Goal: Answer question/provide support

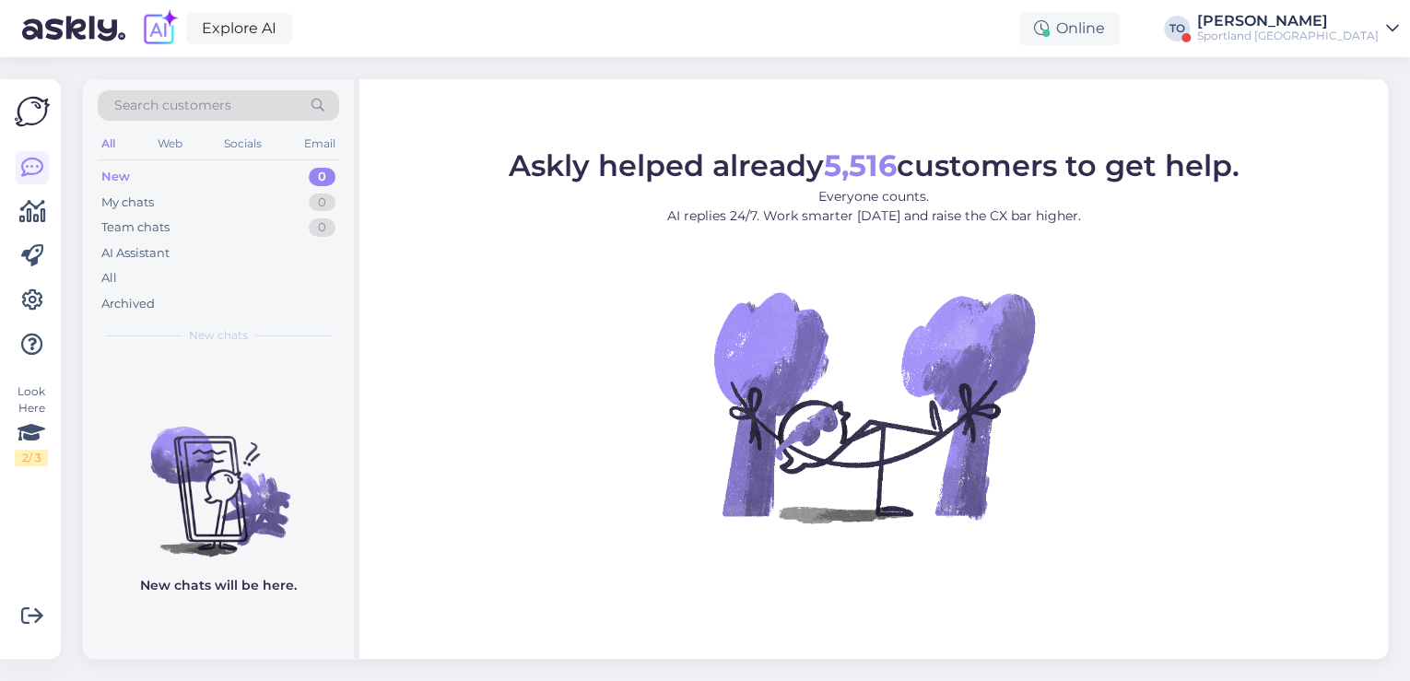
click at [1313, 37] on div "Sportland [GEOGRAPHIC_DATA]" at bounding box center [1287, 36] width 181 height 15
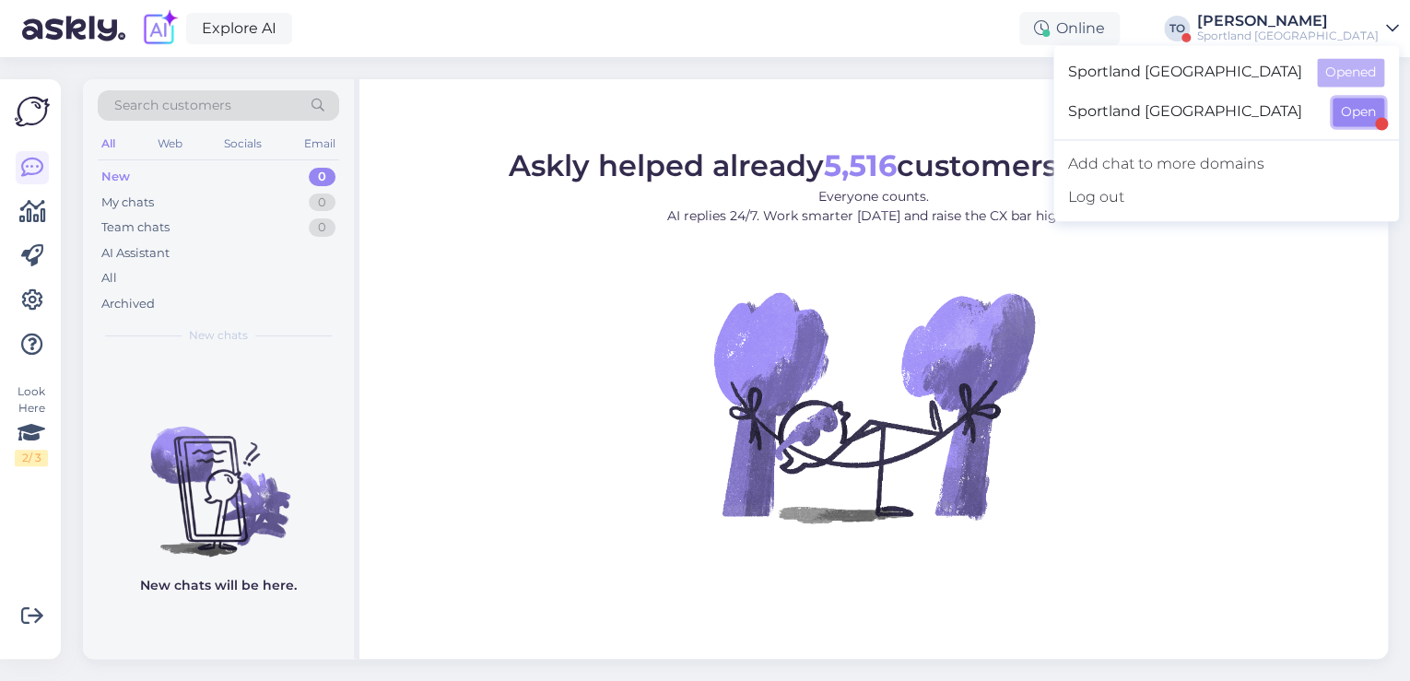
click at [1332, 113] on button "Open" at bounding box center [1358, 112] width 52 height 29
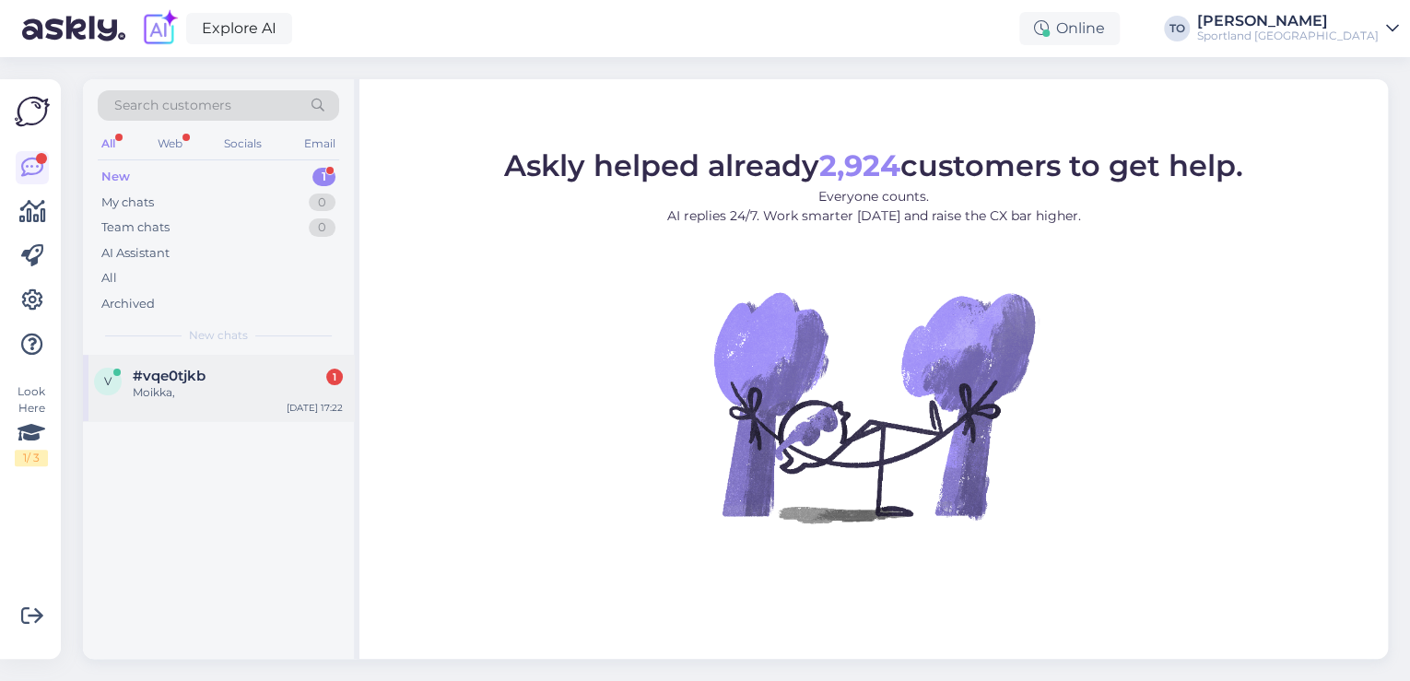
drag, startPoint x: 240, startPoint y: 391, endPoint x: 289, endPoint y: 392, distance: 48.9
click at [241, 391] on div "Moikka," at bounding box center [238, 392] width 210 height 17
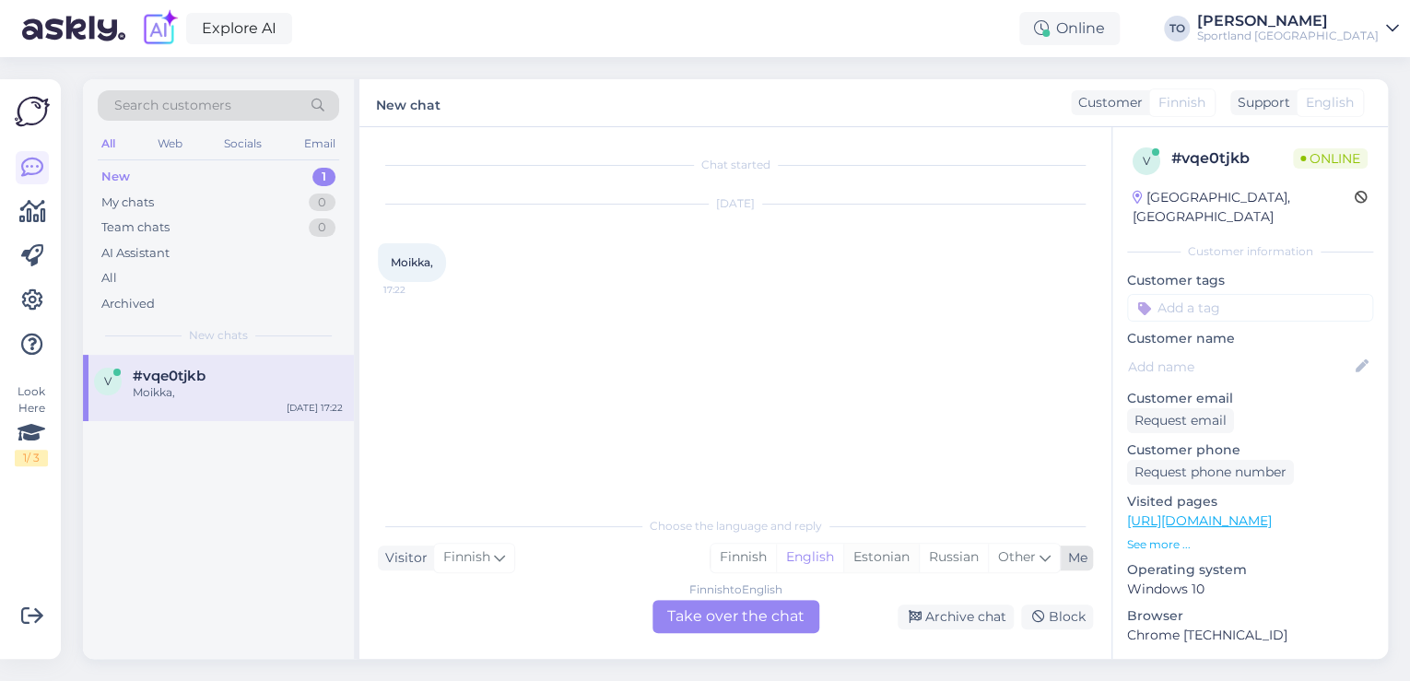
click at [889, 559] on div "Estonian" at bounding box center [881, 558] width 76 height 28
click at [772, 612] on div "Finnish to Estonian Take over the chat" at bounding box center [735, 616] width 167 height 33
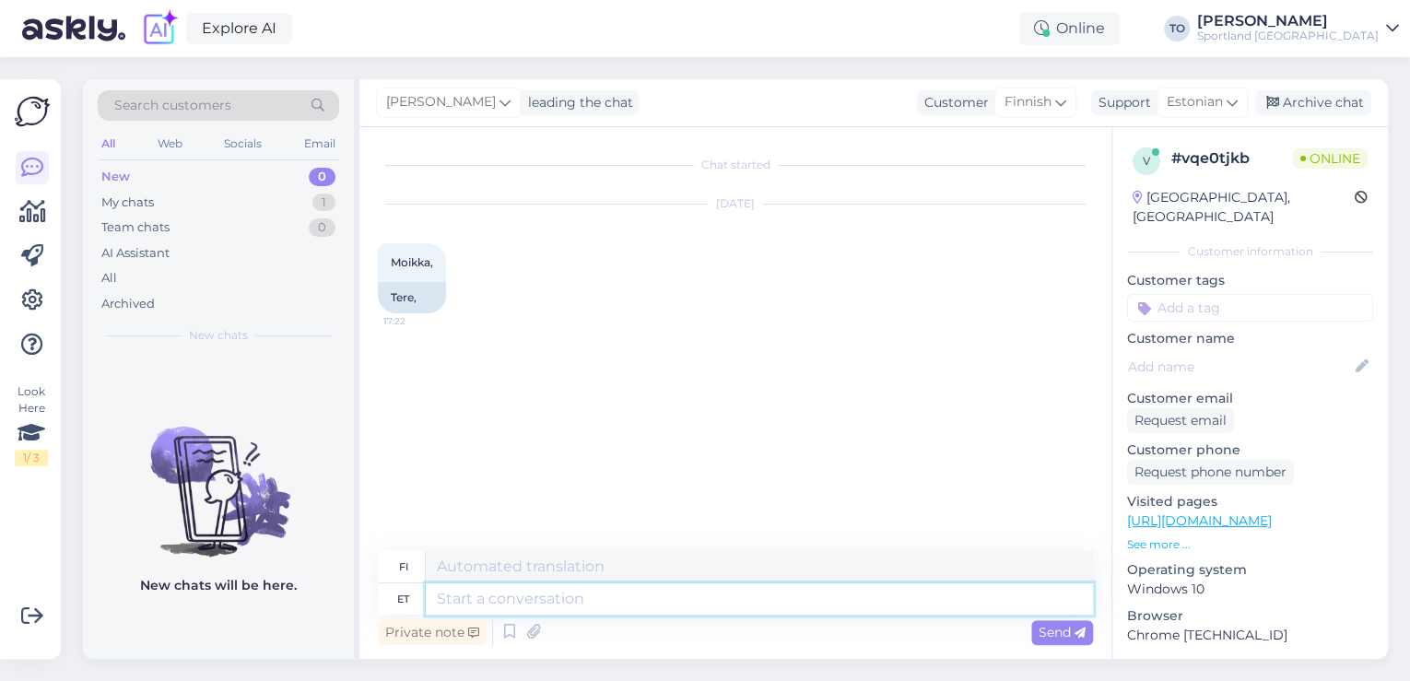
click at [625, 601] on textarea at bounding box center [759, 598] width 667 height 31
type textarea "Tere!"
type textarea "Hei!"
type textarea "Tere! [GEOGRAPHIC_DATA]"
type textarea "Hei! [GEOGRAPHIC_DATA]"
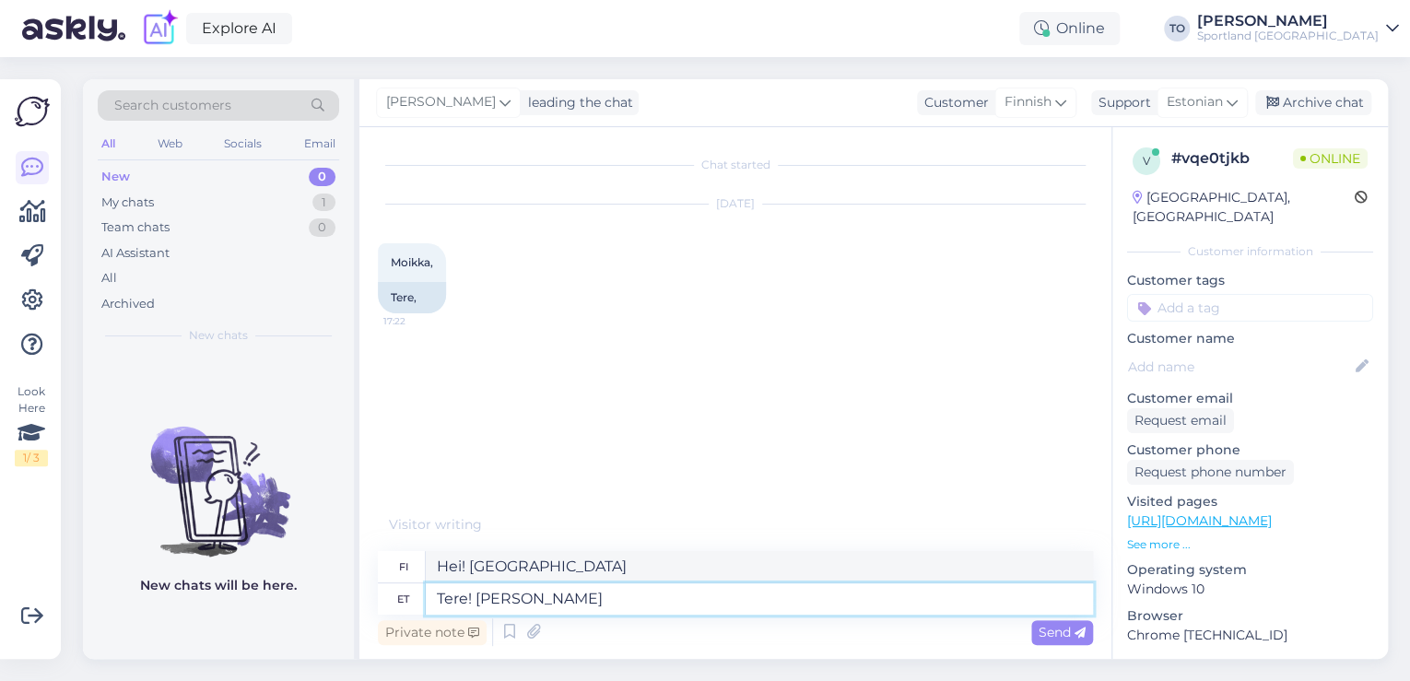
type textarea "Tere! [PERSON_NAME]"
type textarea "Hei! [PERSON_NAME]"
type textarea "Tere! [PERSON_NAME] Klienditeenindusest"
type textarea "Hei! [PERSON_NAME] asiakaspalvelusta"
type textarea "Tere! [PERSON_NAME] Klienditeenindusest"
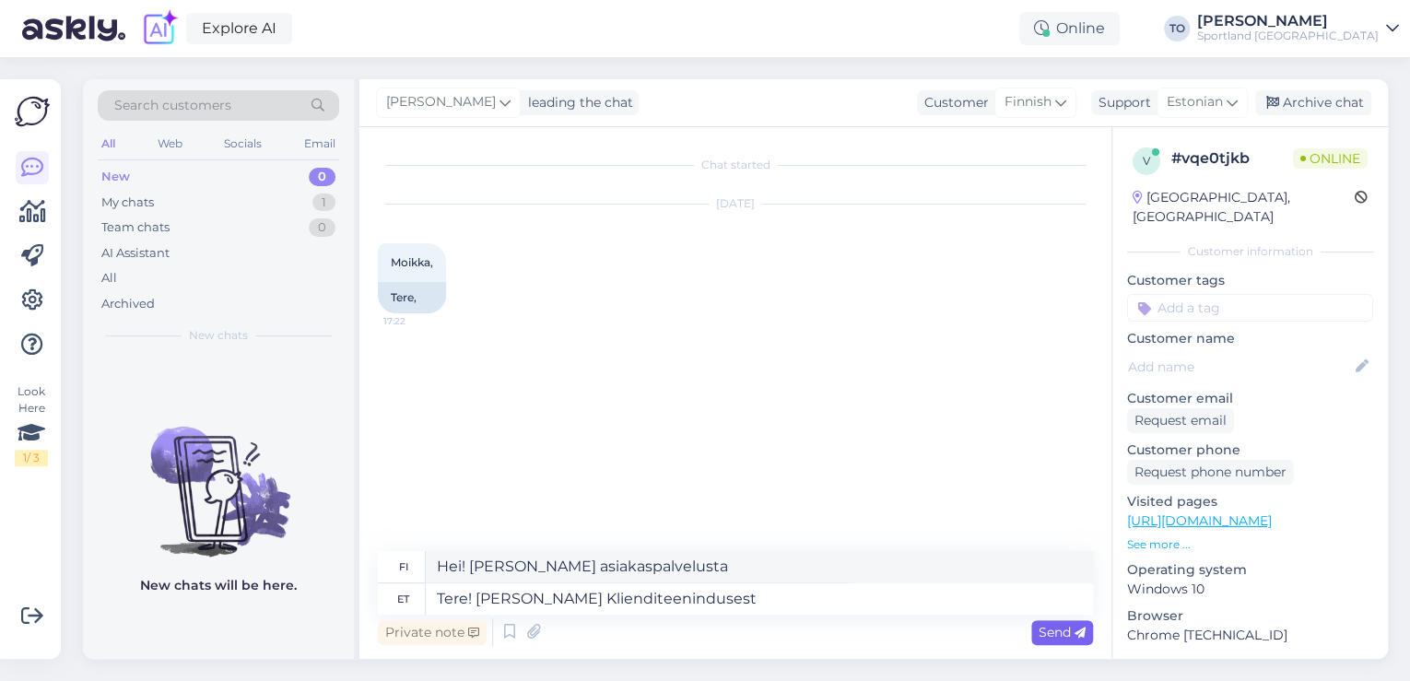
click at [1054, 630] on span "Send" at bounding box center [1061, 632] width 47 height 17
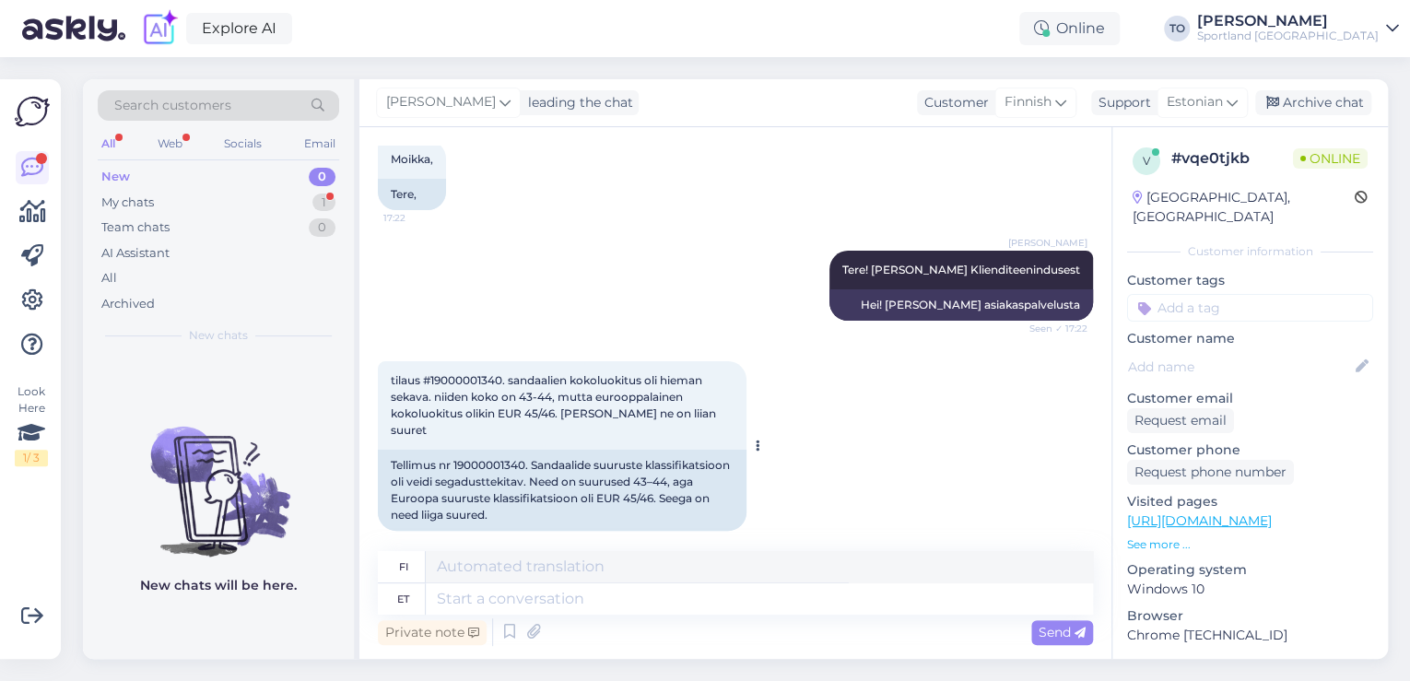
scroll to position [102, 0]
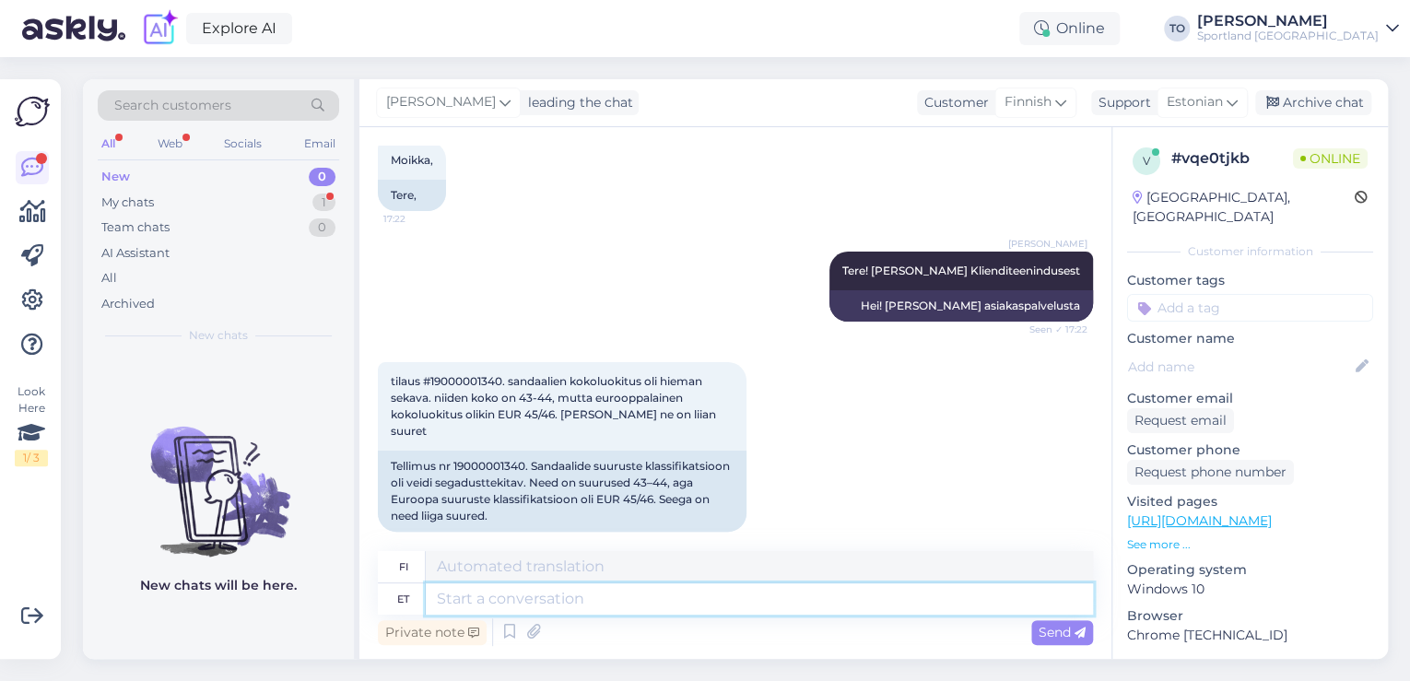
click at [797, 596] on textarea at bounding box center [759, 598] width 667 height 31
type textarea "Üks"
type textarea "Yksi"
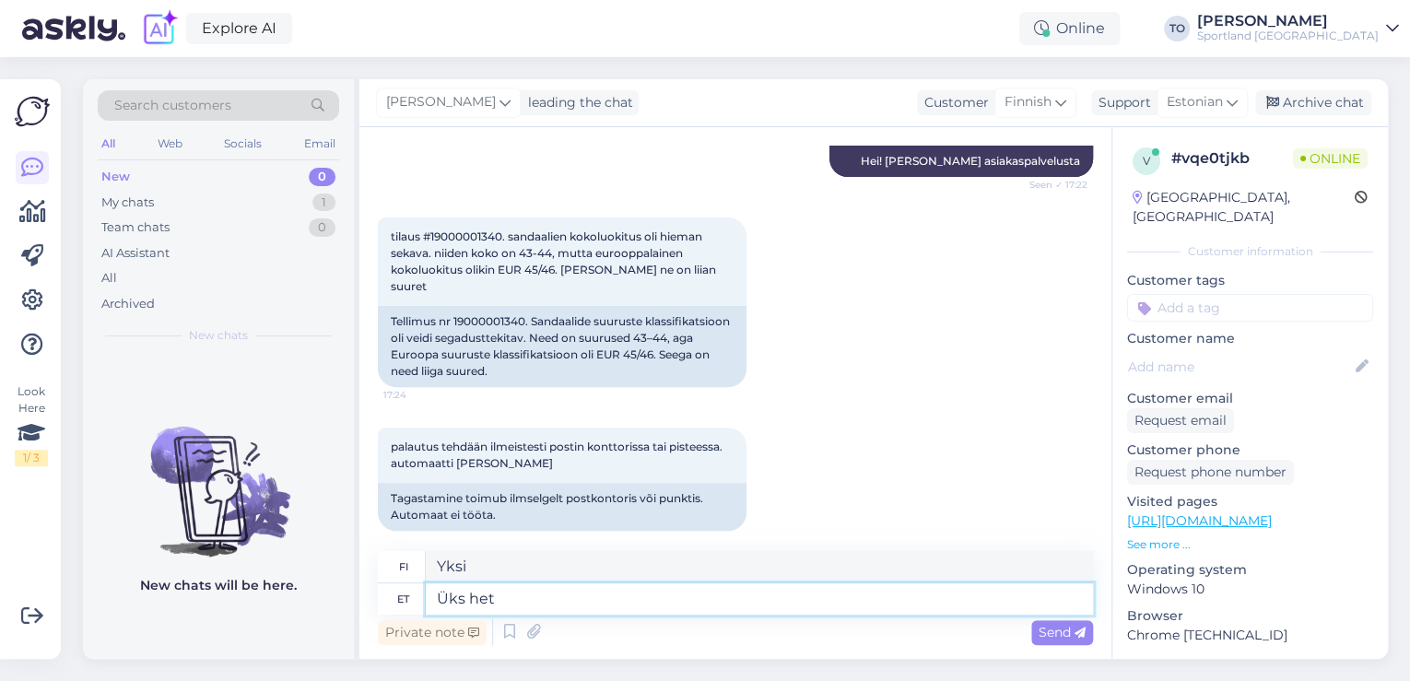
type textarea "Üks hetk"
type textarea "Yksi hetki"
type textarea "Üks hetk,"
type textarea "Yksi [PERSON_NAME],"
type textarea "Üks hetk, kohe"
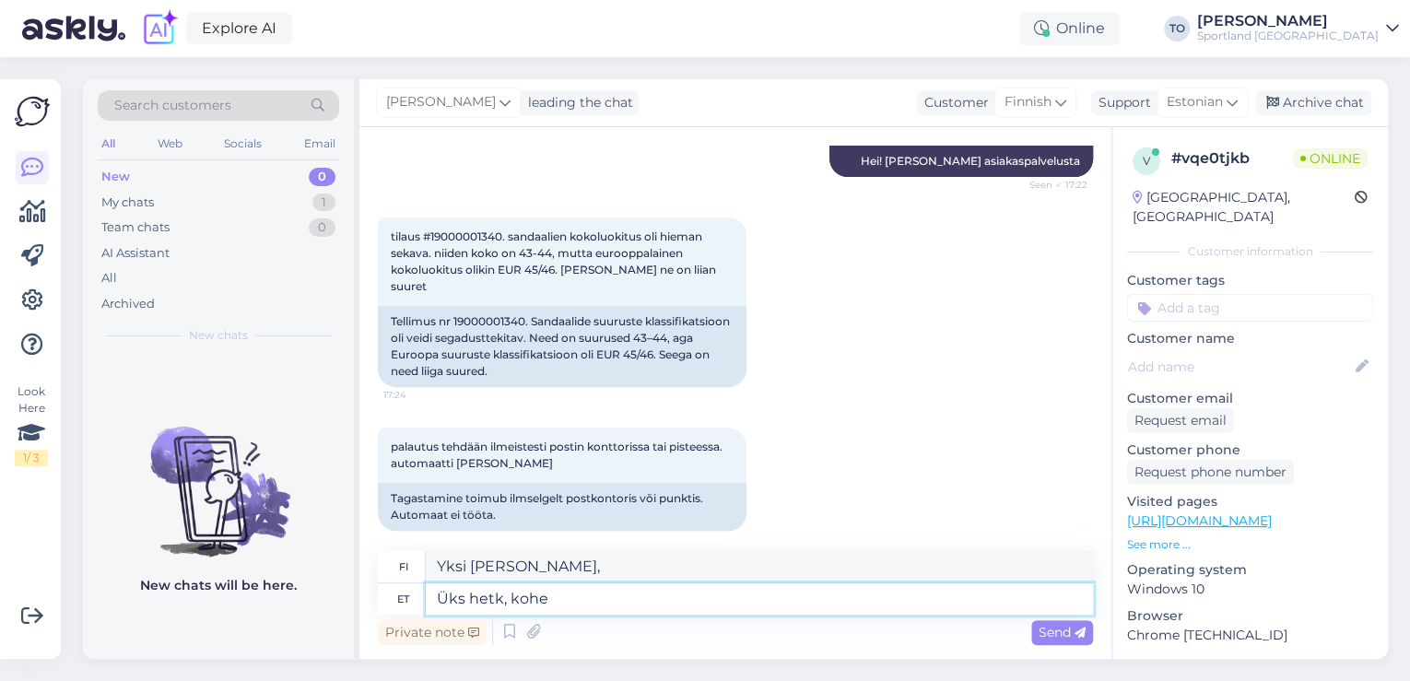
type textarea "Yksi hetki, juuri nyt"
type textarea "Üks hetk, kohe vaatan t"
type textarea "Hetkinen, [GEOGRAPHIC_DATA]."
type textarea "Üks hetk, kohe vaatan tellimuse"
type textarea "Hetkinen, tarkistan nyt tilauksen."
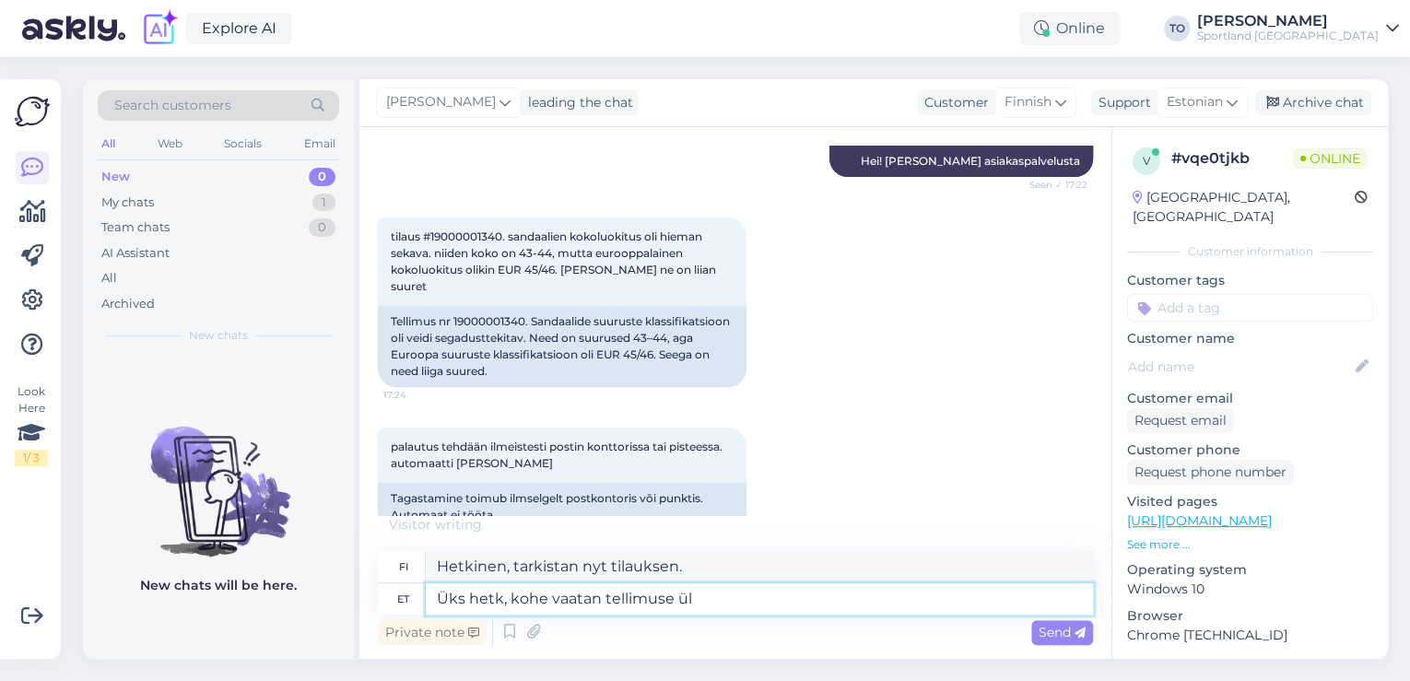
type textarea "Üks hetk, kohe vaatan tellimuse üle"
type textarea "Hetkinen, tarkistan tilauksen heti."
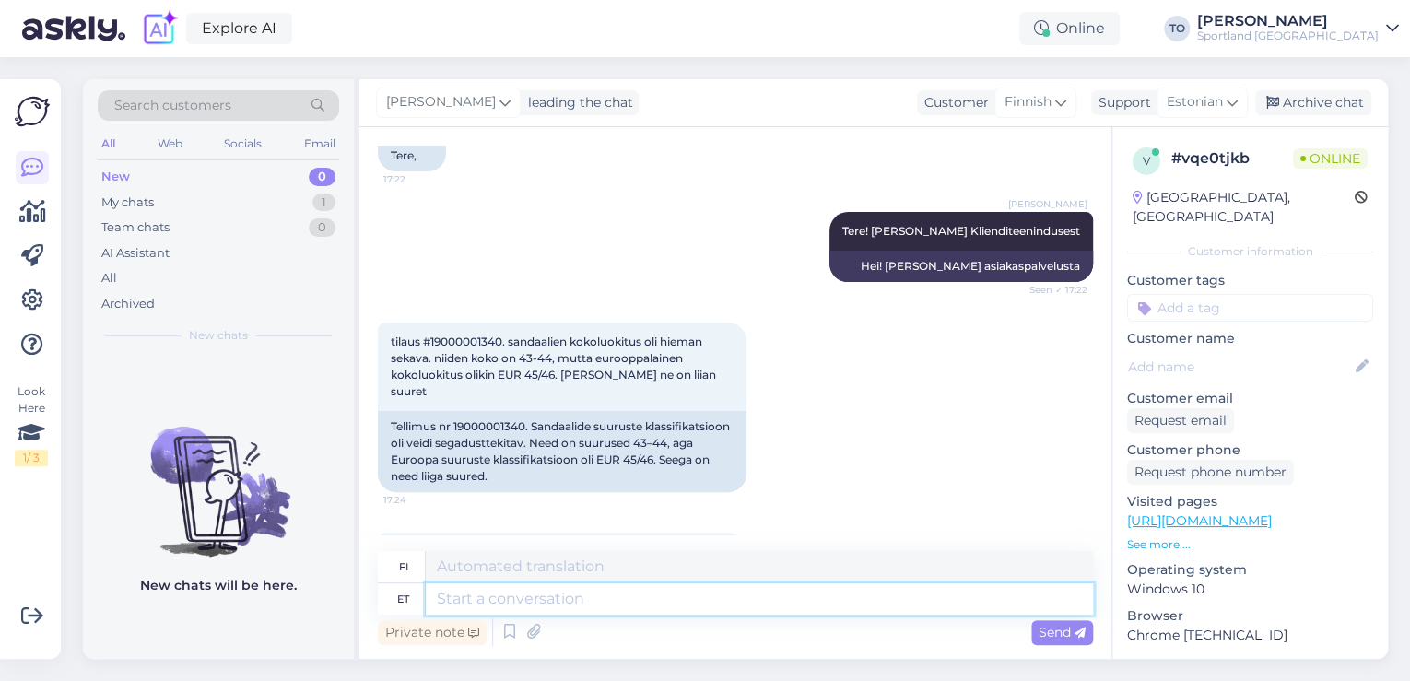
scroll to position [136, 0]
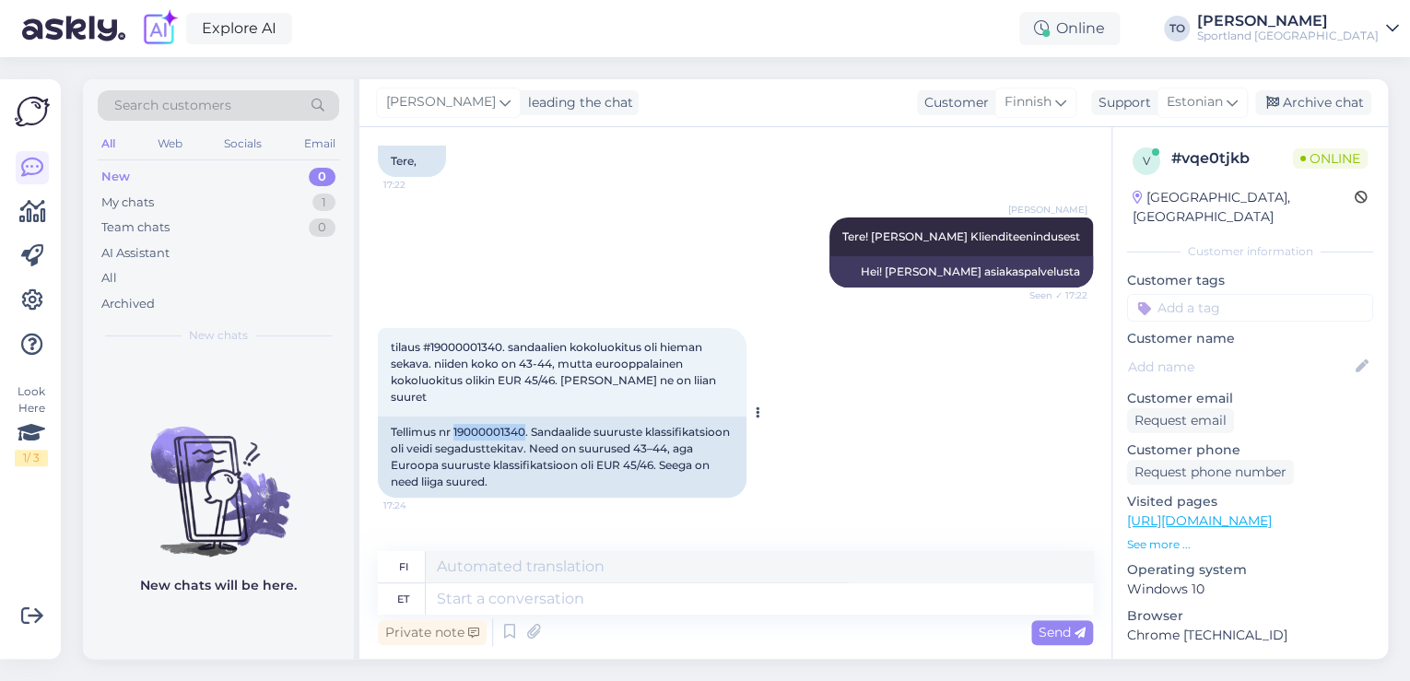
drag, startPoint x: 453, startPoint y: 413, endPoint x: 525, endPoint y: 411, distance: 71.9
click at [525, 416] on div "Tellimus nr 19000001340. Sandaalide suuruste klassifikatsioon oli veidi segadus…" at bounding box center [562, 456] width 369 height 81
copy div "19000001340"
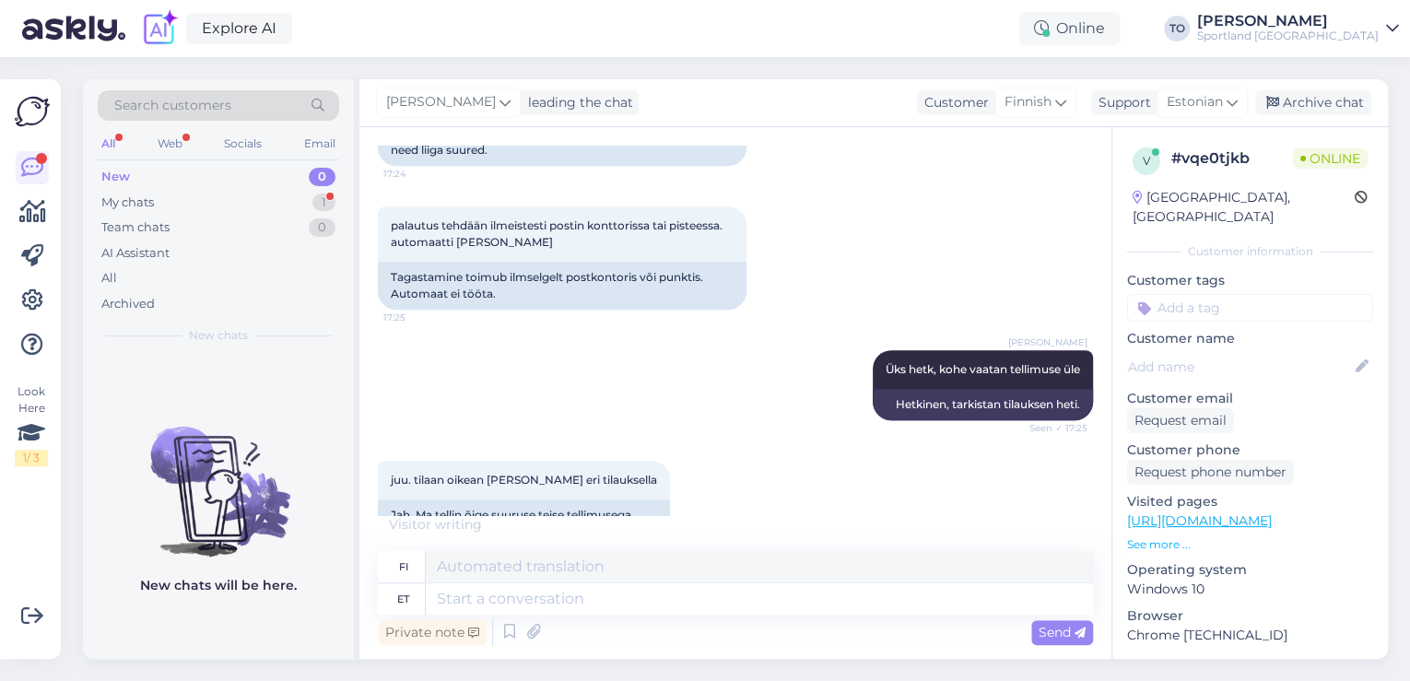
scroll to position [486, 0]
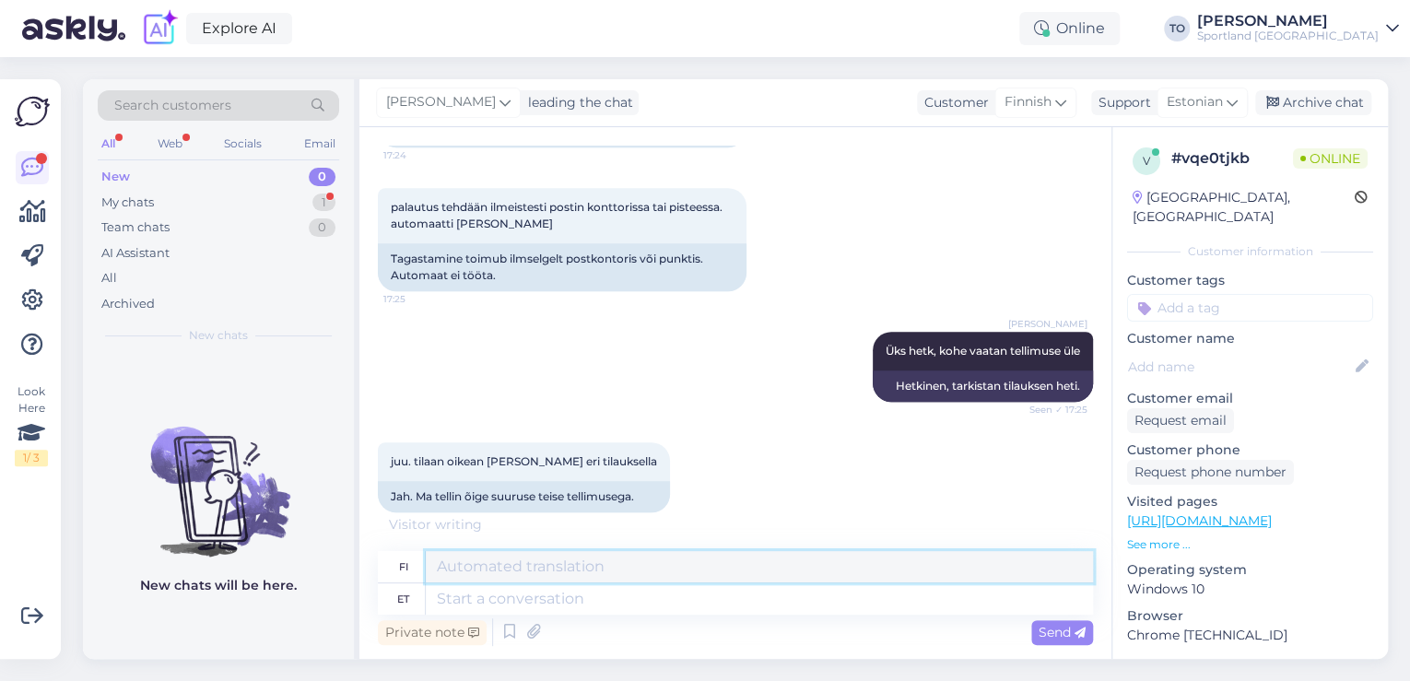
click at [462, 579] on textarea at bounding box center [759, 566] width 667 height 31
click at [464, 591] on textarea at bounding box center [759, 598] width 667 height 31
type textarea "Kas"
type textarea "On"
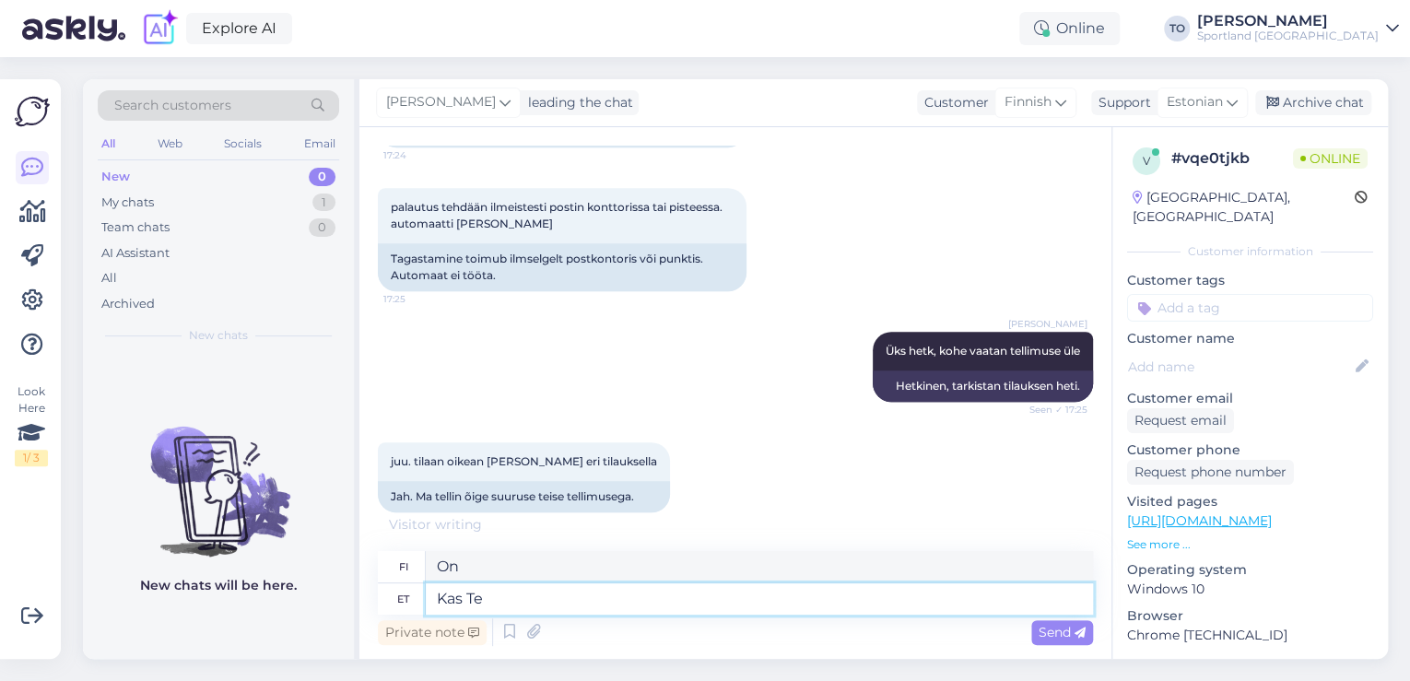
type textarea "Kas Te"
type textarea "Oletko sinä"
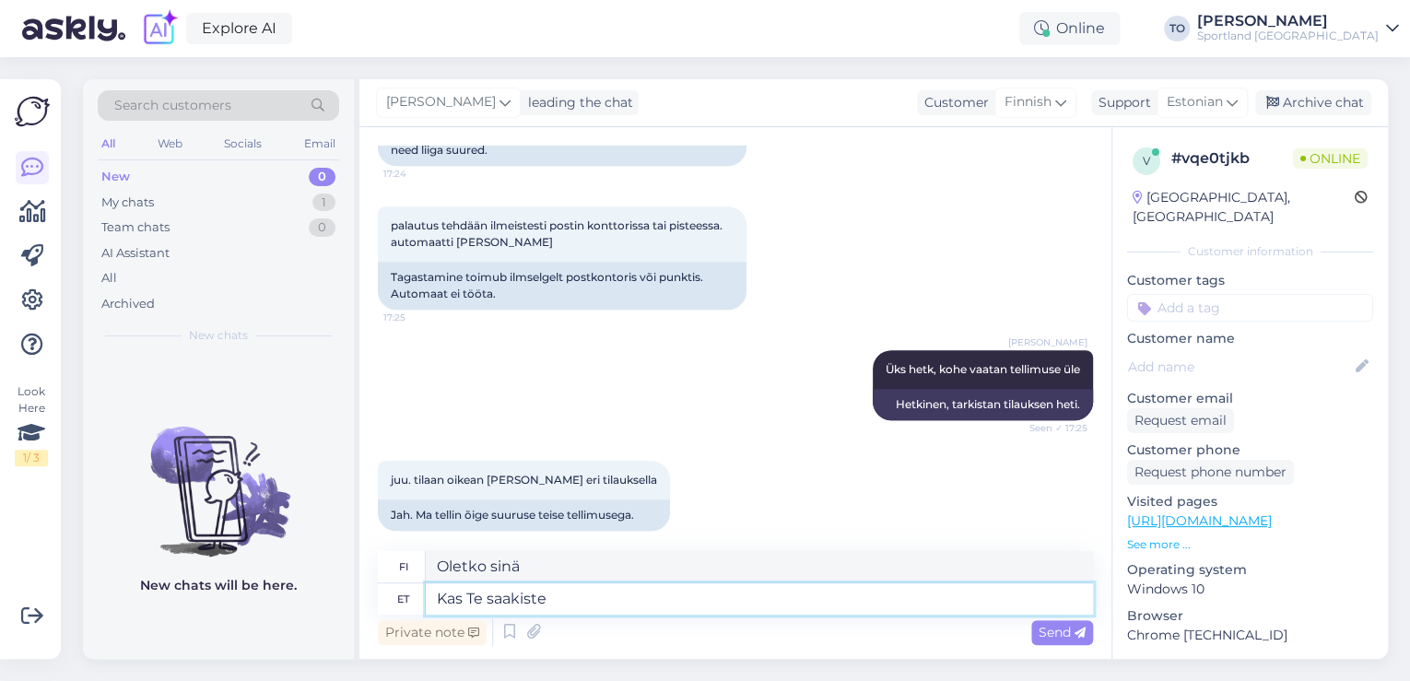
type textarea "Kas Te saakiste"
type textarea "[PERSON_NAME] kiinni?"
type textarea "Kas Te saakiste täps"
type textarea "Saitko tarkan otteen"
type textarea "Kas Te saakiste täpsustada, m"
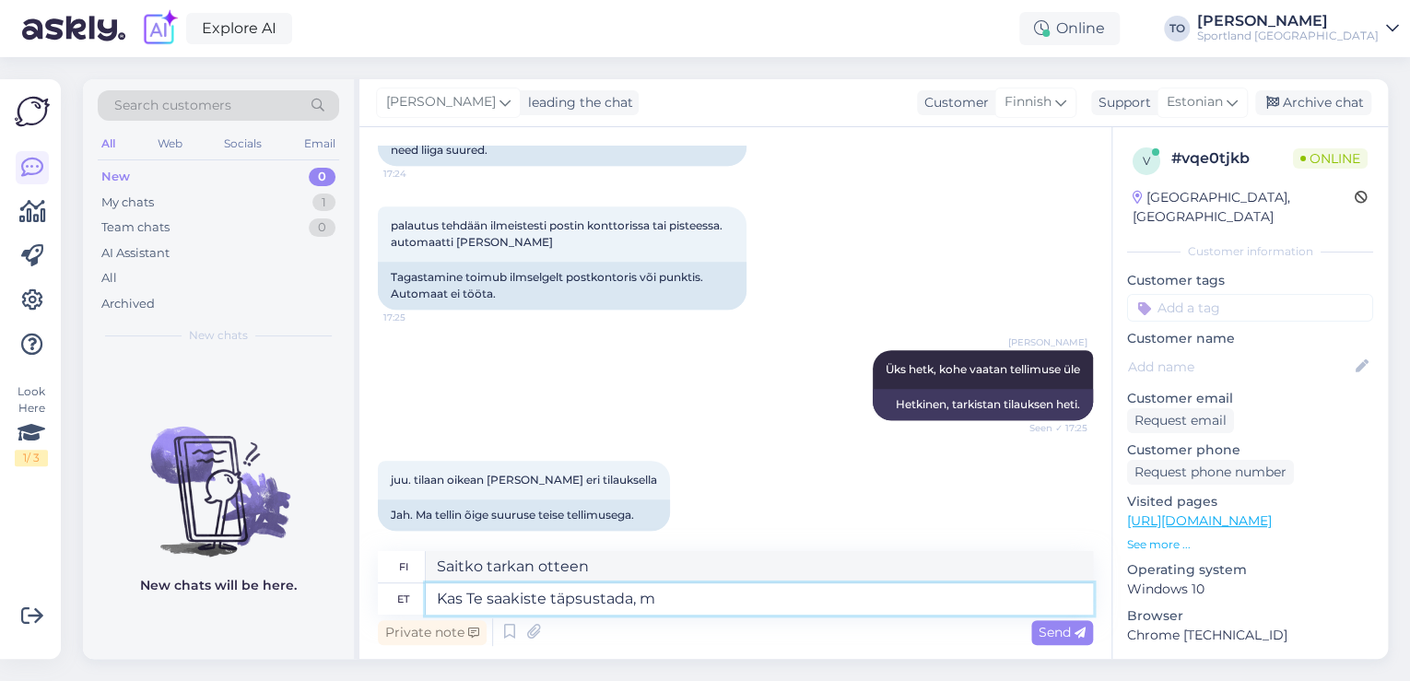
type textarea "Voisitko selventää?"
type textarea "Kas Te saakiste täpsustada, mis"
type textarea "Voisitko selventää, mitä"
type textarea "Kas Te saakiste täpsustada, mis on"
type textarea "Voisitko selventää, mikä on"
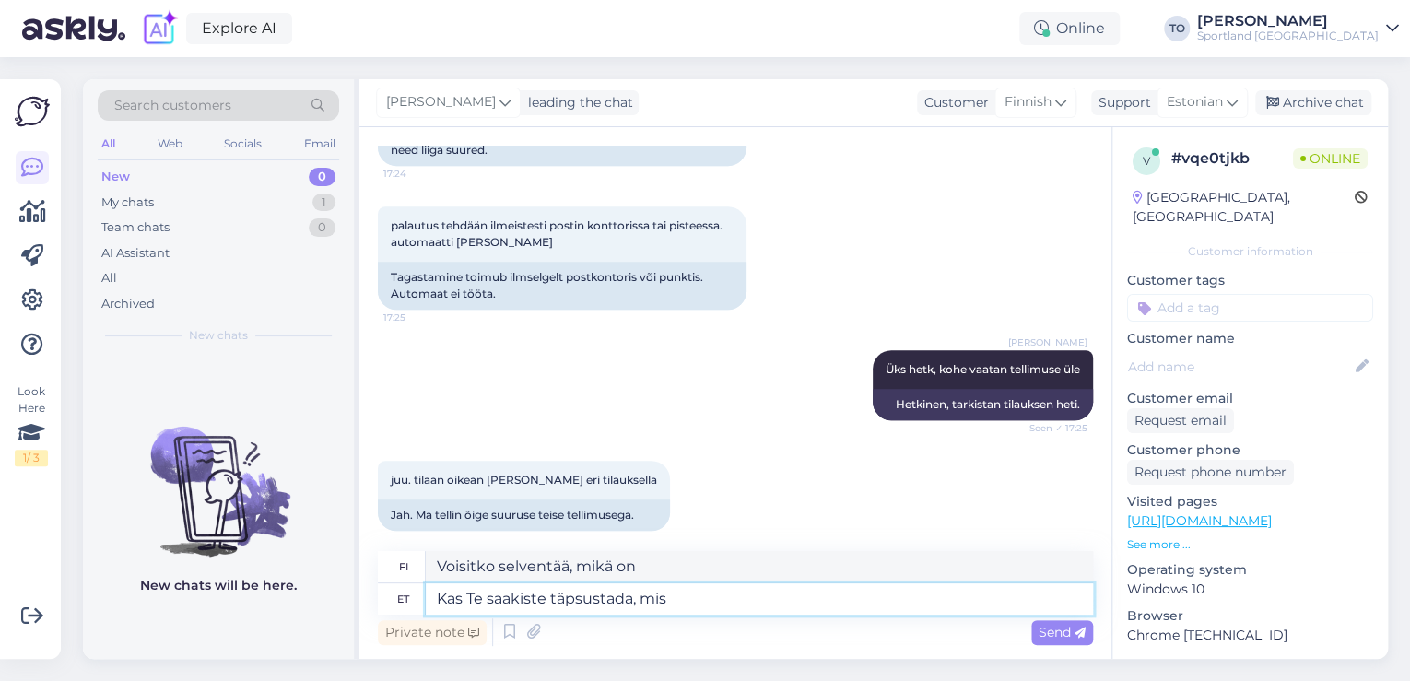
type textarea "Kas Te saakiste täpsustada, mis"
type textarea "Voisitko selventää, mitä"
type textarea "Kas Te saakiste täpsustada, milline s"
type textarea "Voisitko tarkentaa, mikä?"
type textarea "Kas Te saakiste täpsustada, milline suurus"
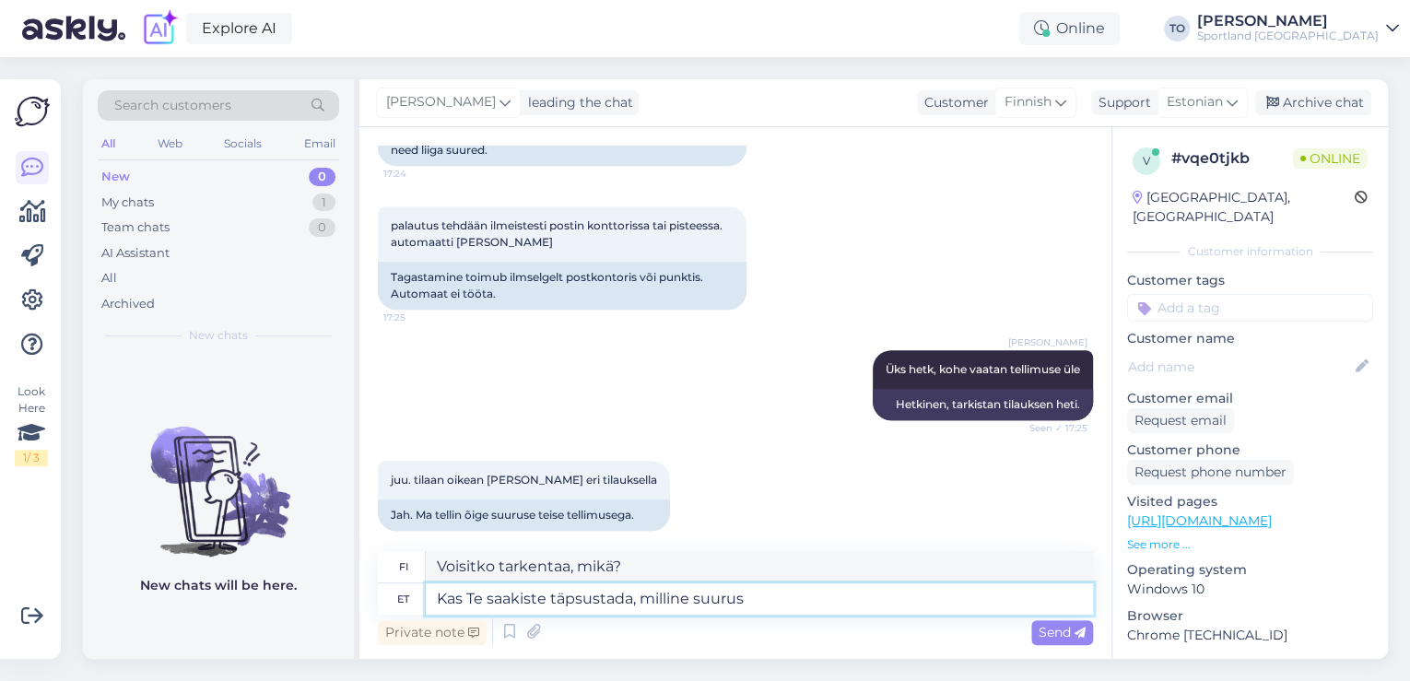
type textarea "Voisitko tarkentaa minkä kokoisen?"
type textarea "Kas Te saakiste täpsustada, milline suurus on"
type textarea "Voisitko tarkentaa, minkä kokoinen se on?"
type textarea "Kas Te saakiste täpsustada, milline suurus on plätudel"
type textarea "Voisitko tarkentaa, minkä kokoiset nuo flip-flopit ovat?"
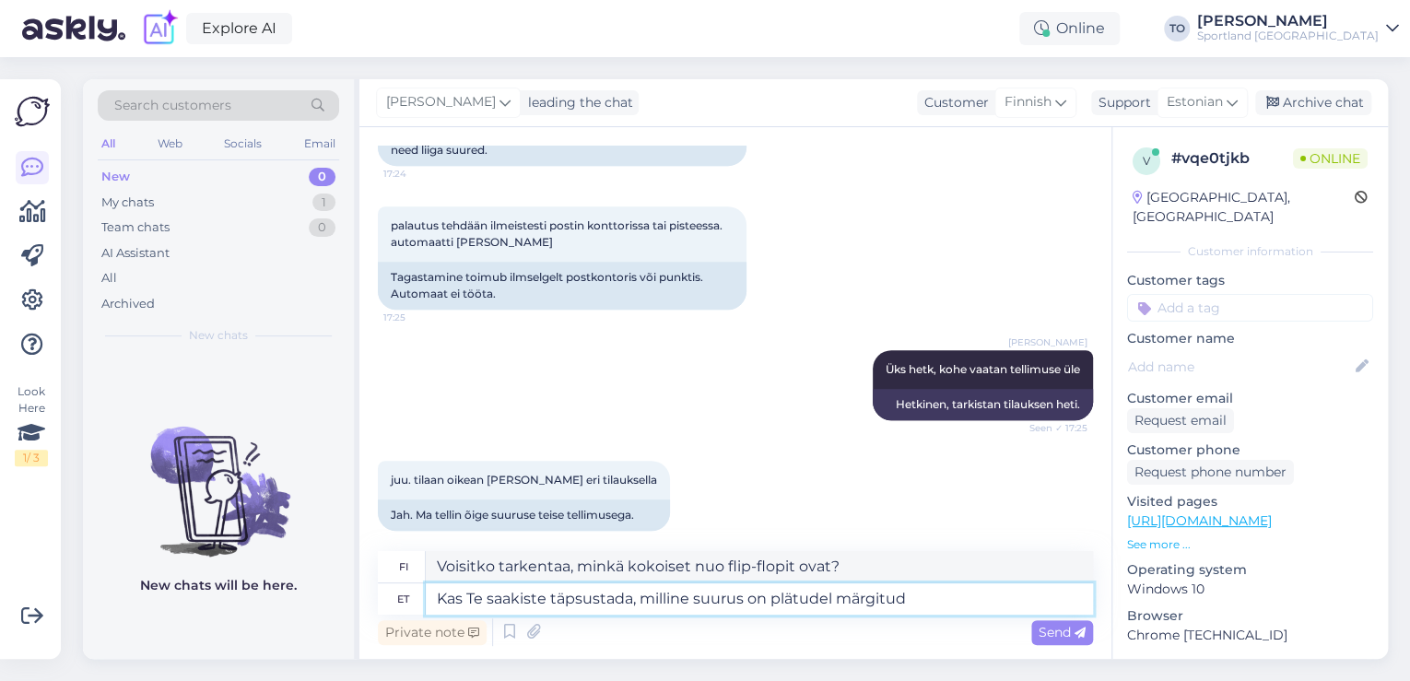
type textarea "Kas Te saakiste täpsustada, milline suurus on plätudel märgitud"
type textarea "Voisitko tarkentaa, mikä koko on merkitty varvassandaaleihin?"
type textarea "Kas Te saakiste täpsustada, milline suurus on plätudel märgitud"
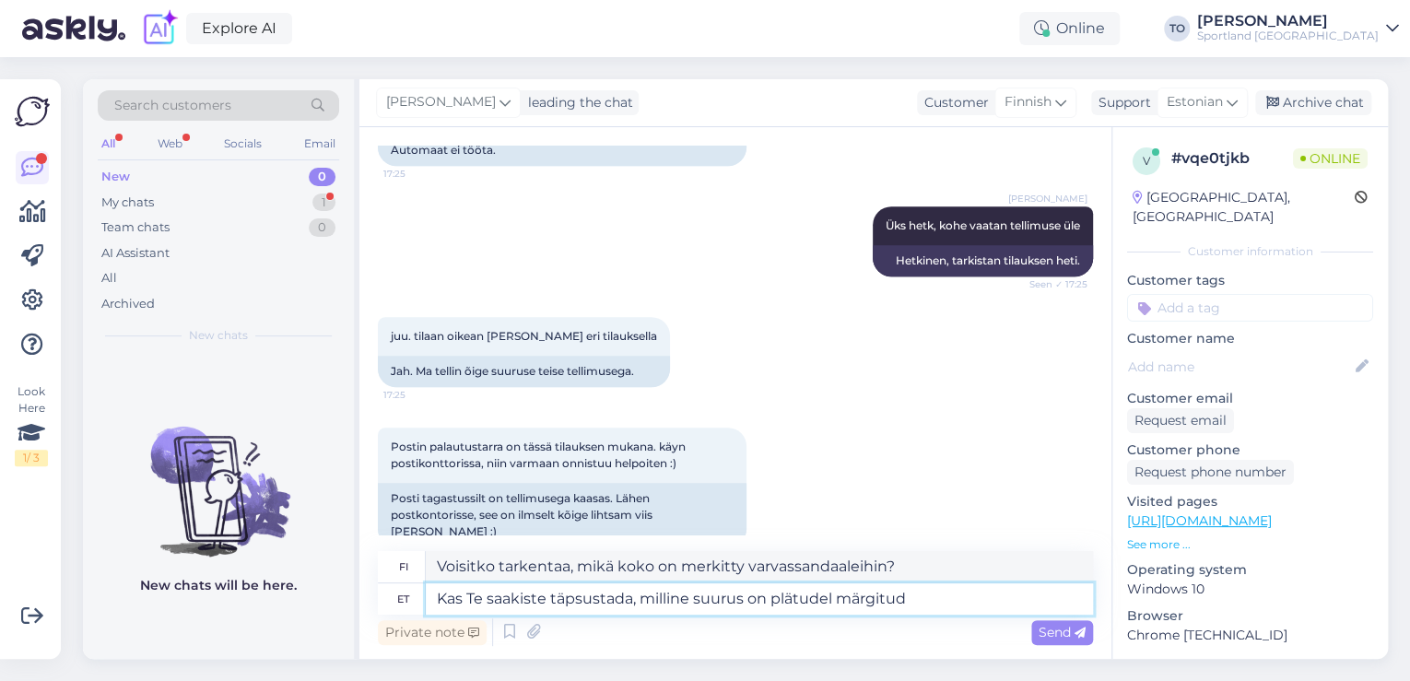
drag, startPoint x: 925, startPoint y: 597, endPoint x: 435, endPoint y: 572, distance: 490.7
click at [435, 572] on div "fi Voisitko tarkentaa, mikä koko on merkitty varvassandaaleihin? et Kas Te saak…" at bounding box center [735, 583] width 715 height 64
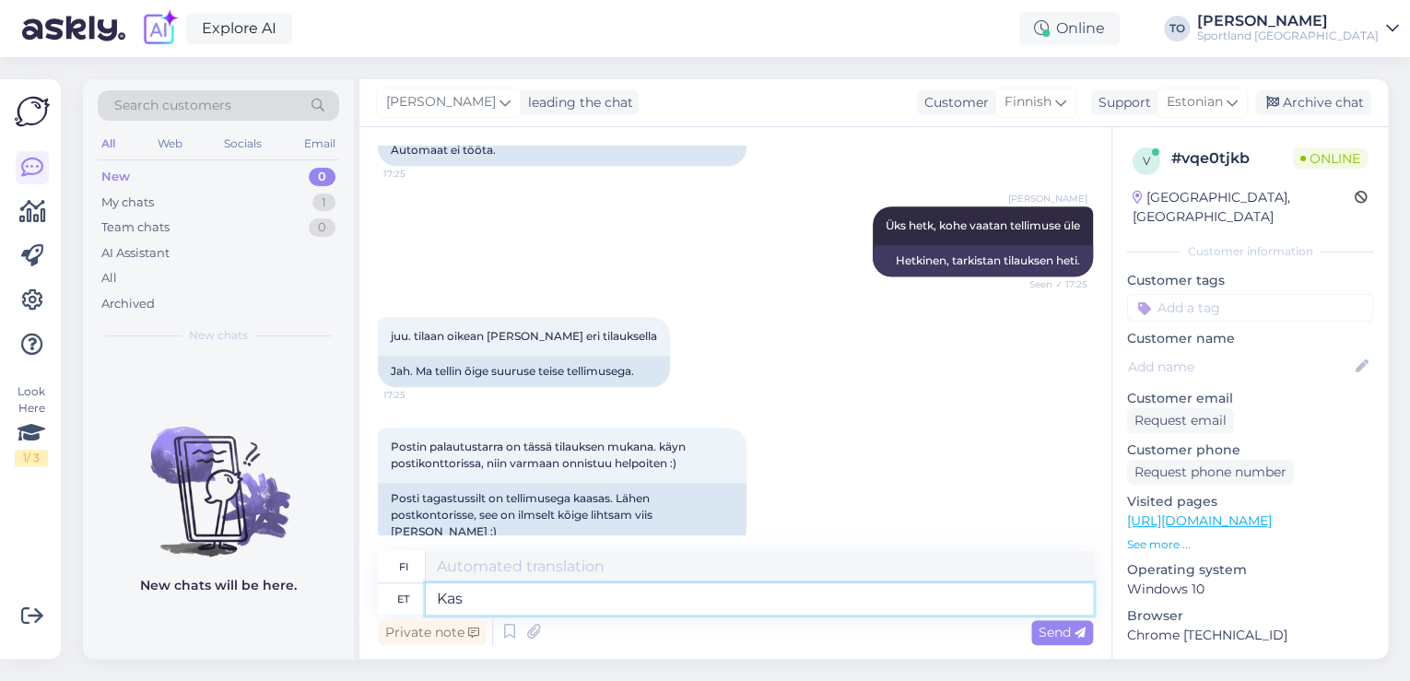
type textarea "Kas"
type textarea "On"
type textarea "Kas Te s"
type textarea "Oletko sinä"
type textarea "Kas Te saaksite"
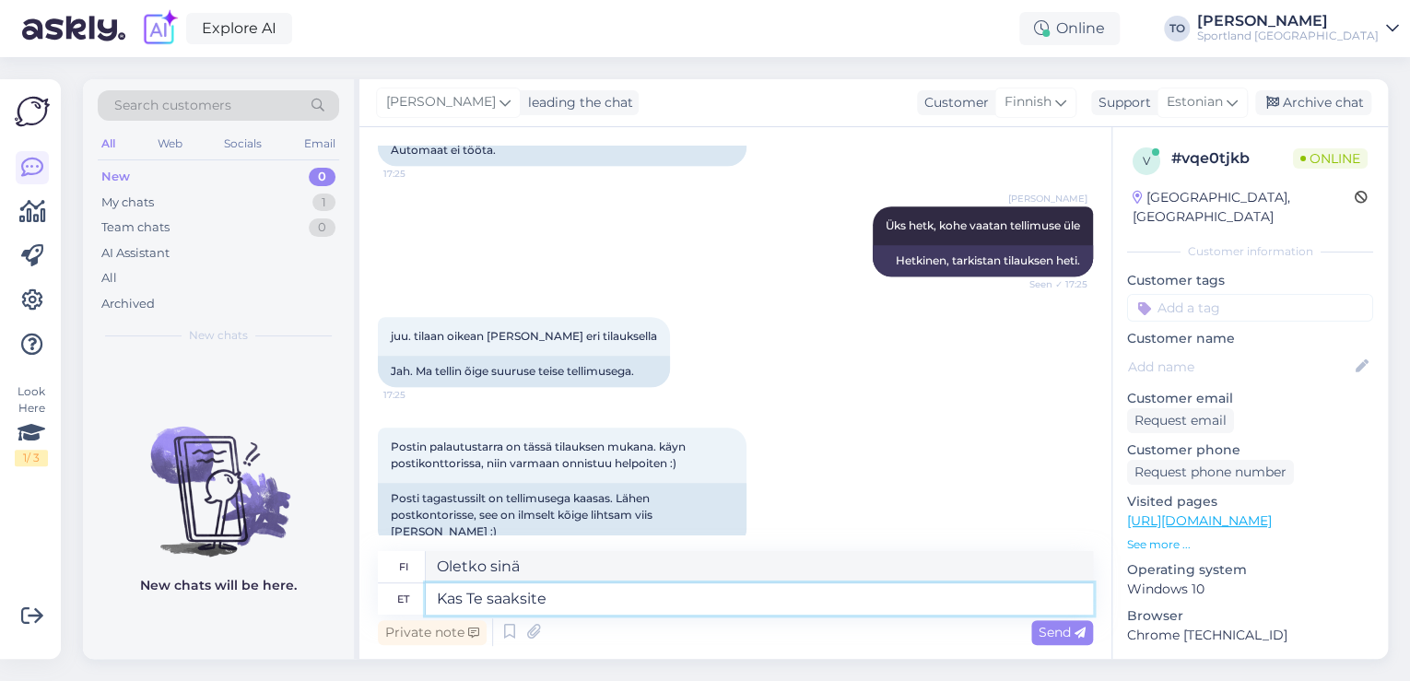
type textarea "Voisitko"
type textarea "Kas Te saaksite meile"
type textarea "Voisitko kertoa meille?"
type textarea "Kas Te saaksite meile palun saadetud"
type textarea "Voisitteko lähettää meille"
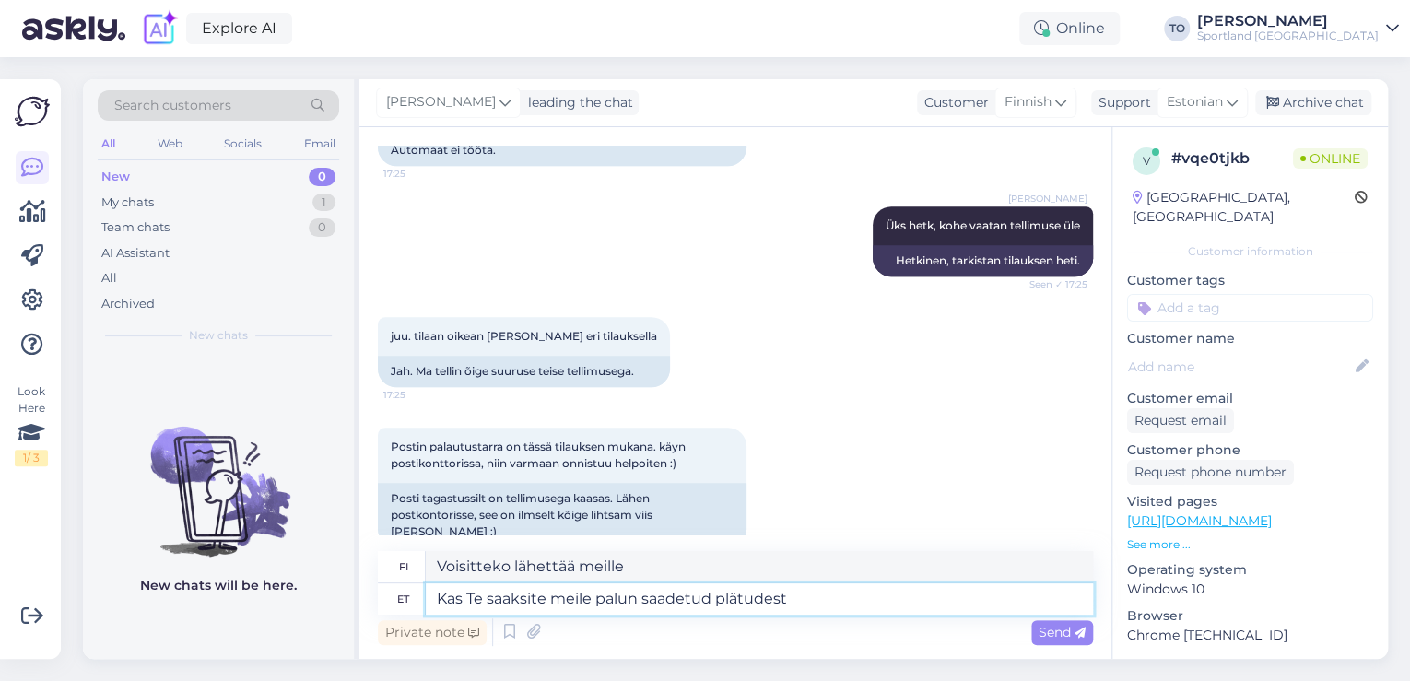
type textarea "Kas Te saaksite meile palun saadetud plätudest p"
type textarea "Voisitko lähettää meille joitakin varvassandaaleja?"
type textarea "Kas Te saaksite meile palun saadetud plätudest pilti"
type textarea "[PERSON_NAME] lähettää meille [MEDICAL_DATA] lähettämistäsi varvassandaaleista?"
type textarea "Kas Te saaksite meile palun saadetud plätudest pilti saata. Kontrollikin"
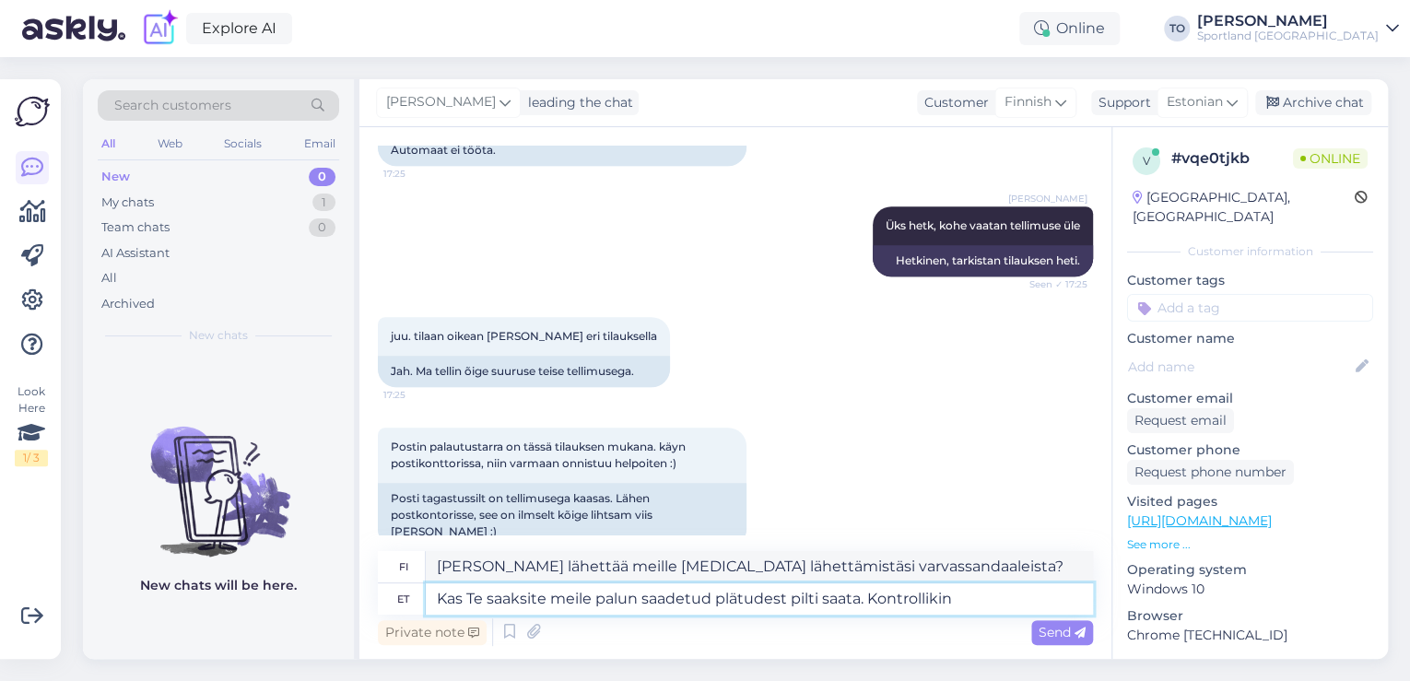
type textarea "[PERSON_NAME] lähettää meille [MEDICAL_DATA] lähettämistäsi varvassandaaleista?…"
type textarea "Kas Te saaksite meile palun saadetud plätudest pilti saata. Kontrolliks"
type textarea "[PERSON_NAME] lähettää meille [MEDICAL_DATA] lähettämistäsi varvassandaaleista?…"
type textarea "Kas Te saaksite meile palun saadetud plätudest pilti saata. Kontrolliksin k"
type textarea "[PERSON_NAME] lähettää meille [MEDICAL_DATA] lähettämistäsi varvassandaaleista?…"
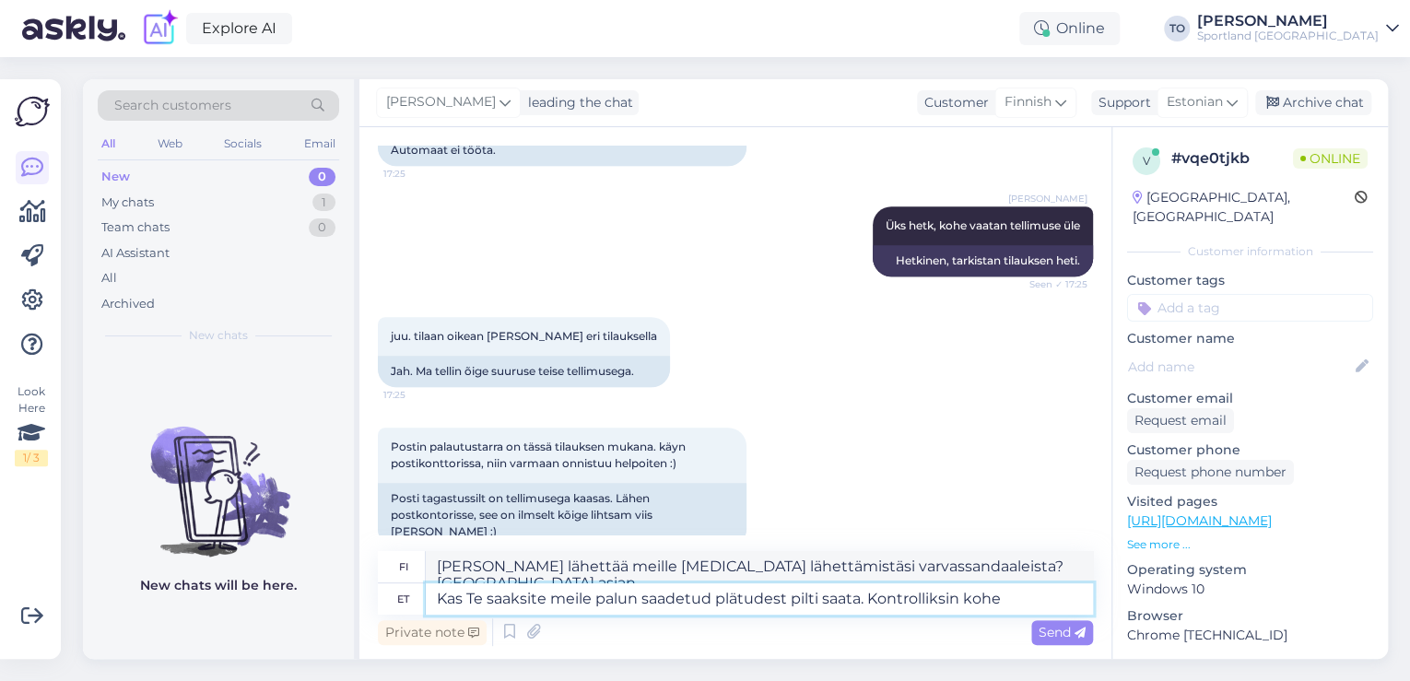
type textarea "Kas Te saaksite meile palun saadetud plätudest pilti saata. Kontrolliksin kohe"
type textarea "[PERSON_NAME] lähettää meille [MEDICAL_DATA] lähettämistäsi varvassandaaleista?…"
type textarea "Kas Te saaksite meile palun saadetud plätudest pilti saata. Kontrolliksin"
type textarea "[PERSON_NAME] lähettää meille [MEDICAL_DATA] lähettämistäsi varvassandaaleista?…"
type textarea "Kas Te saaksite meile palun saadetud plätudest pilti saata. Kontrolliksin suuru…"
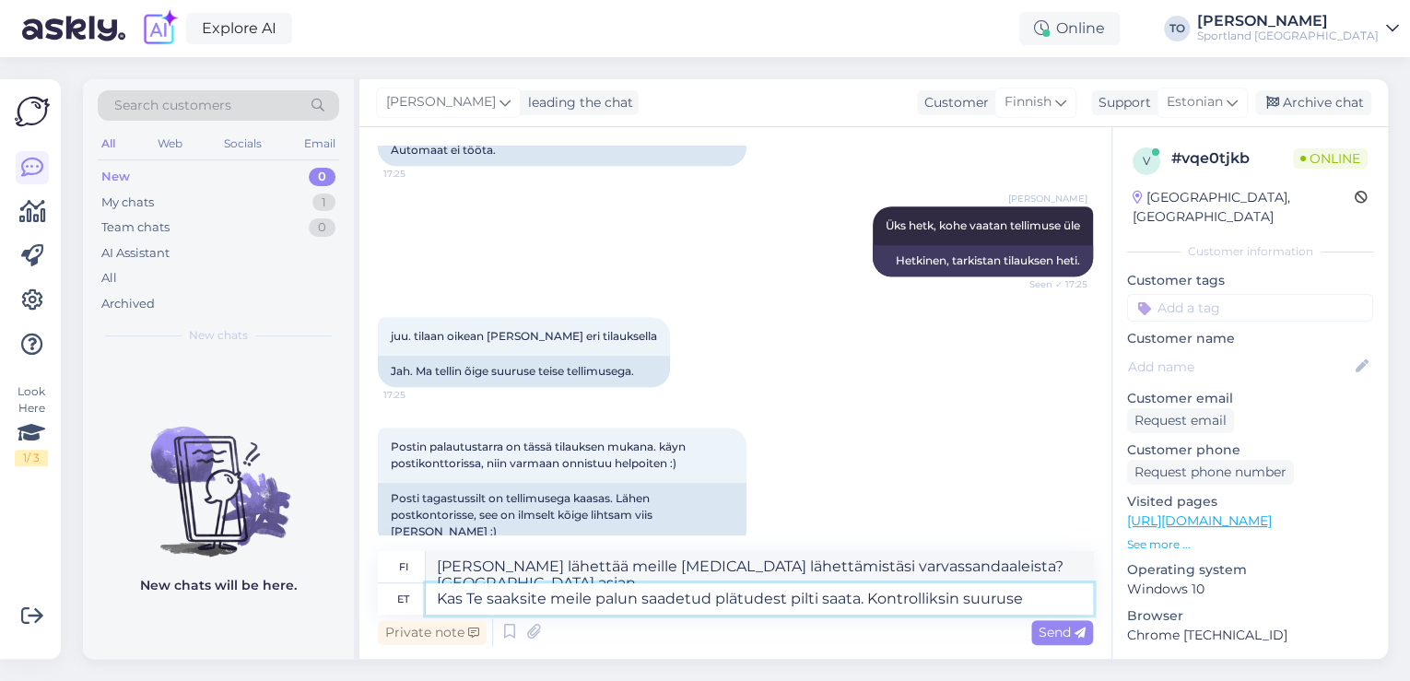
type textarea "[PERSON_NAME] lähettää meille [MEDICAL_DATA] lähettämistäsi varvassandaaleista?…"
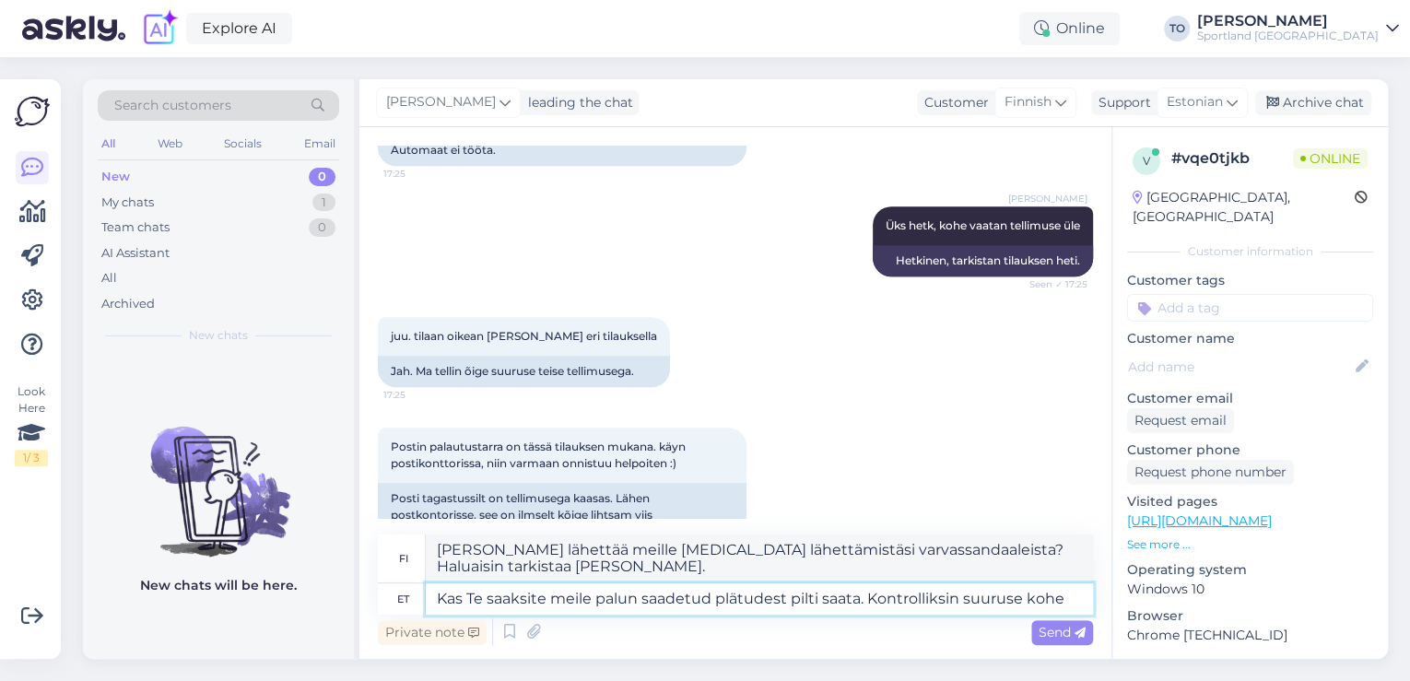
type textarea "Kas Te saaksite meile palun saadetud plätudest pilti saata. Kontrolliksin suuru…"
type textarea "[PERSON_NAME] lähettää meille [MEDICAL_DATA] lähettämistäsi varvassandaaleista?…"
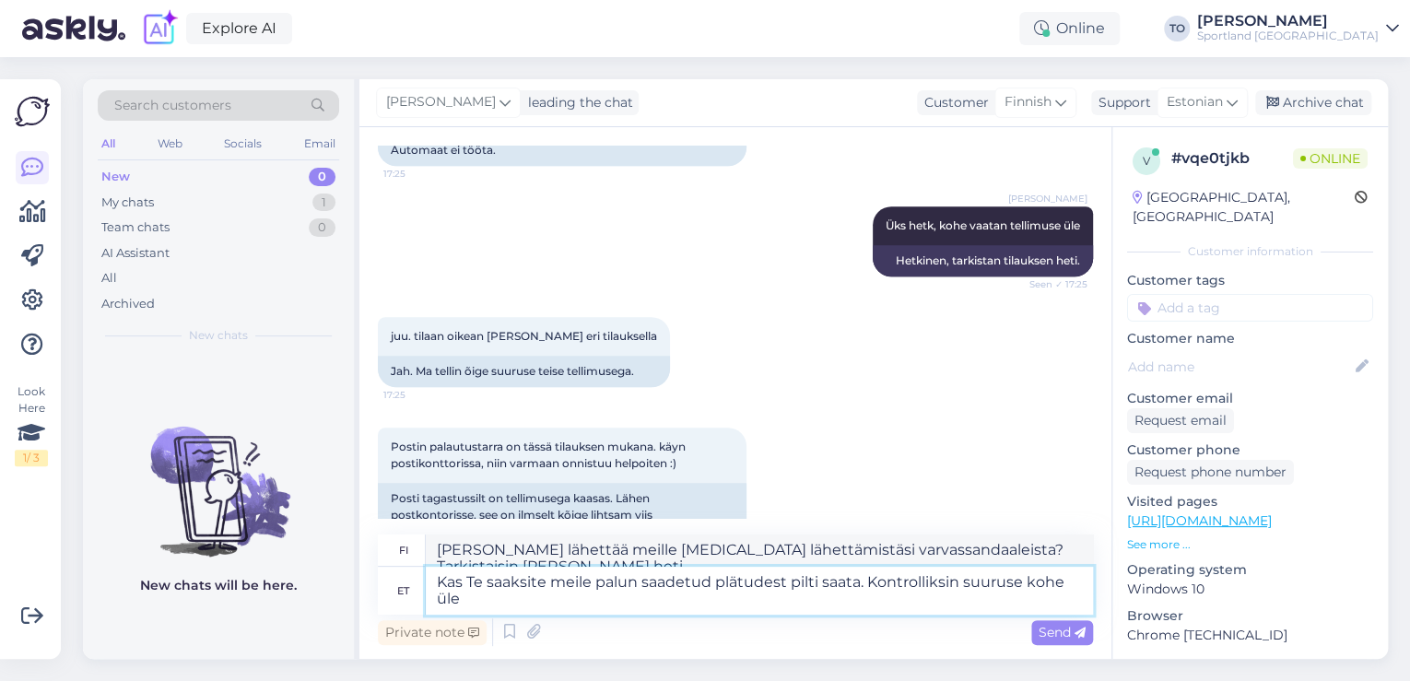
type textarea "Kas Te saaksite meile palun saadetud plätudest pilti saata. Kontrolliksin suuru…"
type textarea "[PERSON_NAME] lähettää meille [MEDICAL_DATA] lähettämistäsi varvassandaaleista?…"
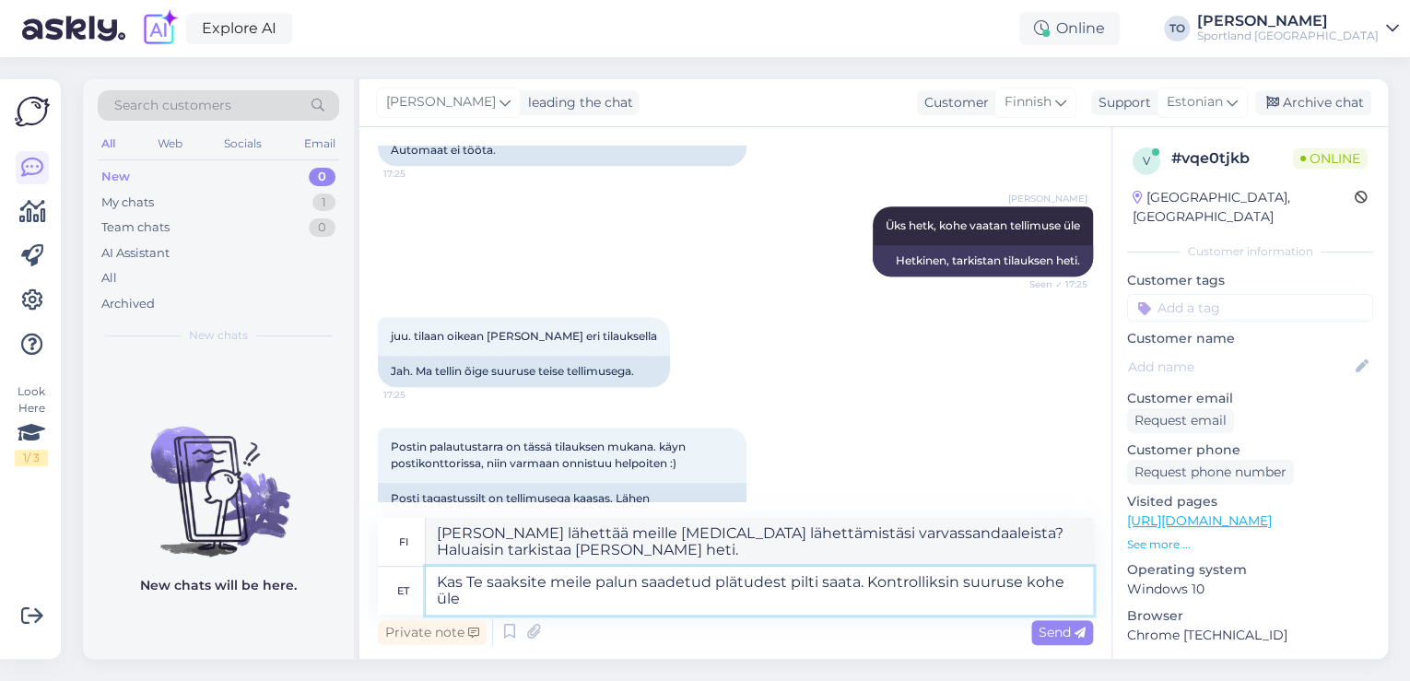
type textarea "Kas Te saaksite meile palun saadetud plätudest pilti saata. Kontrolliksin suuru…"
type textarea "[PERSON_NAME] lähettää meille [MEDICAL_DATA] lähettämistäsi varvassandaaleista?…"
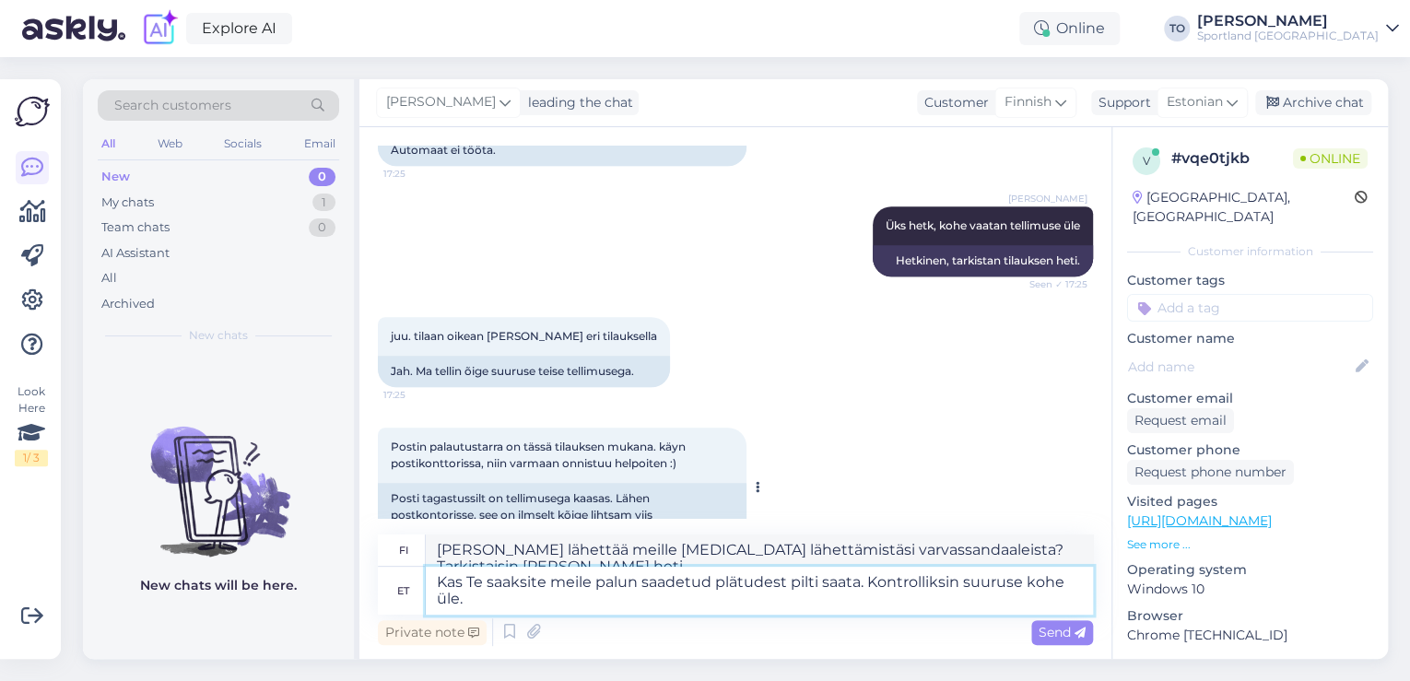
scroll to position [627, 0]
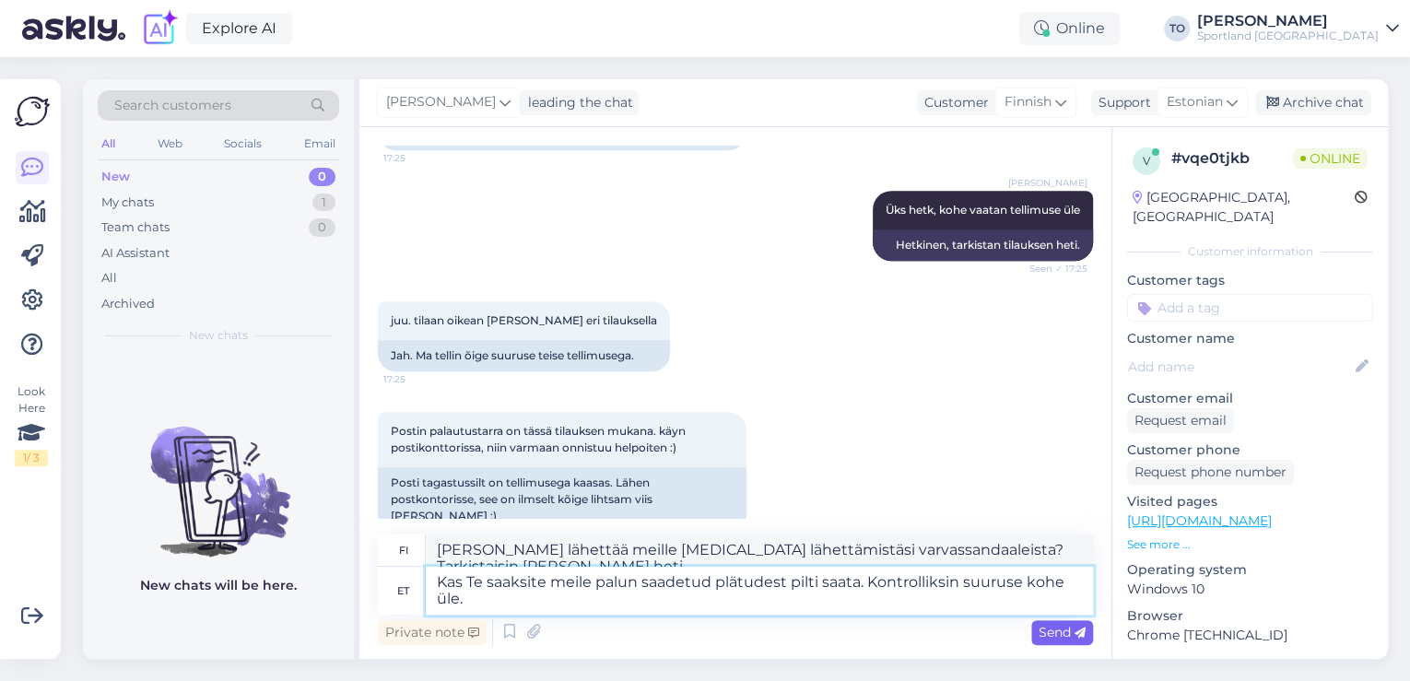
type textarea "Kas Te saaksite meile palun saadetud plätudest pilti saata. Kontrolliksin suuru…"
click at [1060, 633] on span "Send" at bounding box center [1061, 632] width 47 height 17
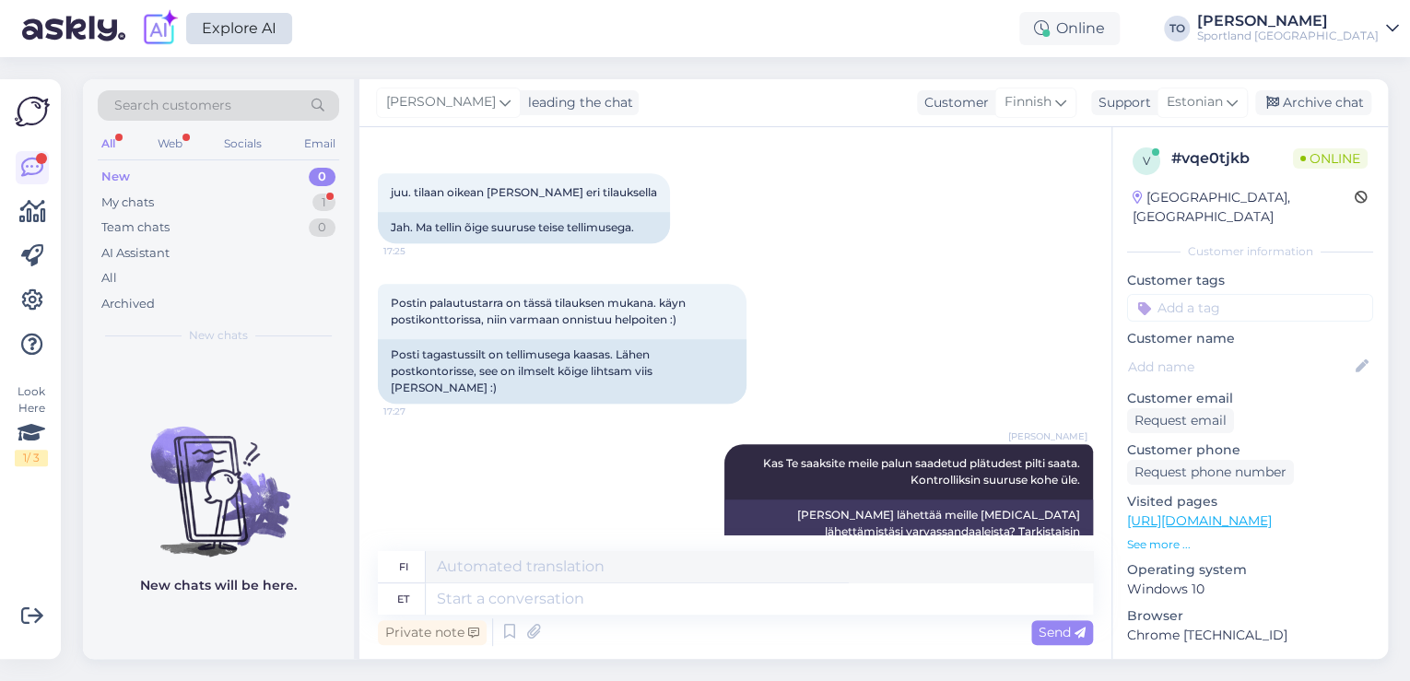
scroll to position [965, 0]
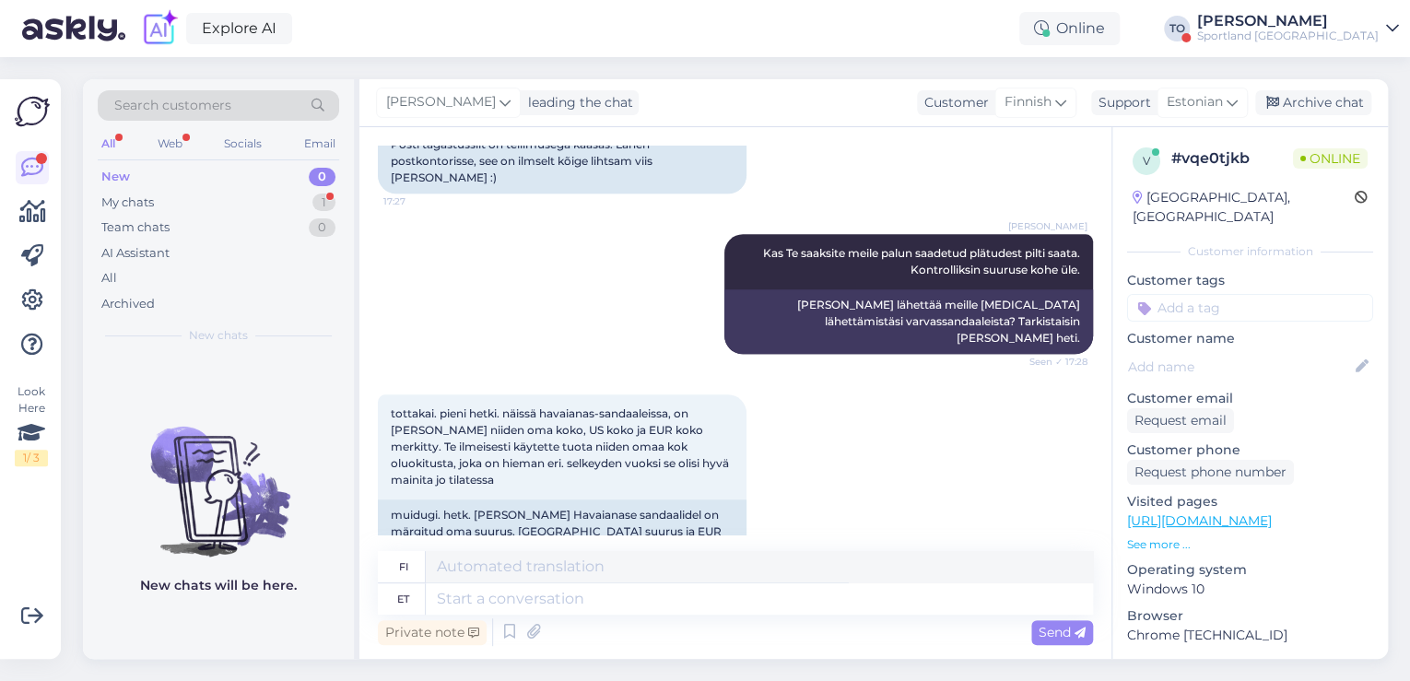
click at [1356, 24] on div "[PERSON_NAME]" at bounding box center [1287, 21] width 181 height 15
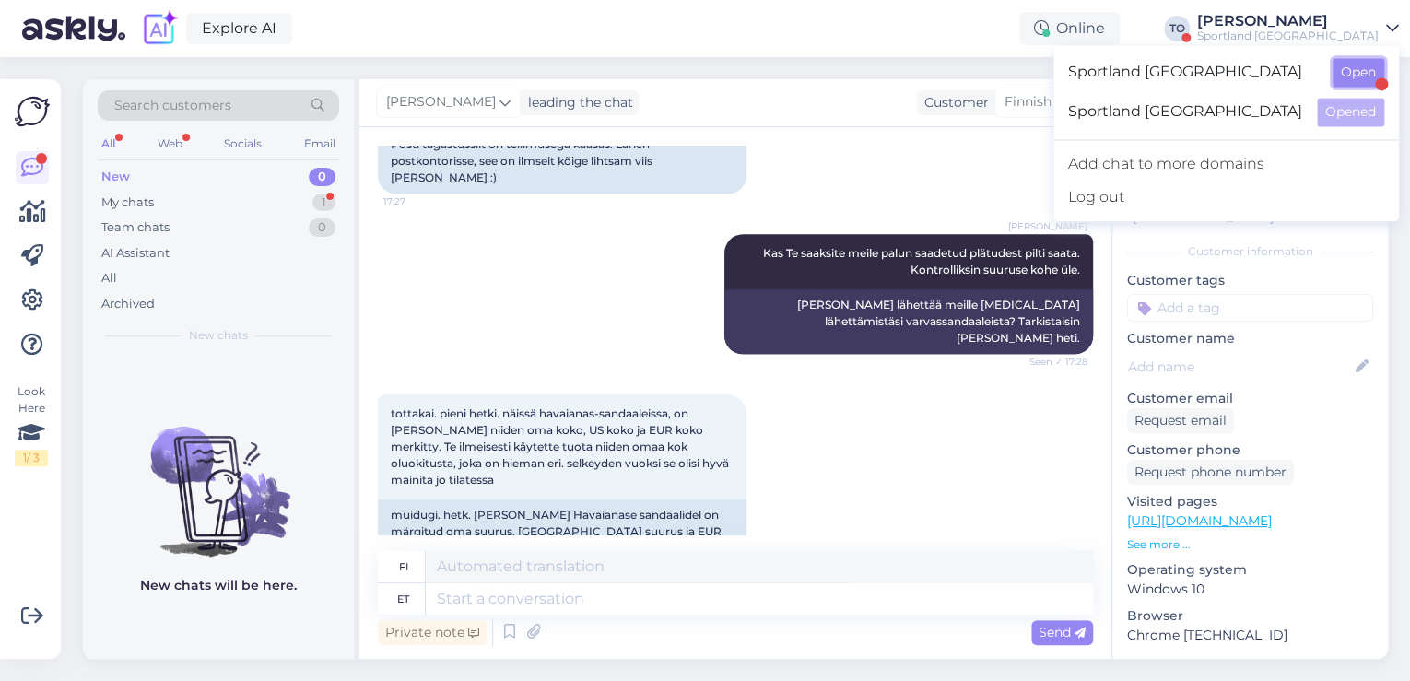
click at [1357, 58] on button "Open" at bounding box center [1358, 72] width 52 height 29
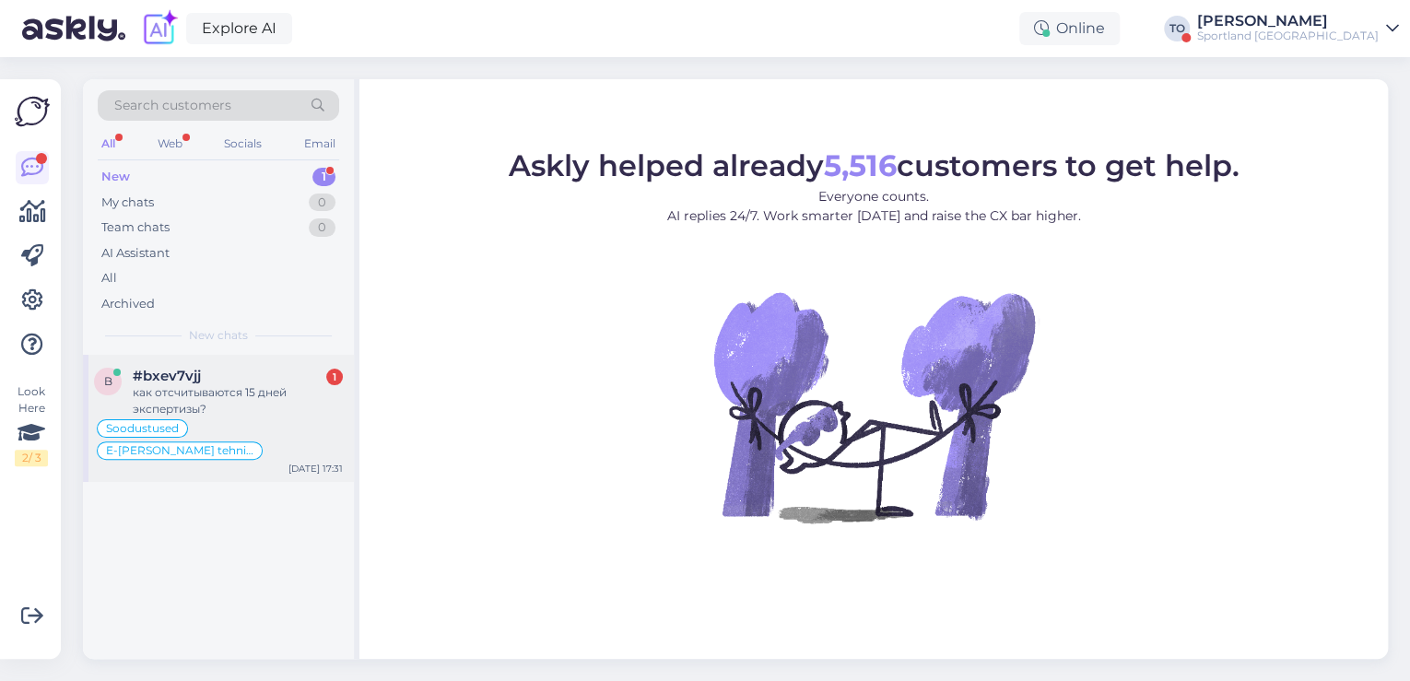
click at [271, 376] on div "#bxev7vjj 1" at bounding box center [238, 376] width 210 height 17
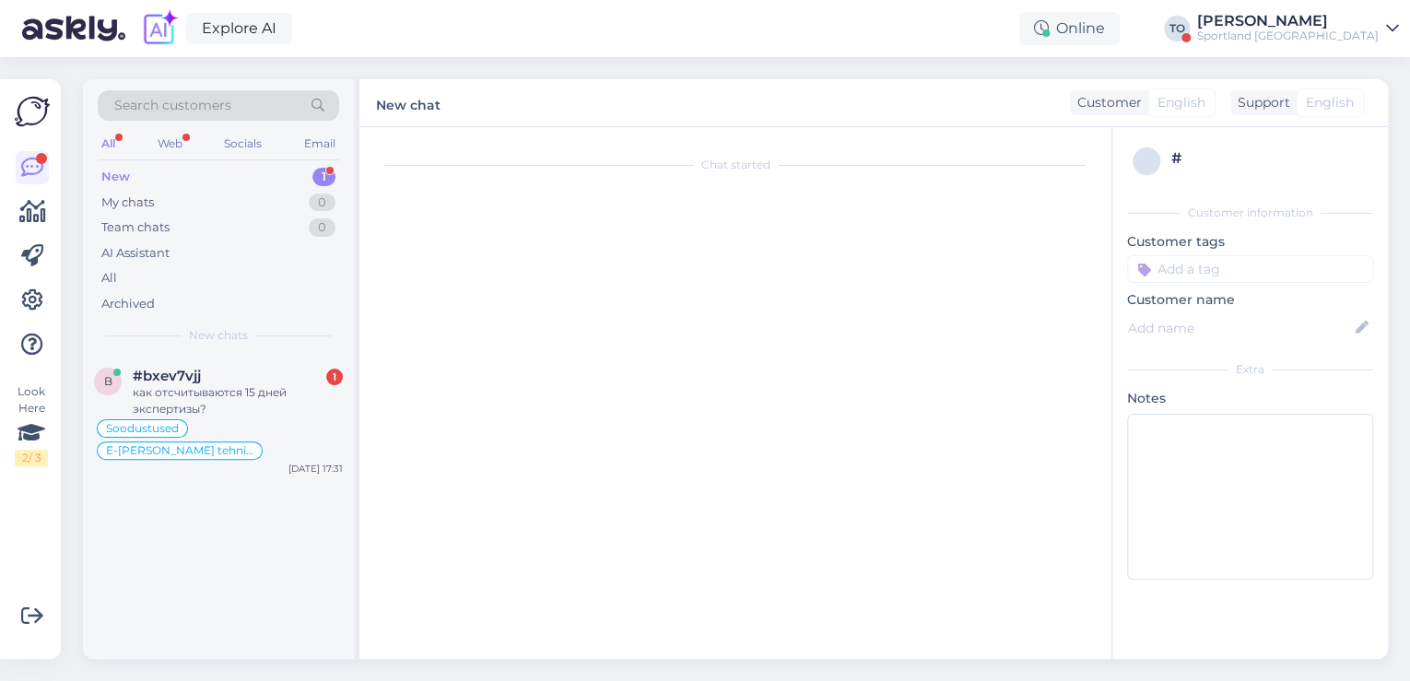
scroll to position [8050, 0]
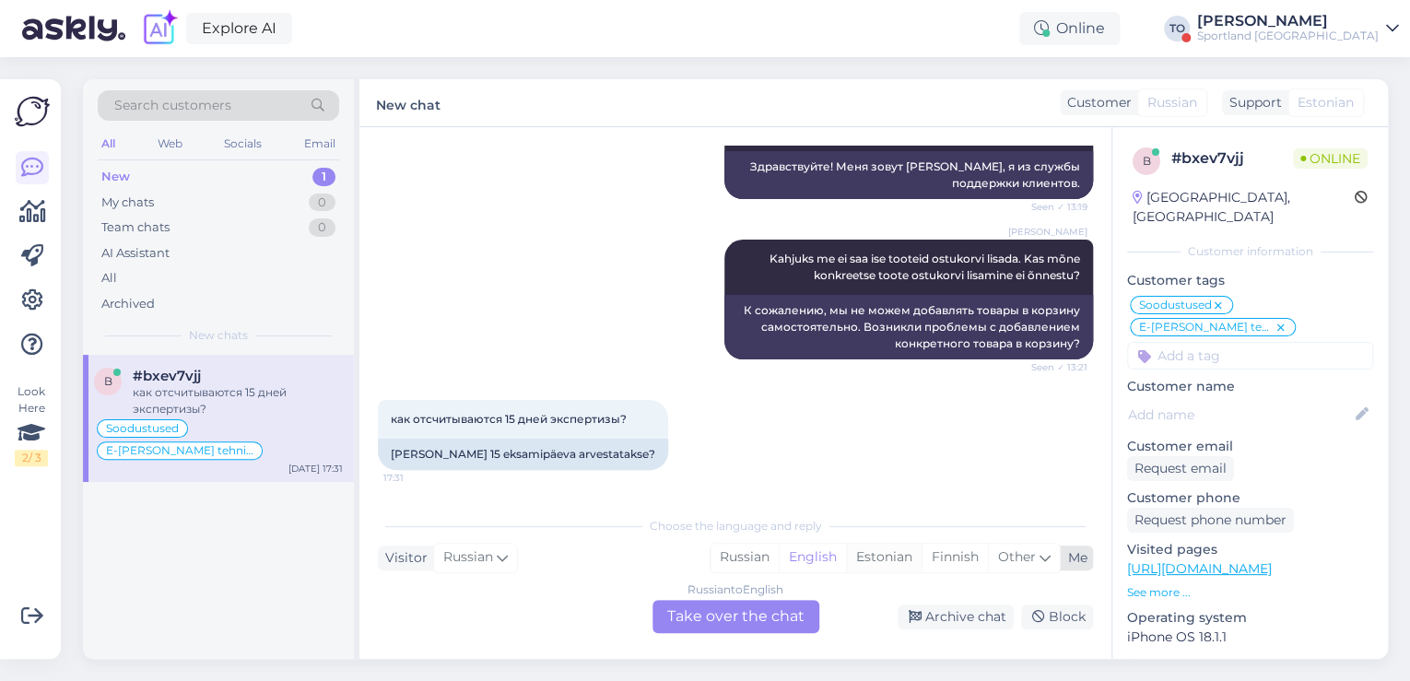
click at [870, 555] on div "Estonian" at bounding box center [884, 558] width 76 height 28
click at [751, 615] on div "Russian to Estonian Take over the chat" at bounding box center [735, 616] width 167 height 33
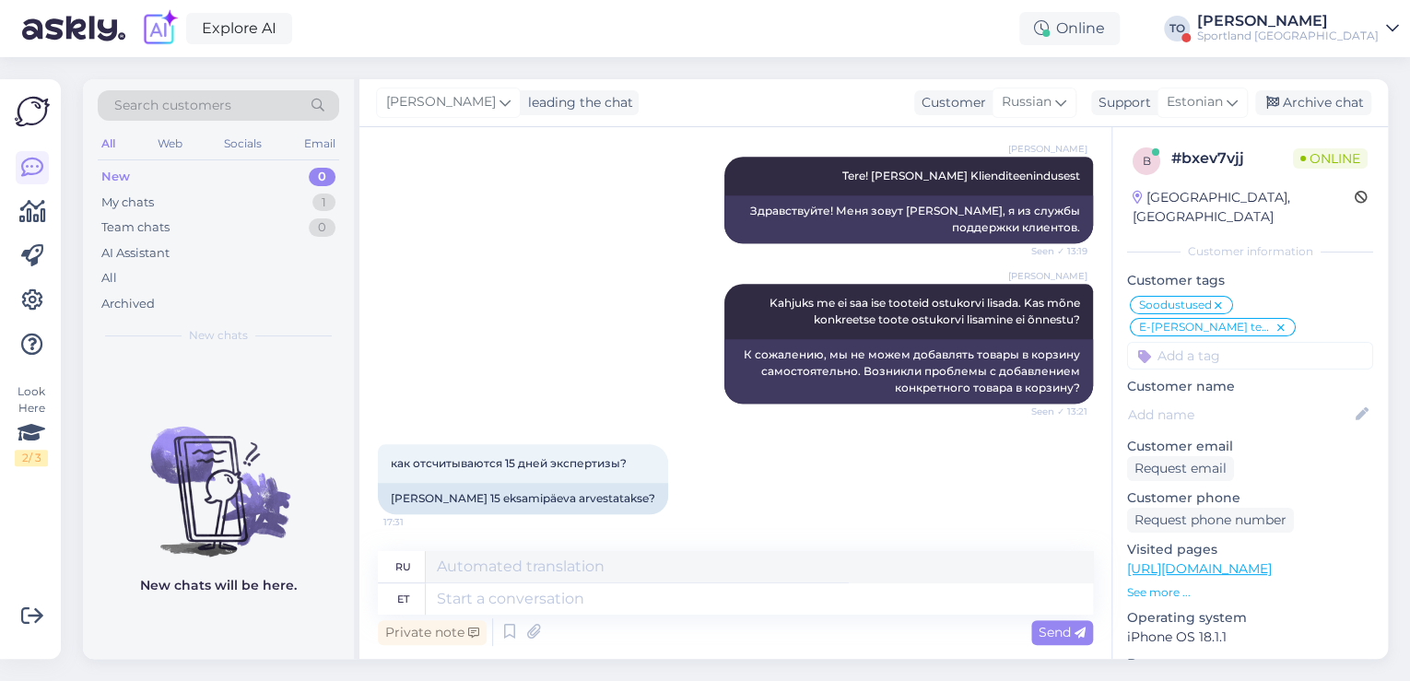
scroll to position [8006, 0]
click at [722, 603] on textarea at bounding box center [759, 598] width 667 height 31
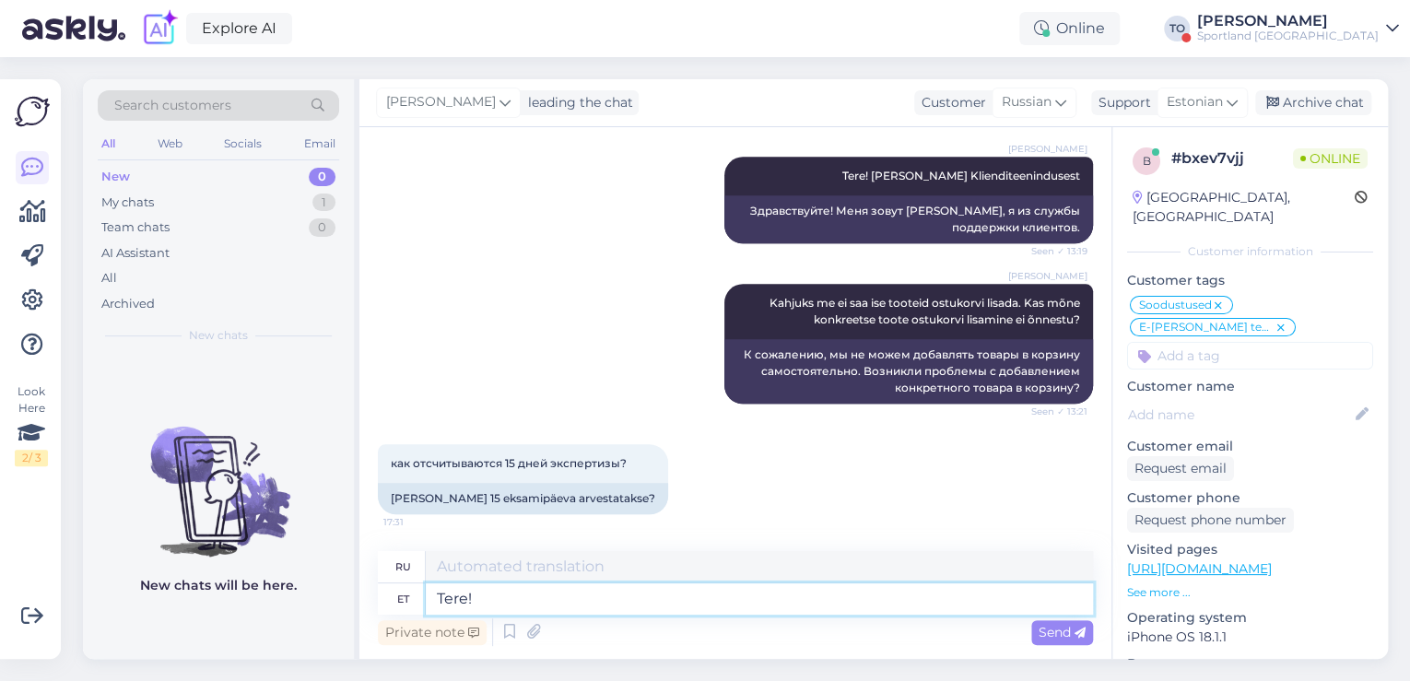
type textarea "Tere!"
type textarea "Привет!"
type textarea "Tere! [GEOGRAPHIC_DATA]"
type textarea "Привет! Я"
type textarea "Tere! [PERSON_NAME]"
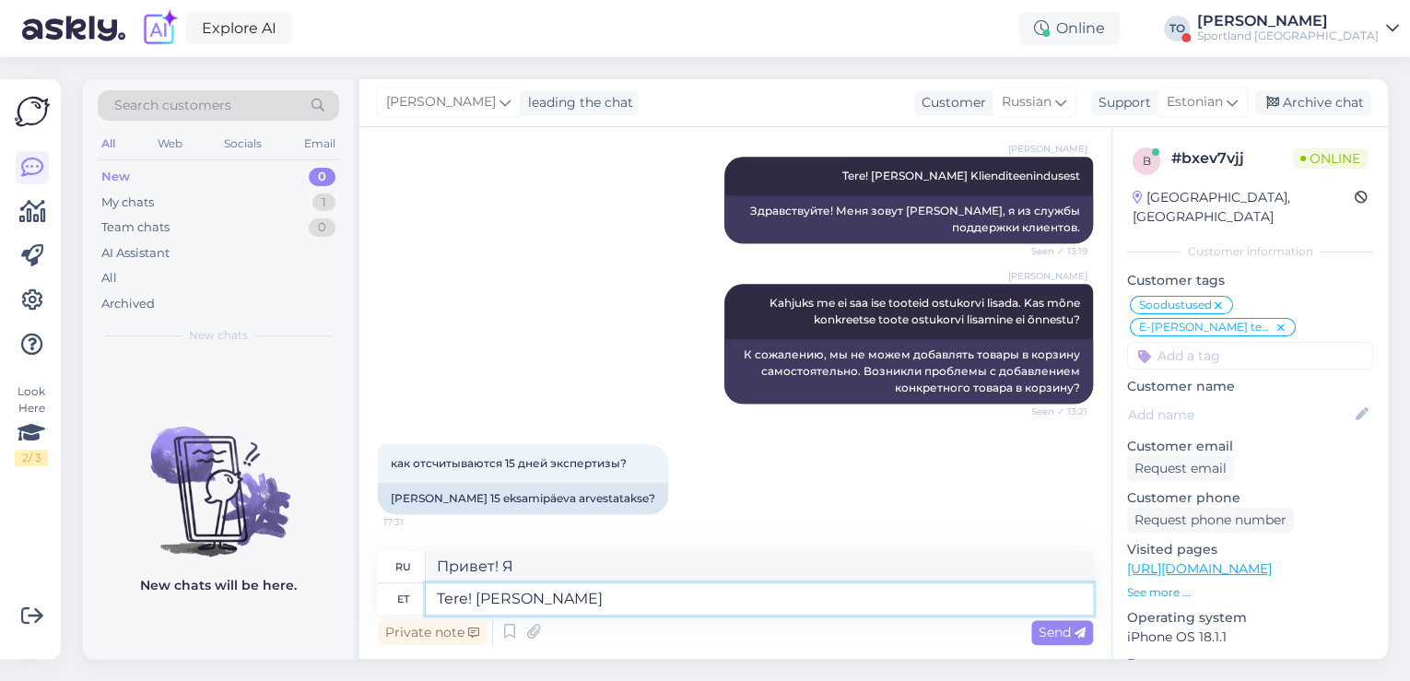
type textarea "Привет! Меня зовут [PERSON_NAME]."
type textarea "Tere! [PERSON_NAME] Klienditeenindusest"
type textarea "Здравствуйте! Меня зовут [PERSON_NAME], я из службы поддержки клиентов."
type textarea "Tere! [PERSON_NAME] Klienditeenindusest"
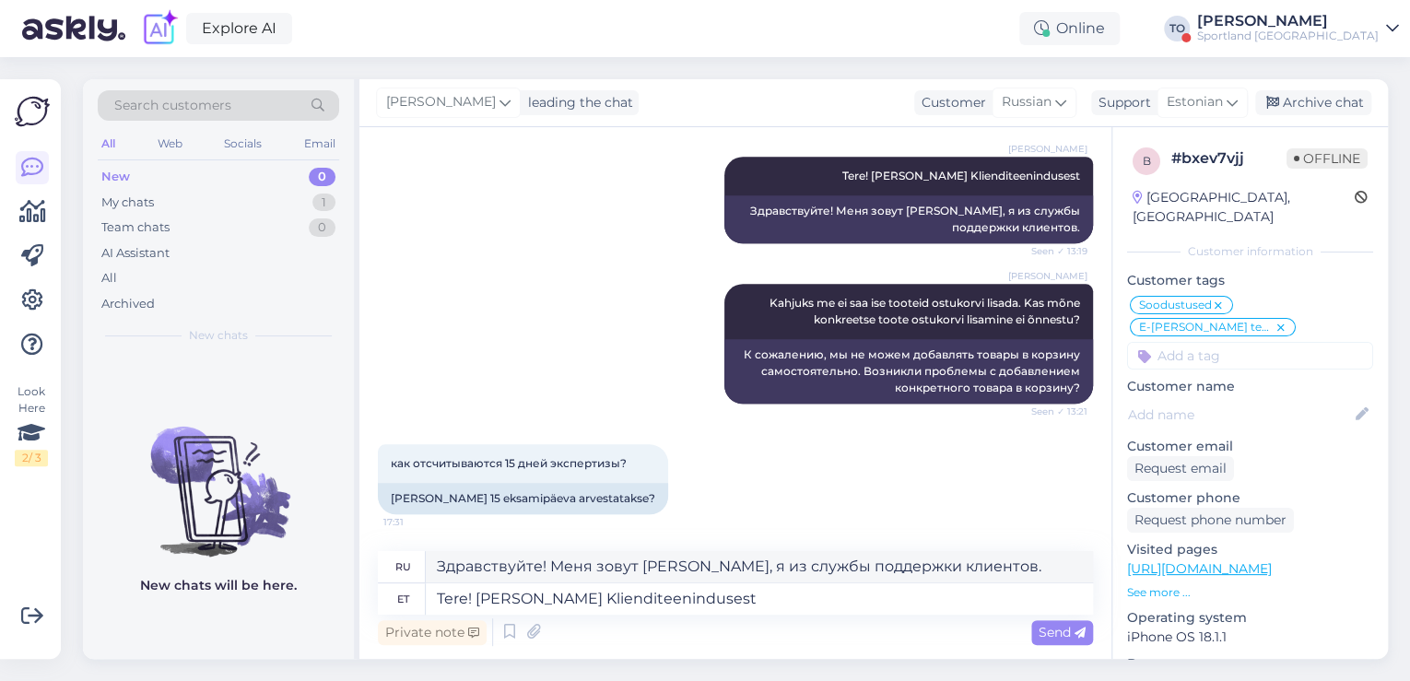
click at [1072, 618] on div "Private note Send" at bounding box center [735, 631] width 715 height 35
click at [1069, 626] on span "Send" at bounding box center [1061, 632] width 47 height 17
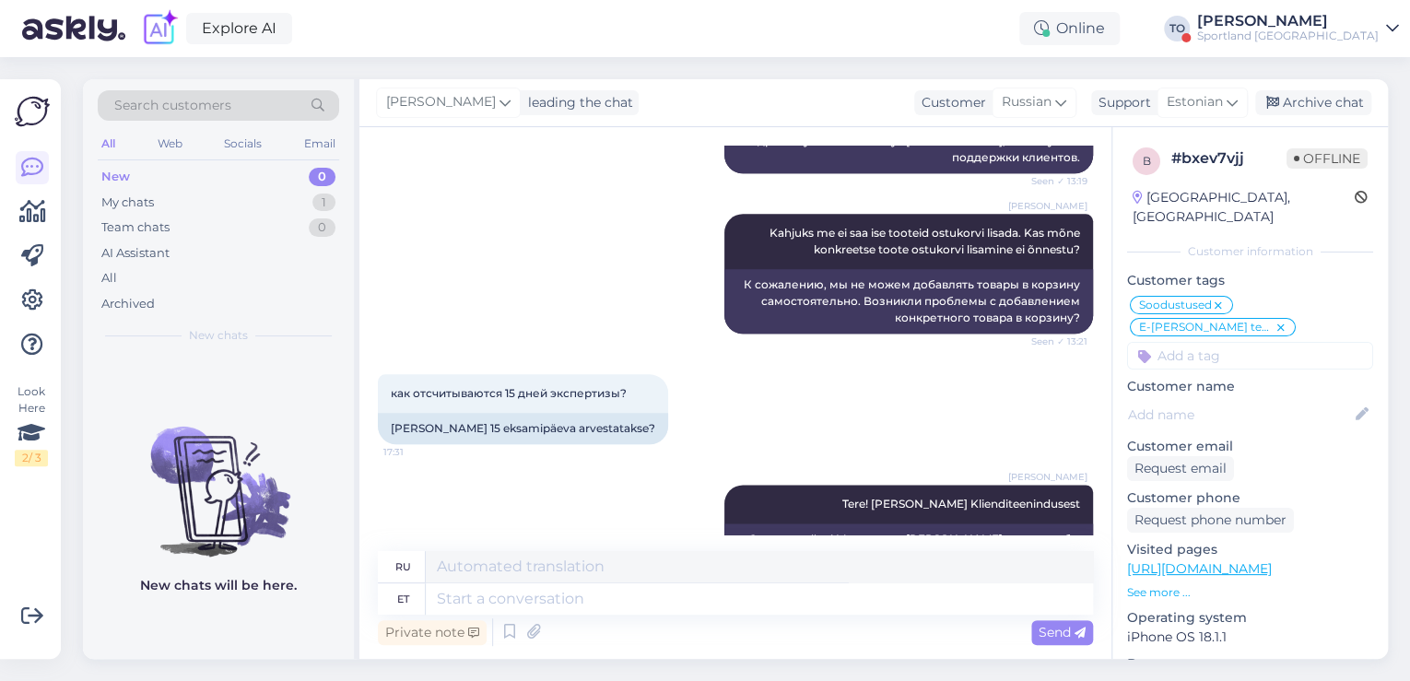
scroll to position [8133, 0]
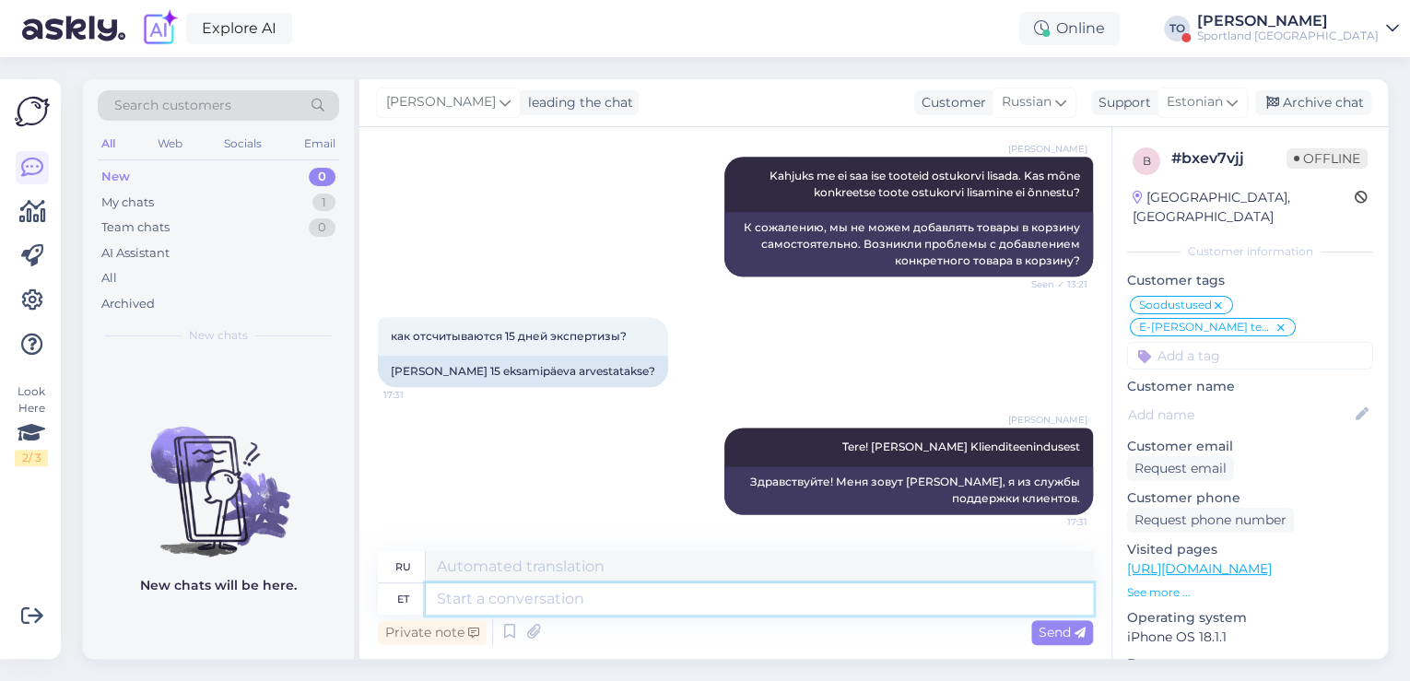
click at [811, 597] on textarea at bounding box center [759, 598] width 667 height 31
type textarea "[PERSON_NAME]"
type textarea "Если"
type textarea "[PERSON_NAME]"
type textarea "Если вы"
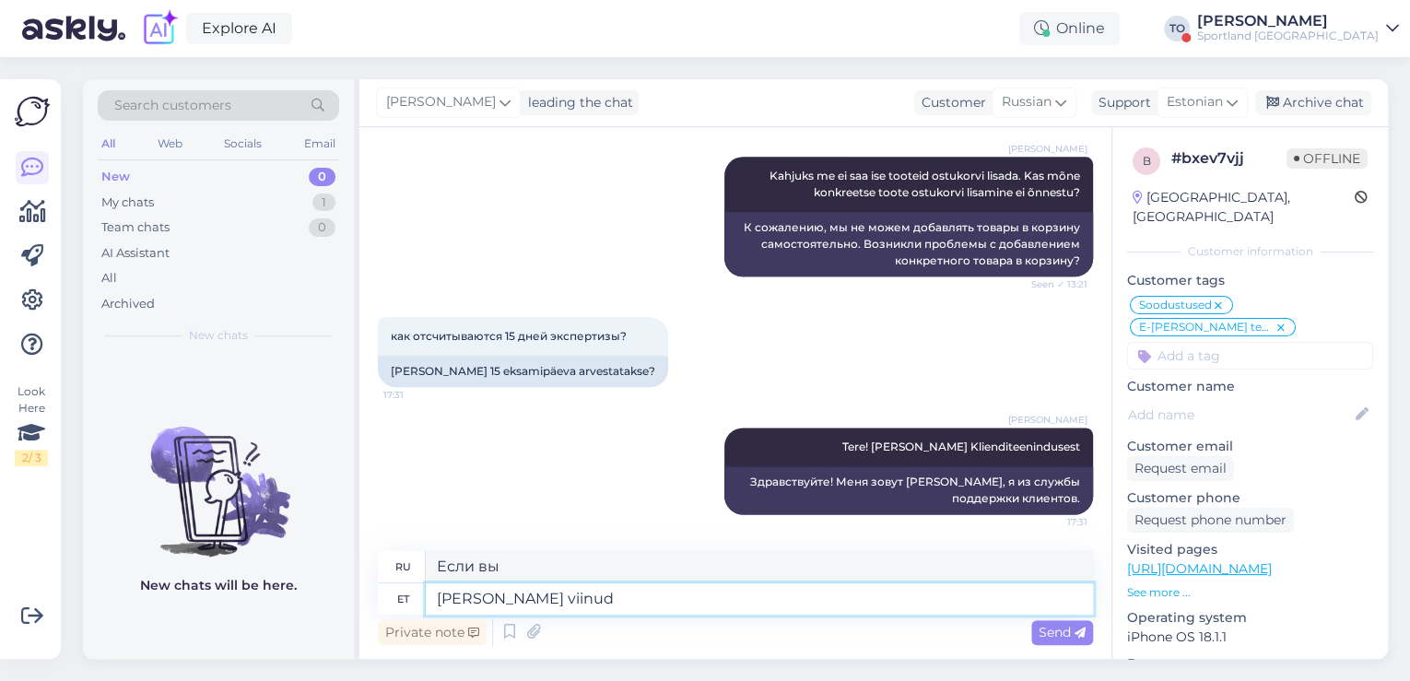
type textarea "[PERSON_NAME] viinud"
type textarea "Если вы приняли"
type textarea "[PERSON_NAME] viinud toote"
type textarea "Если вы переместили продукт"
type textarea "[PERSON_NAME] viinud toote kauplusesse"
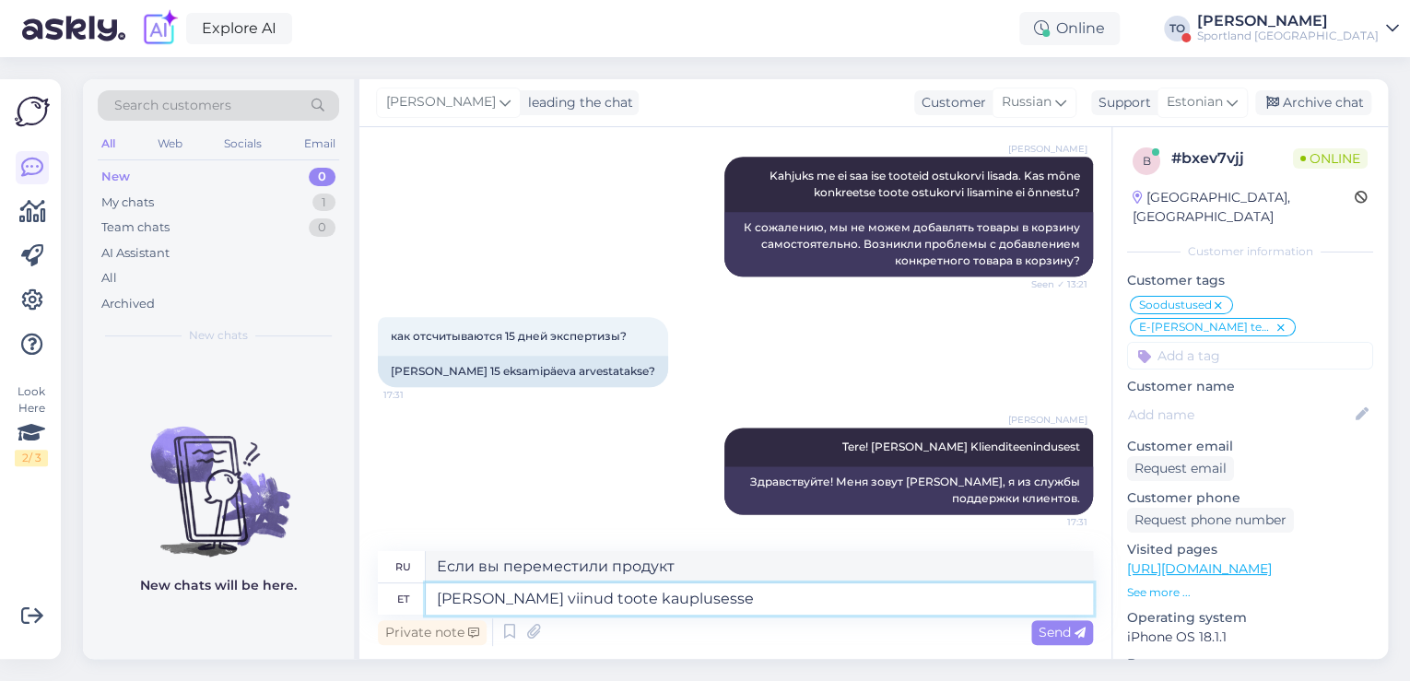
type textarea "Если вы принесли товар в магазин"
type textarea "[PERSON_NAME] viinud toote kauplusesse ekspertiisi,"
type textarea "Если вы отнесли продукт в магазин на экспертизу"
type textarea "[PERSON_NAME] viinud toote kauplusesse ekspertiisi, si"
type textarea "Если вы отнесли товар в магазин на экспертизу,"
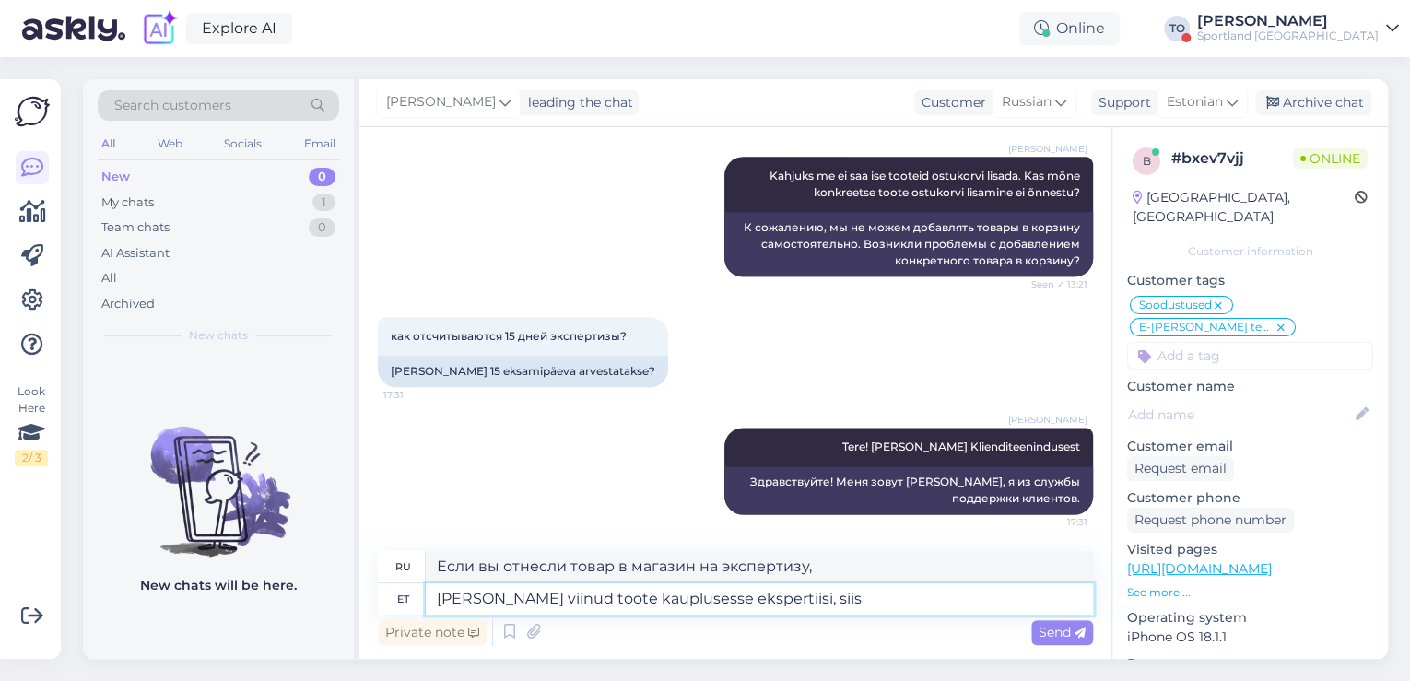
type textarea "[PERSON_NAME] viinud toote kauplusesse ekspertiisi, siis k"
type textarea "Если вы отнесли товар в магазин на экспертизу, то"
type textarea "[PERSON_NAME] viinud toote kauplusesse ekspertiisi, siis kauplus"
type textarea "Если вы отнесли продукт в магазин на экспертизу, магазин"
type textarea "[PERSON_NAME] viinud toote kauplusesse ekspertiisi, siis kauplus peab"
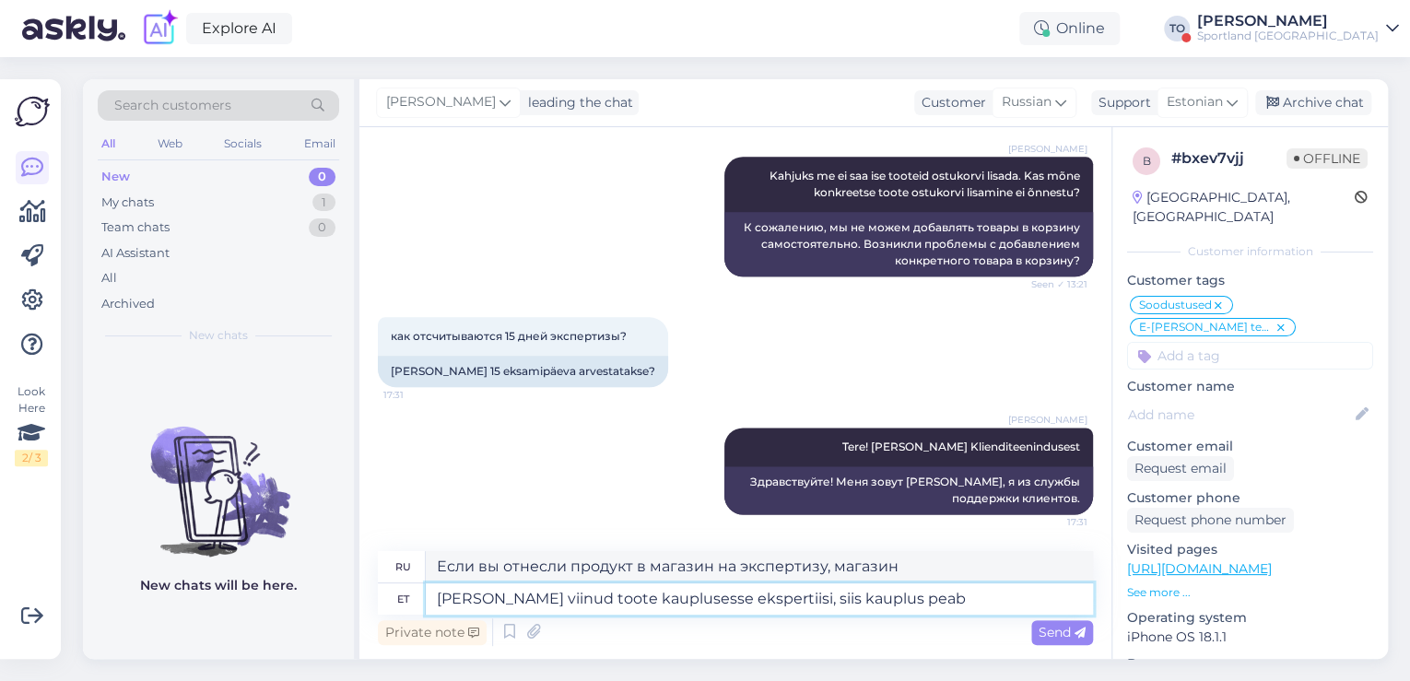
type textarea "Если вы принесли товар в магазин на экспертизу, магазин должен"
type textarea "[PERSON_NAME] viinud toote kauplusesse ekspertiisi, siis kauplus peab pretensio…"
type textarea "Если вы отнесли товар в магазин на экспертизу, магазин обязан принять претензию."
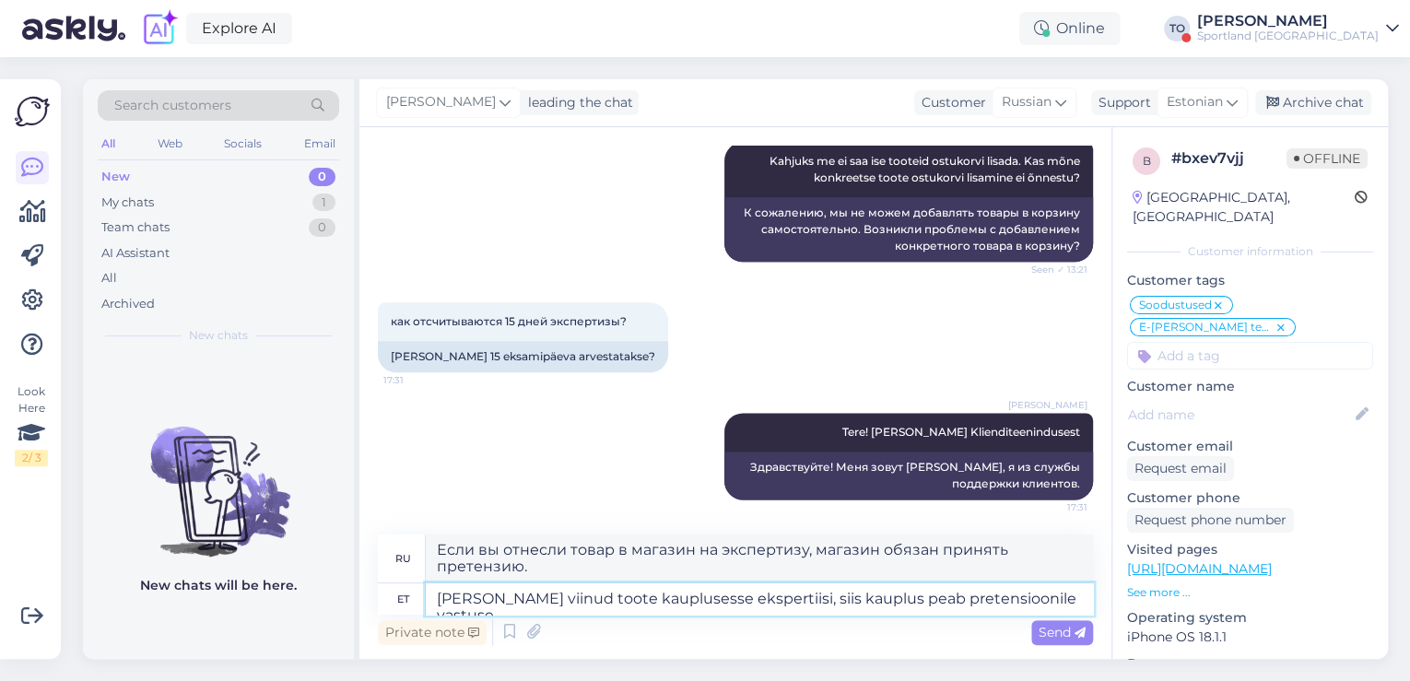
type textarea "[PERSON_NAME] viinud toote kauplusesse ekspertiisi, siis kauplus peab pretensio…"
type textarea "Если вы отнесли товар в магазин для проведения экспертизы, магазин обязан отреа…"
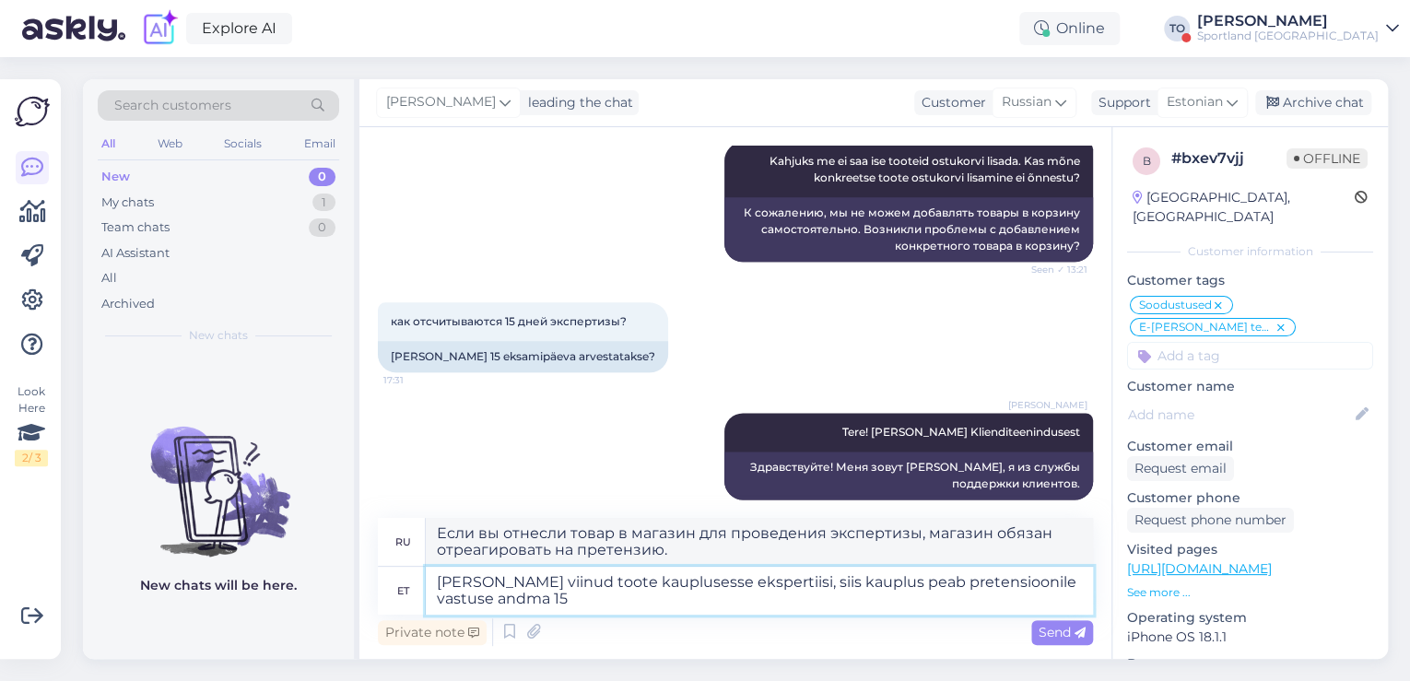
type textarea "[PERSON_NAME] viinud toote kauplusesse ekspertiisi, siis kauplus peab pretensio…"
type textarea "Если вы отнесли товар в магазин на экспертизу, магазин обязан ответить на прете…"
type textarea "[PERSON_NAME] viinud toote kauplusesse ekspertiisi, siis kauplus peab pretensio…"
type textarea "Если вы отнесли товар в магазин на экспертизу, магазин обязан ответить на прете…"
type textarea "[PERSON_NAME] viinud toote kauplusesse ekspertiisi, siis kauplus peab pretensio…"
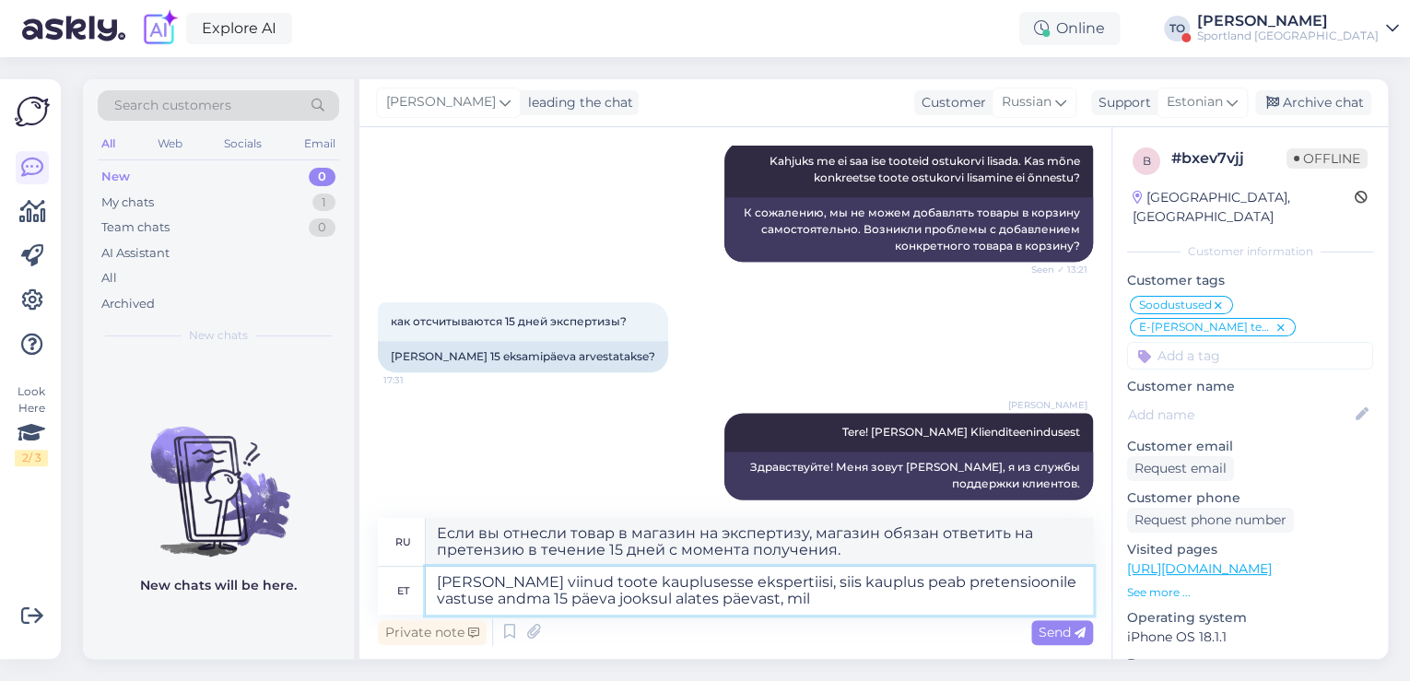
type textarea "Если вы отнесли товар в магазин на экспертизу, магазин обязан ответить на прете…"
type textarea "[PERSON_NAME] viinud toote kauplusesse ekspertiisi, siis kauplus peab pretensio…"
type textarea "Если вы отнесли товар в магазин на экспертизу, магазин обязан ответить на прете…"
type textarea "[PERSON_NAME] viinud toote kauplusesse ekspertiisi, siis kauplus peab pretensio…"
type textarea "Если вы отнесли товар в магазин на экспертизу, магазин обязан ответить на прете…"
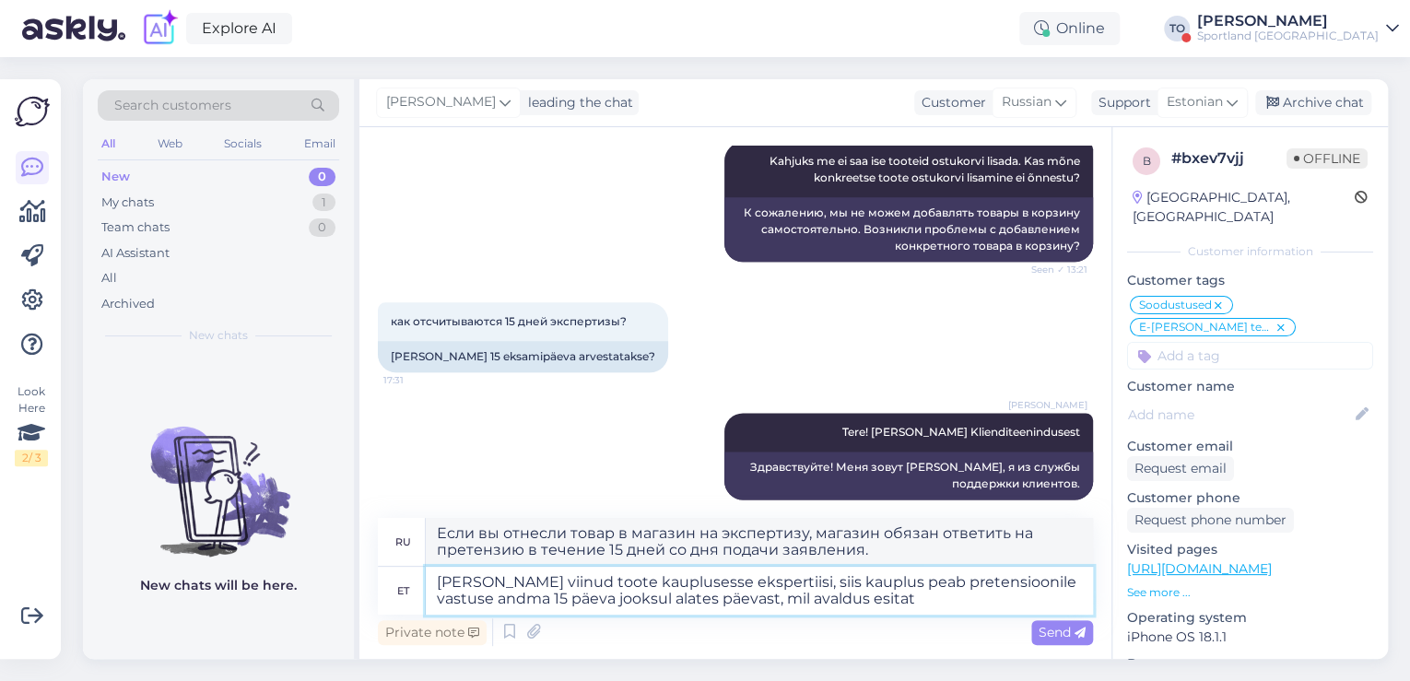
type textarea "[PERSON_NAME] viinud toote kauplusesse ekspertiisi, siis kauplus peab pretensio…"
type textarea "Если вы отнесли товар в магазин на экспертизу, магазин обязан ответить на прете…"
type textarea "[PERSON_NAME] viinud toote kauplusesse ekspertiisi, siis kauplus peab pretensio…"
type textarea "Если вы отнесли товар в магазин на экспертизу, магазин обязан ответить на прете…"
type textarea "[PERSON_NAME] viinud toote kauplusesse ekspertiisi, siis kauplus peab pretensio…"
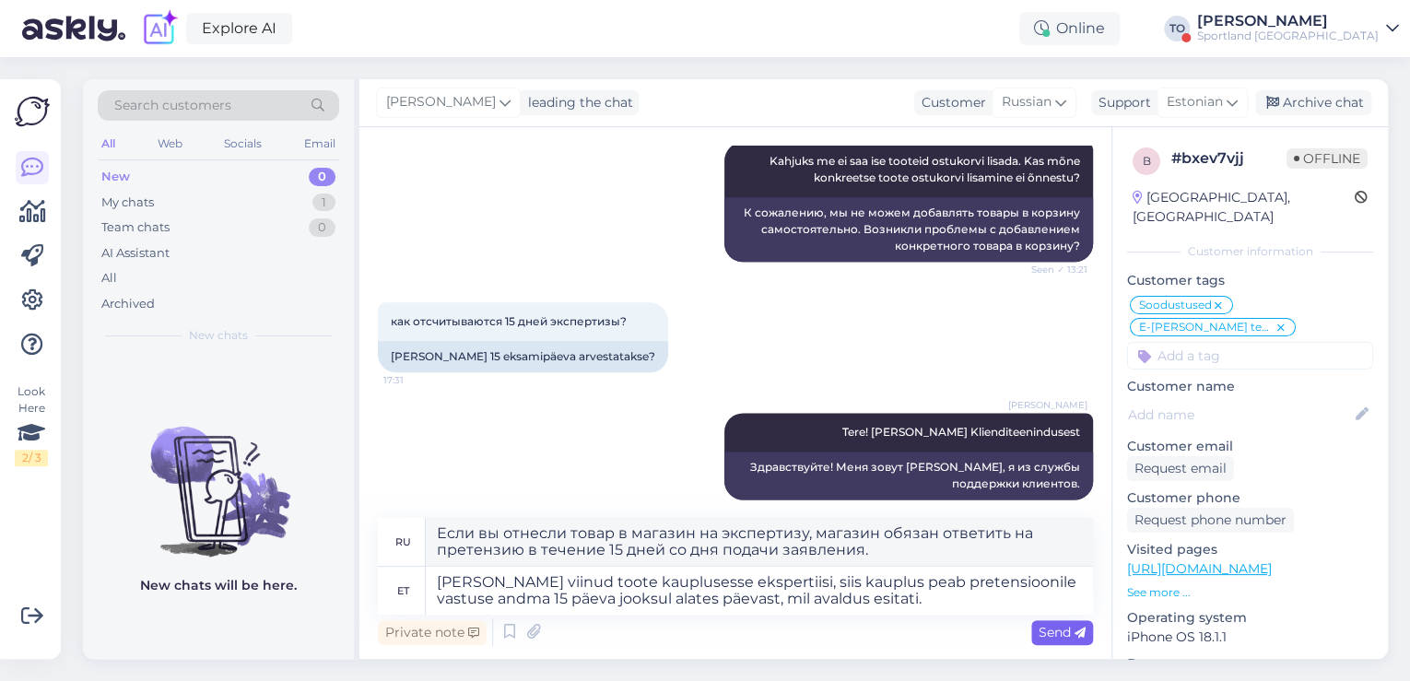
click at [1045, 626] on span "Send" at bounding box center [1061, 632] width 47 height 17
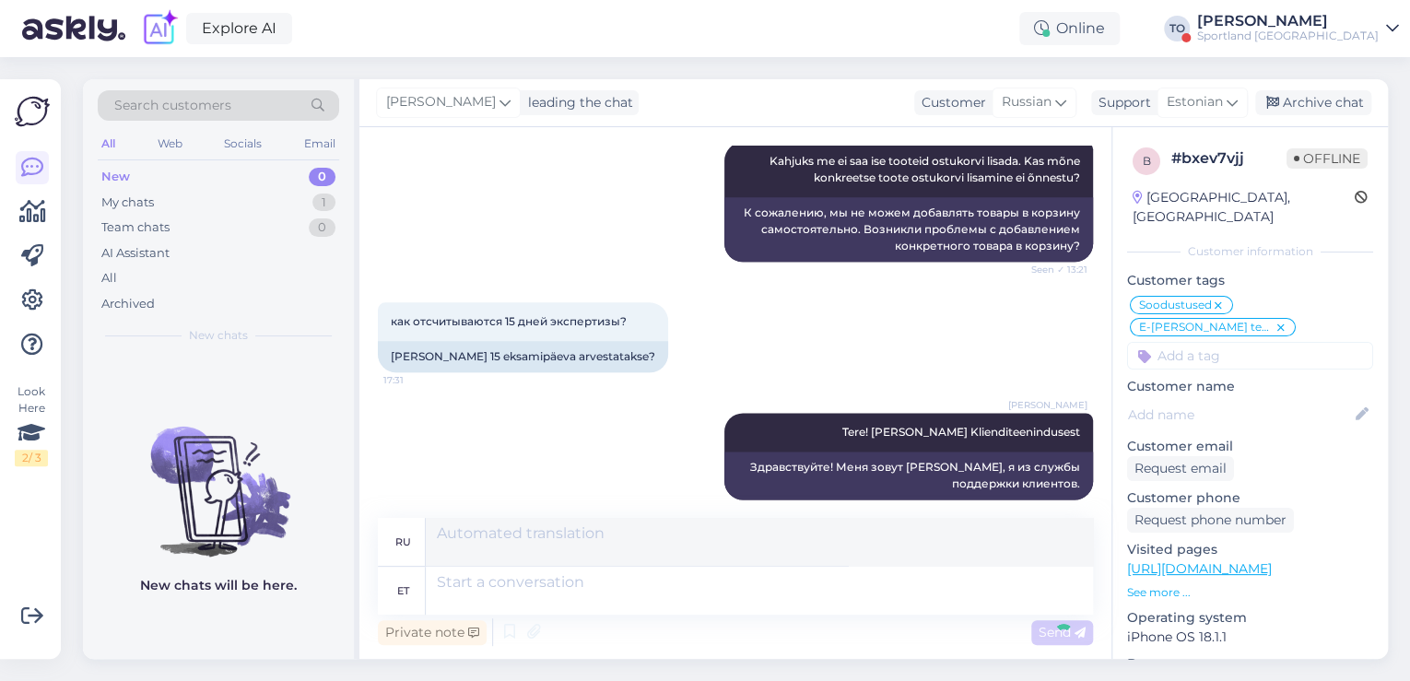
scroll to position [8310, 0]
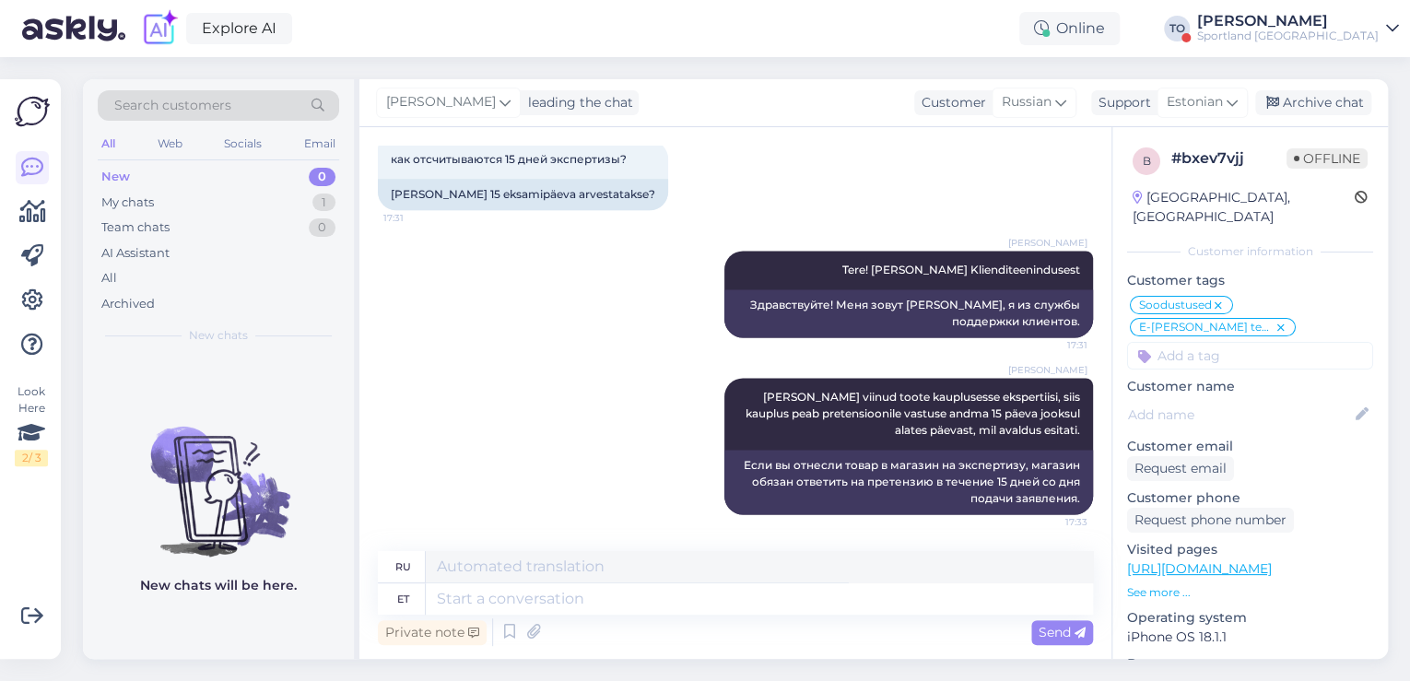
click at [1289, 342] on input at bounding box center [1250, 356] width 246 height 28
type input "defek"
click at [1242, 399] on span "Defektiga toode" at bounding box center [1249, 404] width 89 height 11
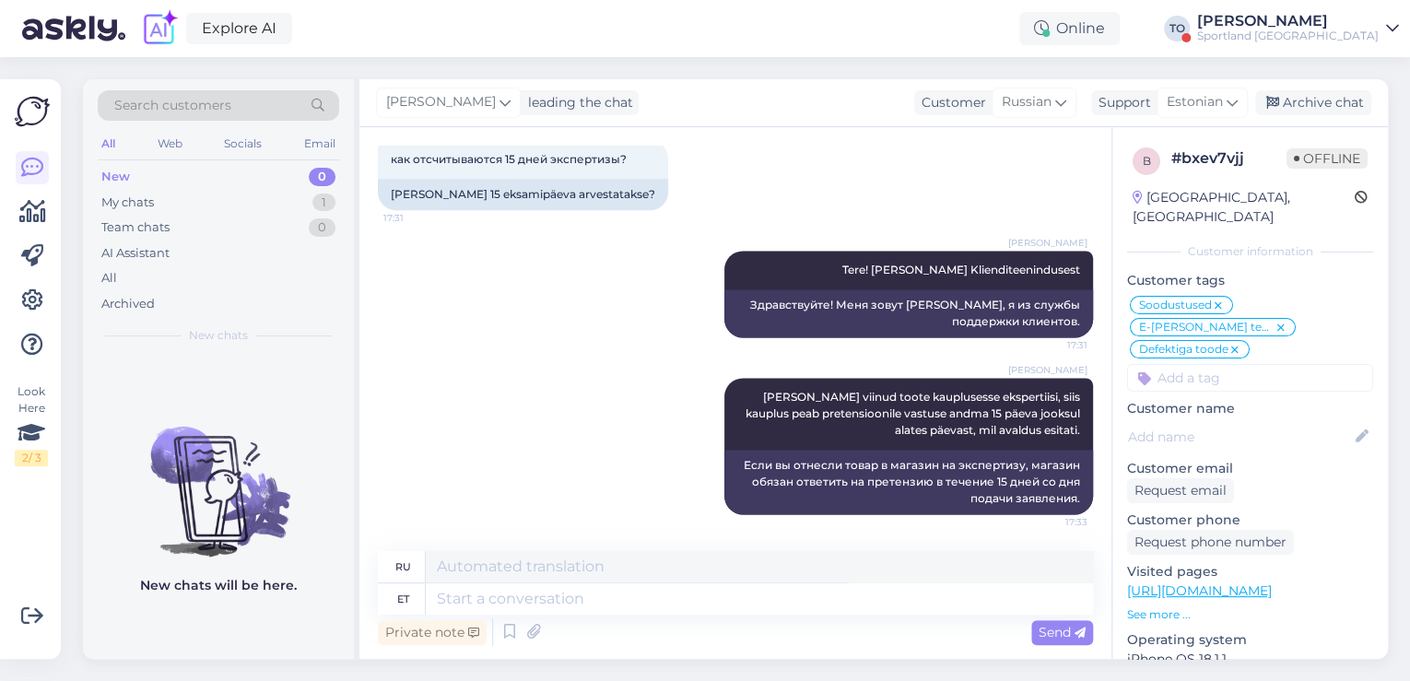
click at [1361, 25] on div "[PERSON_NAME]" at bounding box center [1287, 21] width 181 height 15
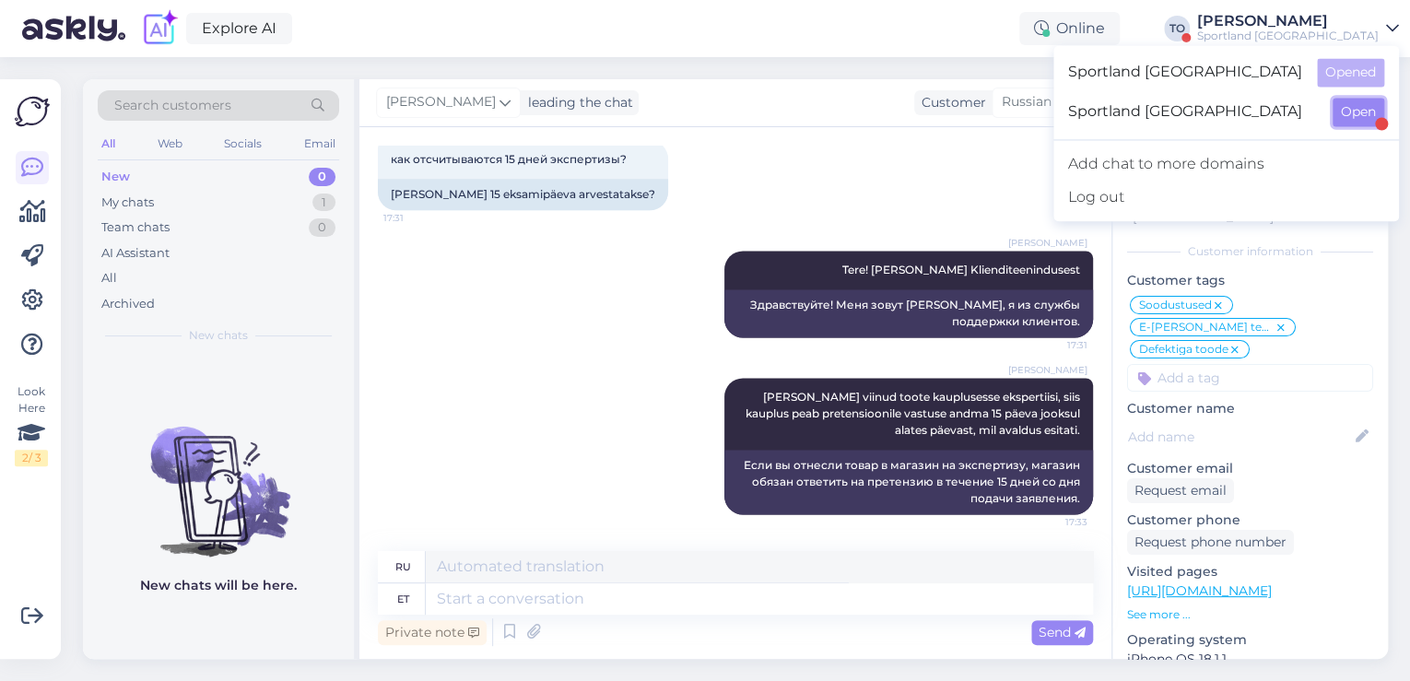
click at [1364, 107] on button "Open" at bounding box center [1358, 112] width 52 height 29
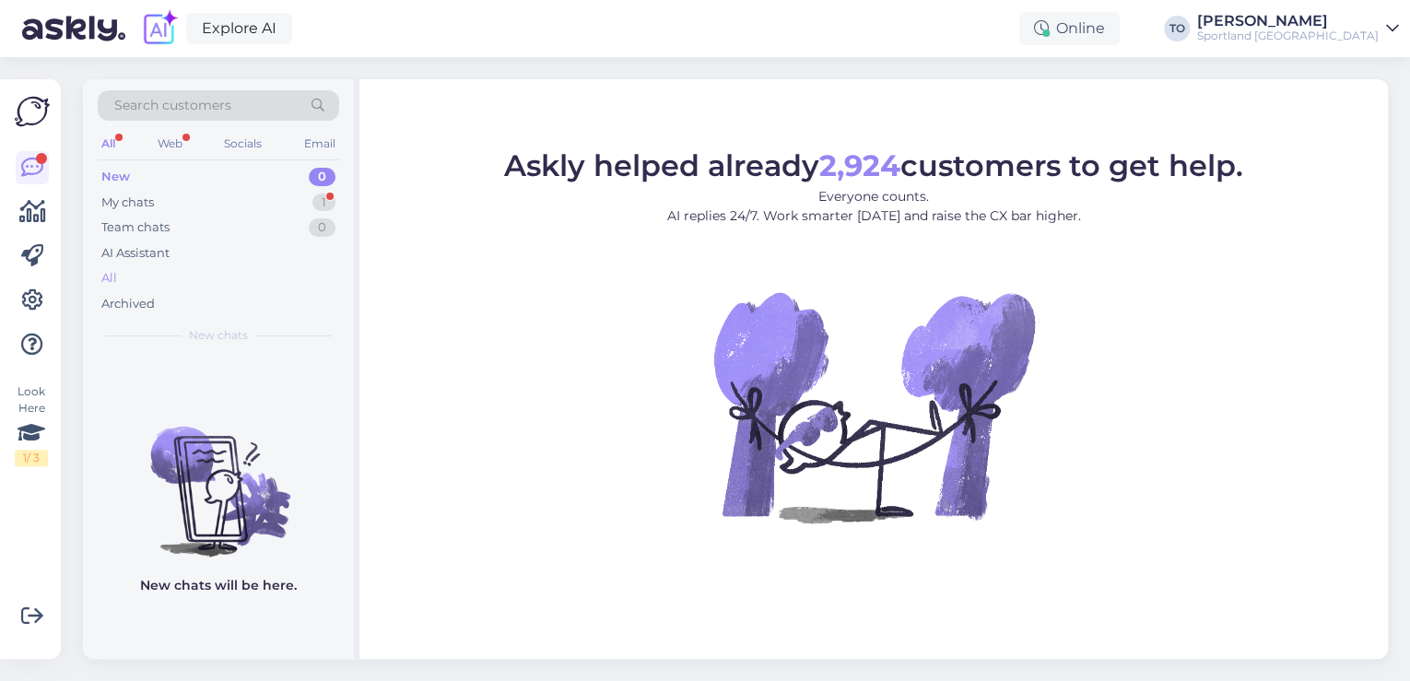
drag, startPoint x: 225, startPoint y: 202, endPoint x: 300, endPoint y: 271, distance: 102.4
click at [228, 202] on div "My chats 1" at bounding box center [218, 203] width 241 height 26
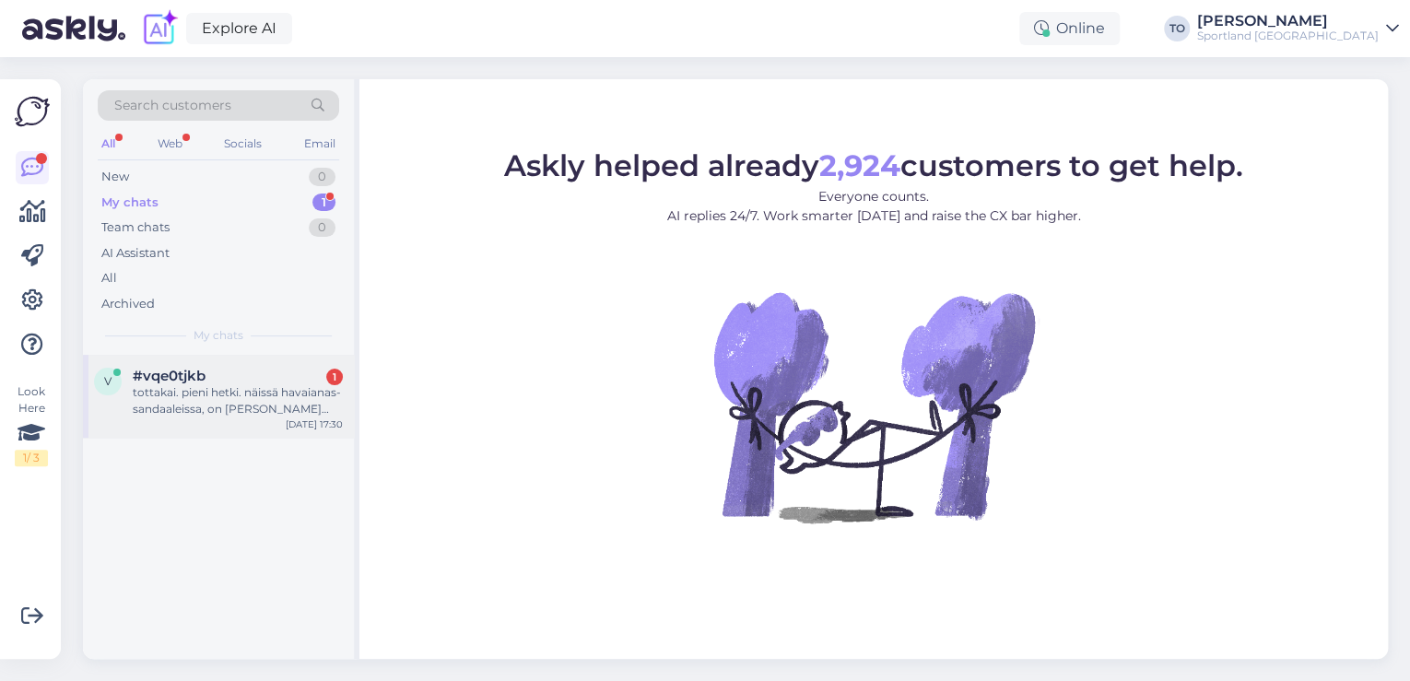
drag, startPoint x: 277, startPoint y: 385, endPoint x: 324, endPoint y: 395, distance: 48.1
click at [279, 385] on div "tottakai. pieni hetki. näissä havaianas-sandaaleissa, on [PERSON_NAME] niiden o…" at bounding box center [238, 400] width 210 height 33
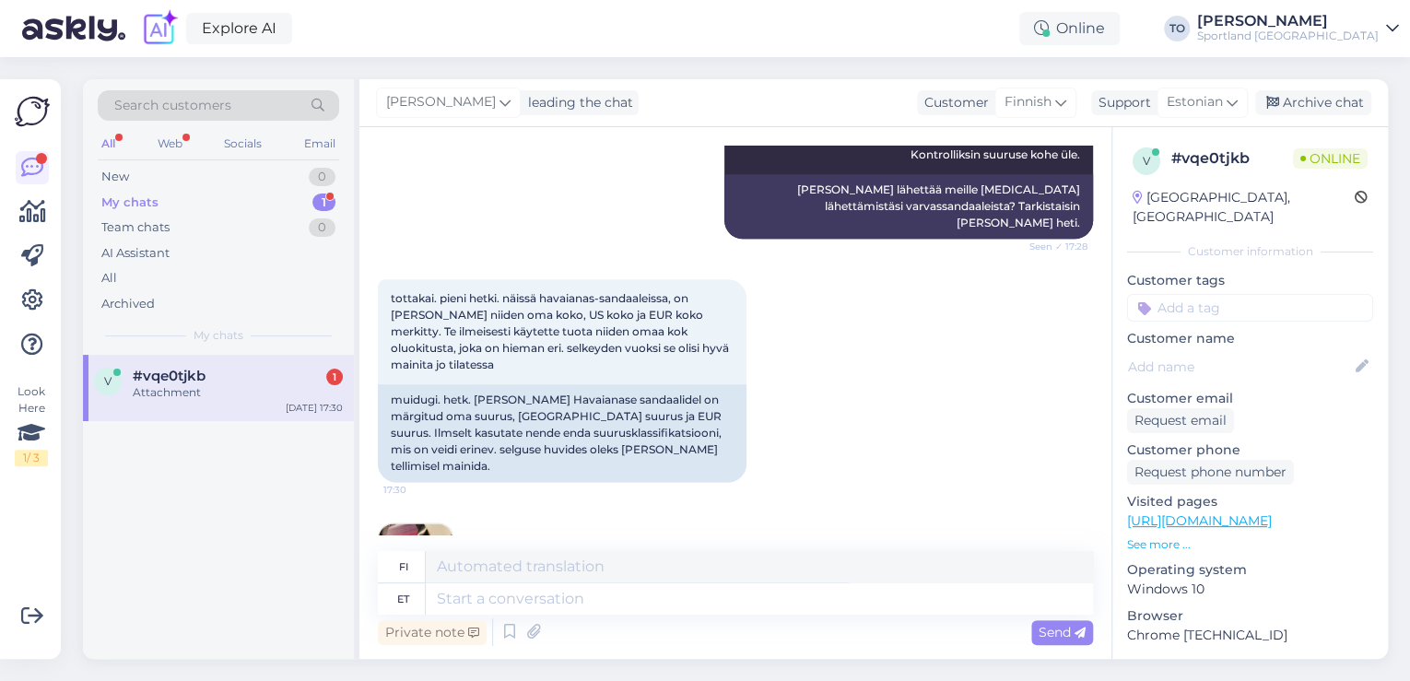
scroll to position [1080, 0]
click at [425, 524] on img at bounding box center [416, 561] width 74 height 74
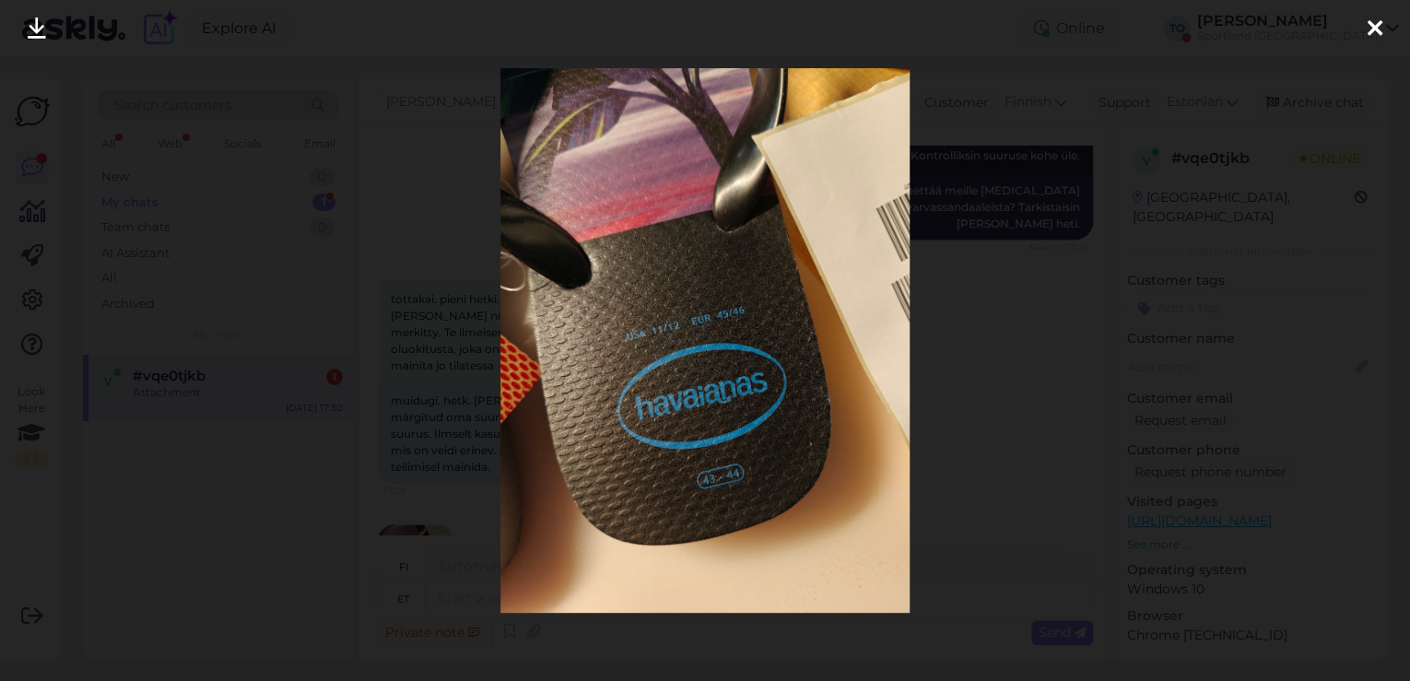
click at [1370, 21] on icon at bounding box center [1374, 30] width 15 height 24
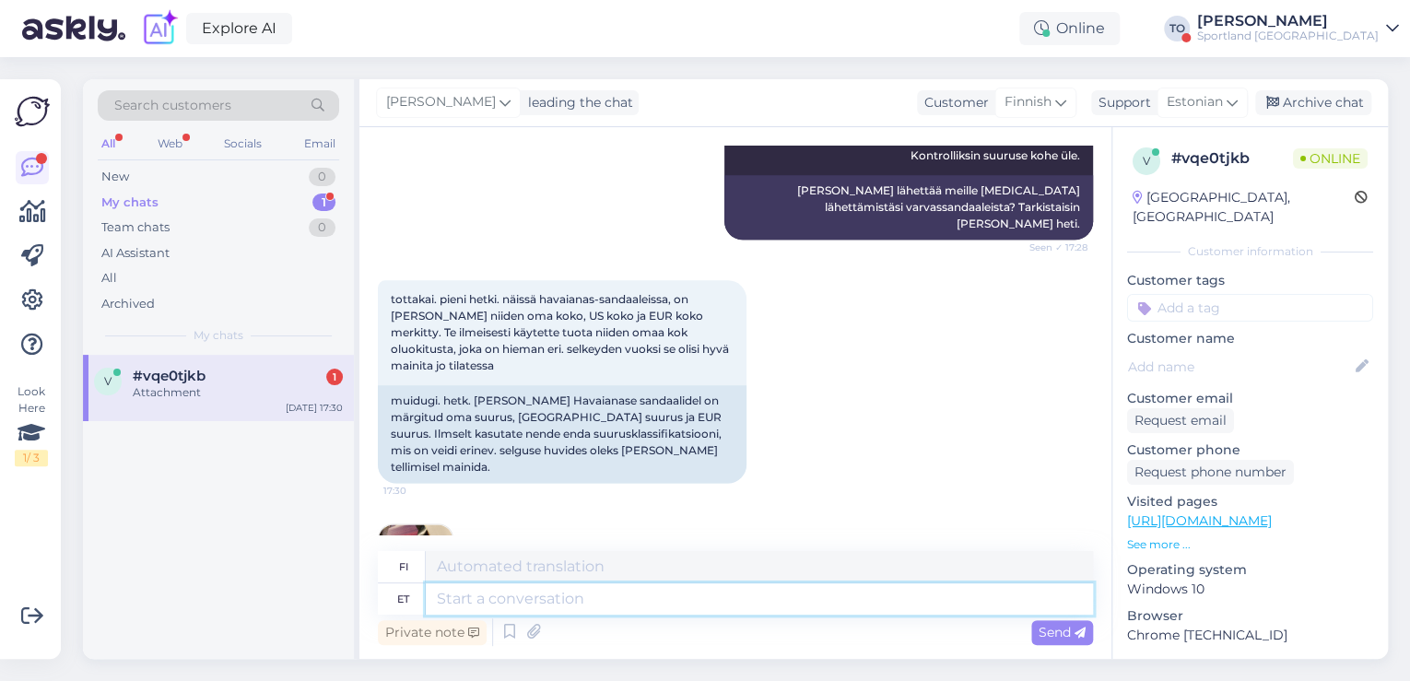
click at [712, 605] on textarea at bounding box center [759, 598] width 667 height 31
type textarea "Tegelikult"
type textarea "Todella"
type textarea "Tegelikult mei"
type textarea "Itse asiassa me"
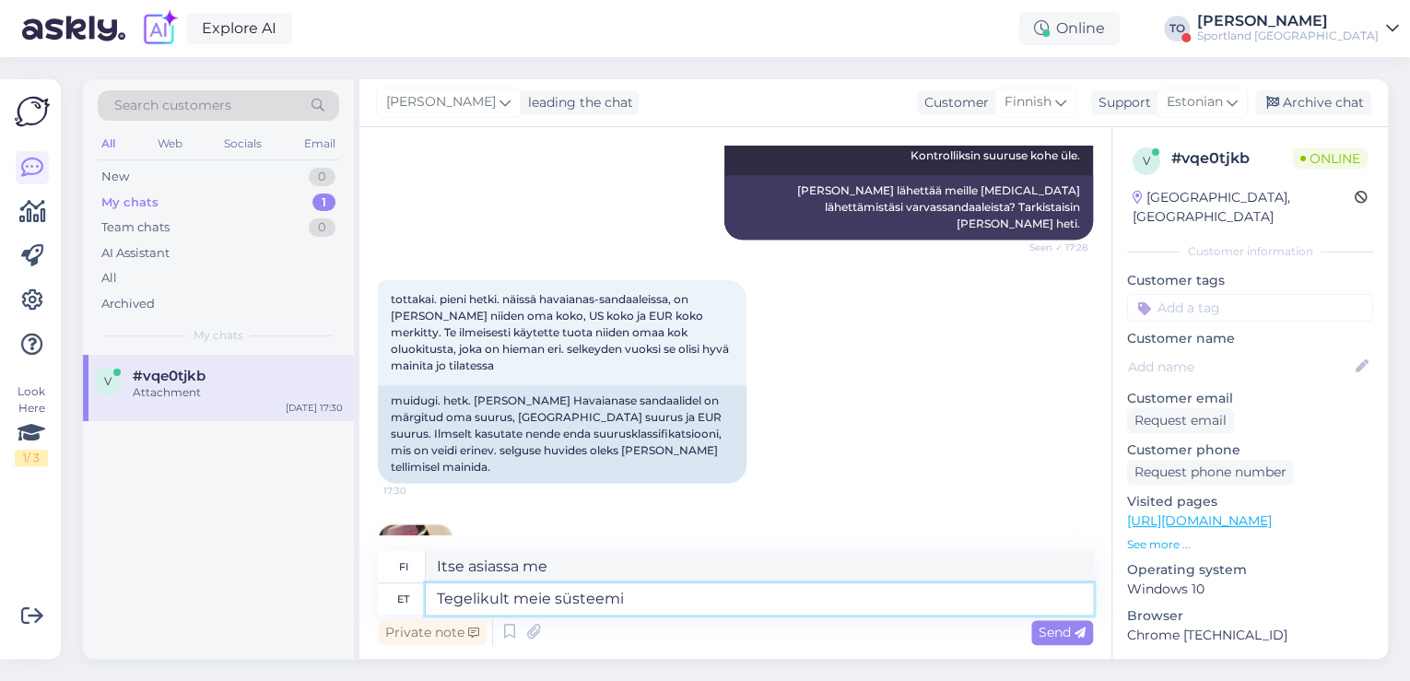
type textarea "Tegelikult meie süsteemi j"
type textarea "Itse asiassa järjestelmämme"
type textarea "Tegelikult meie süsteemi järgi on"
type textarea "Itse asiassa, järjestelmämme mukaan"
type textarea "Tegelikult meie süsteemi järgi on"
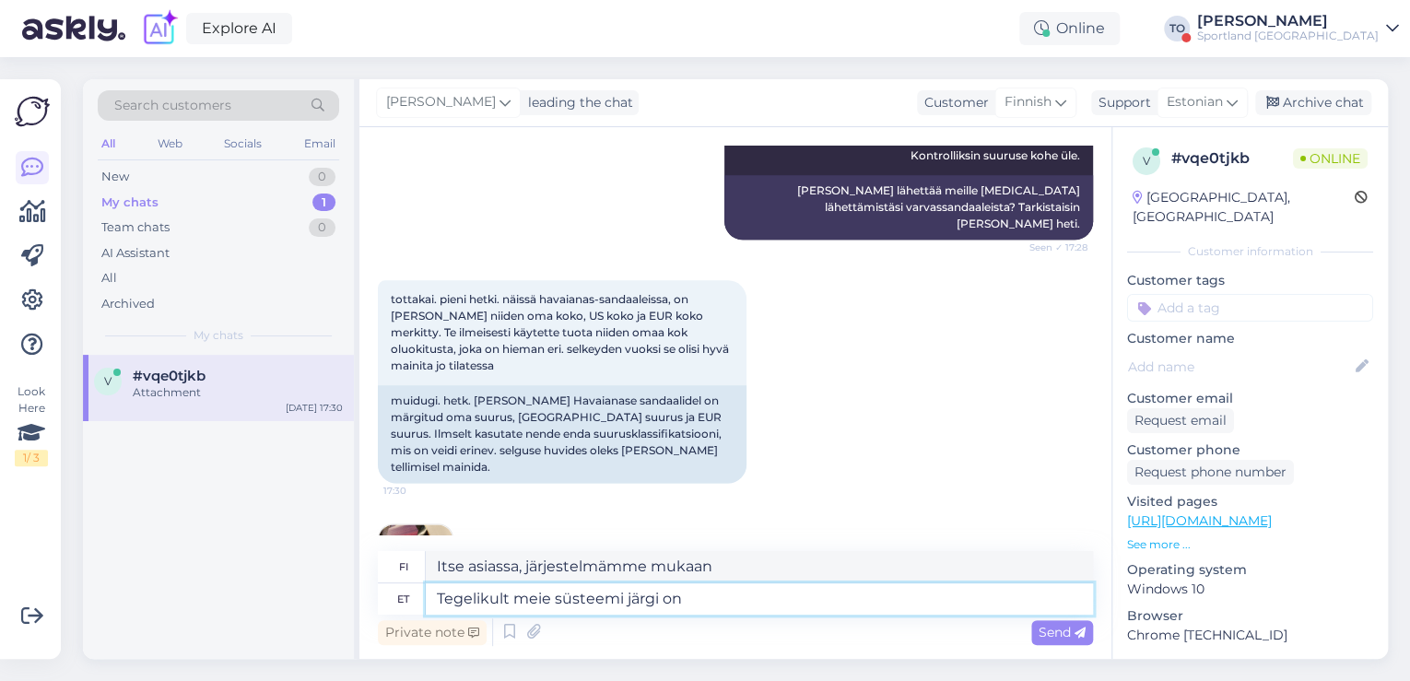
type textarea "Itse asiassa, järjestelmämme mukaan,"
type textarea "Tegelikult meie süsteemi järgi on saadet"
type textarea "Itse asiassa järjestelmämme mukaan esitys on"
type textarea "Tegelikult meie süsteemi järgi on saadetud"
type textarea "Järjestelmämme mukaan se on itse asiassa lähetetty"
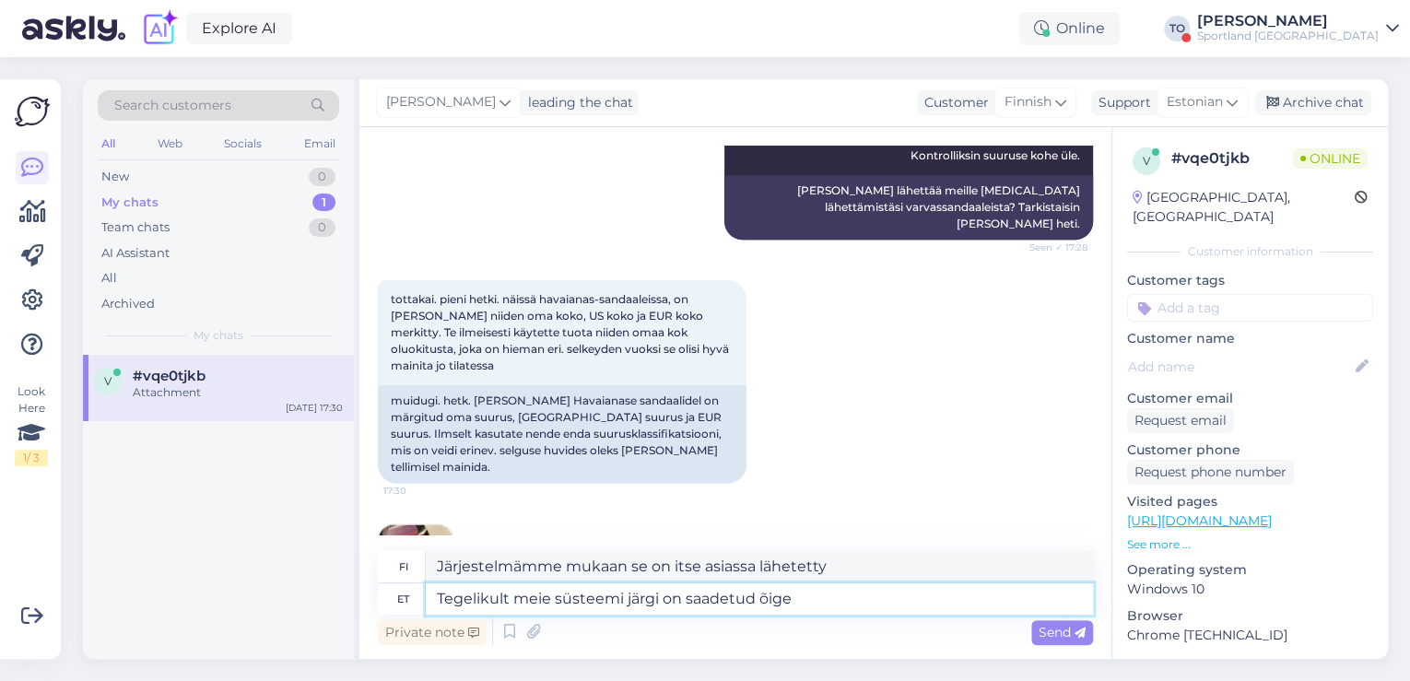
type textarea "Tegelikult meie süsteemi järgi on saadetud õige s"
type textarea "Järjestelmämme mukaan oikea viesti on itse asiassa lähetetty."
type textarea "Tegelikult meie süsteemi järgi on saadetud õige suurus."
type textarea "Järjestelmämme mukaan oikea koko on itse asiassa lähetetty."
type textarea "Tegelikult meie süsteemi järgi on saadetud õige suurus. [GEOGRAPHIC_DATA]"
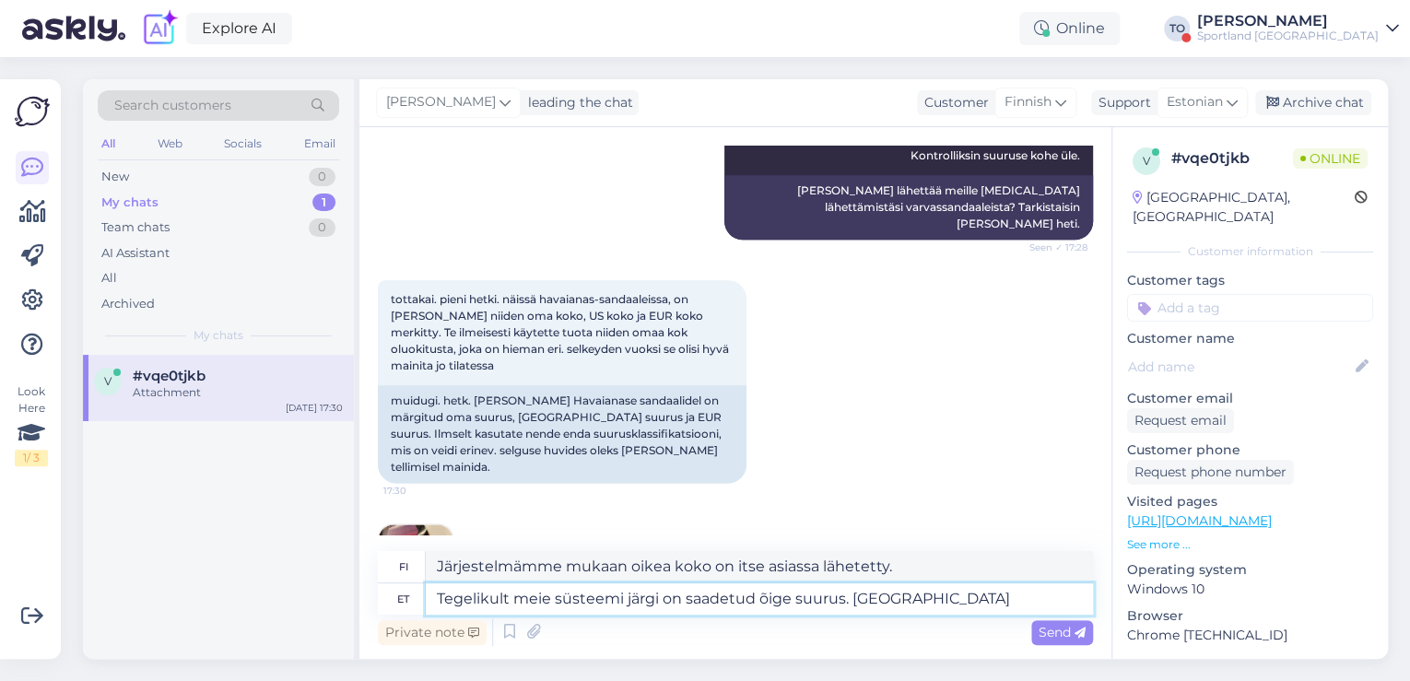
type textarea "Järjestelmämme mukaan oikea koko on lähetetty. Ymmärrämme."
type textarea "Tegelikult meie süsteemi järgi on saadetud õige suurus. [GEOGRAPHIC_DATA] et"
type textarea "Järjestelmämme mukaan oikea koko on itse asiassa lähetetty. Ymmärtääksemme"
type textarea "Tegelikult meie süsteemi järgi on saadetud õige suurus. [GEOGRAPHIC_DATA] et [G…"
type textarea "Järjestelmämme mukaan oikea koko on lähetetty. Ymmärrämme, [PERSON_NAME] tuote"
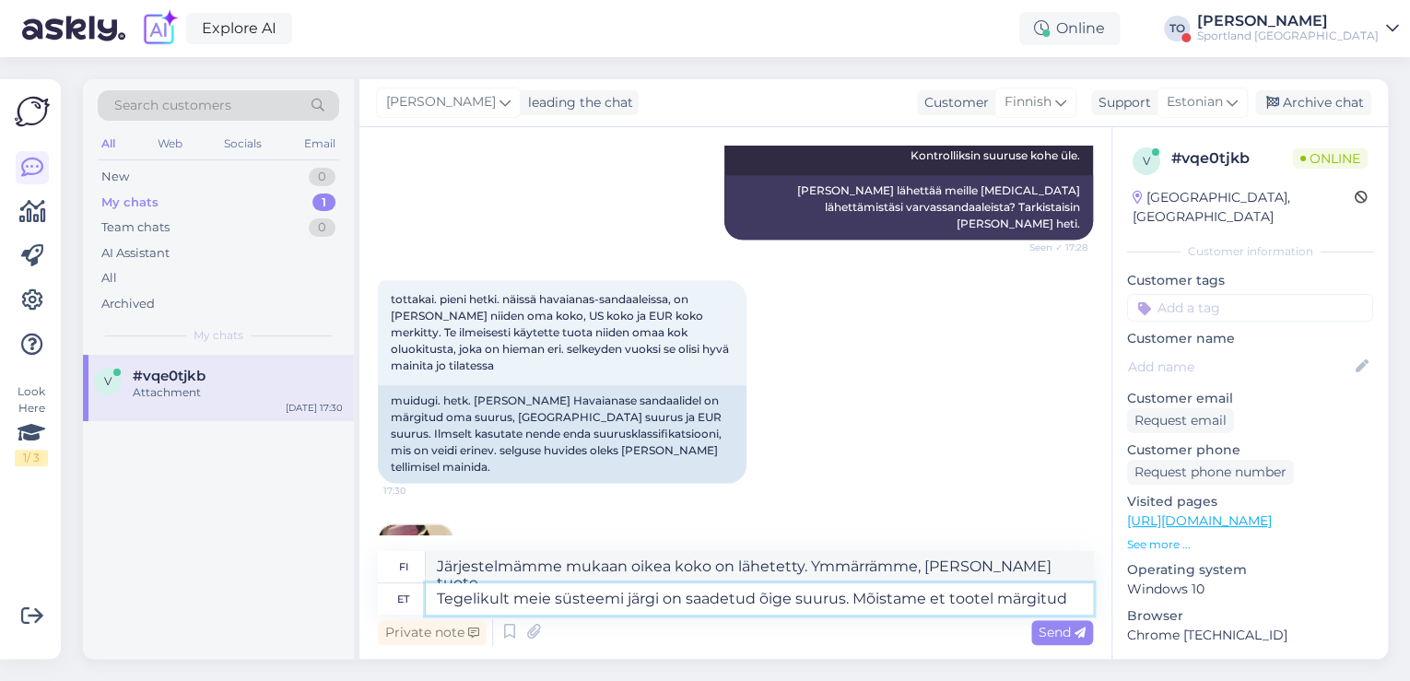
type textarea "Tegelikult meie süsteemi järgi on saadetud õige suurus. Mõistame et tootel märg…"
type textarea "Järjestelmämme mukaan lähetettiin oikea koko. Ymmärtääksemme tuote on merkitty"
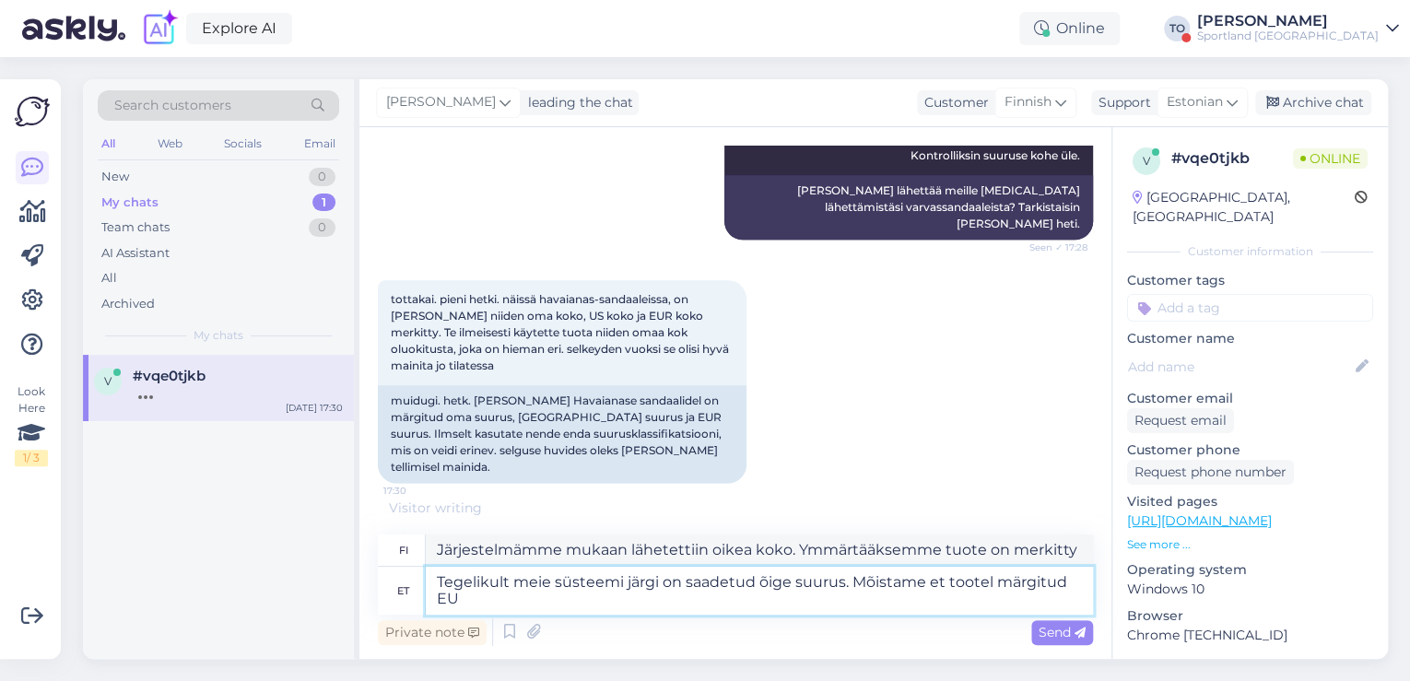
type textarea "Tegelikult meie süsteemi järgi on saadetud õige suurus. Mõistame et tootel märg…"
type textarea "Järjestelmämme mukaan lähetettiin oikea koko. Ymmärtääksemme tuote on merkitty …"
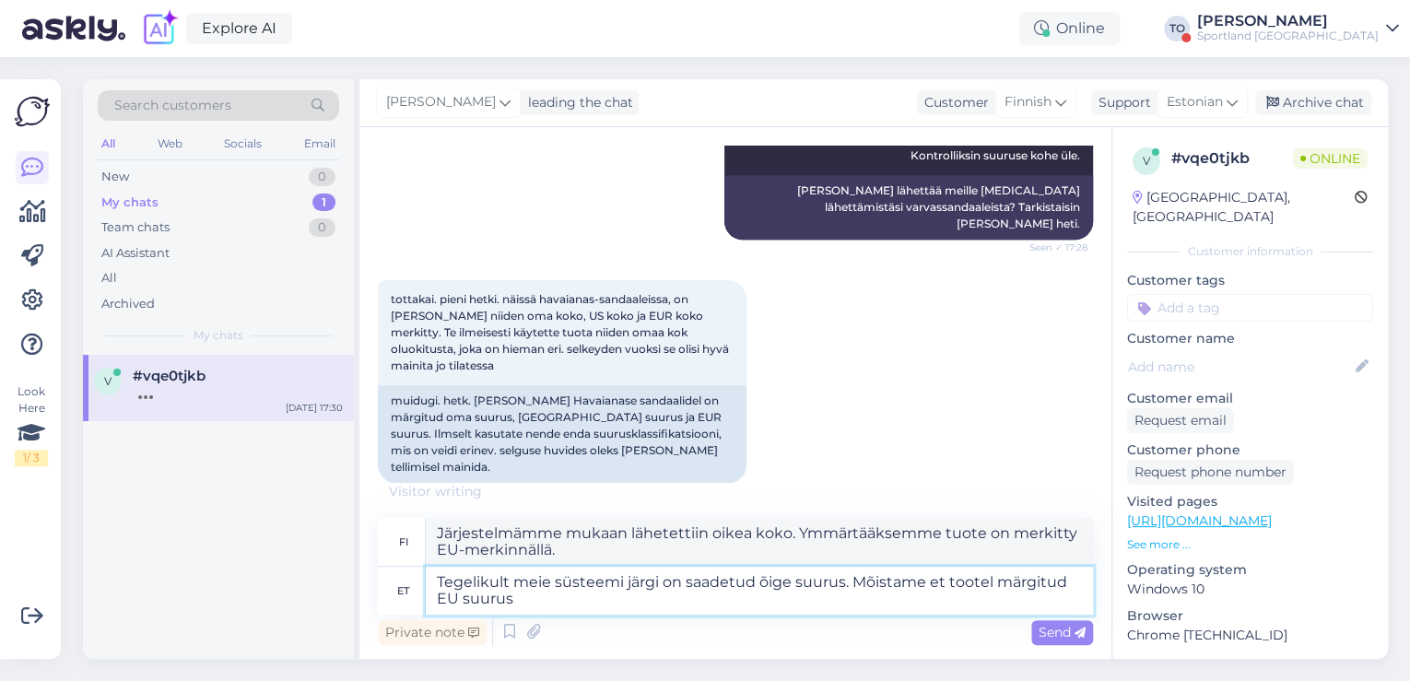
type textarea "Tegelikult meie süsteemi järgi on saadetud õige suurus. Mõistame et tootel märg…"
type textarea "Järjestelmämme mukaan lähetettiin oikea koko. Ymmärtääksemme tuotteessa on EU-k…"
type textarea "Tegelikult meie süsteemi järgi on saadetud õige suurus. Mõistame et tootel märg…"
type textarea "Järjestelmämme mukaan lähetettiin oikea koko. Ymmärrämme, [PERSON_NAME] tuottee…"
type textarea "Tegelikult meie süsteemi järgi on saadetud õige suurus. Mõistame et tootel märg…"
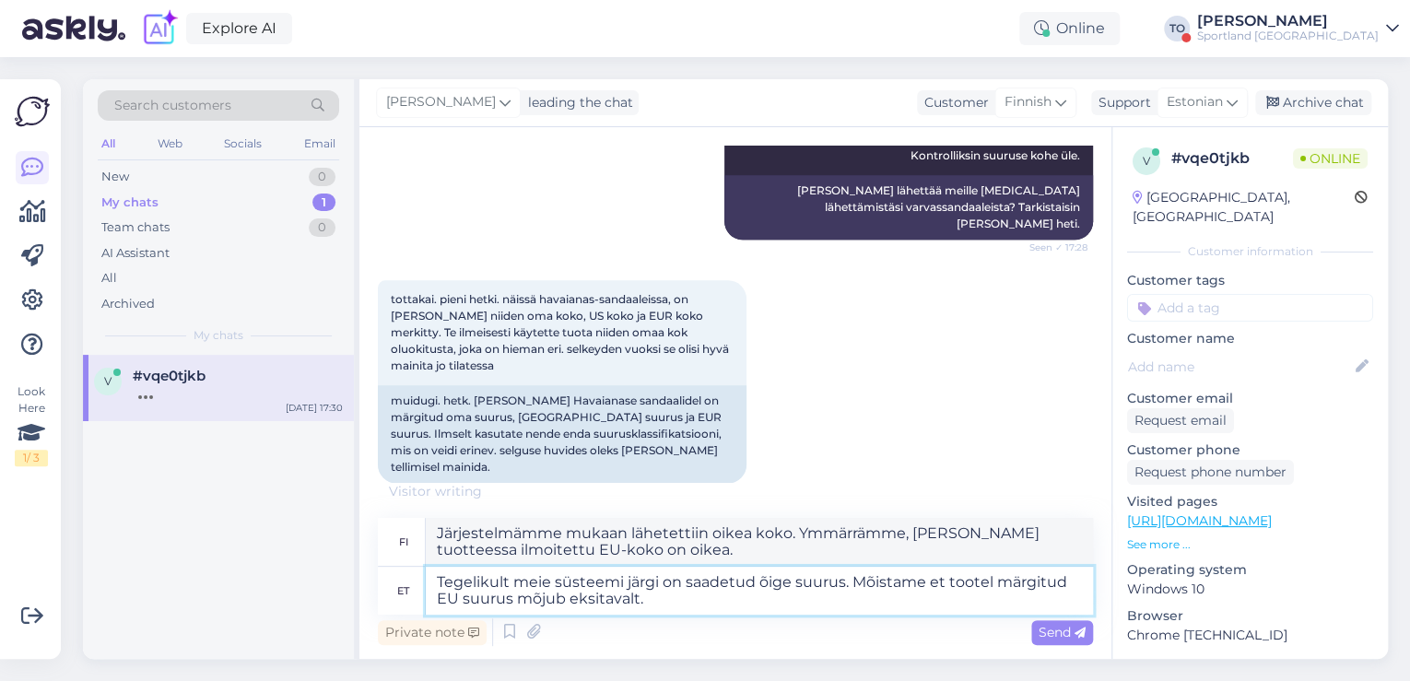
type textarea "Järjestelmämme mukaan lähetettiin oikea koko. Ymmärrämme, [PERSON_NAME] tuottee…"
type textarea "Tegelikult meie süsteemi järgi on saadetud õige suurus. Mõistame et tootel märg…"
type textarea "Järjestelmämme mukaan lähetettiin oikea koko. Ymmärrämme, [PERSON_NAME] tuottee…"
type textarea "Tegelikult meie süsteemi järgi on saadetud õige suurus. Mõistame et tootel märg…"
type textarea "Järjestelmämme mukaan oikea koko on lähetetty. Ymmärrämme, [PERSON_NAME] tuotte…"
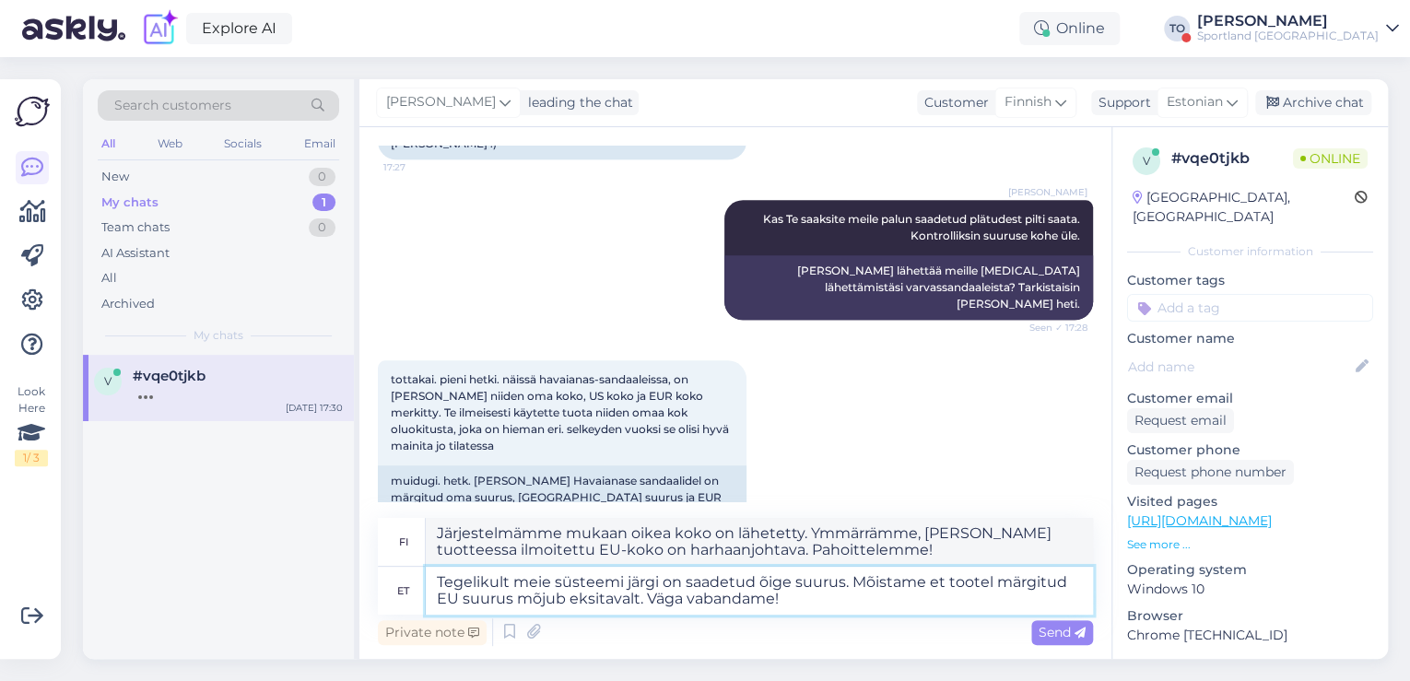
scroll to position [1113, 0]
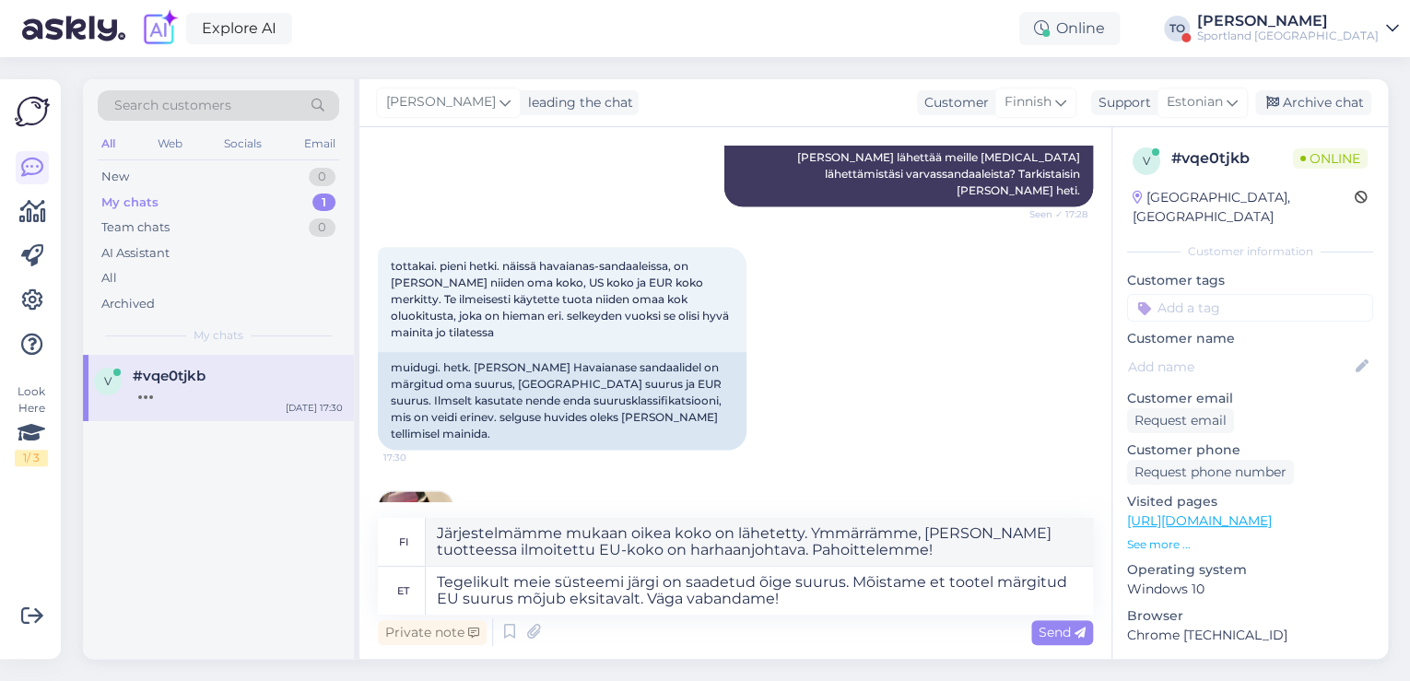
click at [402, 491] on img at bounding box center [416, 528] width 74 height 74
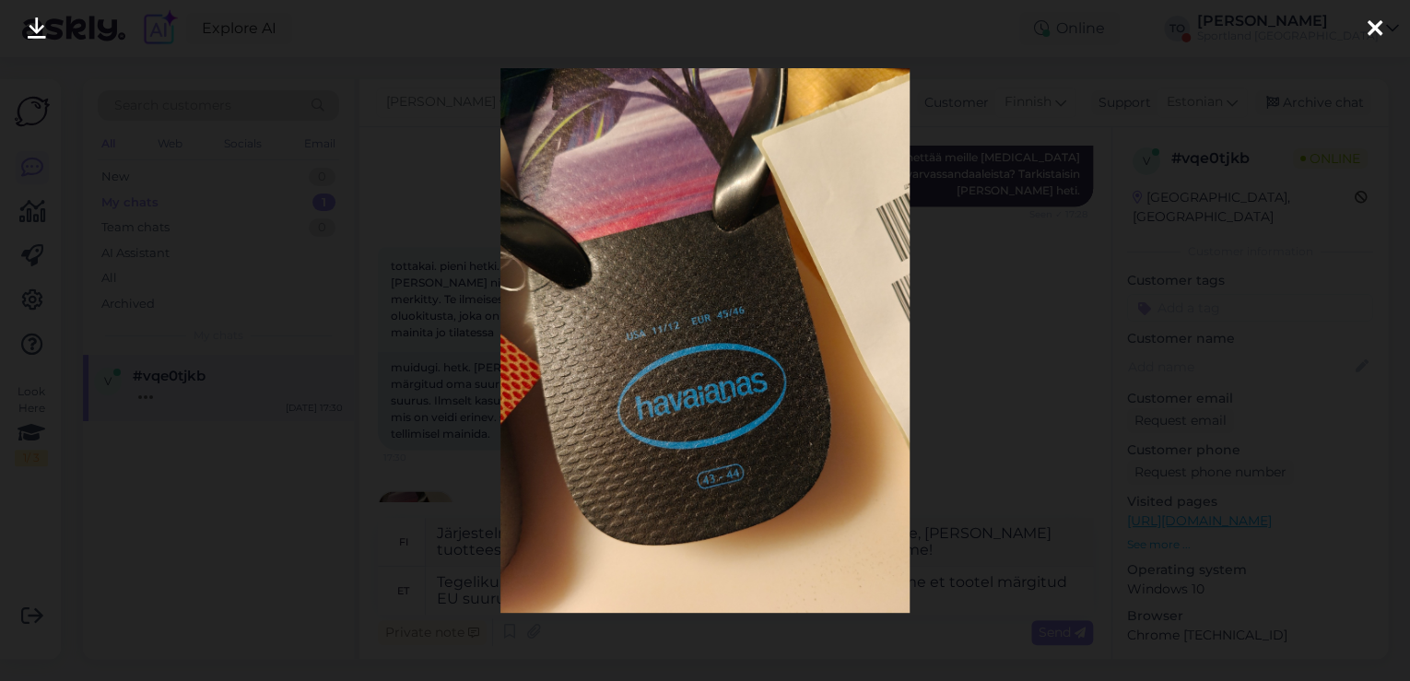
click at [1376, 18] on icon at bounding box center [1374, 30] width 15 height 24
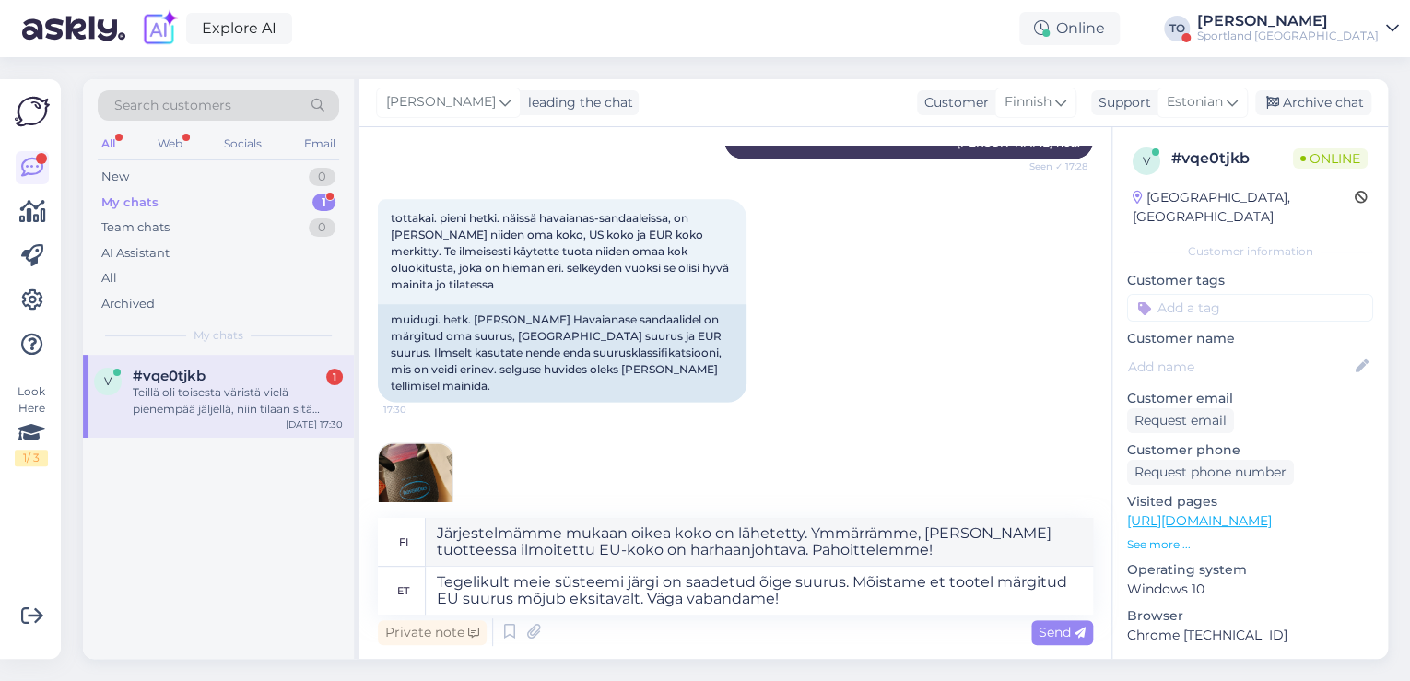
scroll to position [1257, 0]
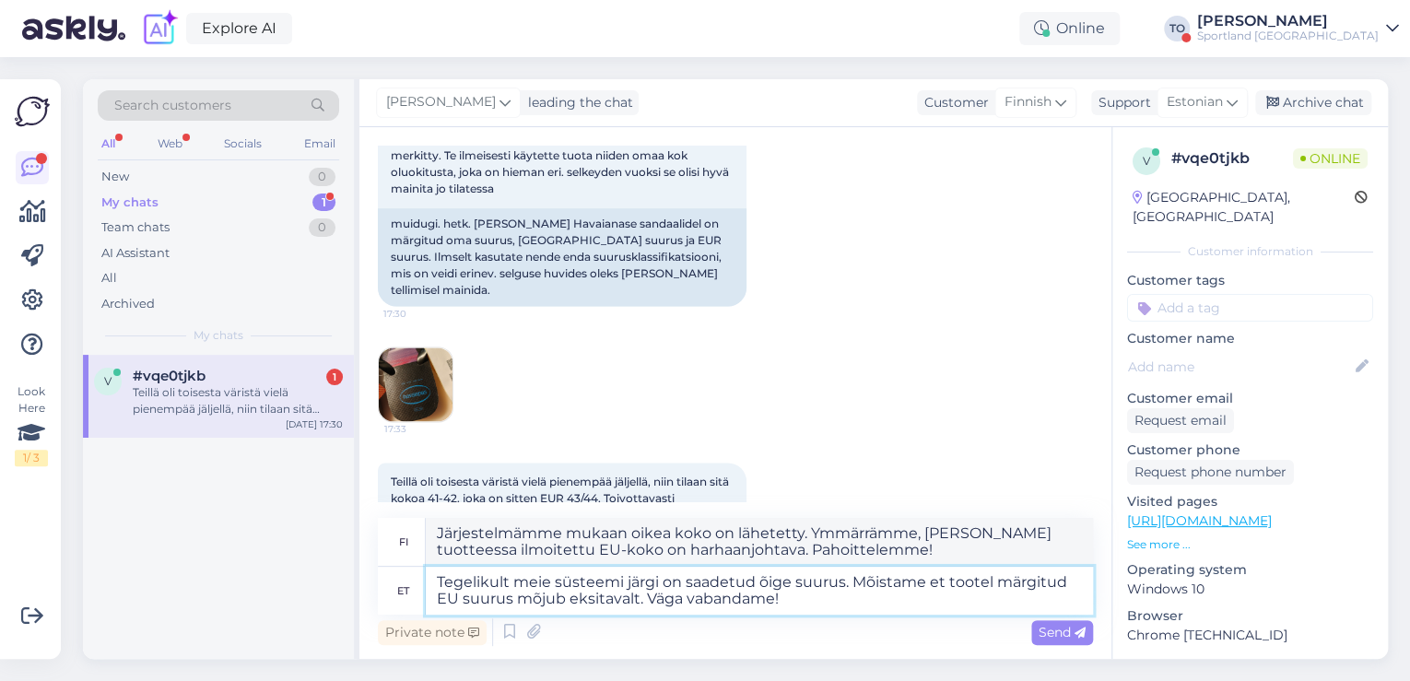
click at [868, 589] on textarea "Tegelikult meie süsteemi järgi on saadetud õige suurus. Mõistame et tootel märg…" at bounding box center [759, 591] width 667 height 48
click at [853, 604] on textarea "Tegelikult meie süsteemi järgi on saadetud õige suurus. Mõistame et tootel märg…" at bounding box center [759, 591] width 667 height 48
type textarea "Tegelikult meie süsteemi järgi on saadetud õige suurus. Mõistame et tootel märg…"
type textarea "Järjestelmämme mukaan oikea koko on lähetetty. Ymmärrämme, [PERSON_NAME] tuotte…"
type textarea "Tegelikult meie süsteemi järgi on saadetud õige suurus. Mõistame et tootel märg…"
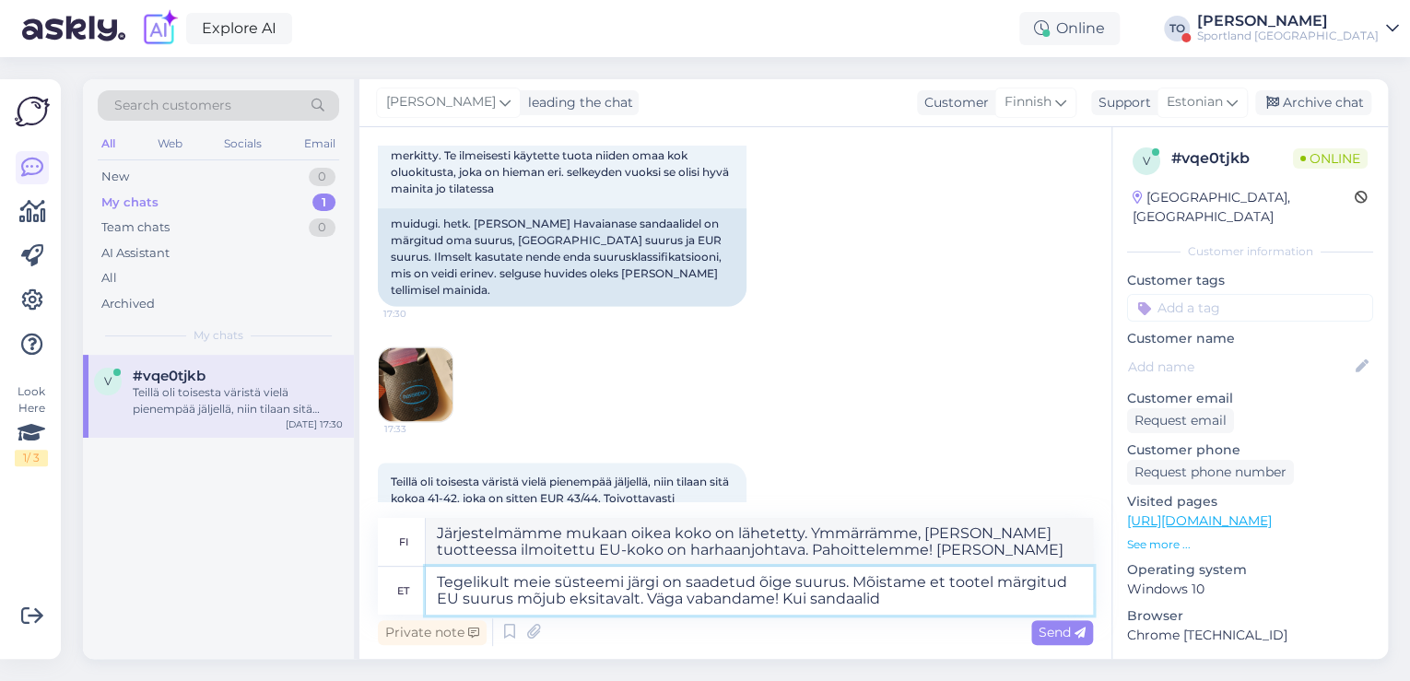
type textarea "Järjestelmämme mukaan oikea koko on lähetetty. Ymmärrämme, [PERSON_NAME] tuotte…"
type textarea "Tegelikult meie süsteemi järgi on saadetud õige suurus. Mõistame et tootel märg…"
type textarea "Järjestelmämme mukaan oikea koko on lähetetty. Ymmärrämme, [PERSON_NAME] tuotte…"
type textarea "Tegelikult meie süsteemi järgi on saadetud õige suurus. Mõistame et tootel märg…"
type textarea "Järjestelmämme mukaan oikea koko on lähetetty. Ymmärrämme, [PERSON_NAME] tuotte…"
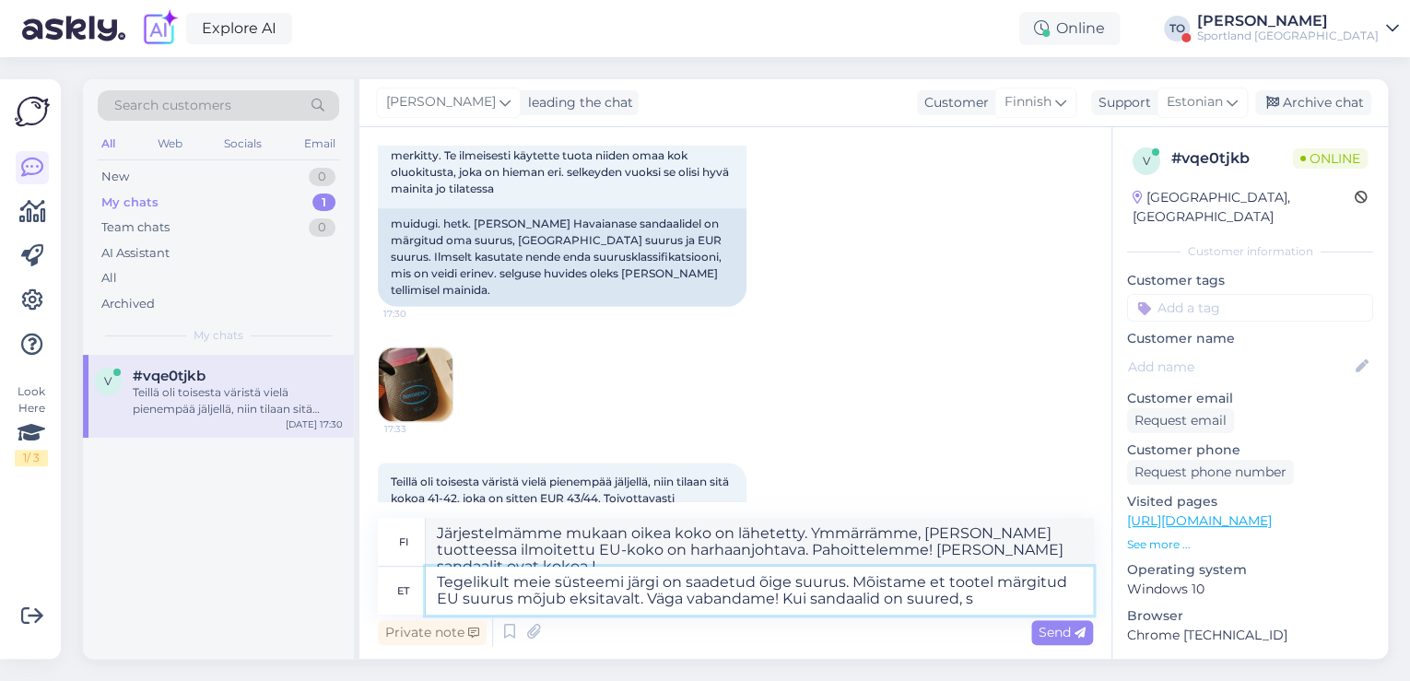
type textarea "Tegelikult meie süsteemi järgi on saadetud õige suurus. Mõistame et tootel märg…"
type textarea "Järjestelmämme mukaan oikea koko on lähetetty. Ymmärrämme, [PERSON_NAME] tuotte…"
type textarea "Tegelikult meie süsteemi järgi on saadetud õige suurus. Mõistame et tootel märg…"
type textarea "Järjestelmämme mukaan oikea koko on lähetetty. Ymmärrämme, [PERSON_NAME] tuotte…"
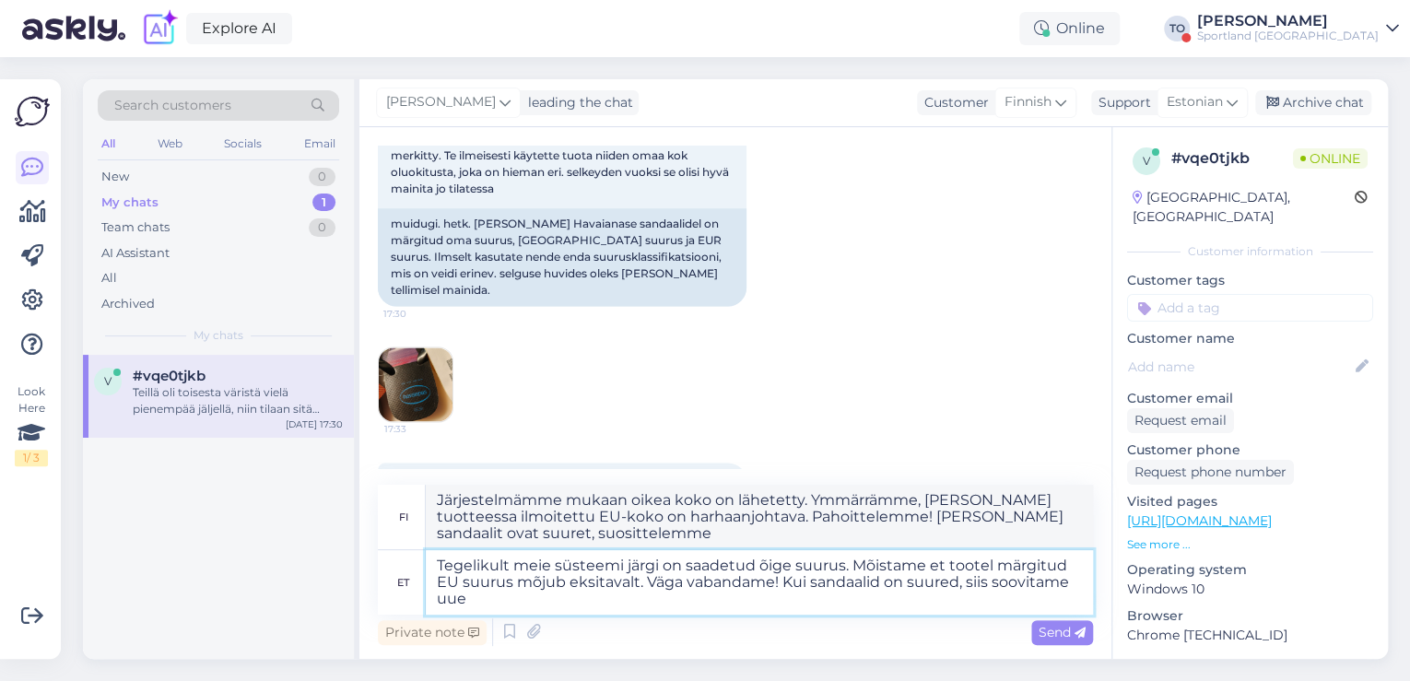
type textarea "Tegelikult meie süsteemi järgi on saadetud õige suurus. Mõistame et tootel märg…"
type textarea "Järjestelmämme mukaan oikea koko on lähetetty. Ymmärrämme, [PERSON_NAME] tuotte…"
type textarea "Tegelikult meie süsteemi järgi on saadetud õige suurus. Mõistame et tootel märg…"
type textarea "Järjestelmämme mukaan oikea koko on lähetetty. Ymmärrämme, [PERSON_NAME] tuotte…"
type textarea "Tegelikult meie süsteemi järgi on saadetud õige suurus. Mõistame et tootel märg…"
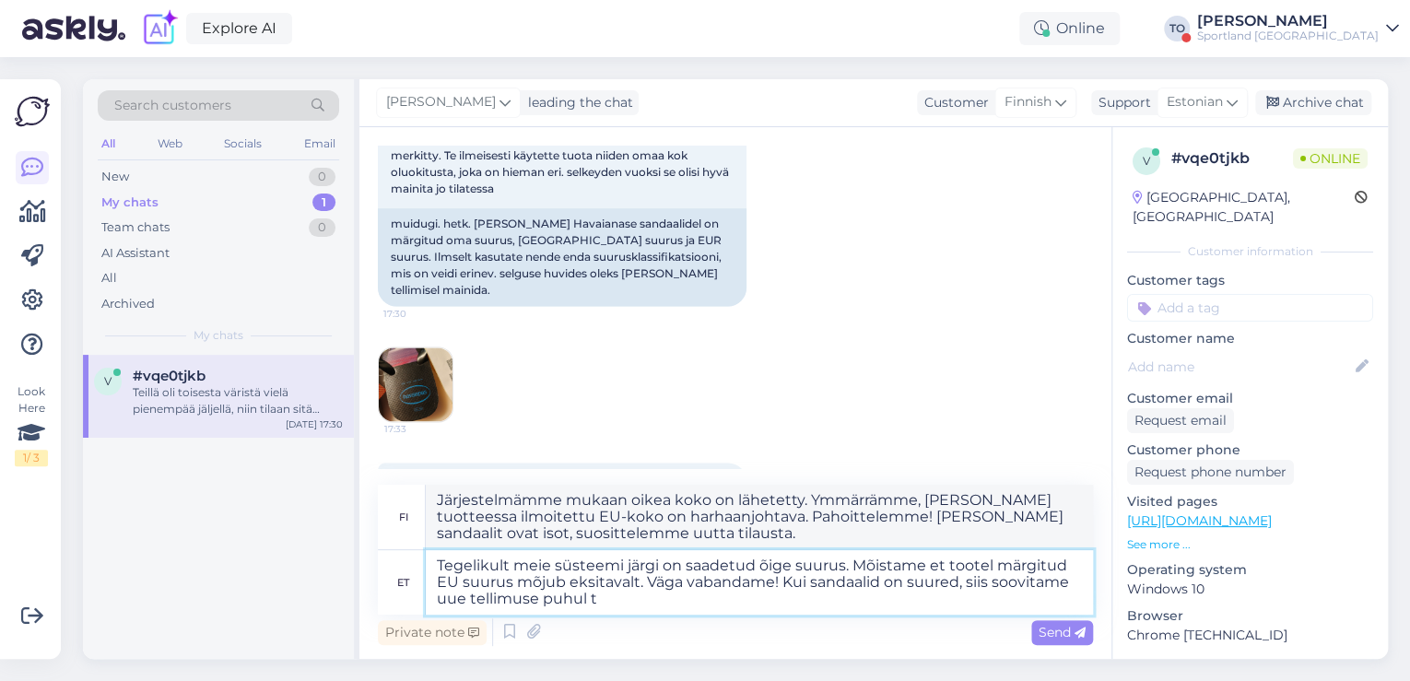
type textarea "Järjestelmämme mukaan oikea koko on lähetetty. Ymmärrämme, [PERSON_NAME] tuotte…"
type textarea "Tegelikult meie süsteemi järgi on saadetud õige suurus. Mõistame et tootel märg…"
type textarea "Järjestelmämme mukaan oikea koko on lähetetty. Ymmärrämme, [PERSON_NAME] tuotte…"
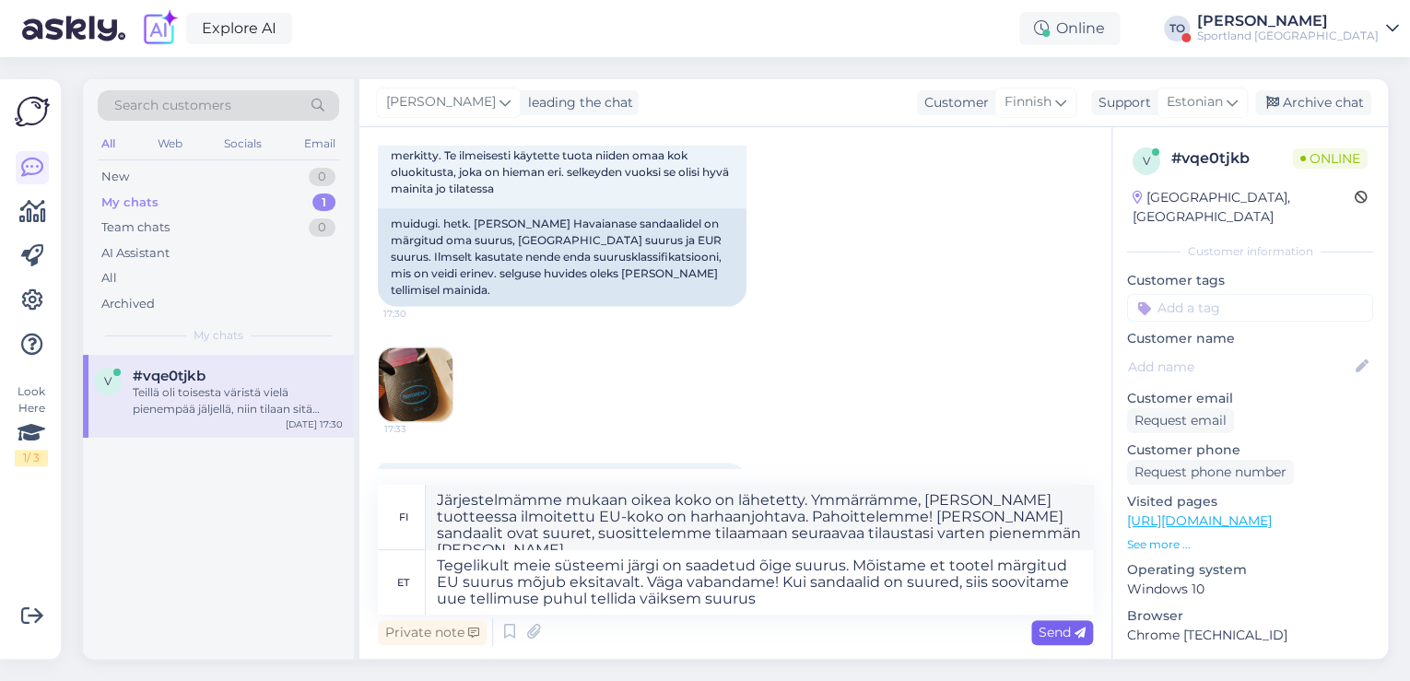
click at [1038, 630] on span "Send" at bounding box center [1061, 632] width 47 height 17
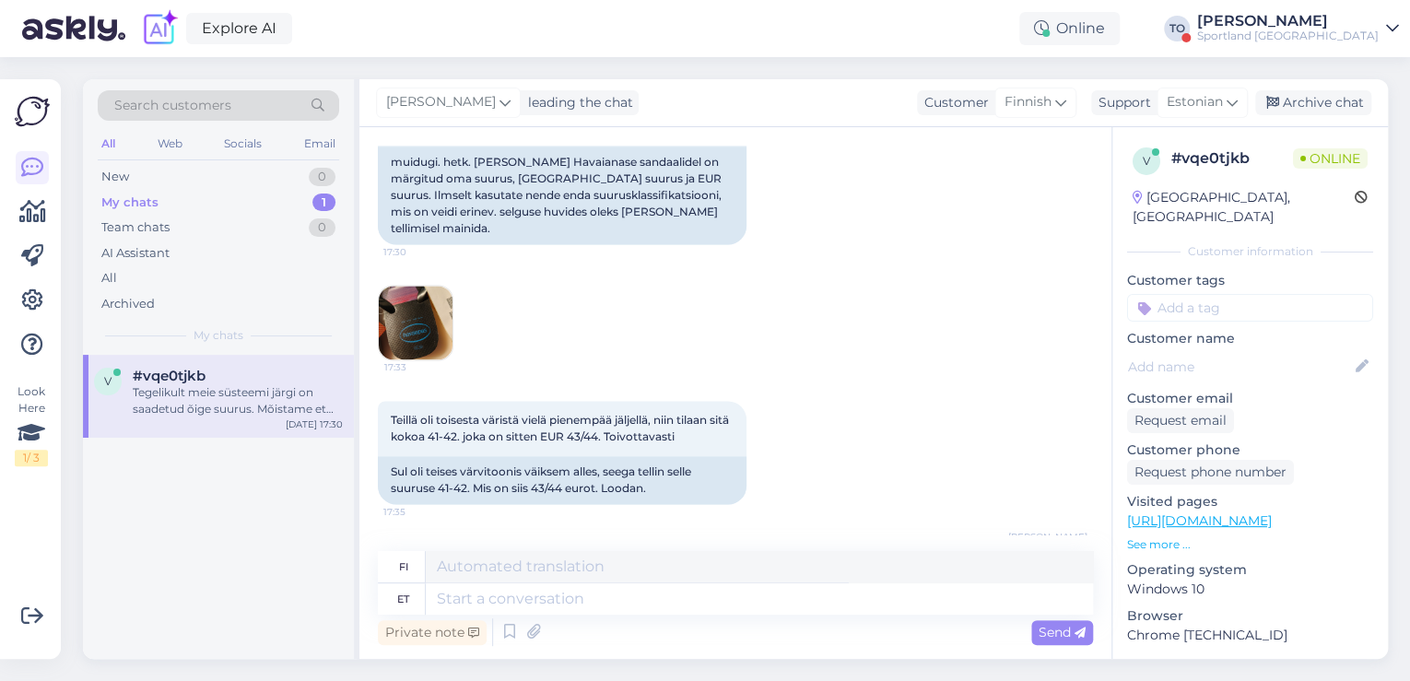
scroll to position [1451, 0]
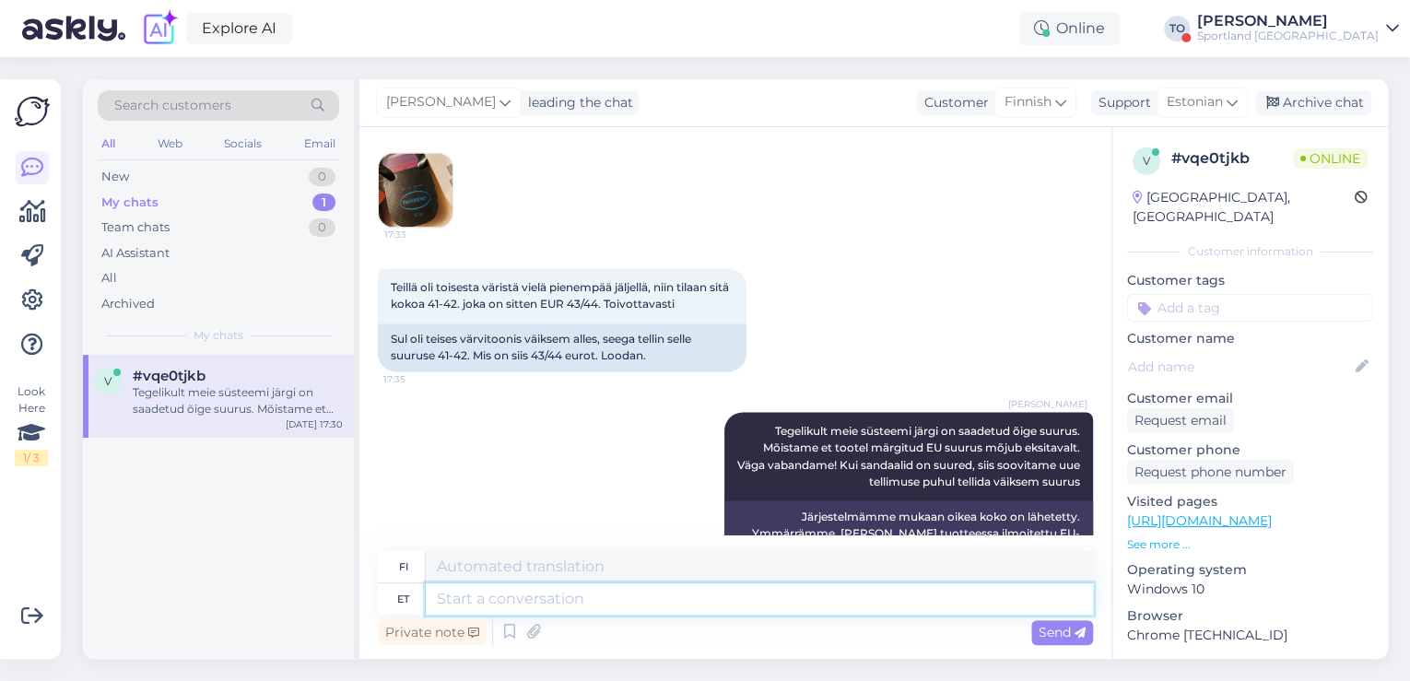
click at [706, 603] on textarea at bounding box center [759, 598] width 667 height 31
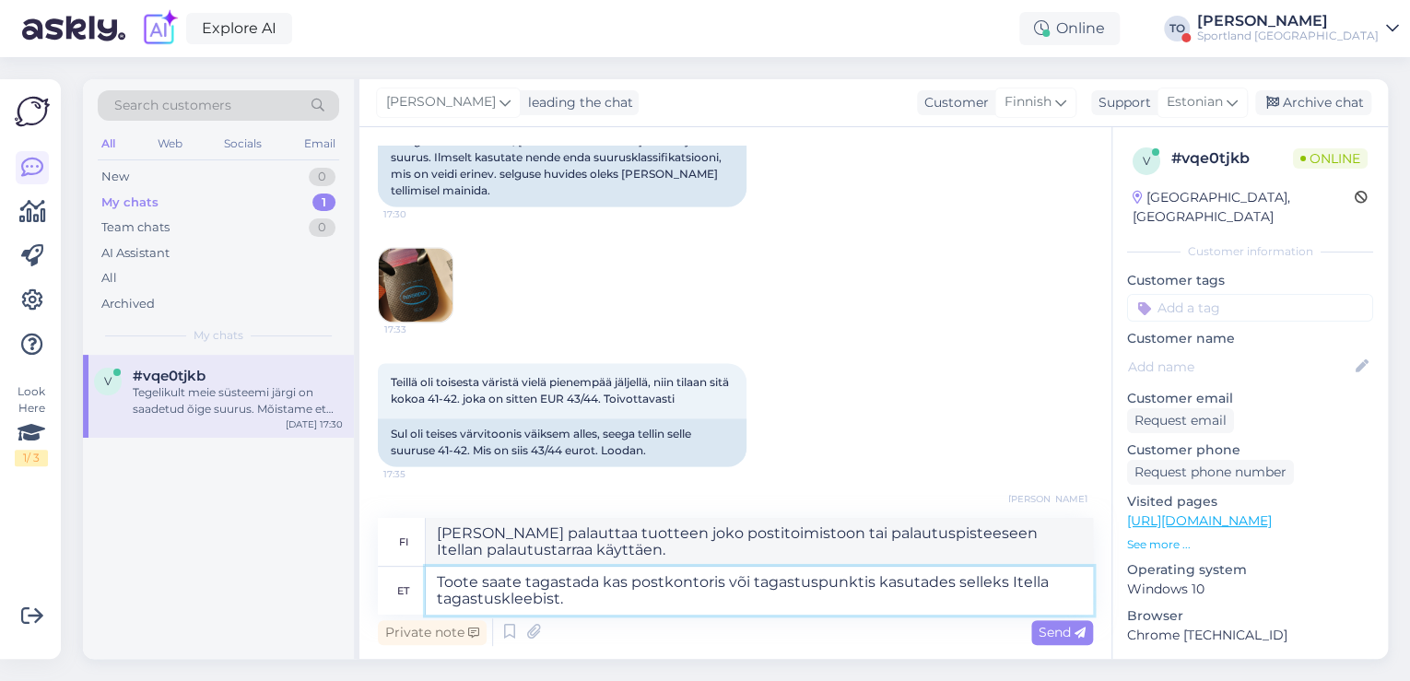
scroll to position [1484, 0]
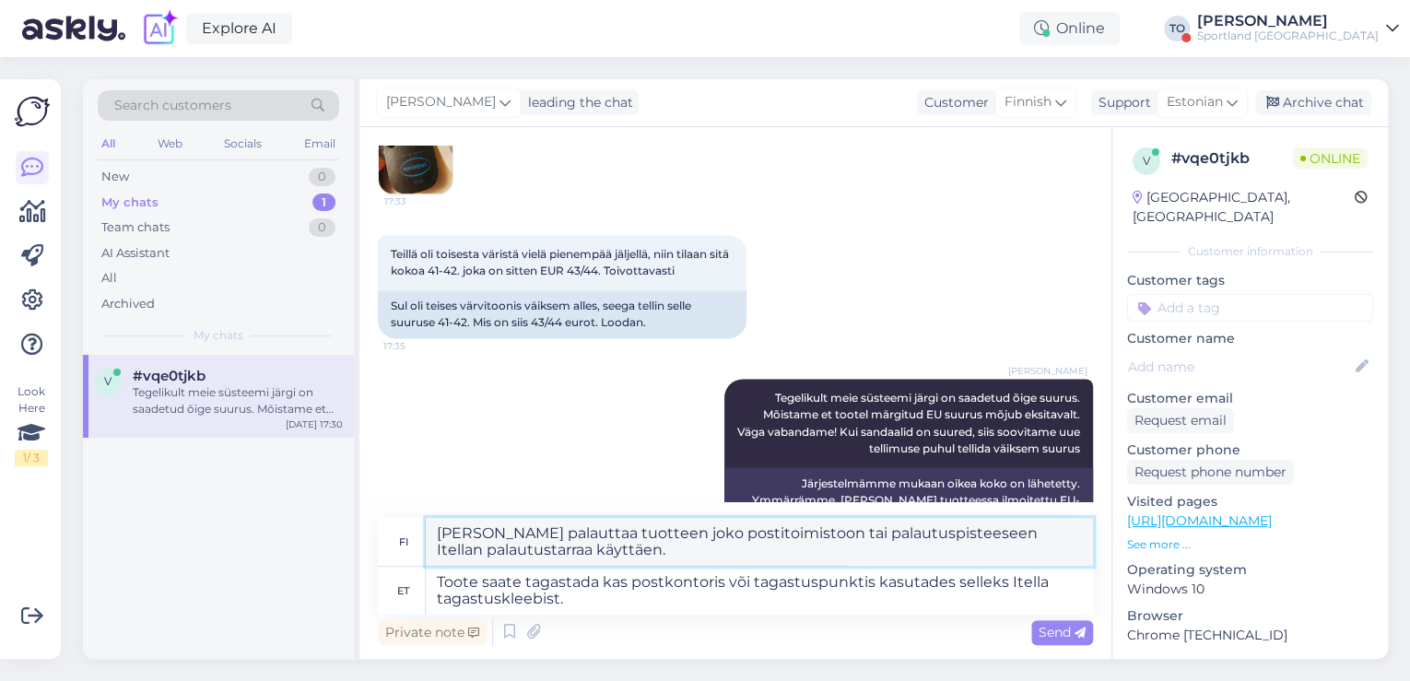
click at [995, 533] on textarea "[PERSON_NAME] palauttaa tuotteen joko postitoimistoon tai palautuspisteeseen It…" at bounding box center [759, 542] width 667 height 48
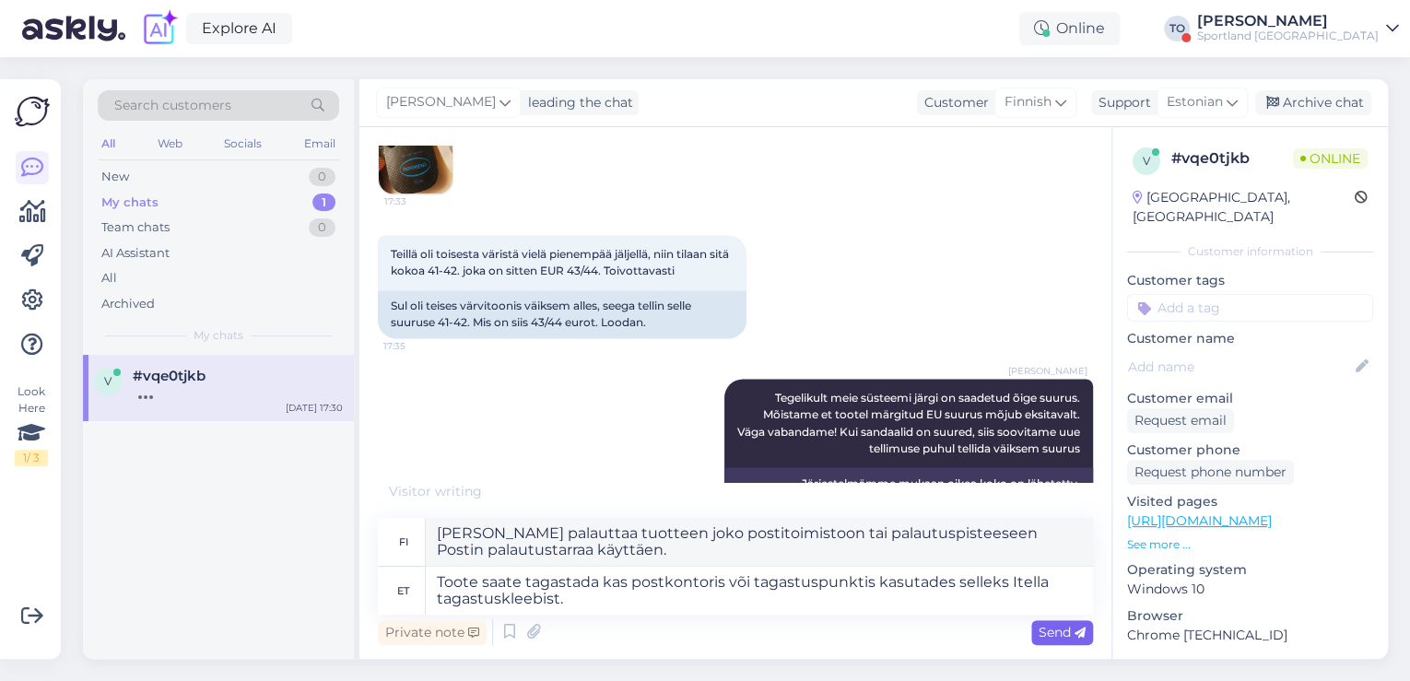
click at [1057, 630] on span "Send" at bounding box center [1061, 632] width 47 height 17
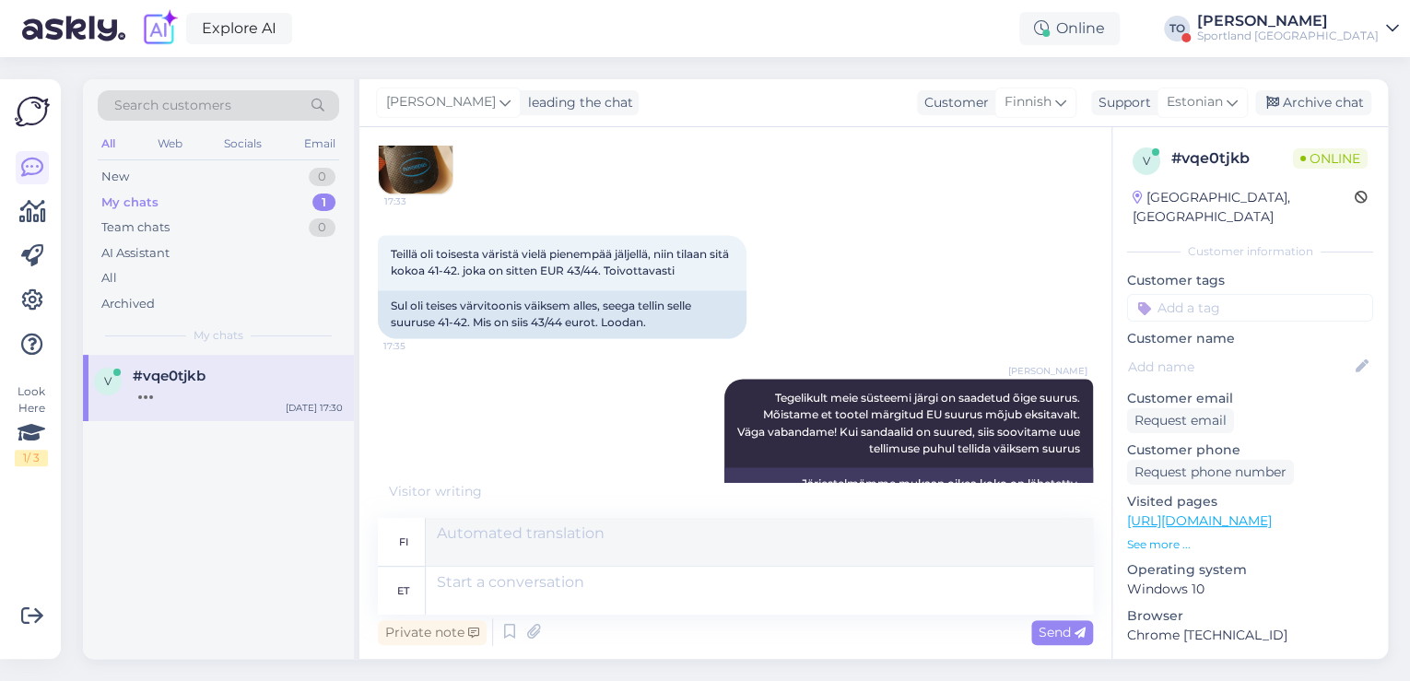
scroll to position [1595, 0]
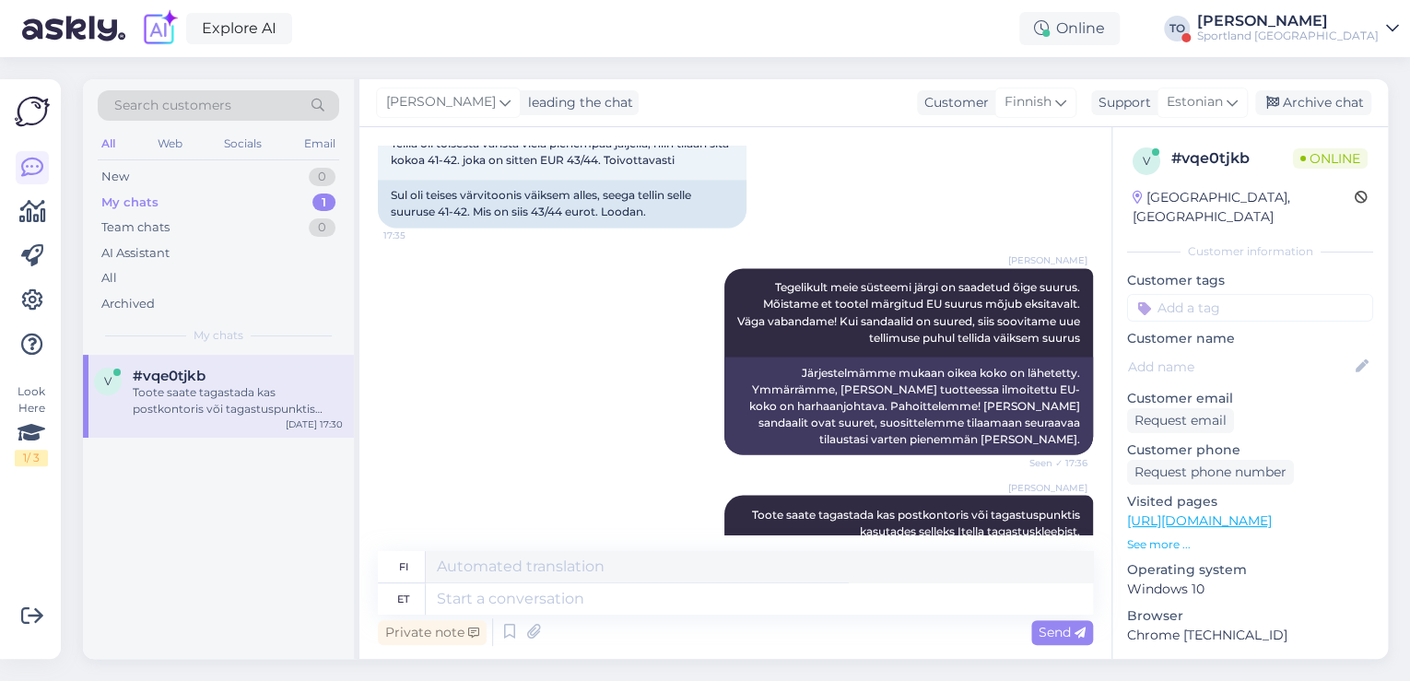
click at [1176, 294] on input at bounding box center [1250, 308] width 246 height 28
click at [1218, 351] on span "E-[PERSON_NAME] tagastus" at bounding box center [1249, 356] width 147 height 11
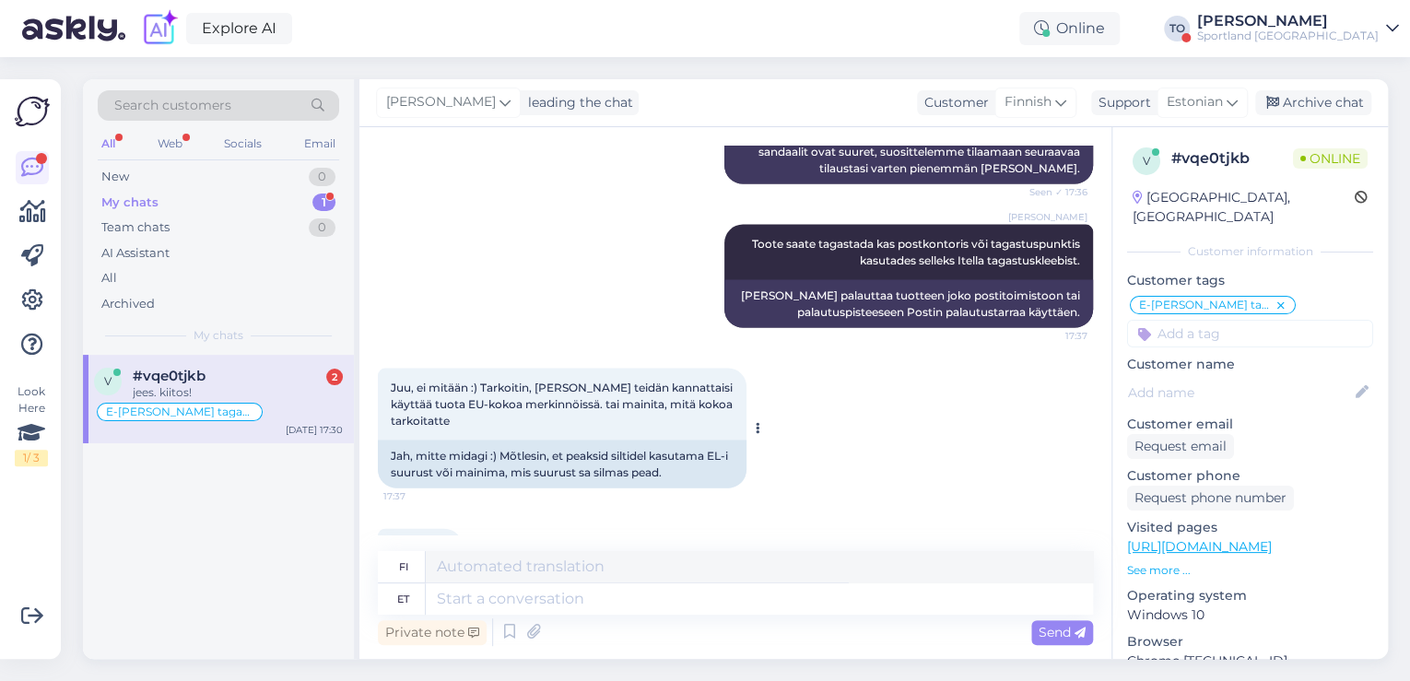
scroll to position [1865, 0]
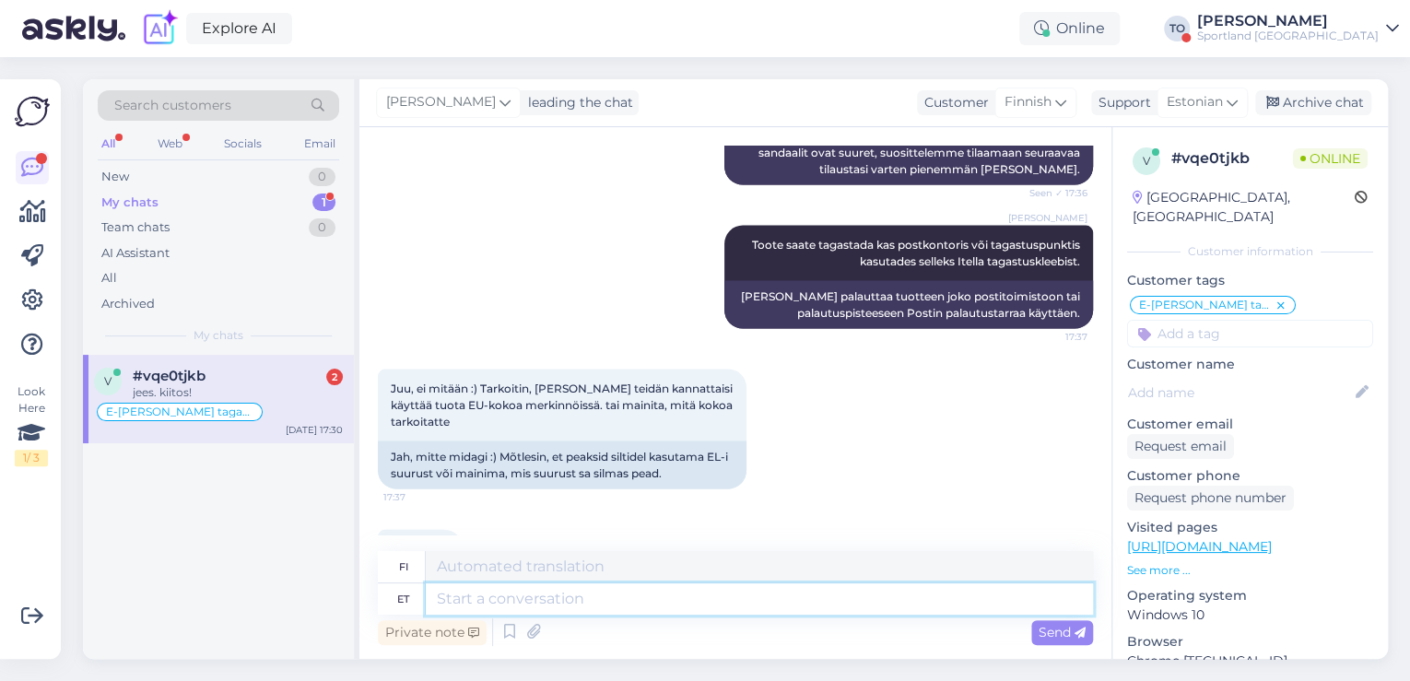
click at [526, 597] on textarea at bounding box center [759, 598] width 667 height 31
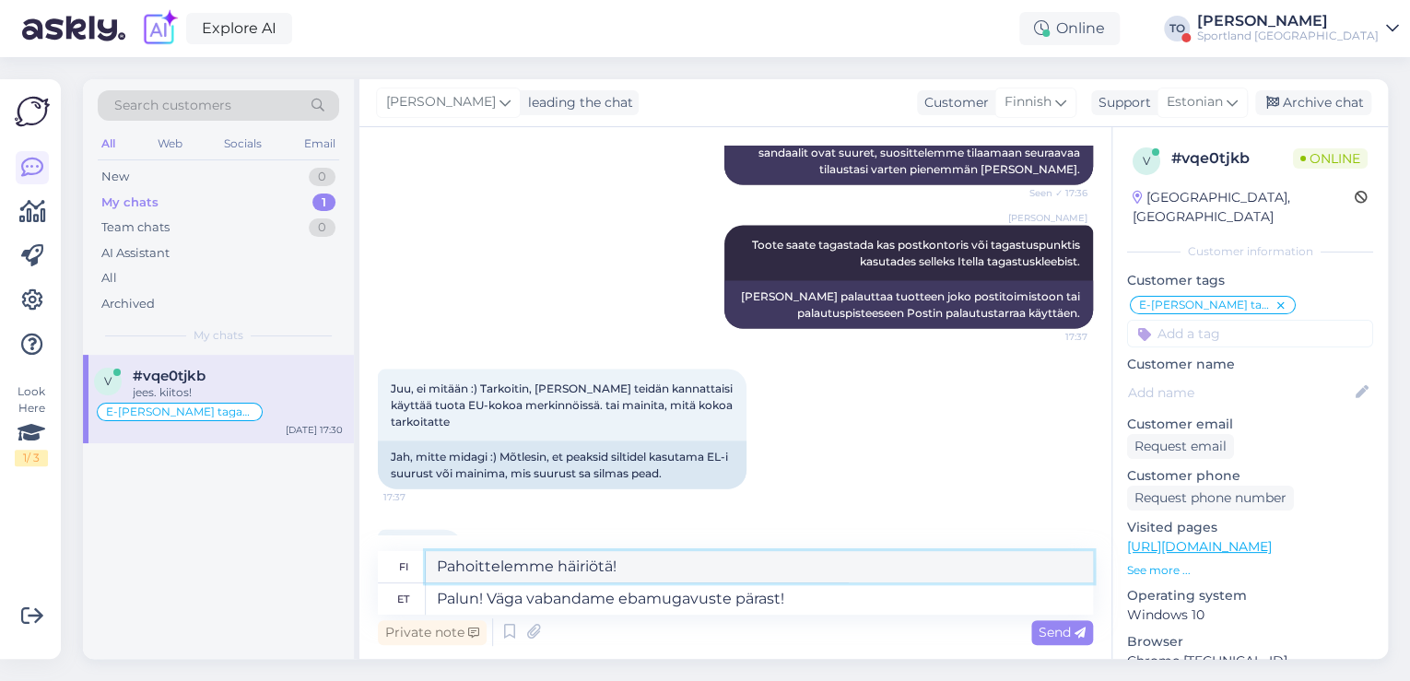
click at [434, 567] on textarea "Pahoittelemme häiriötä!" at bounding box center [759, 566] width 667 height 31
click at [1053, 621] on div "Send" at bounding box center [1062, 632] width 62 height 25
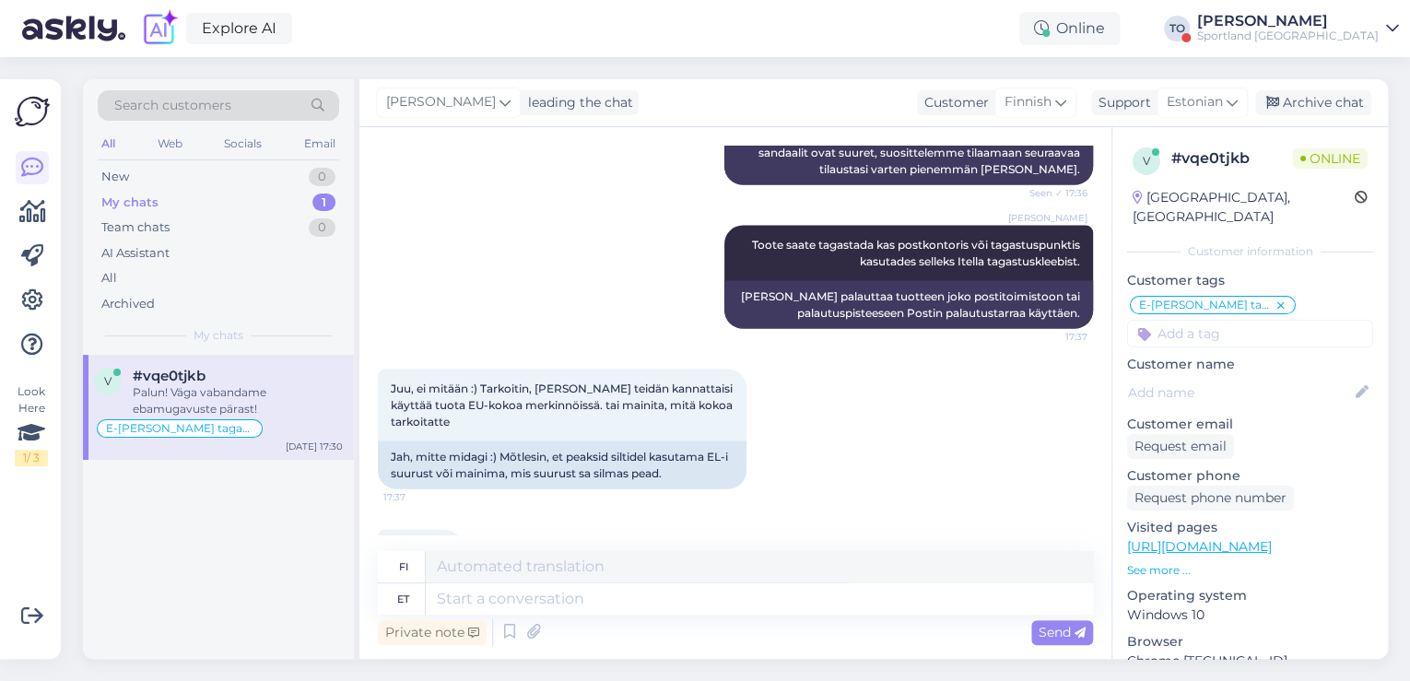
scroll to position [1976, 0]
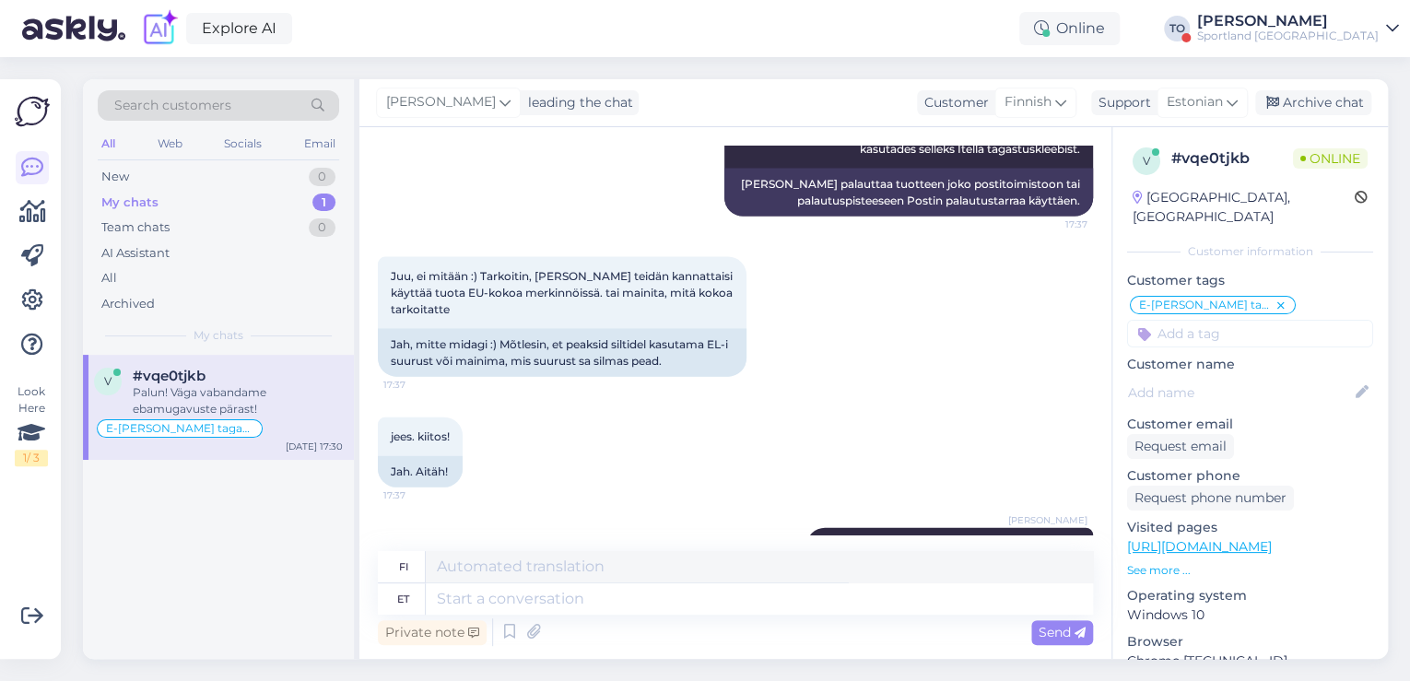
click at [1325, 31] on div "Sportland [GEOGRAPHIC_DATA]" at bounding box center [1287, 36] width 181 height 15
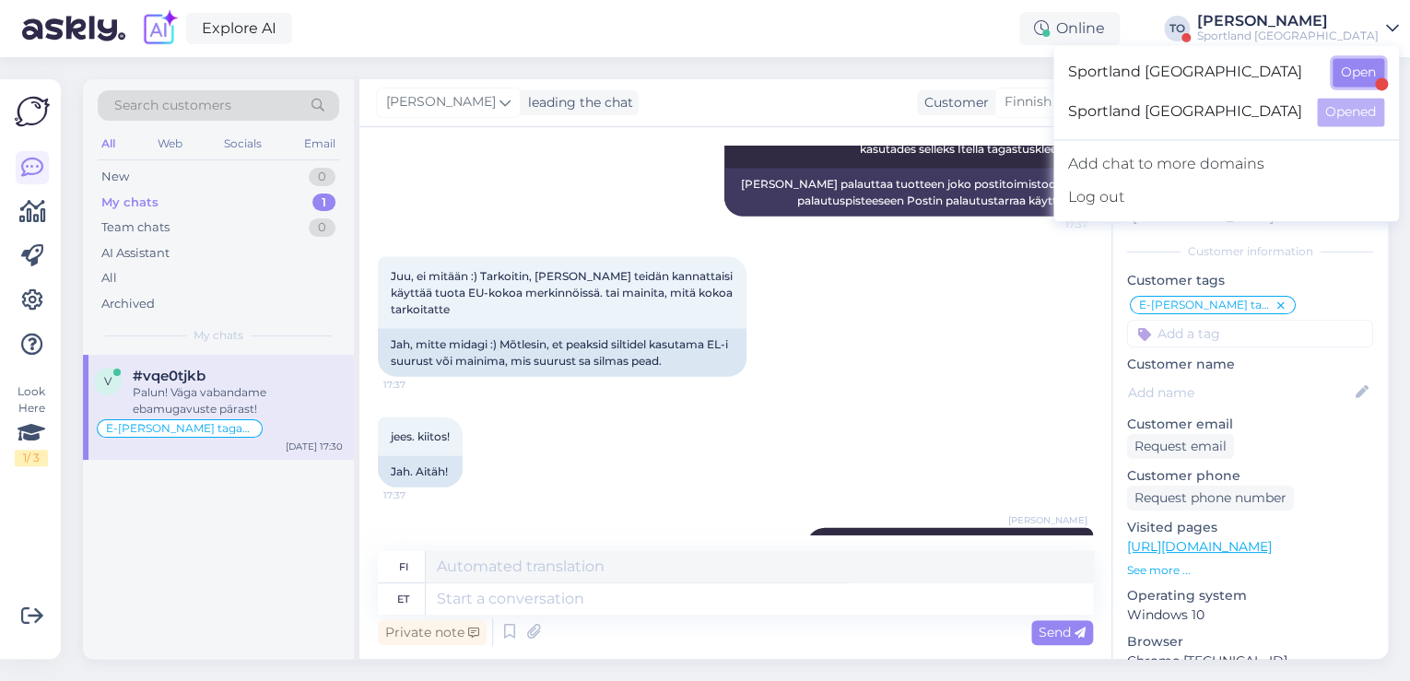
click at [1351, 66] on button "Open" at bounding box center [1358, 72] width 52 height 29
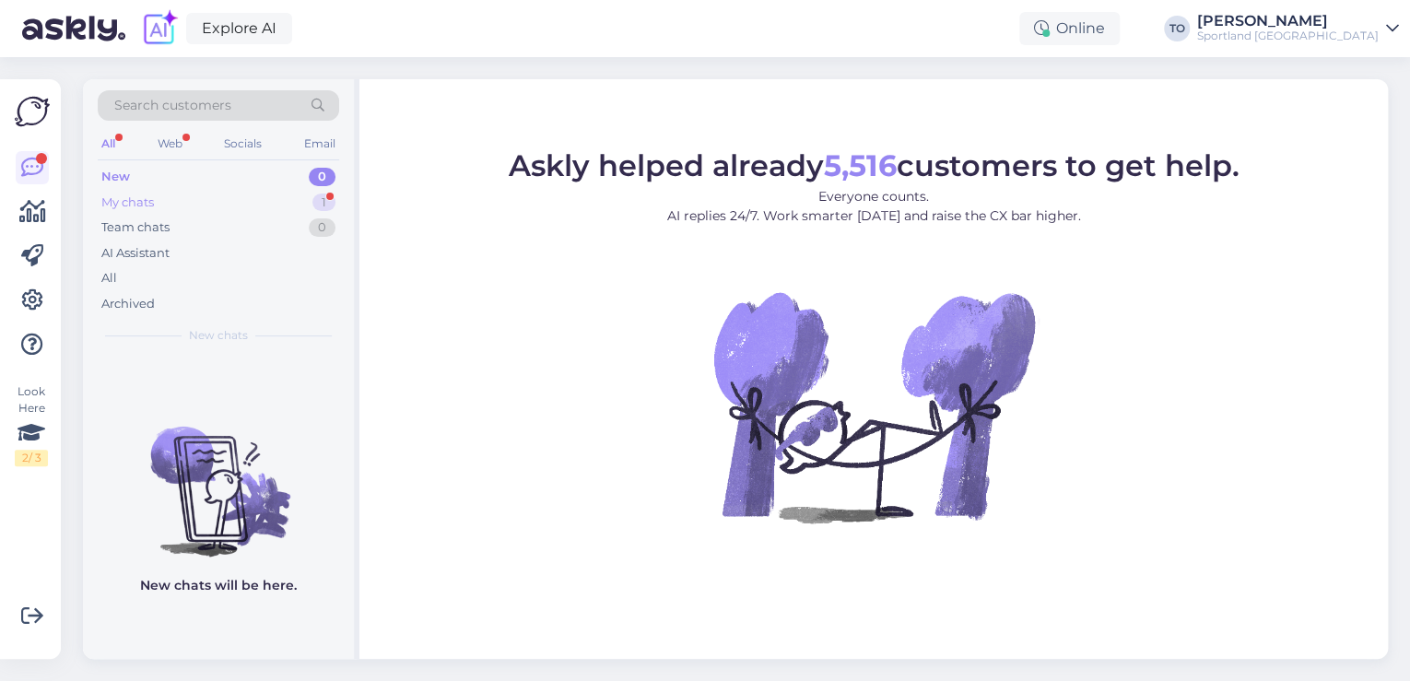
click at [240, 200] on div "My chats 1" at bounding box center [218, 203] width 241 height 26
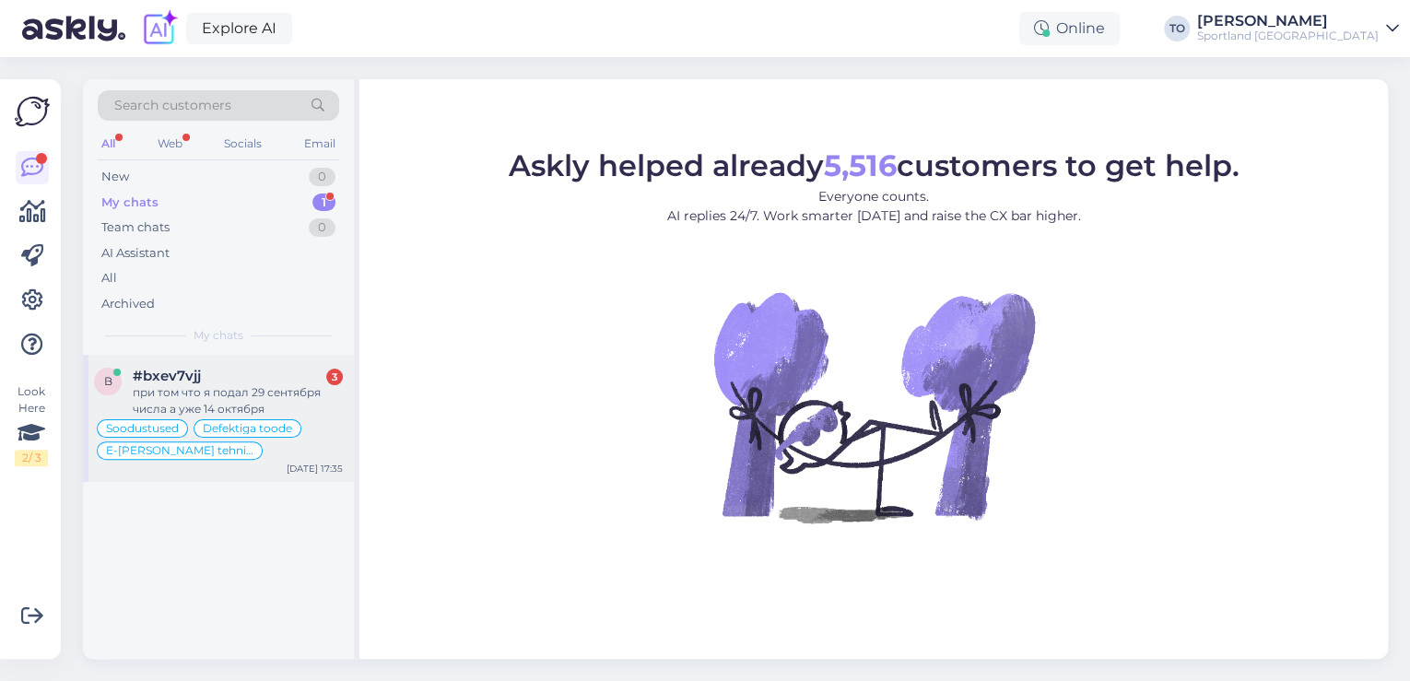
click at [278, 419] on div "Defektiga toode" at bounding box center [247, 428] width 108 height 18
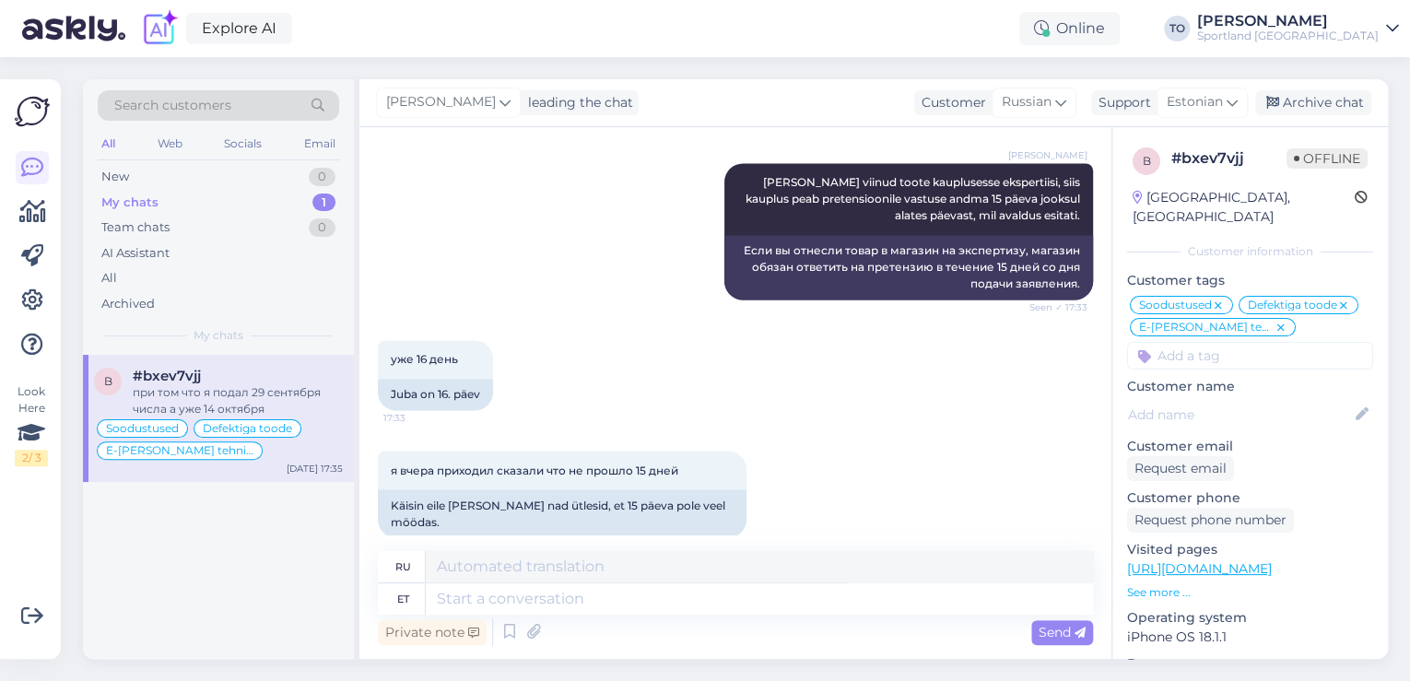
scroll to position [8657, 0]
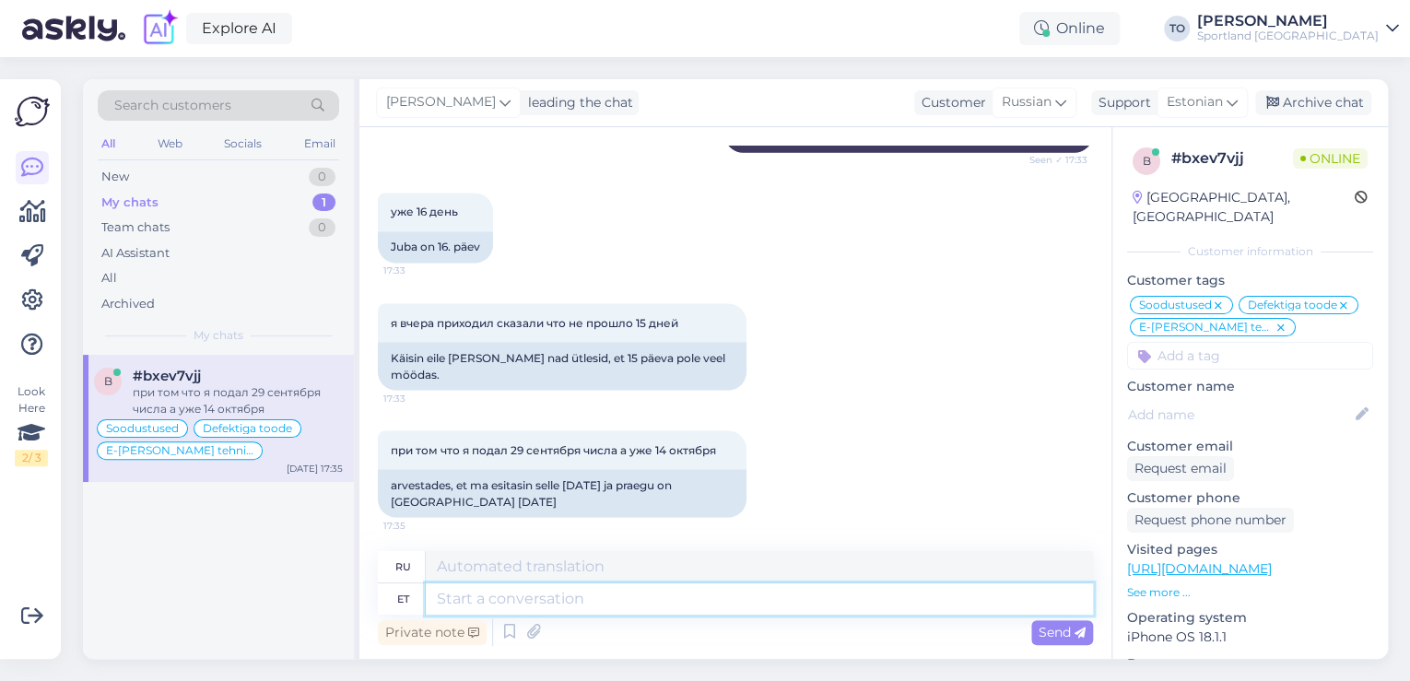
click at [724, 593] on textarea at bounding box center [759, 598] width 667 height 31
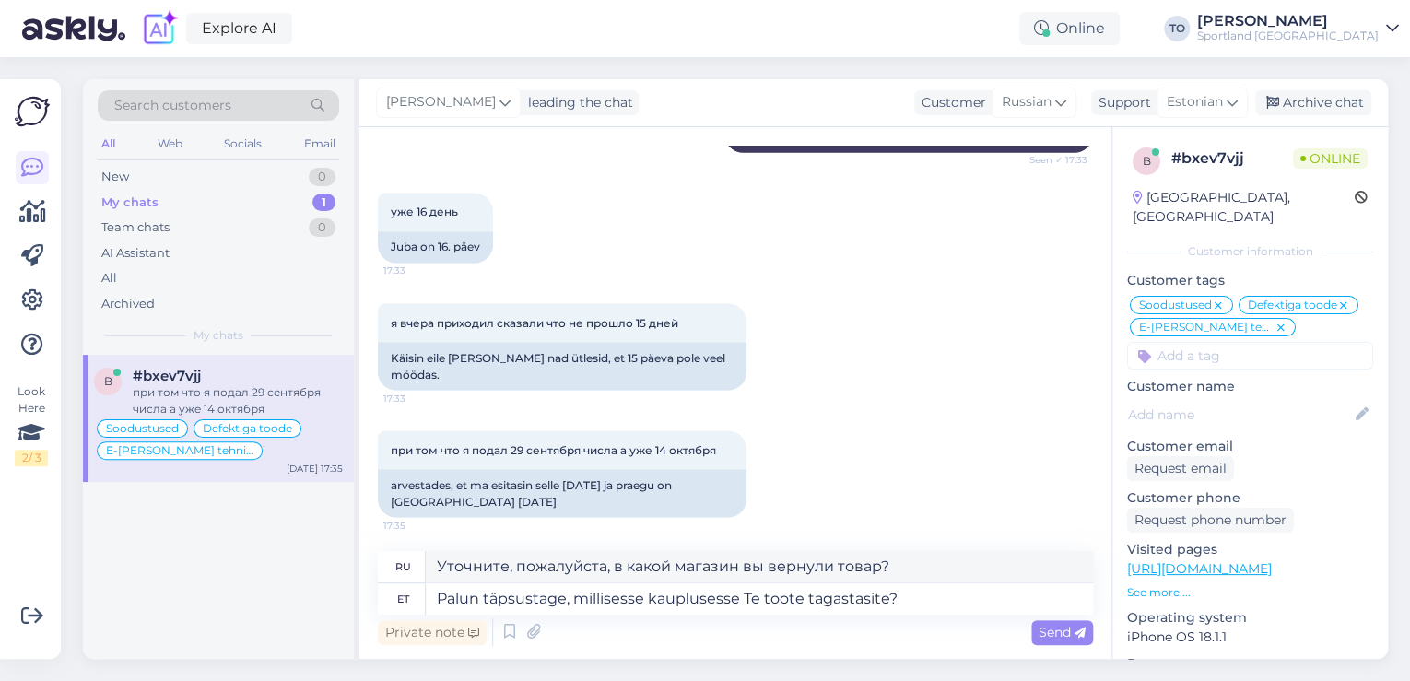
drag, startPoint x: 1047, startPoint y: 630, endPoint x: 1008, endPoint y: 653, distance: 45.0
click at [1049, 630] on span "Send" at bounding box center [1061, 632] width 47 height 17
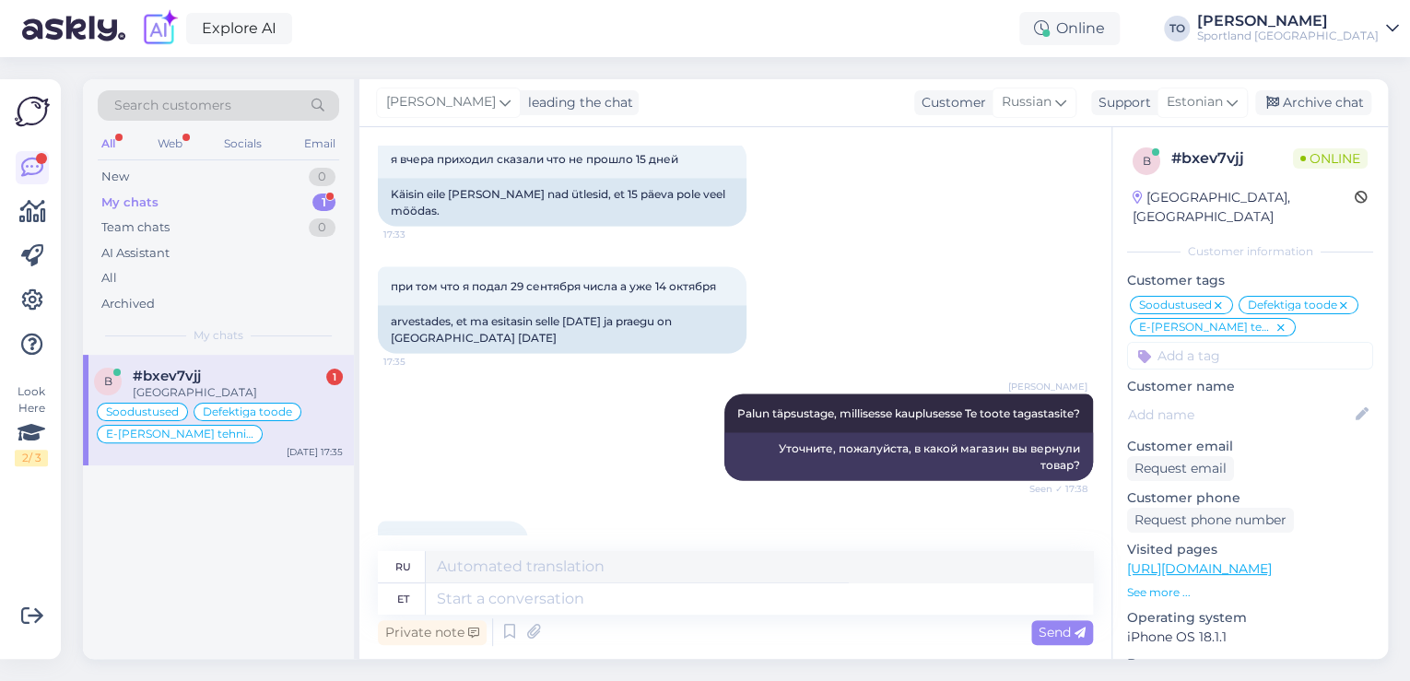
scroll to position [8911, 0]
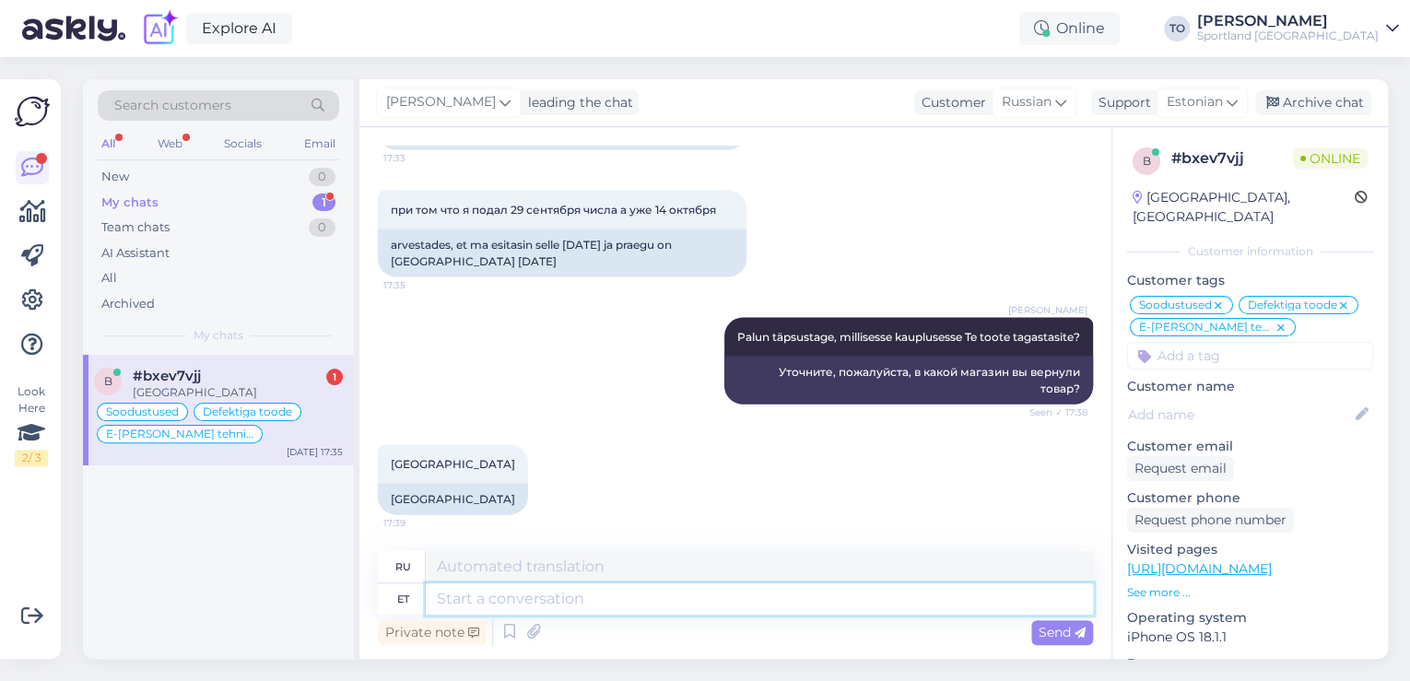
click at [684, 592] on textarea at bounding box center [759, 598] width 667 height 31
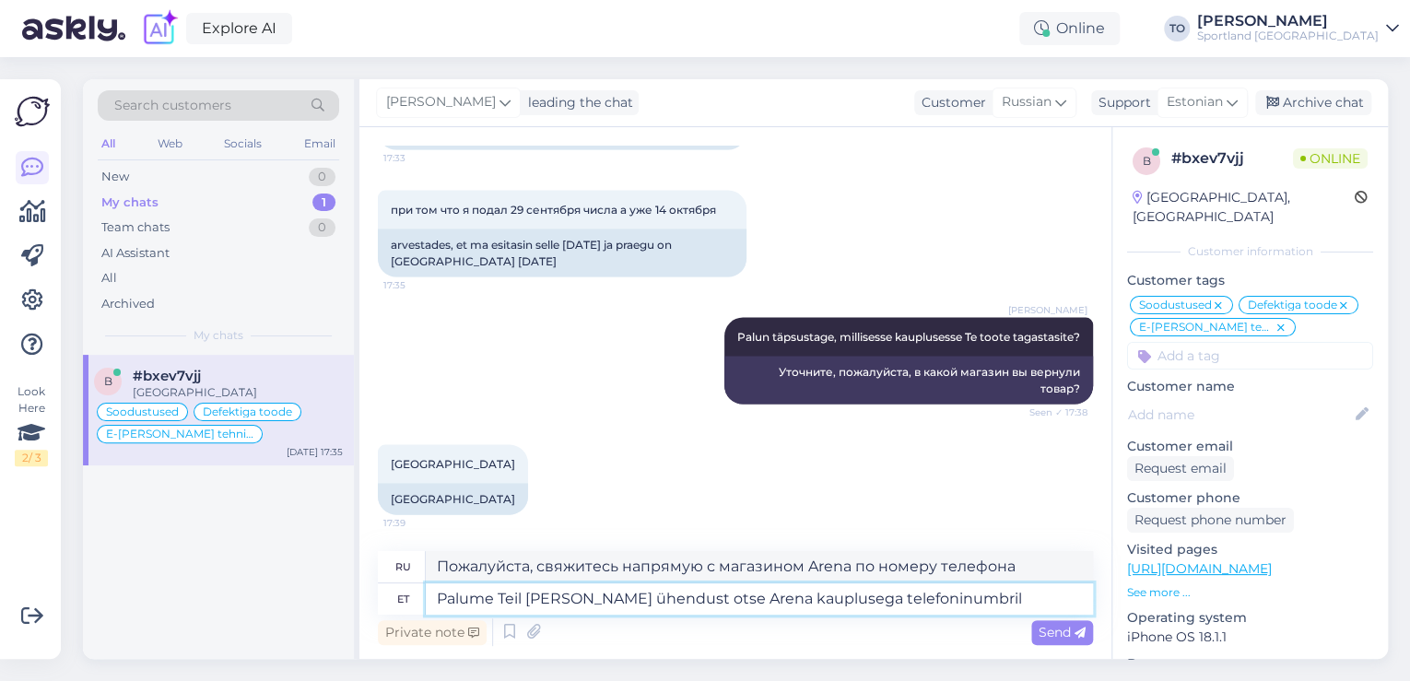
click at [1009, 597] on textarea "Palume Teil [PERSON_NAME] ühendust otse Arena kauplusega telefoninumbril" at bounding box center [759, 598] width 667 height 31
paste textarea "53620257"
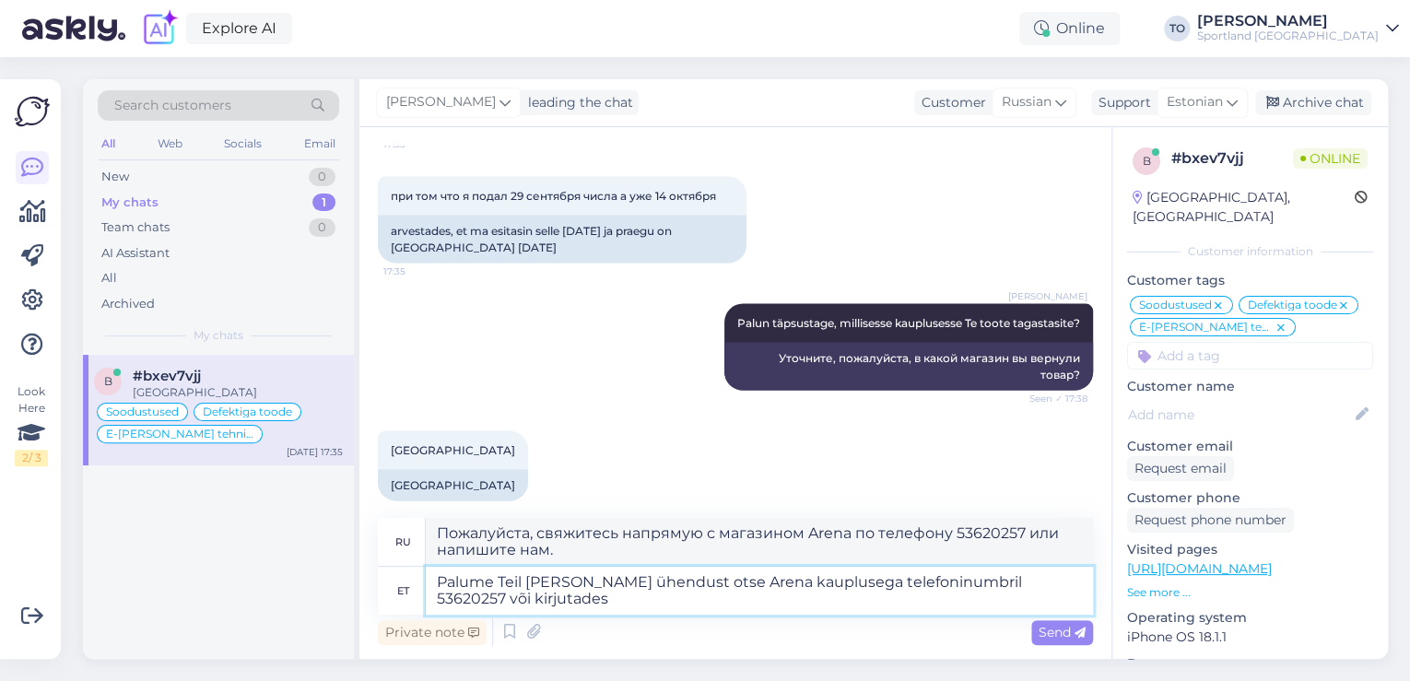
click at [651, 602] on textarea "Palume Teil [PERSON_NAME] ühendust otse Arena kauplusega telefoninumbril 536202…" at bounding box center [759, 591] width 667 height 48
paste textarea "[EMAIL_ADDRESS][DOMAIN_NAME]"
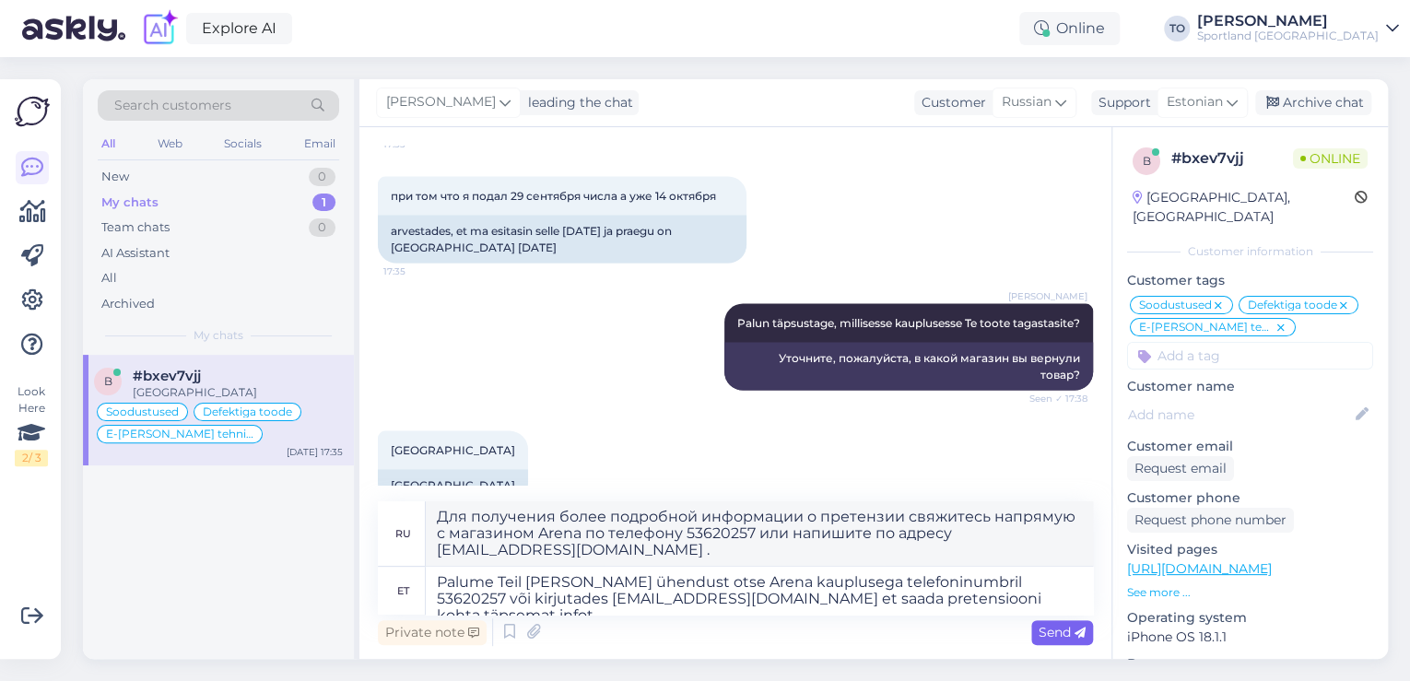
click at [1072, 635] on span "Send" at bounding box center [1061, 632] width 47 height 17
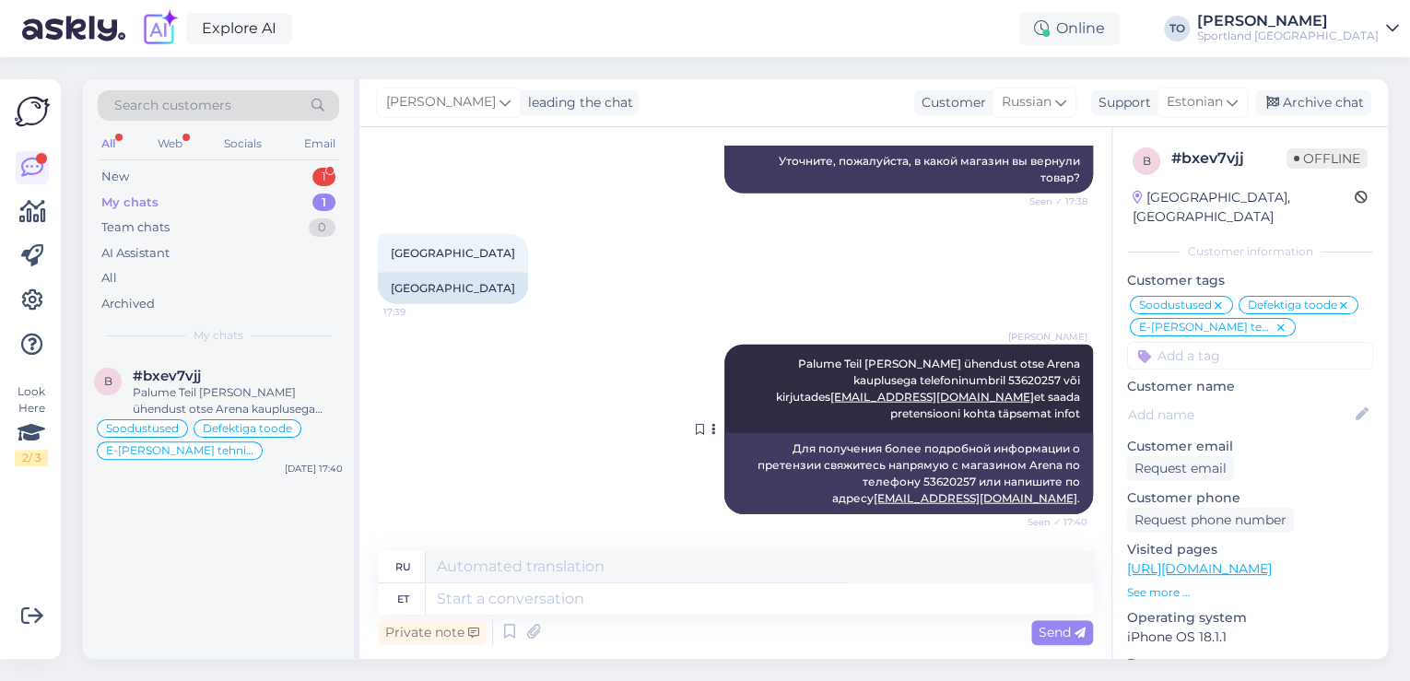
scroll to position [9121, 0]
click at [270, 172] on div "New 1" at bounding box center [218, 177] width 241 height 26
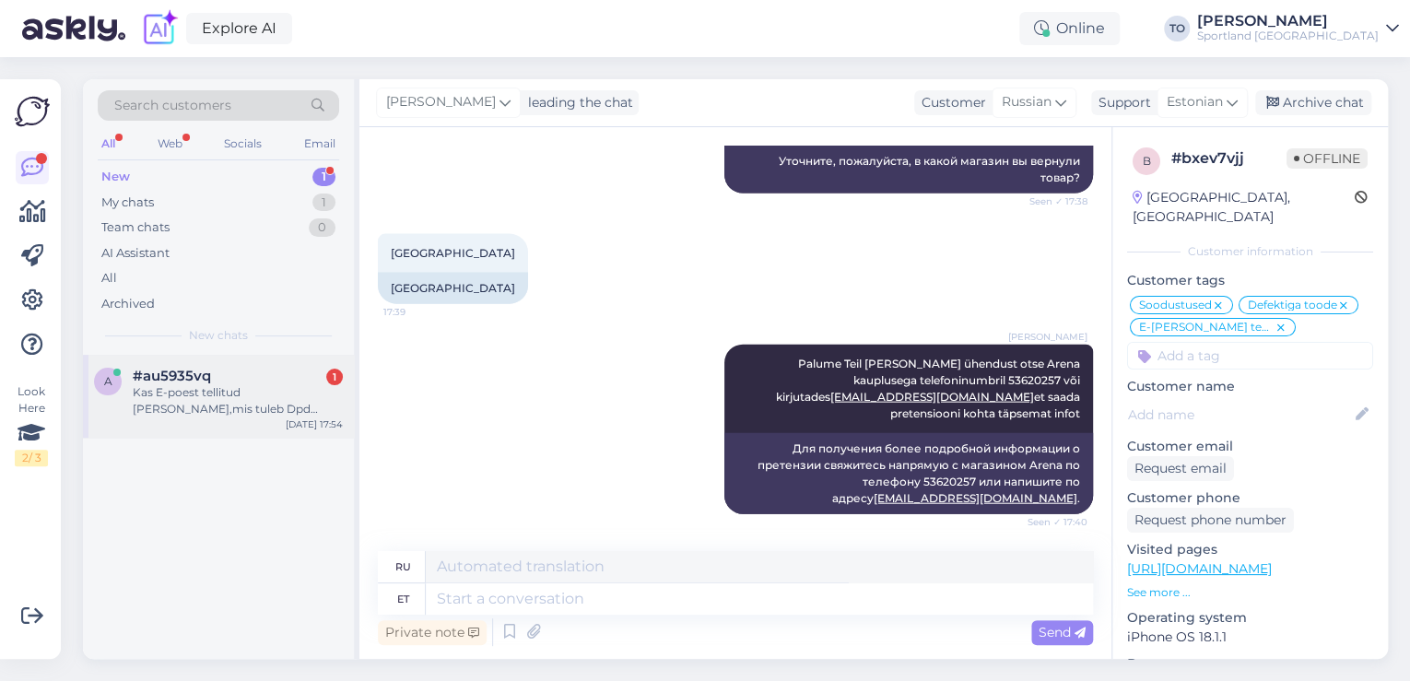
click at [251, 372] on div "#au5935vq 1" at bounding box center [238, 376] width 210 height 17
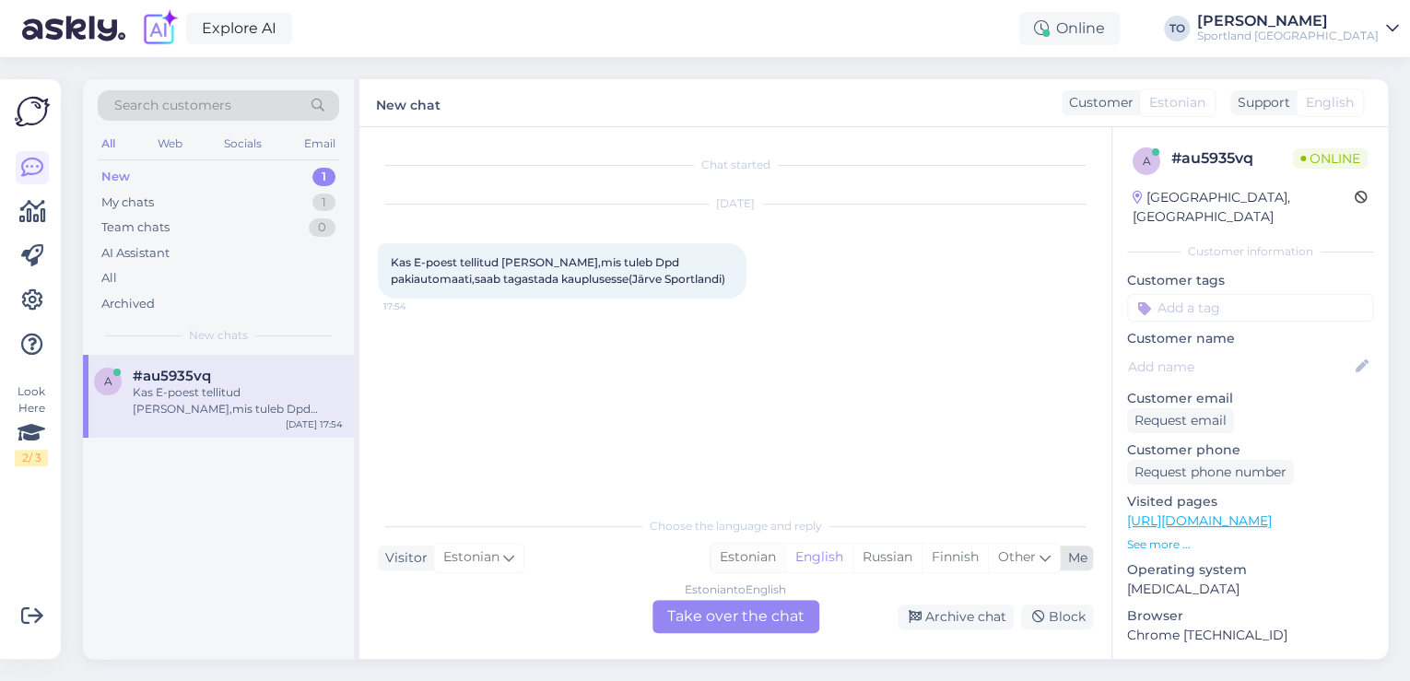
click at [746, 556] on div "Estonian" at bounding box center [747, 558] width 75 height 28
drag, startPoint x: 730, startPoint y: 613, endPoint x: 719, endPoint y: 604, distance: 13.8
click at [730, 613] on div "Estonian to Estonian Take over the chat" at bounding box center [735, 616] width 167 height 33
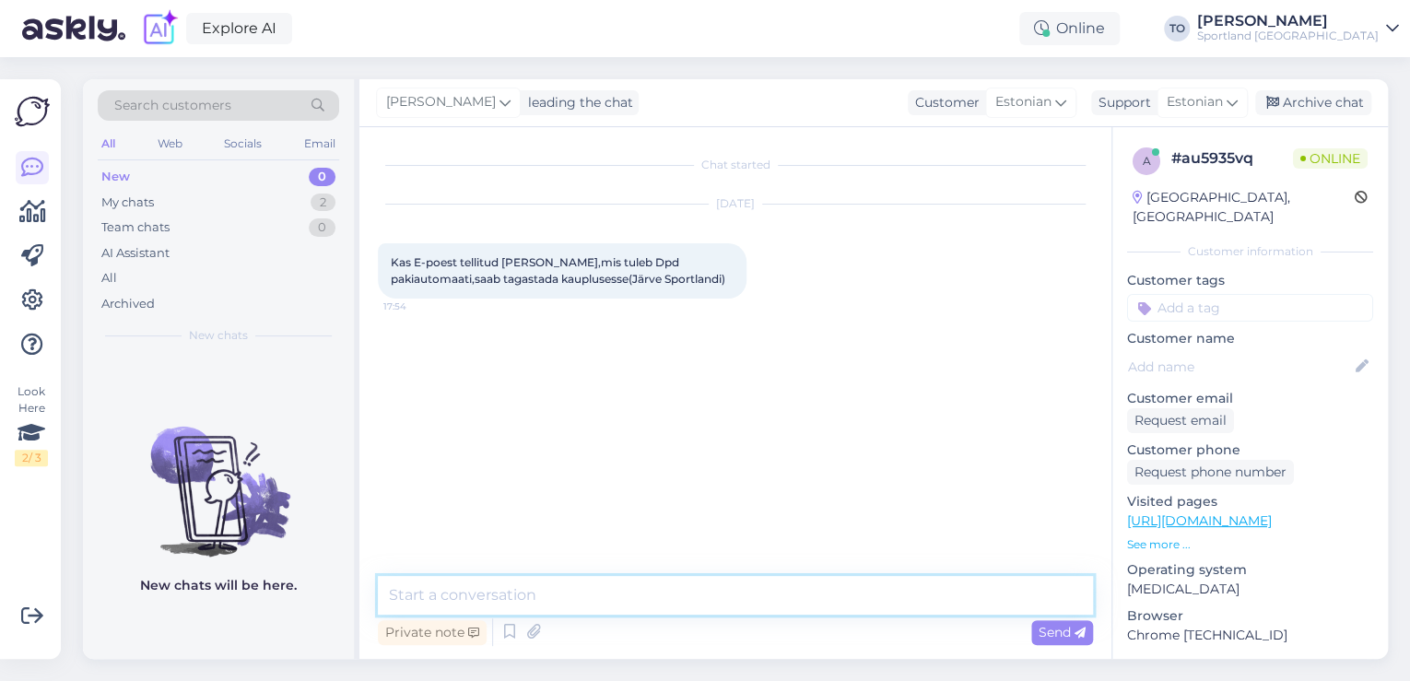
click at [690, 583] on textarea at bounding box center [735, 595] width 715 height 39
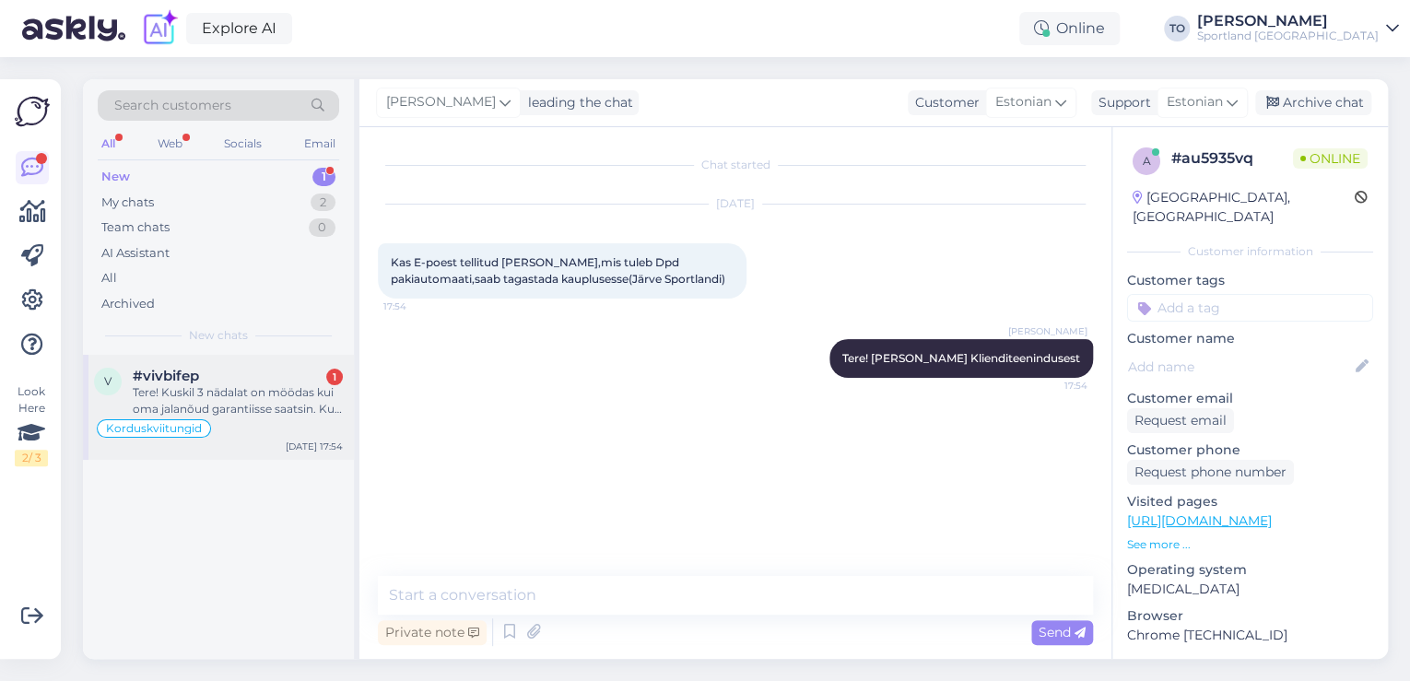
click at [305, 391] on div "Tere! Kuskil 3 nädalat on möödas kui oma jalanõud garantiisse saatsin. Kui kaua…" at bounding box center [238, 400] width 210 height 33
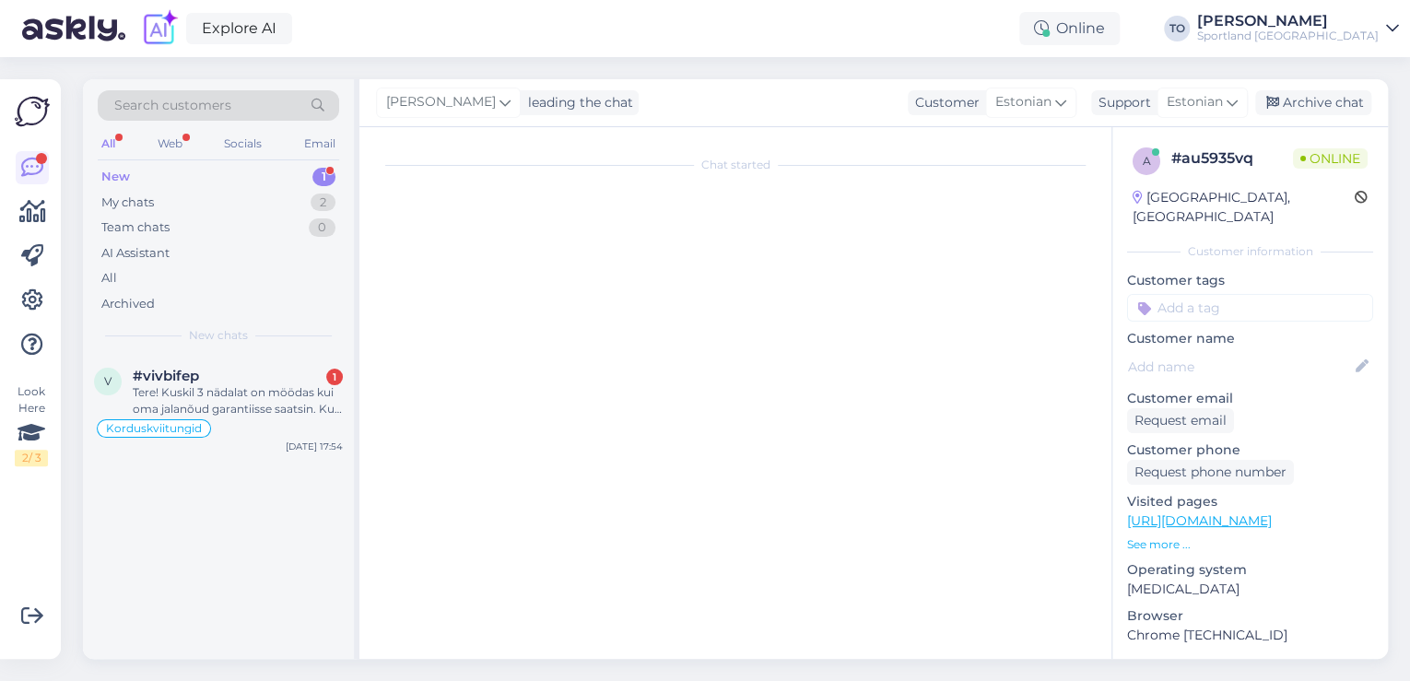
scroll to position [495, 0]
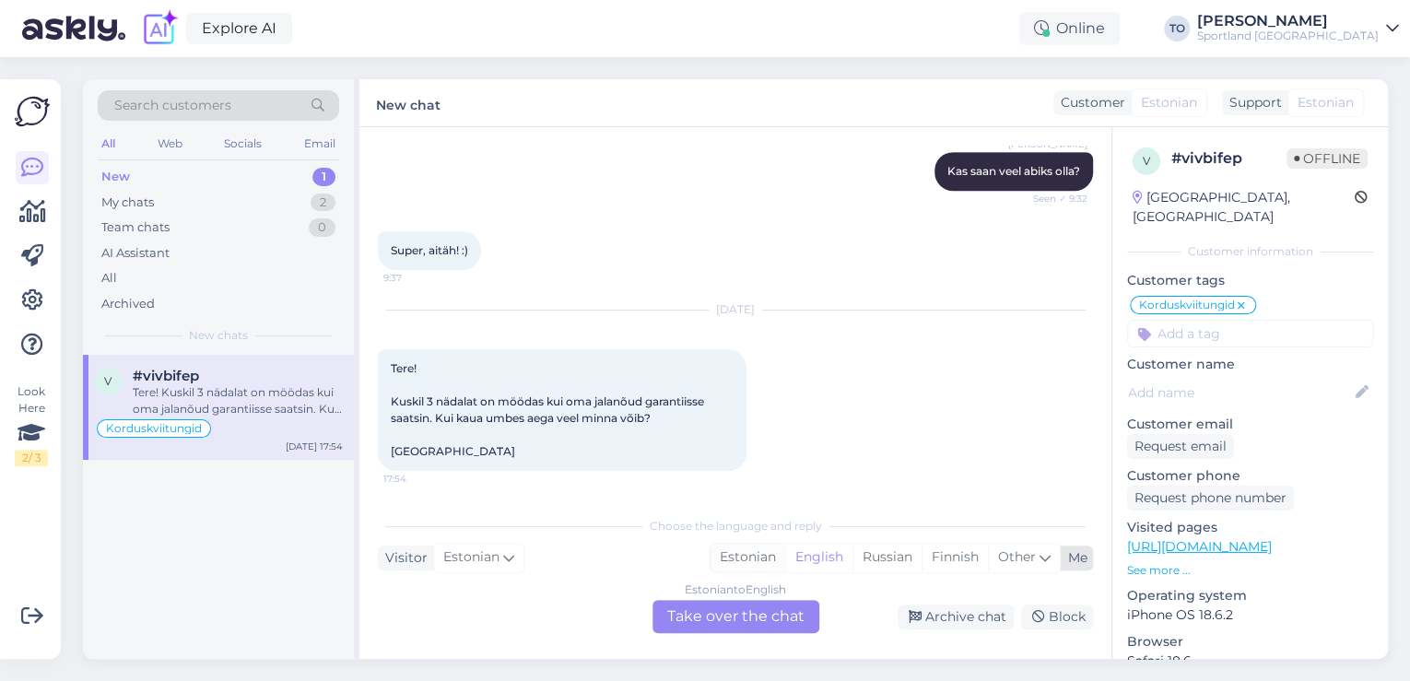
click at [756, 556] on div "Estonian" at bounding box center [747, 558] width 75 height 28
click at [763, 615] on div "Estonian to Estonian Take over the chat" at bounding box center [735, 616] width 167 height 33
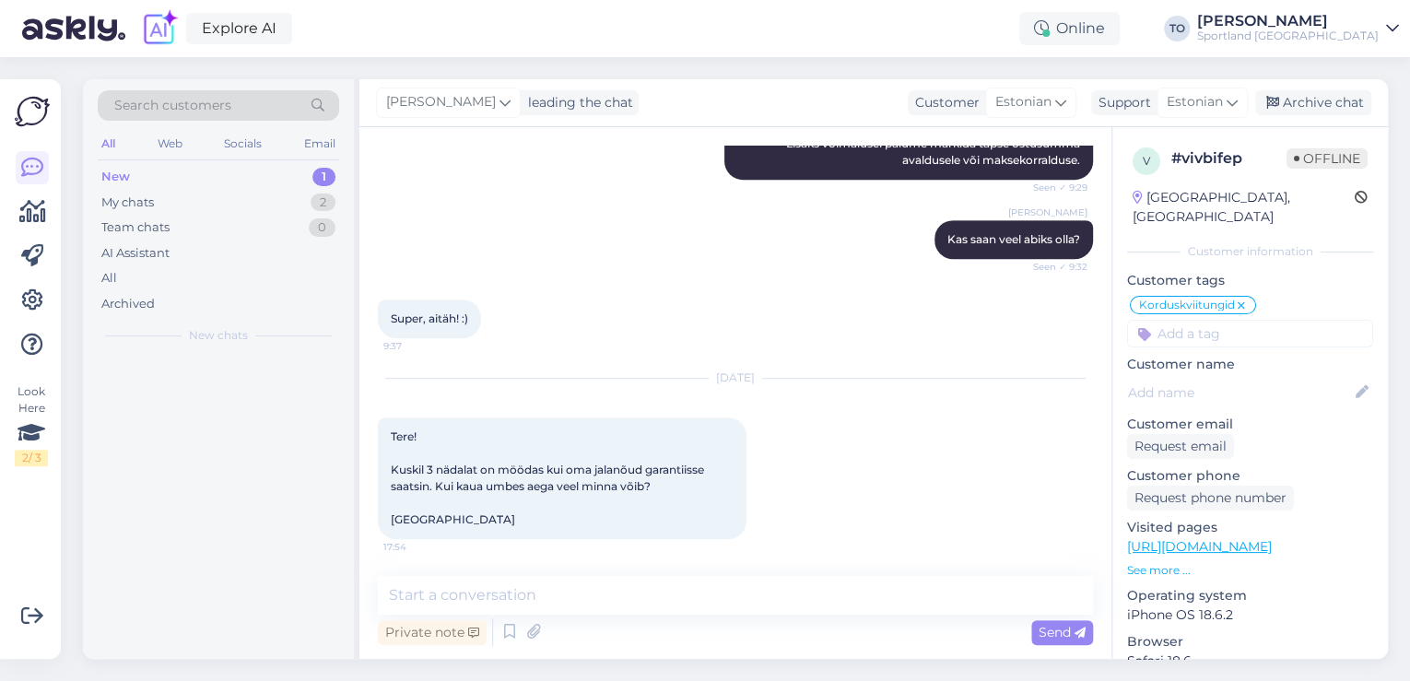
scroll to position [426, 0]
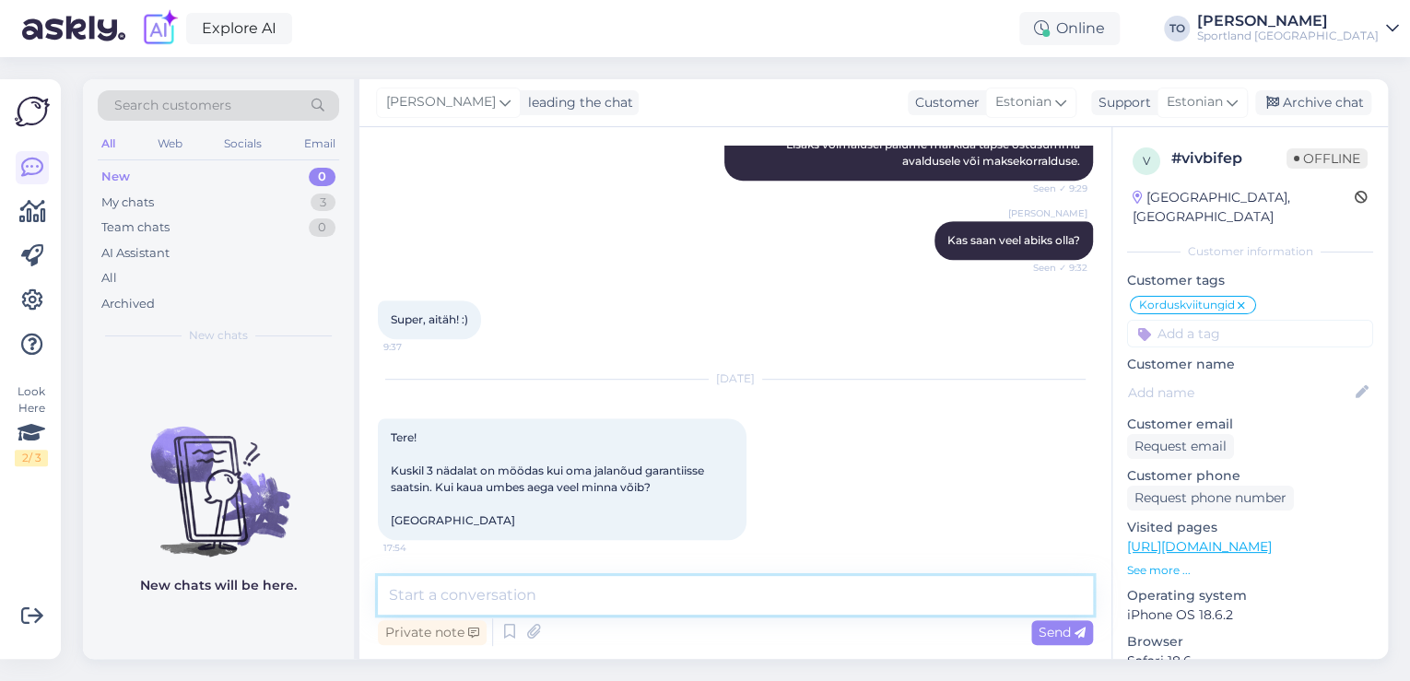
click at [693, 579] on textarea at bounding box center [735, 595] width 715 height 39
click at [523, 595] on textarea "Tere! [PERSON_NAME] KLienditeenindusest" at bounding box center [735, 595] width 715 height 39
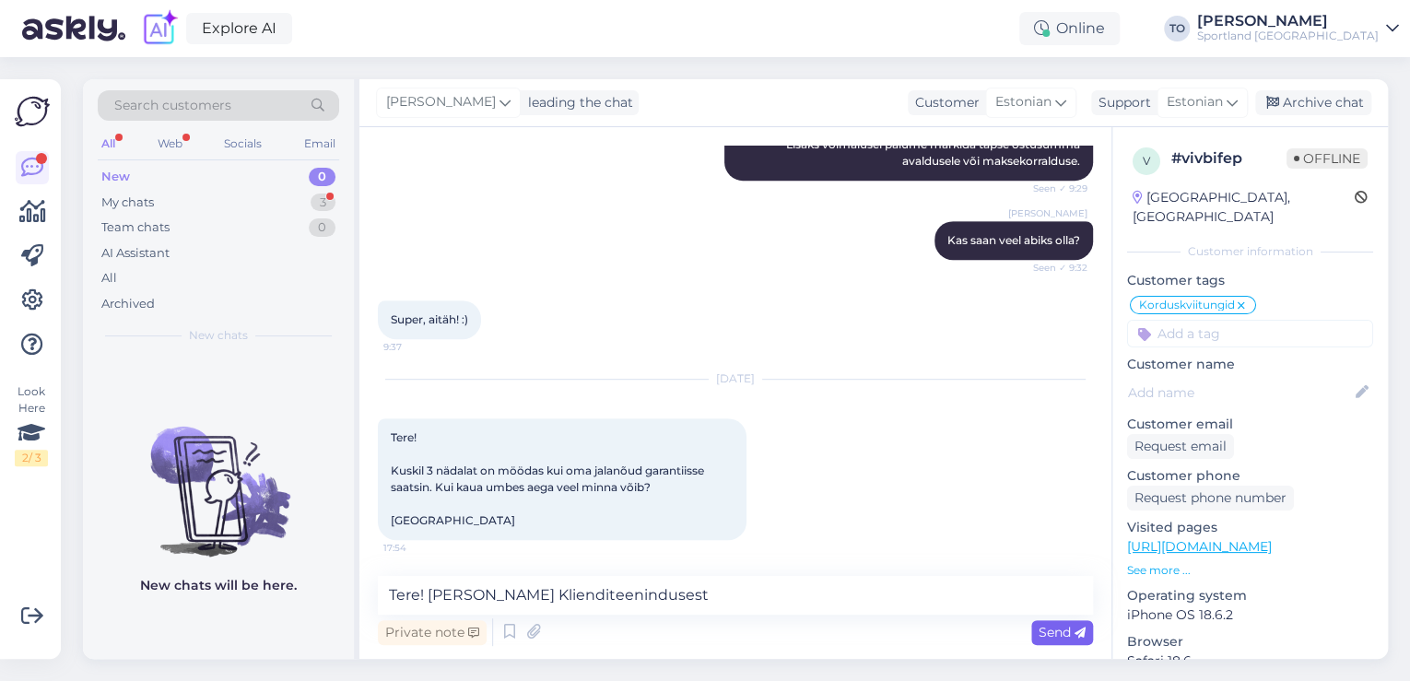
click at [1047, 637] on span "Send" at bounding box center [1061, 632] width 47 height 17
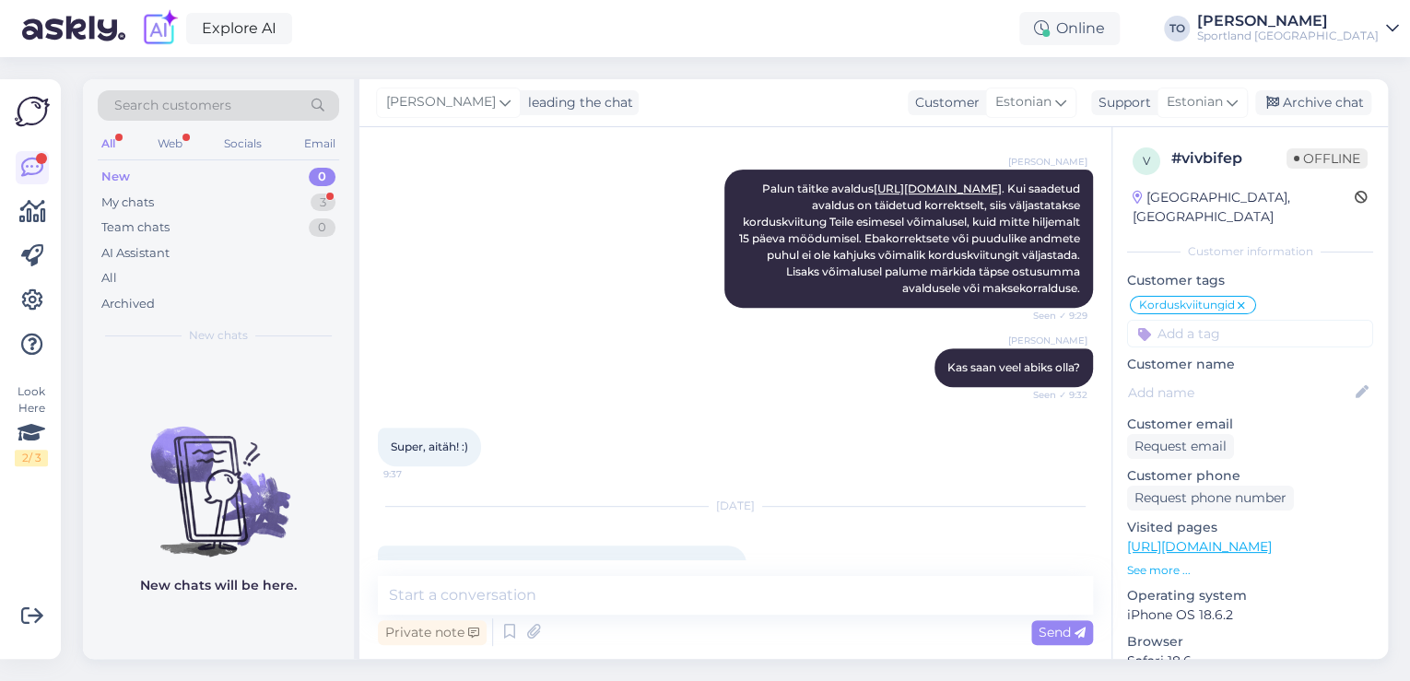
scroll to position [505, 0]
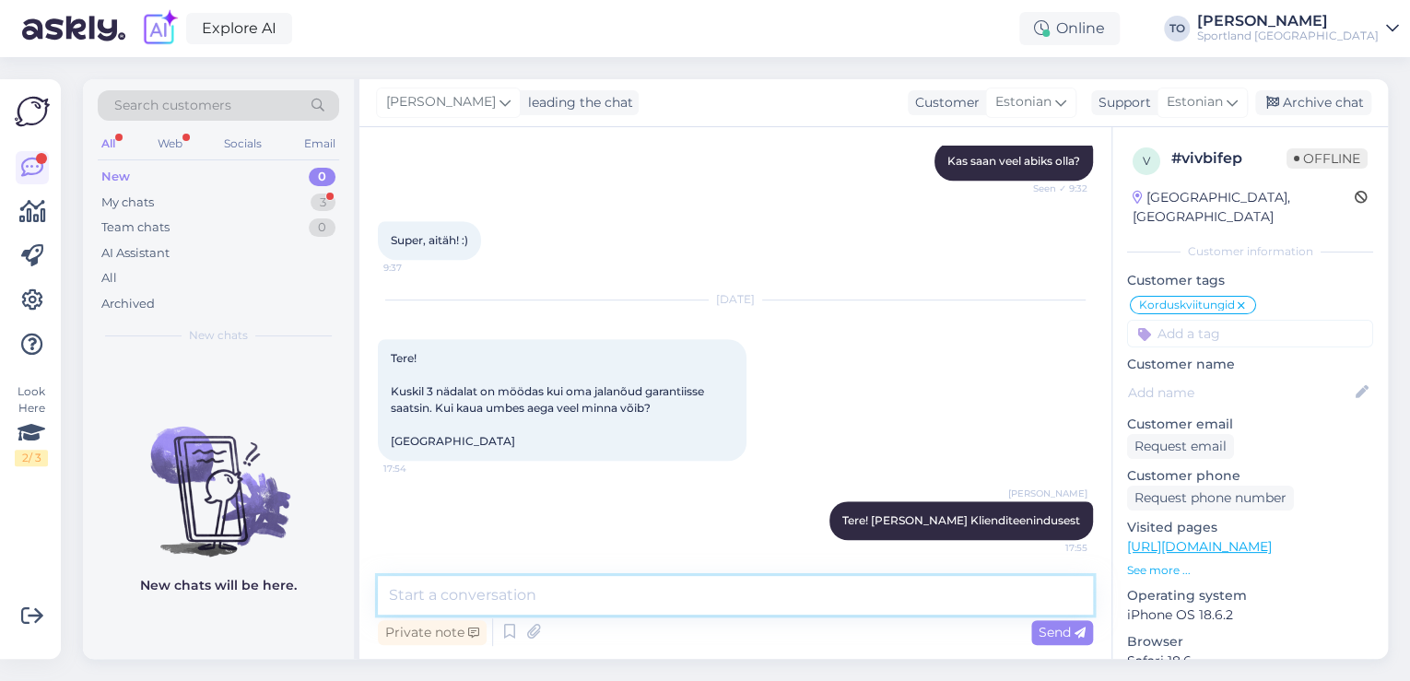
click at [704, 601] on textarea at bounding box center [735, 595] width 715 height 39
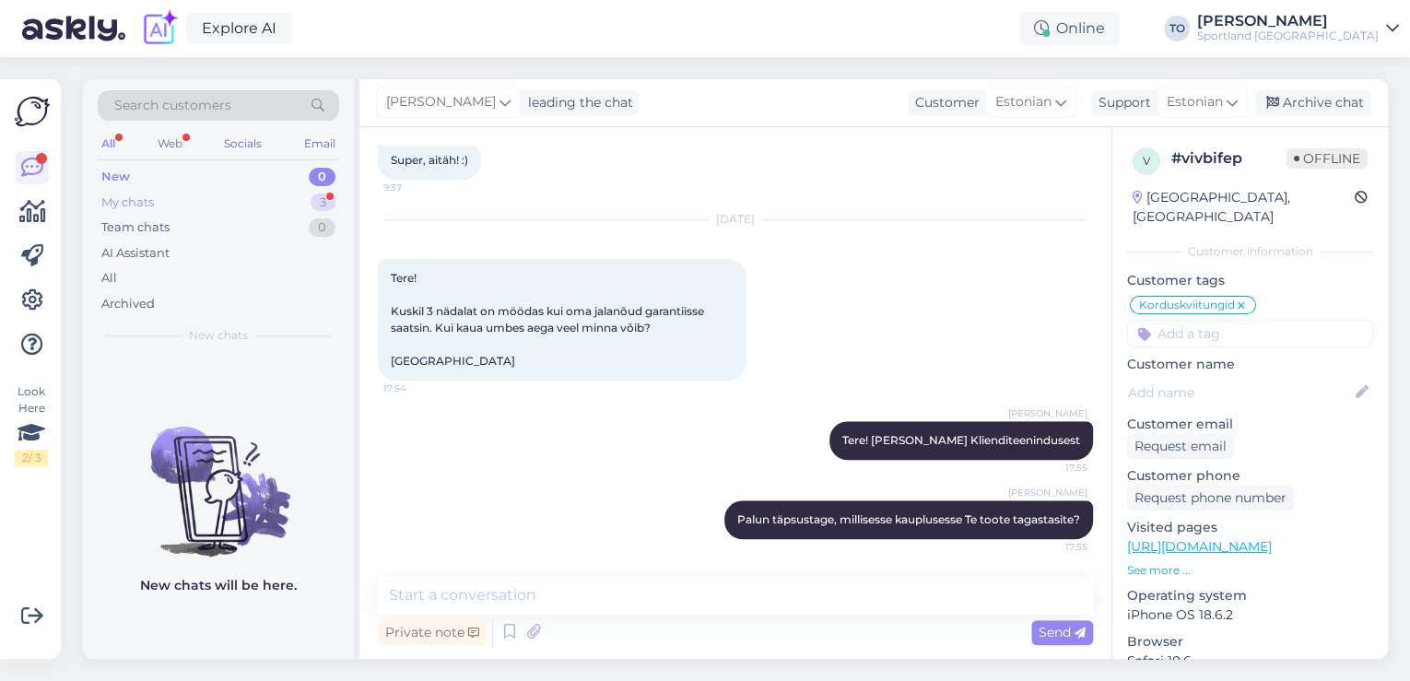
click at [324, 199] on div "3" at bounding box center [322, 202] width 25 height 18
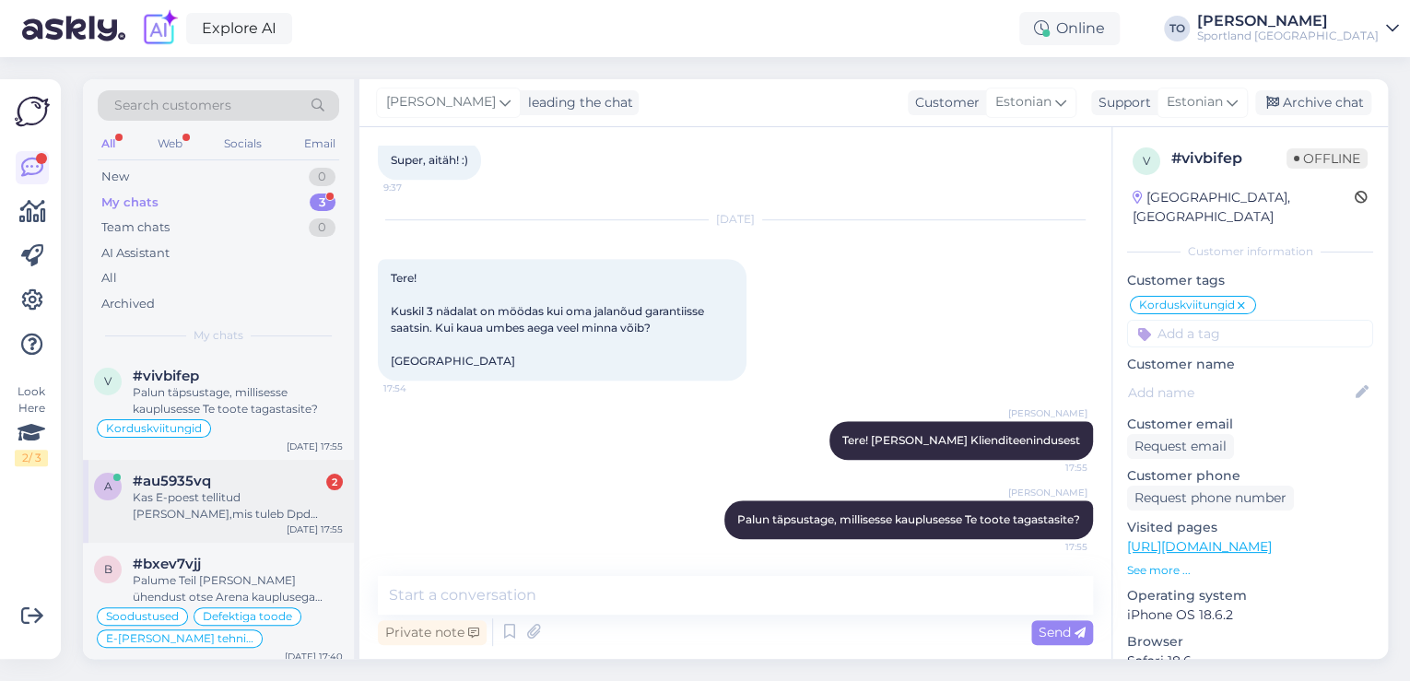
click at [299, 476] on div "#au5935vq 2" at bounding box center [238, 481] width 210 height 17
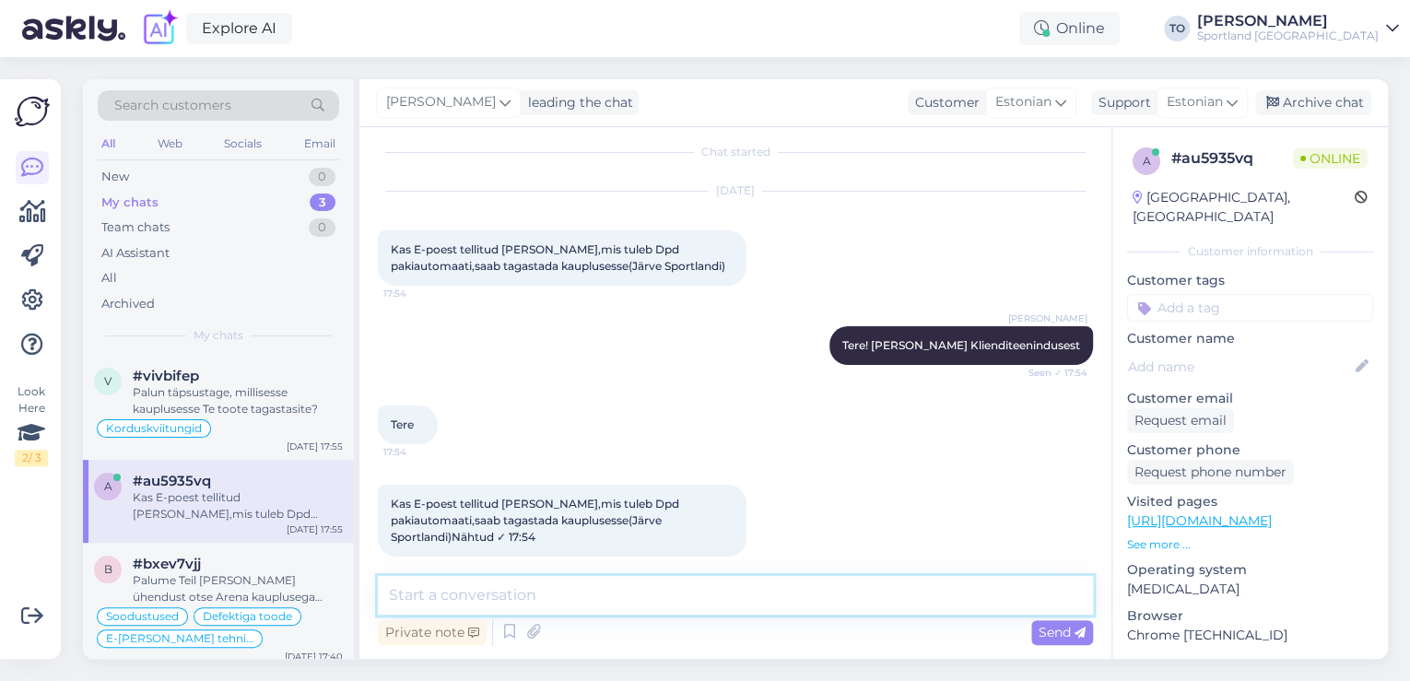
click at [656, 576] on textarea at bounding box center [735, 595] width 715 height 39
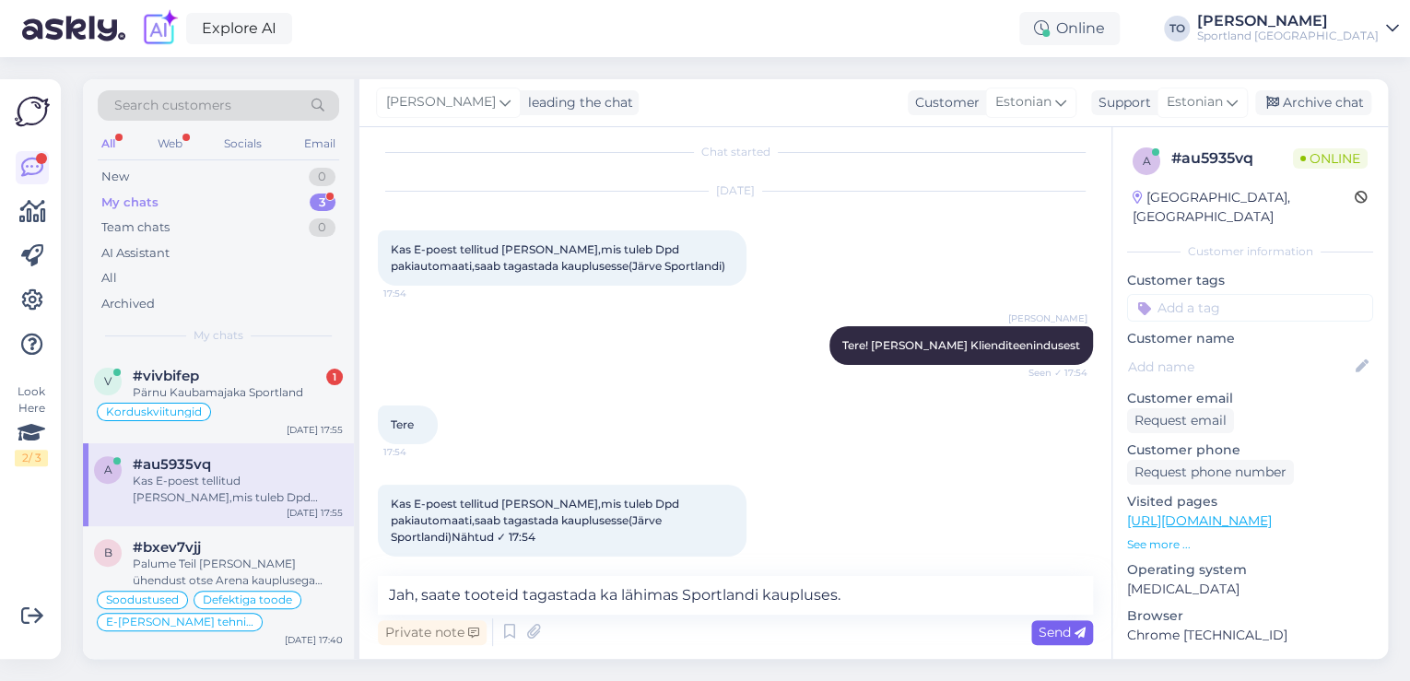
click at [1035, 626] on div "Send" at bounding box center [1062, 632] width 62 height 25
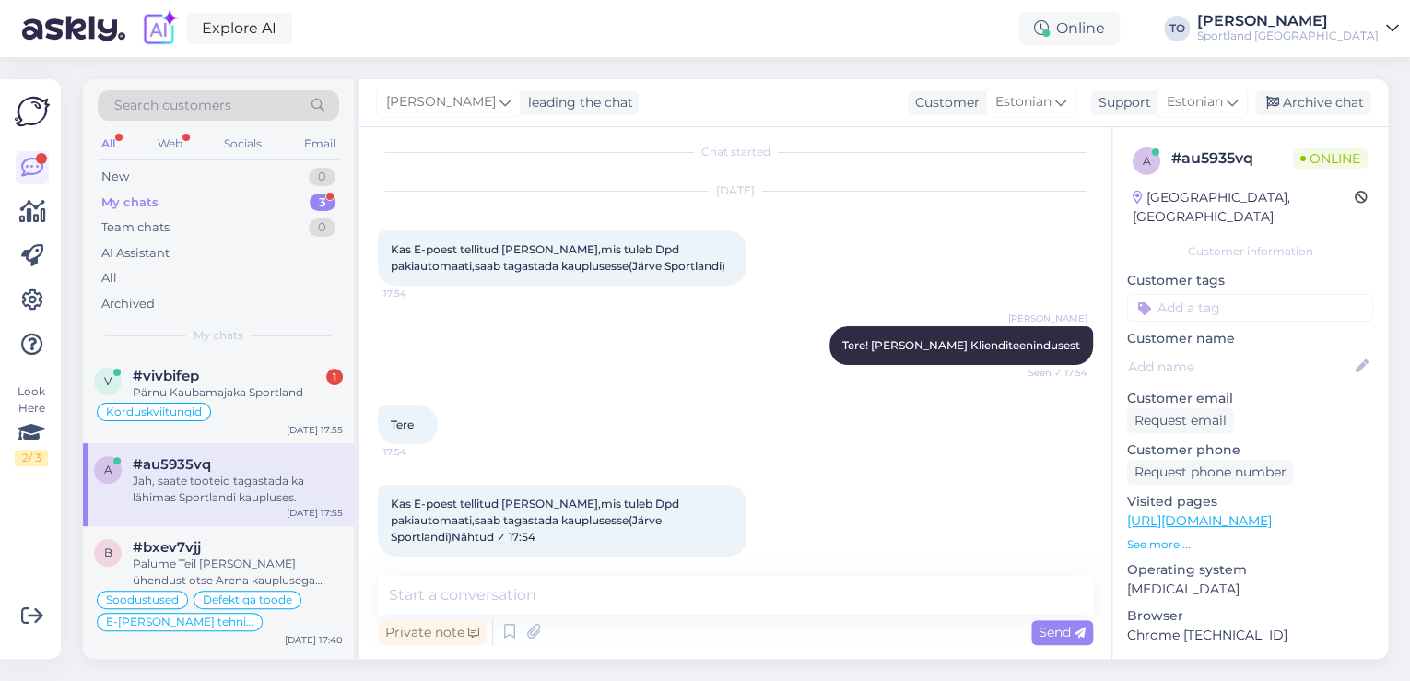
scroll to position [109, 0]
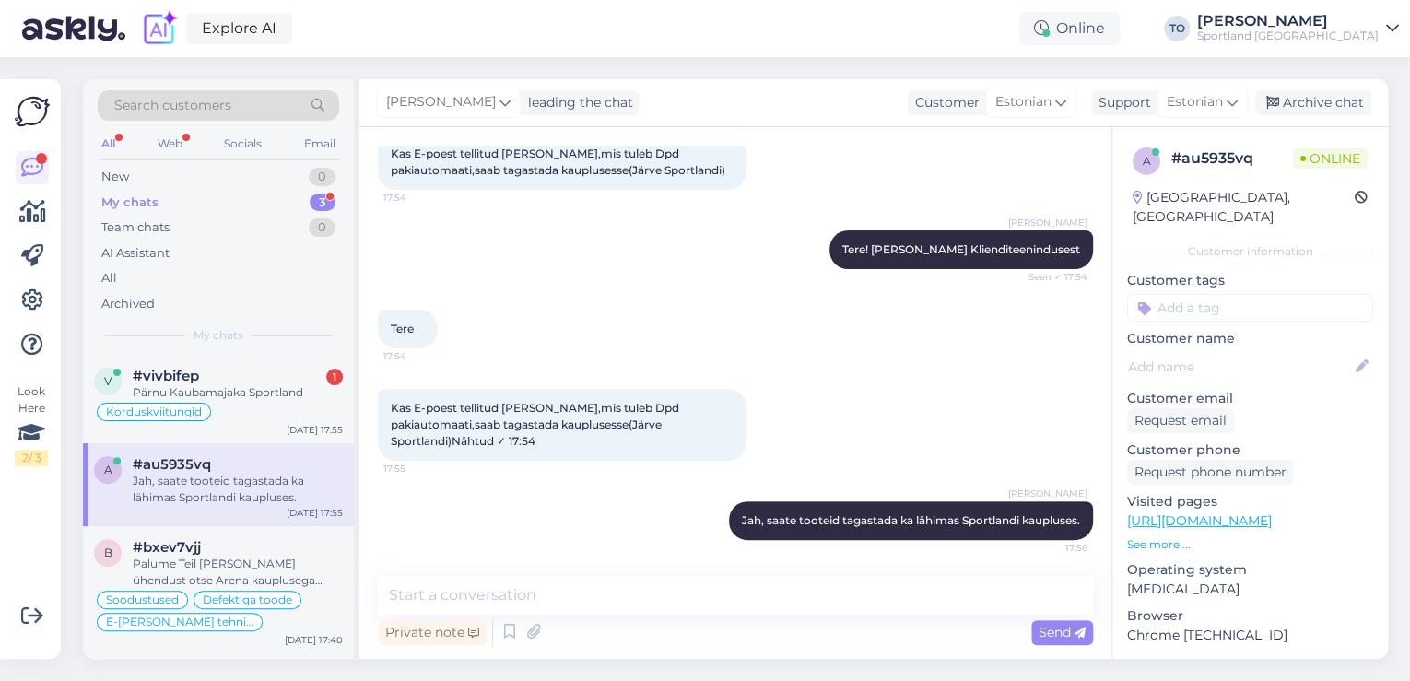
click at [1221, 294] on input at bounding box center [1250, 308] width 246 height 28
click at [1281, 373] on span "Tagastamine (e-pood)" at bounding box center [1249, 378] width 123 height 11
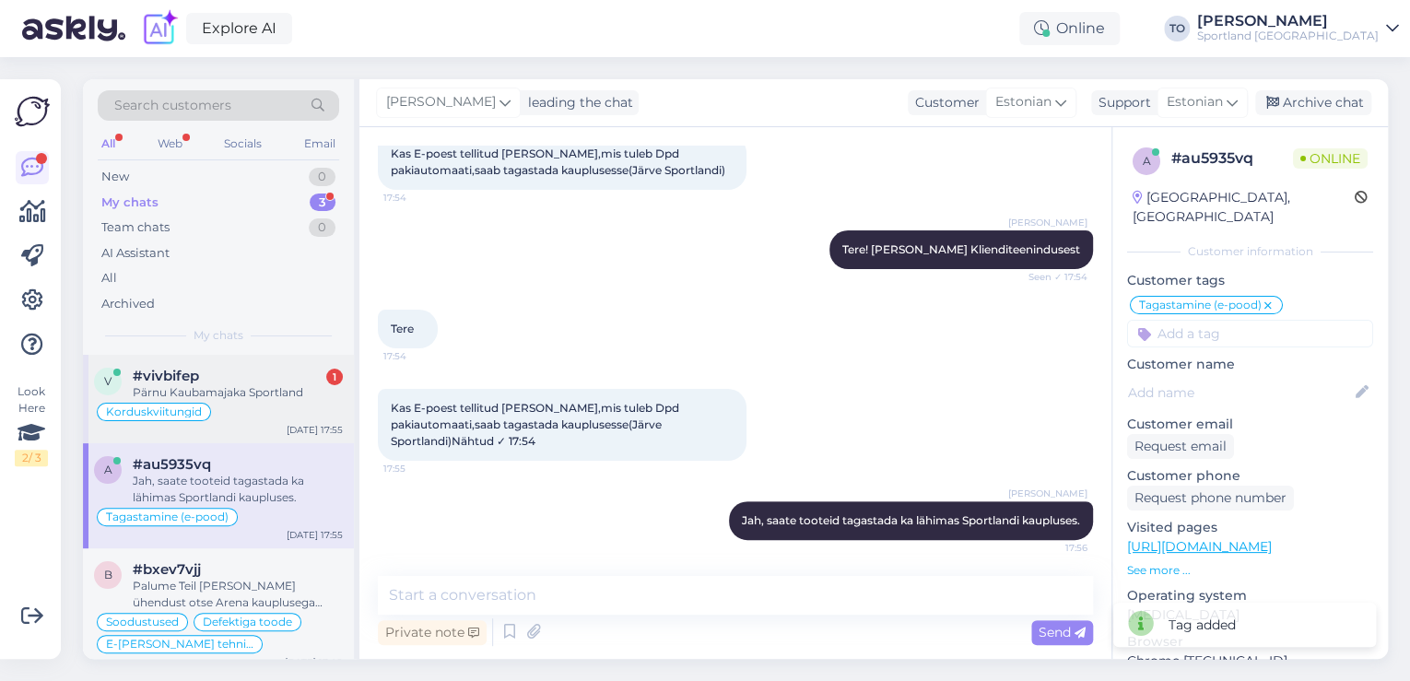
click at [221, 409] on div "Korduskviitungid" at bounding box center [218, 412] width 249 height 22
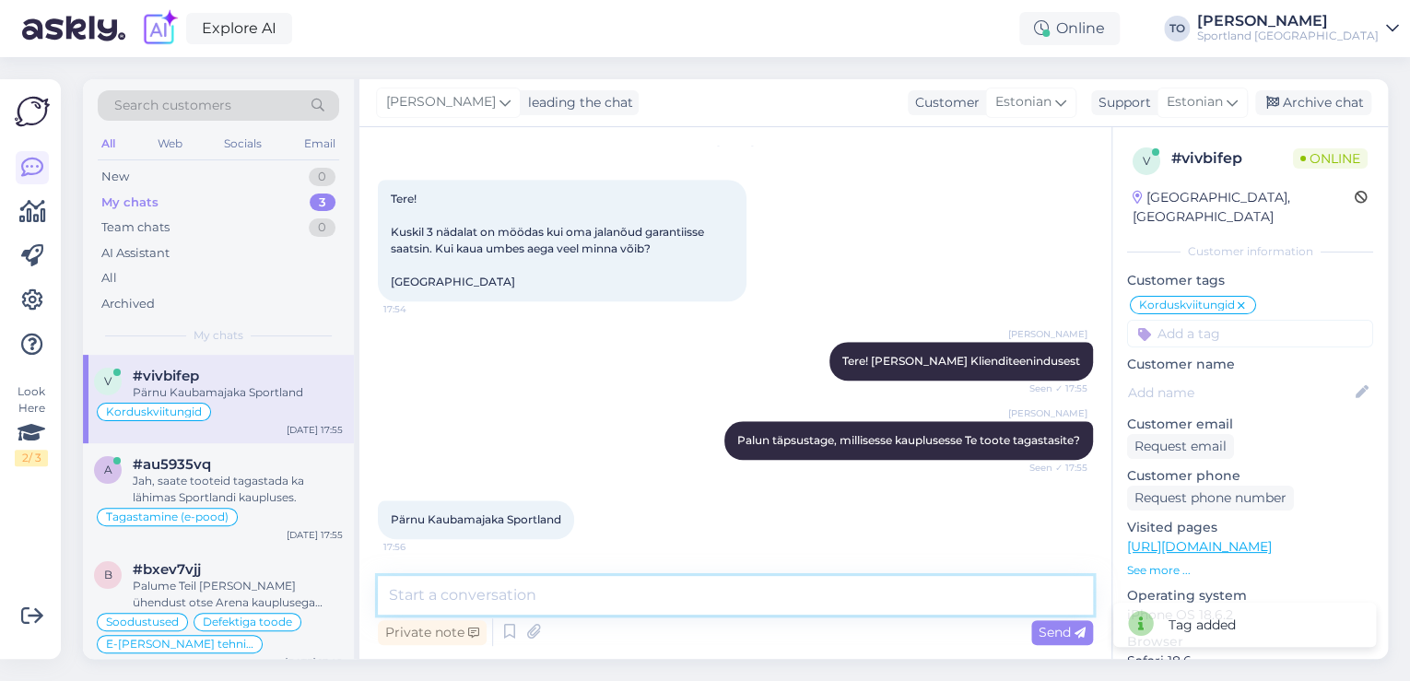
click at [615, 586] on textarea at bounding box center [735, 595] width 715 height 39
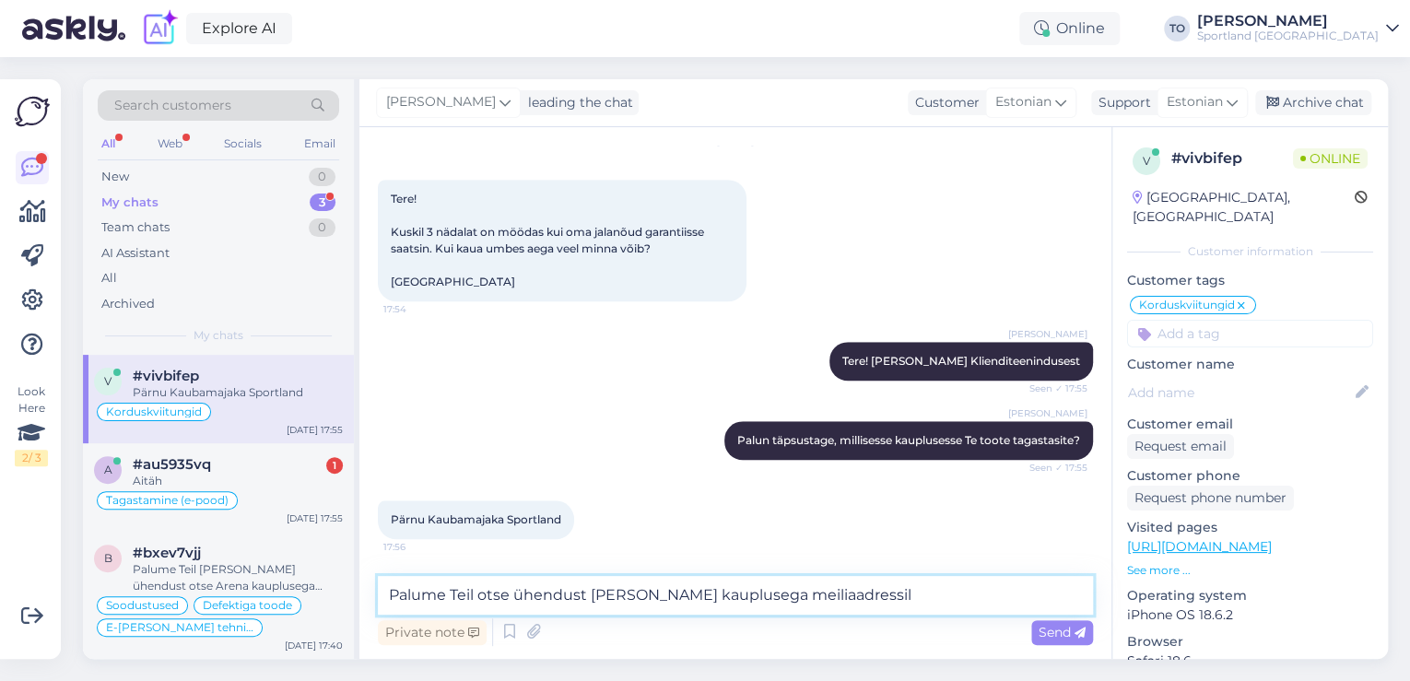
click at [889, 601] on textarea "Palume Teil otse ühendust [PERSON_NAME] kauplusega meiliaadressil" at bounding box center [735, 595] width 715 height 39
paste textarea "[EMAIL_ADDRESS][DOMAIN_NAME]"
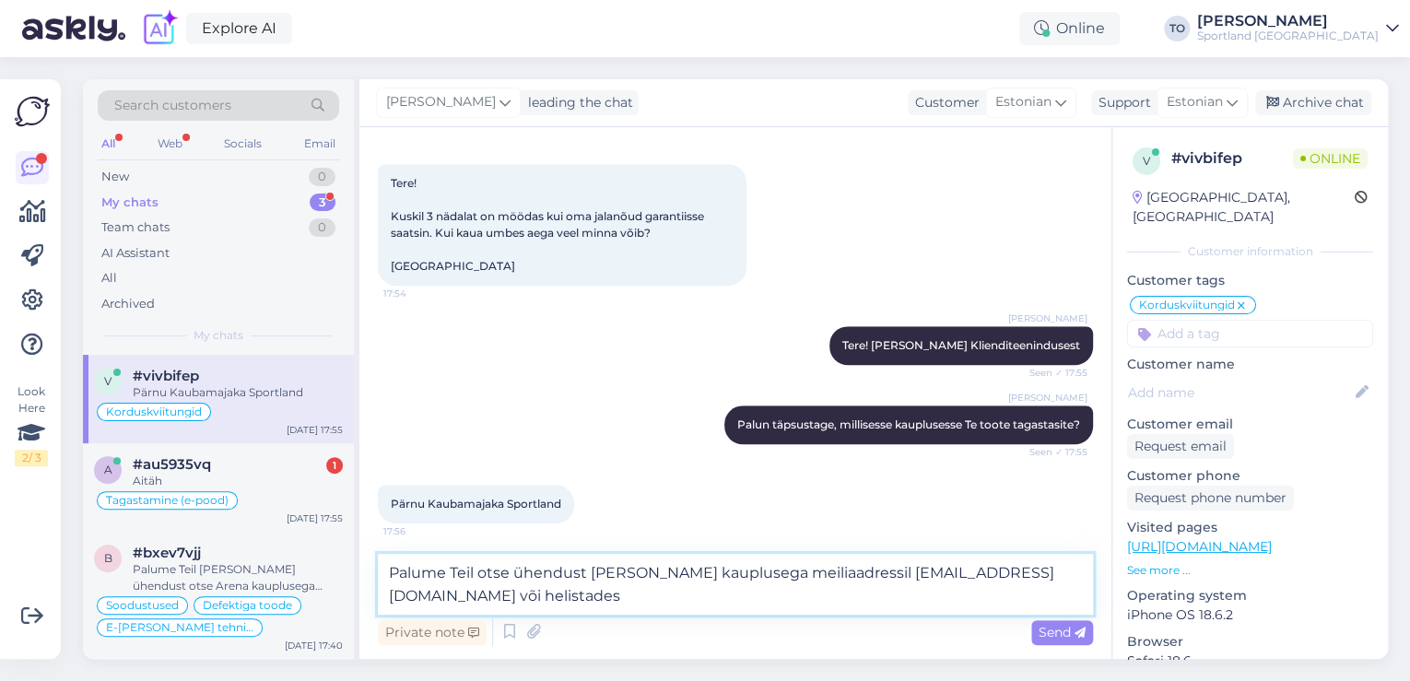
click at [495, 597] on textarea "Palume Teil otse ühendust [PERSON_NAME] kauplusega meiliaadressil [EMAIL_ADDRES…" at bounding box center [735, 584] width 715 height 61
paste textarea "53084969"
click at [466, 595] on textarea "Palume Teil otse ühendust [PERSON_NAME] kauplusega meiliaadressil [EMAIL_ADDRES…" at bounding box center [735, 584] width 715 height 61
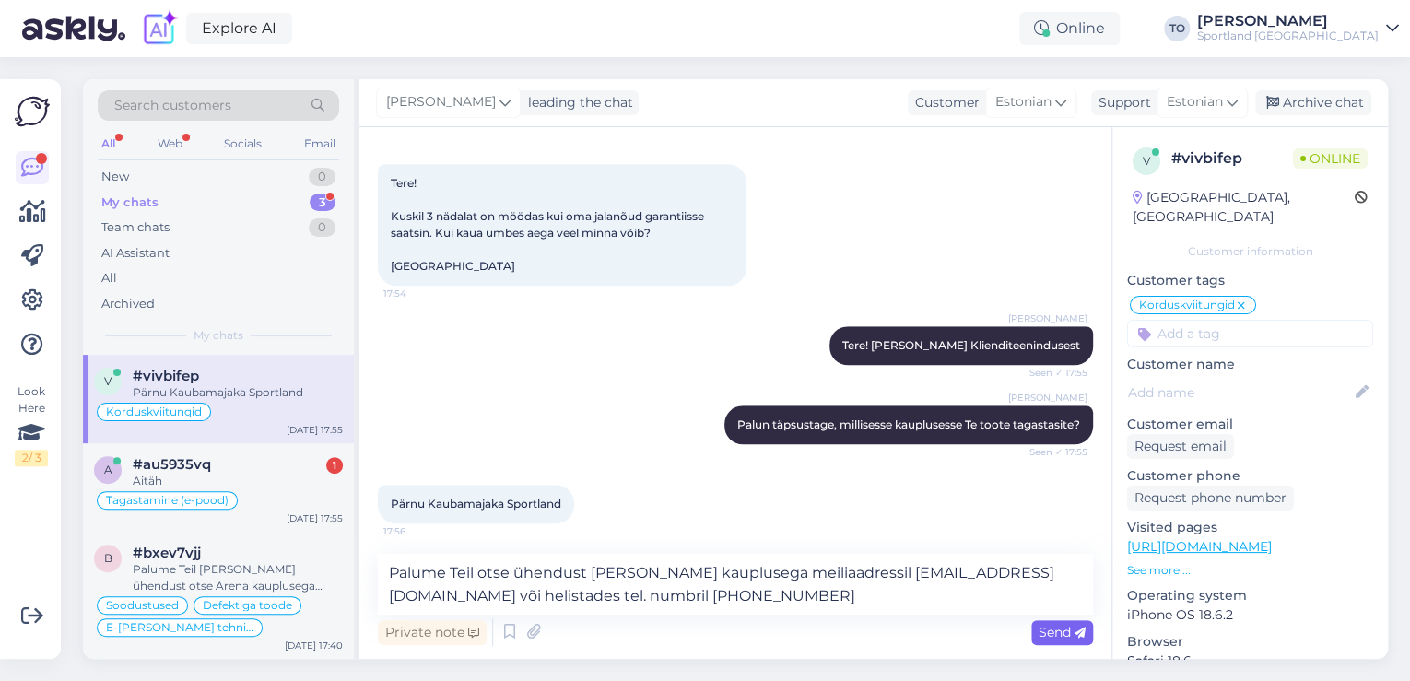
click at [1073, 624] on span "Send" at bounding box center [1061, 632] width 47 height 17
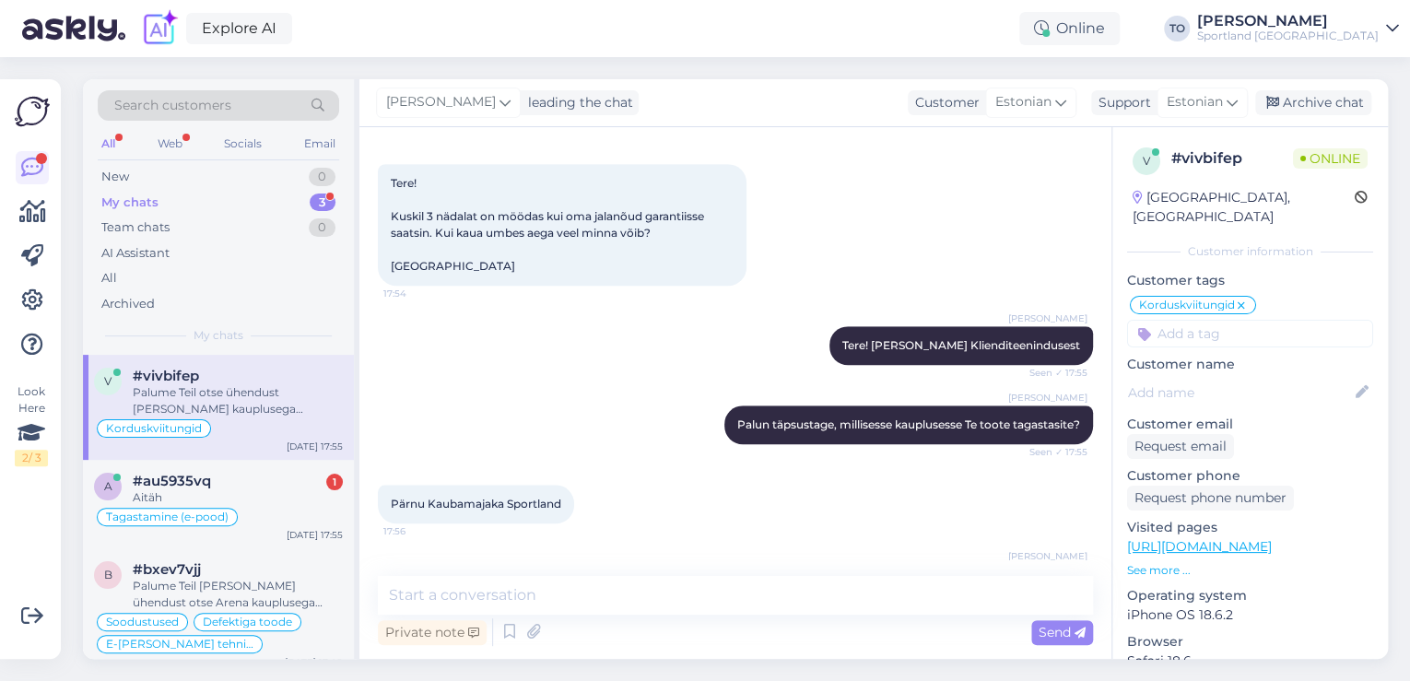
scroll to position [792, 0]
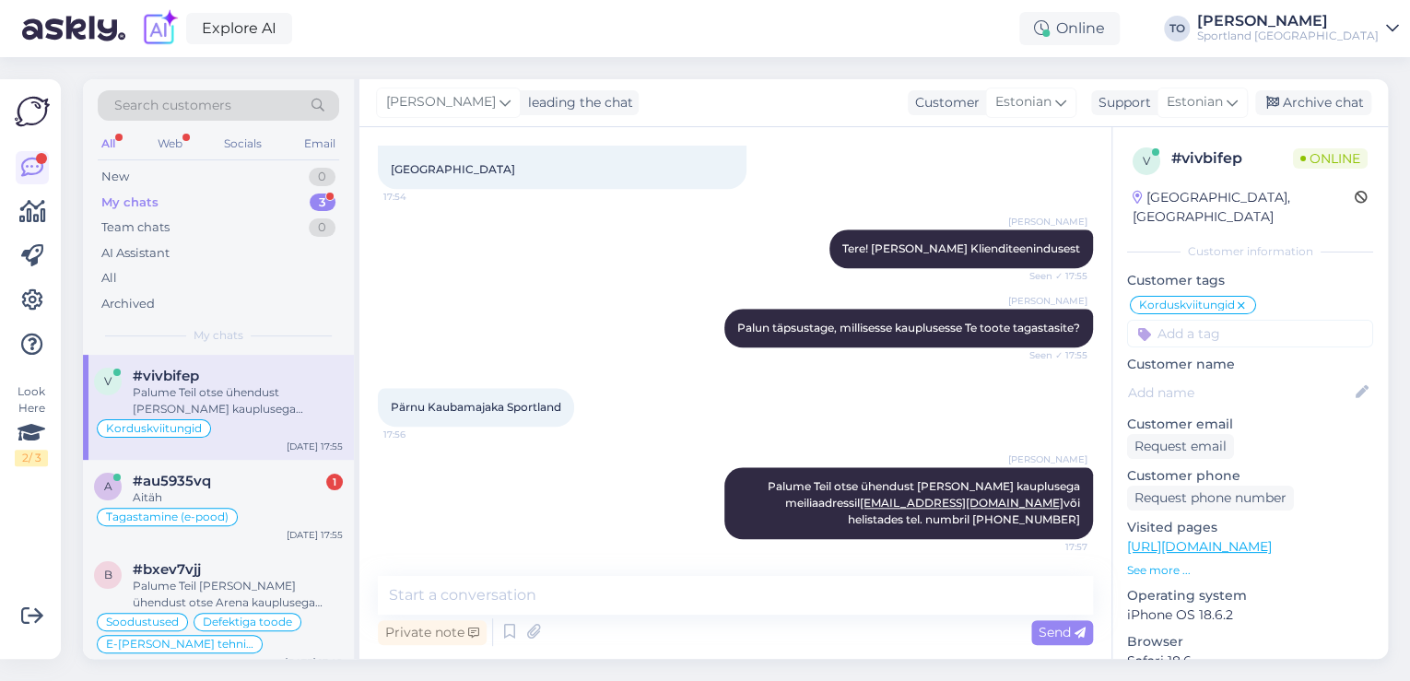
click at [1286, 320] on input at bounding box center [1250, 334] width 246 height 28
click at [1286, 377] on span "Defektiga toode" at bounding box center [1249, 382] width 89 height 11
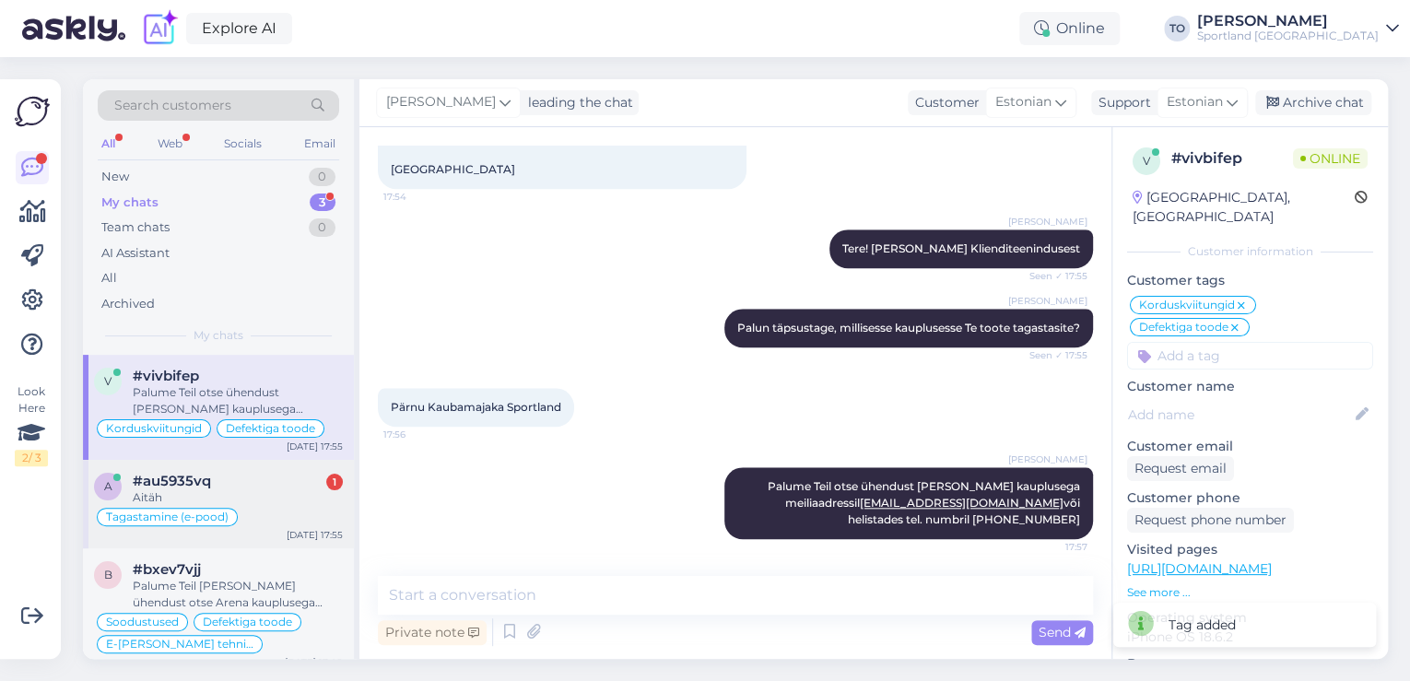
click at [282, 483] on div "#au5935vq 1" at bounding box center [238, 481] width 210 height 17
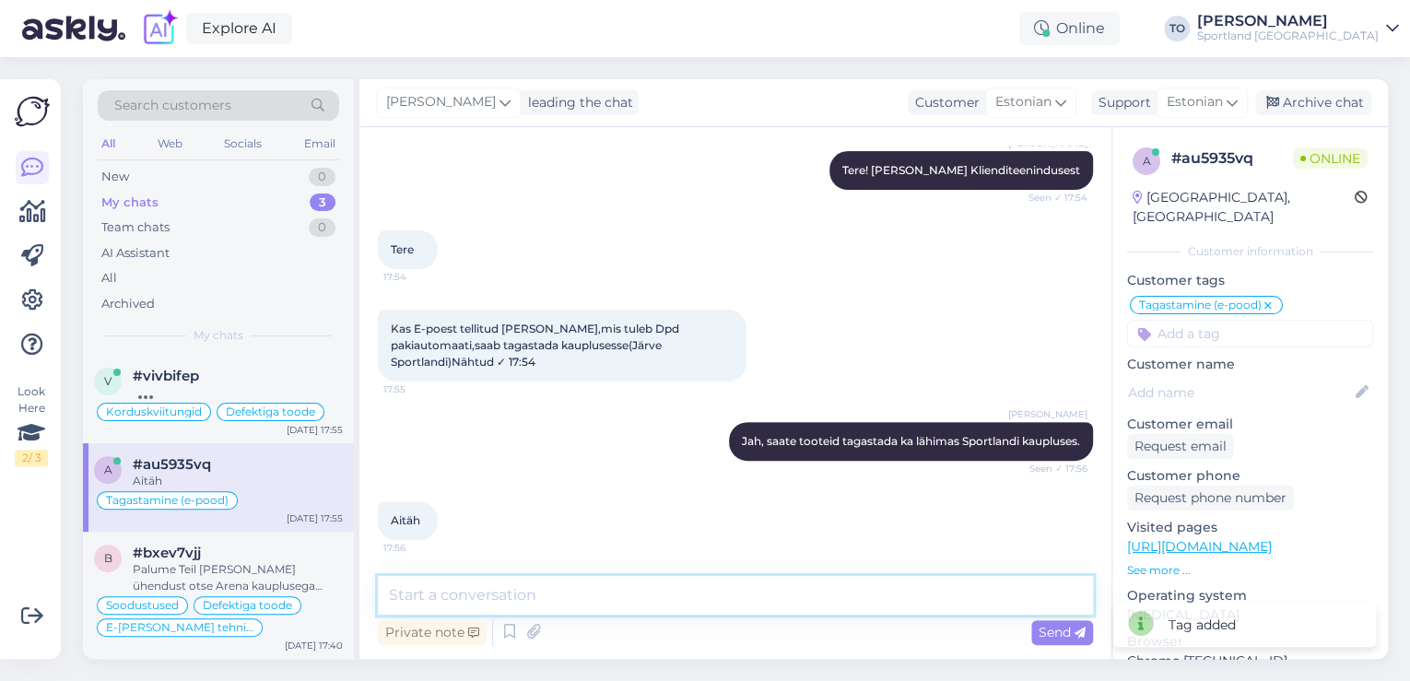
click at [688, 604] on textarea at bounding box center [735, 595] width 715 height 39
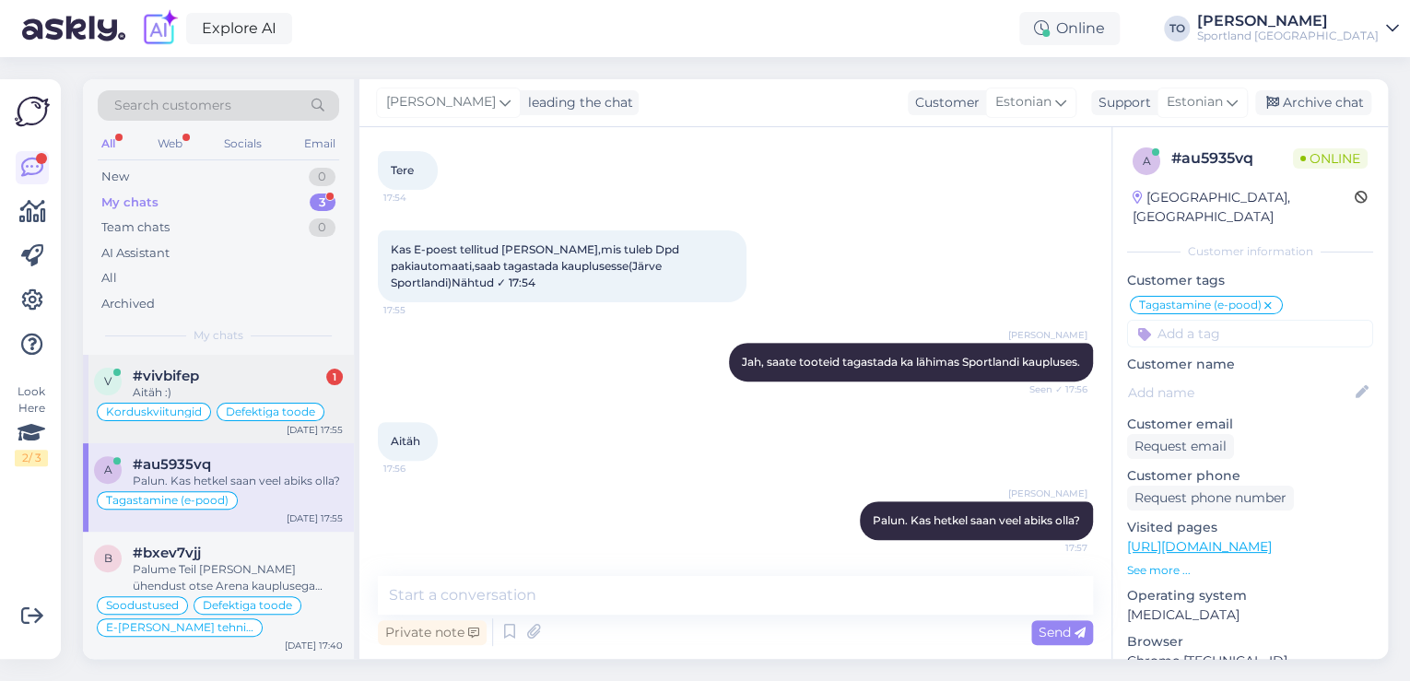
click at [253, 391] on div "Aitäh :)" at bounding box center [238, 392] width 210 height 17
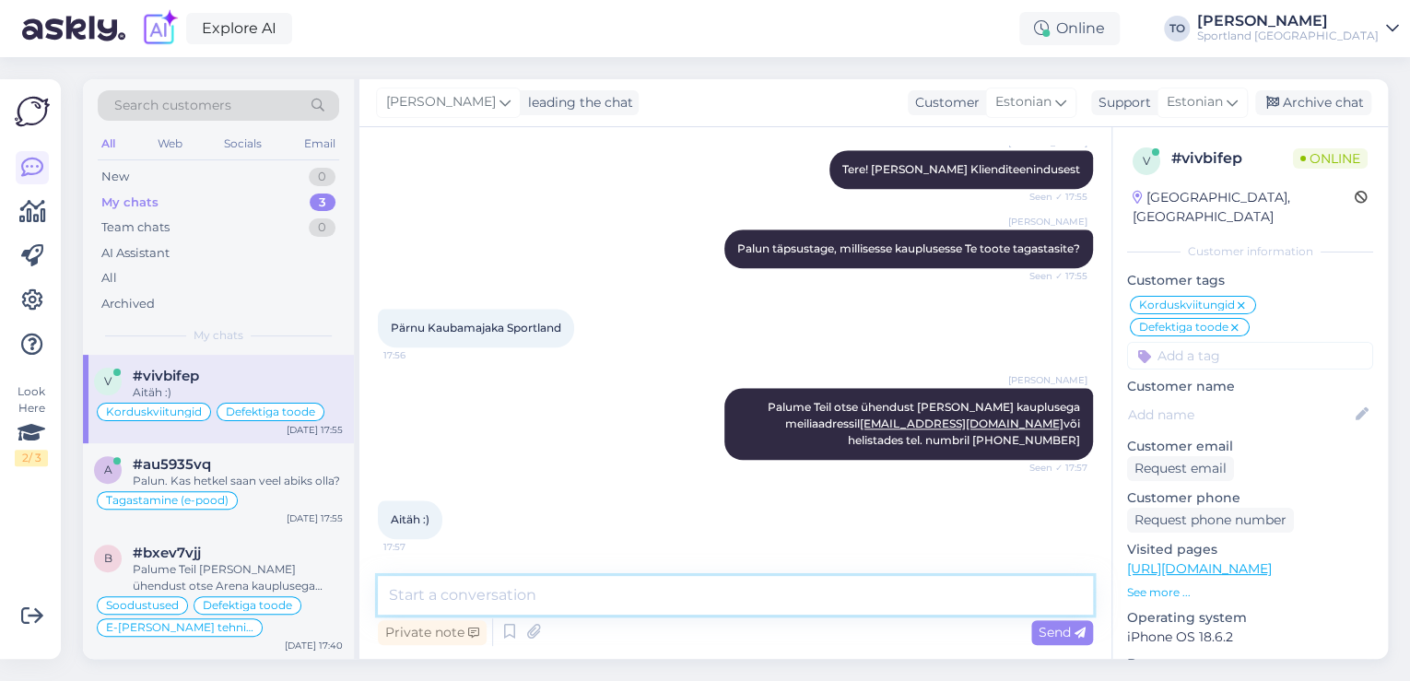
click at [564, 596] on textarea at bounding box center [735, 595] width 715 height 39
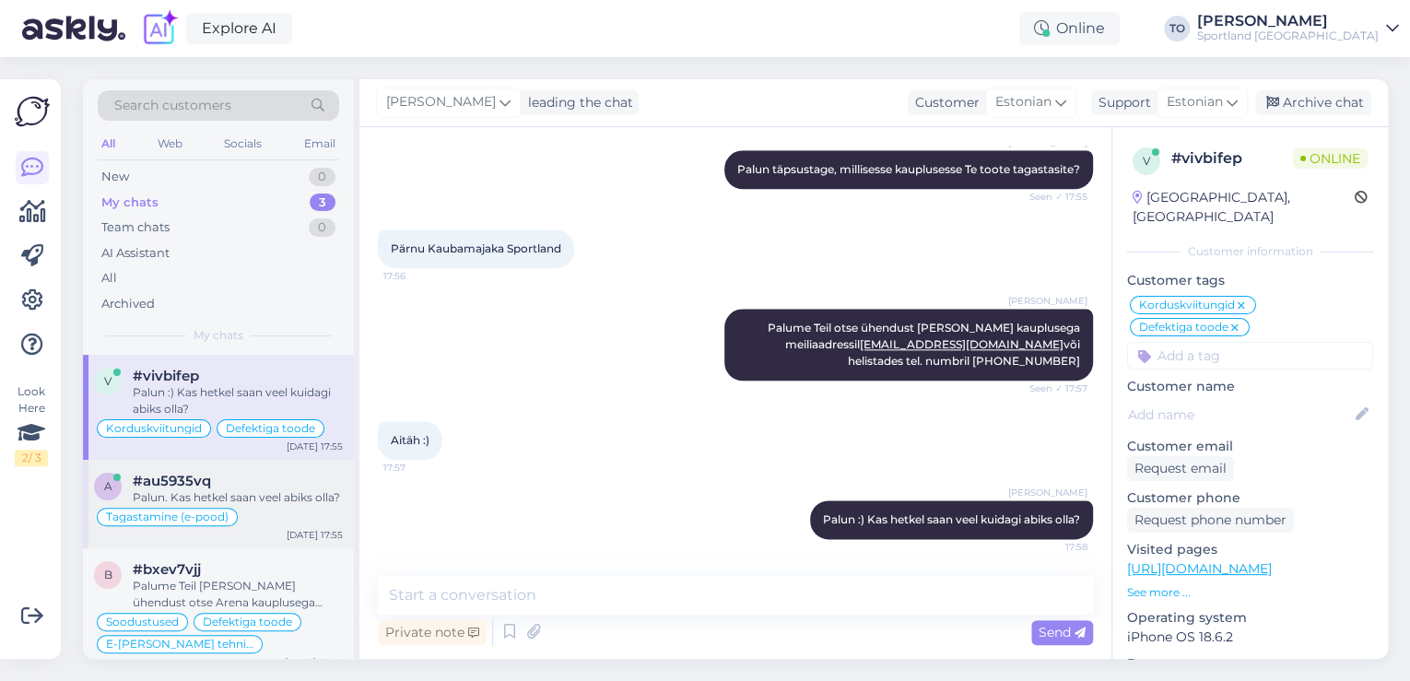
click at [210, 511] on span "Tagastamine (e-pood)" at bounding box center [167, 516] width 123 height 11
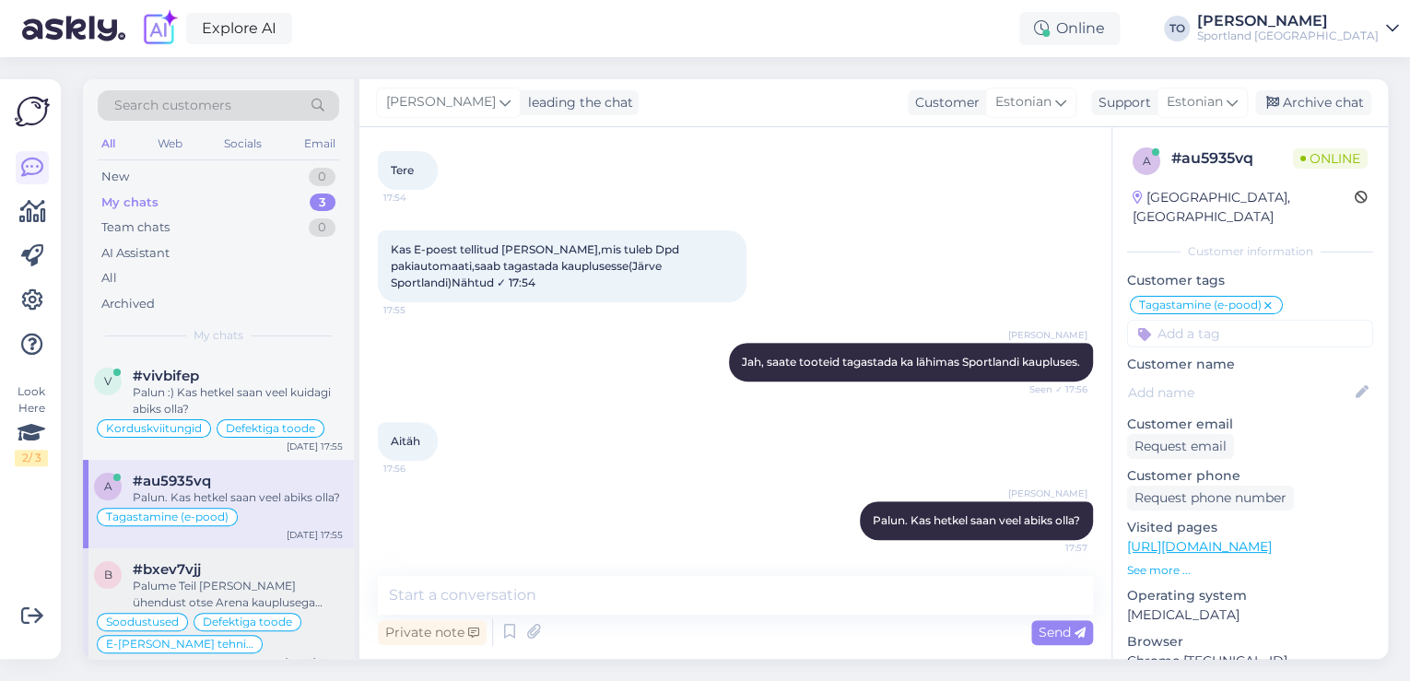
click at [306, 602] on div "Palume Teil [PERSON_NAME] ühendust otse Arena kauplusega telefoninumbril 536202…" at bounding box center [238, 594] width 210 height 33
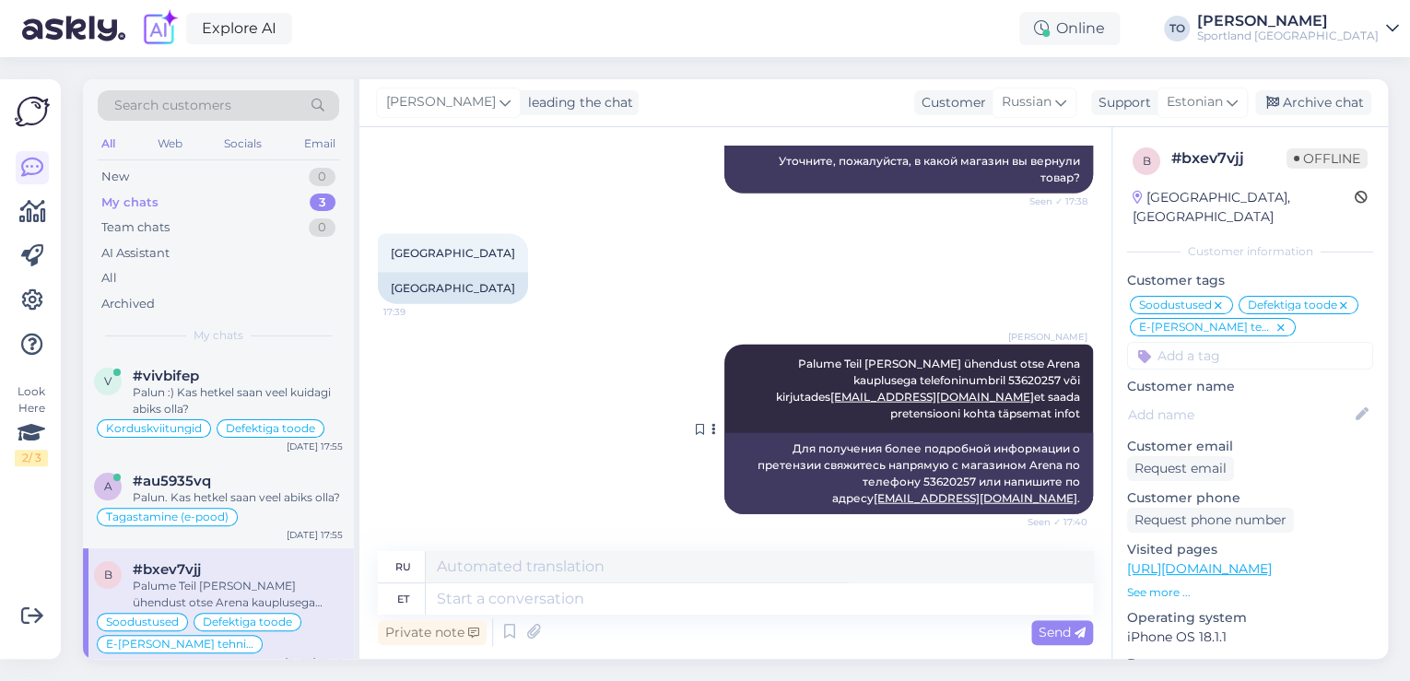
scroll to position [9121, 0]
click at [1339, 96] on div "Archive chat" at bounding box center [1313, 102] width 116 height 25
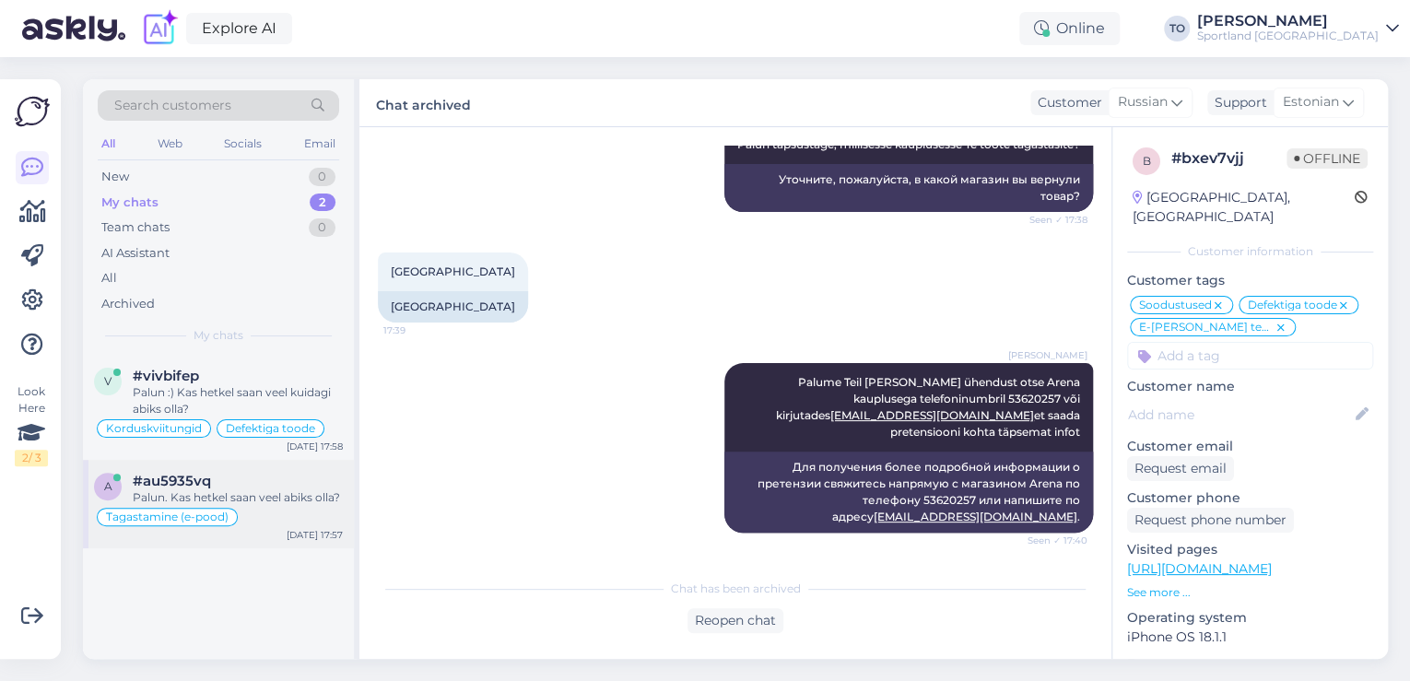
click at [276, 486] on div "#au5935vq" at bounding box center [238, 481] width 210 height 17
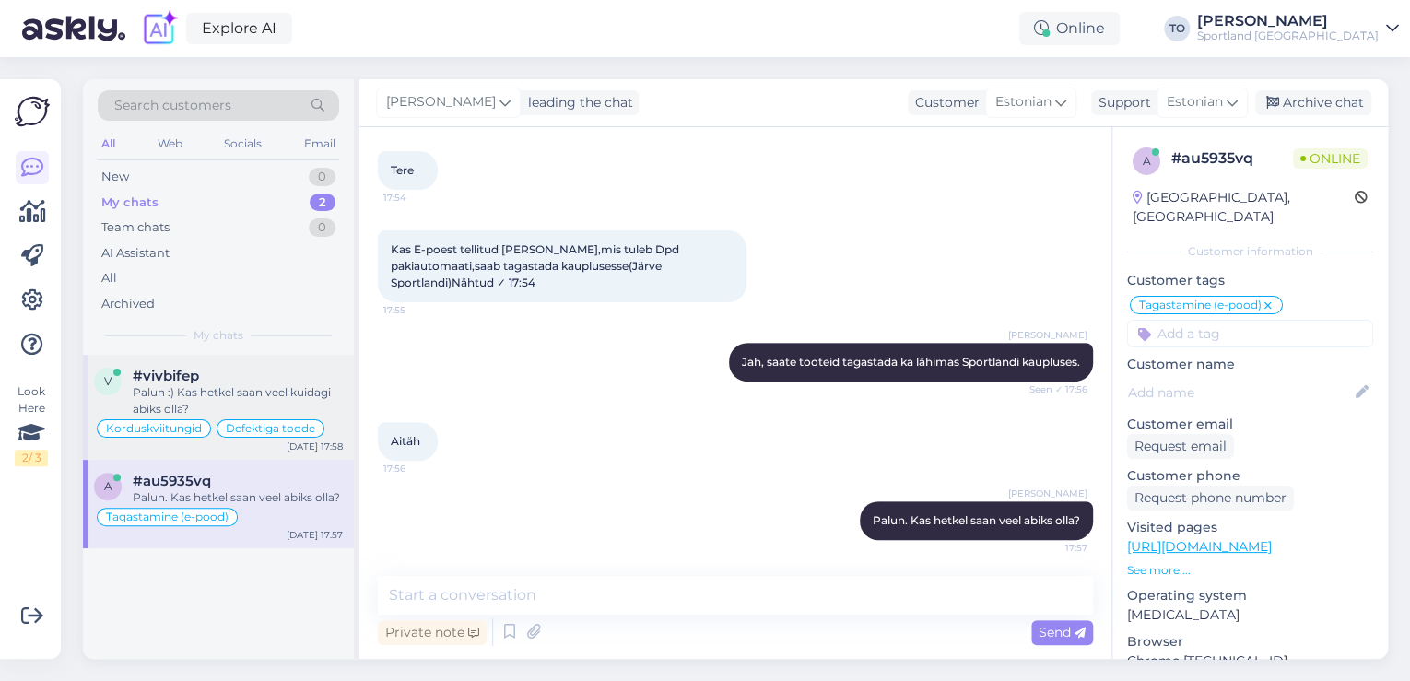
click at [274, 391] on div "Palun :) Kas hetkel saan veel kuidagi abiks olla?" at bounding box center [238, 400] width 210 height 33
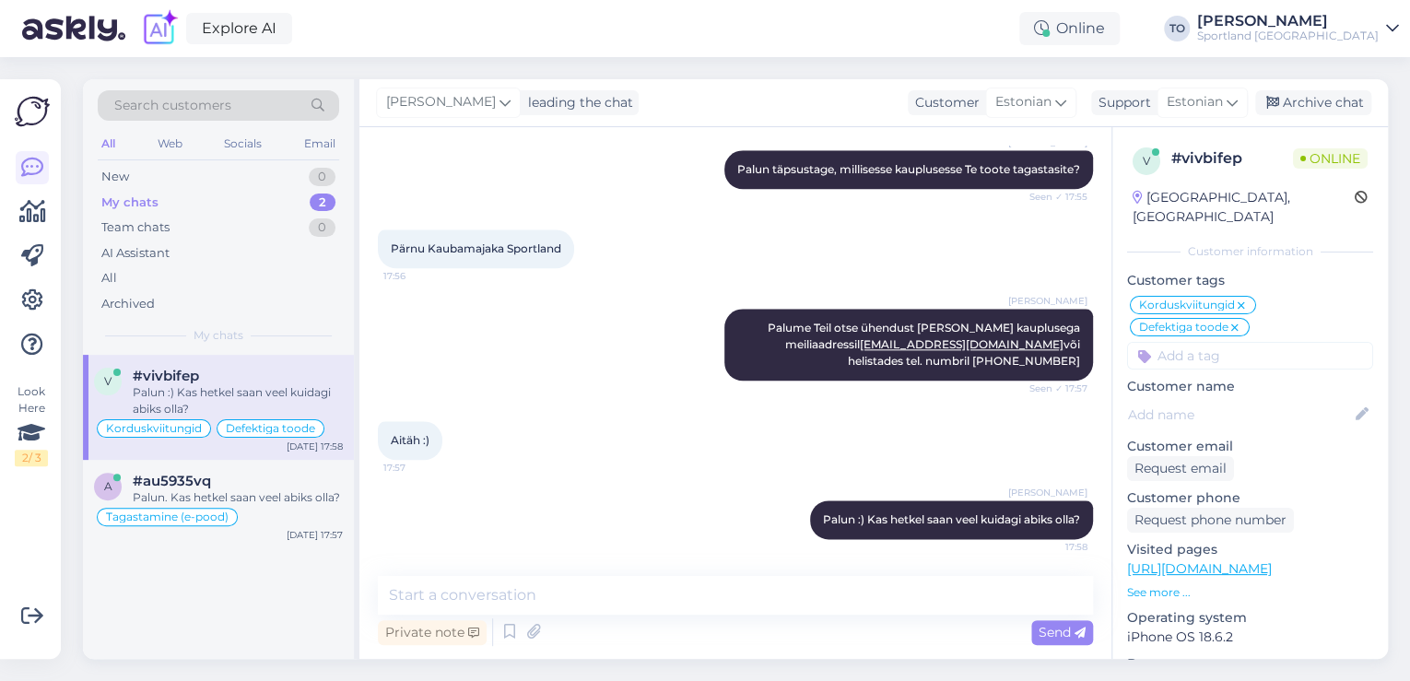
click at [1363, 36] on div "Sportland [GEOGRAPHIC_DATA]" at bounding box center [1287, 36] width 181 height 15
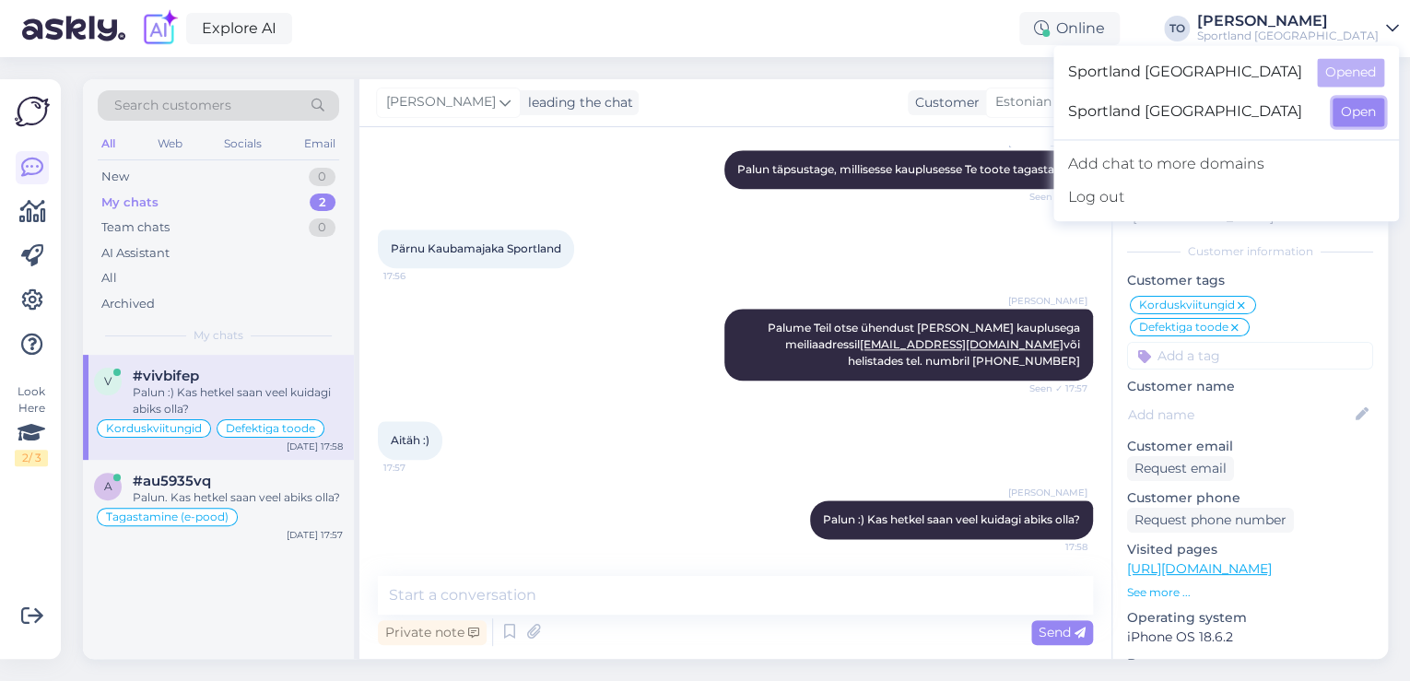
click at [1353, 106] on button "Open" at bounding box center [1358, 112] width 52 height 29
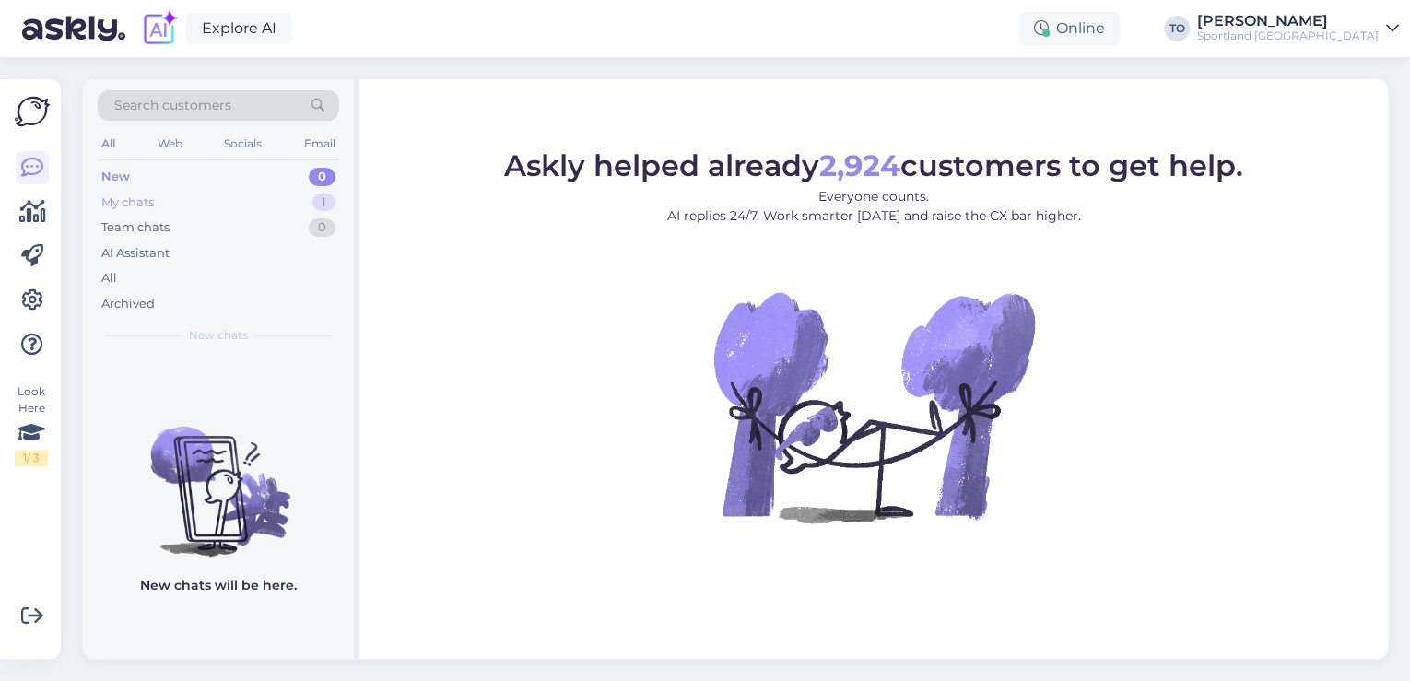
click at [308, 196] on div "My chats 1" at bounding box center [218, 203] width 241 height 26
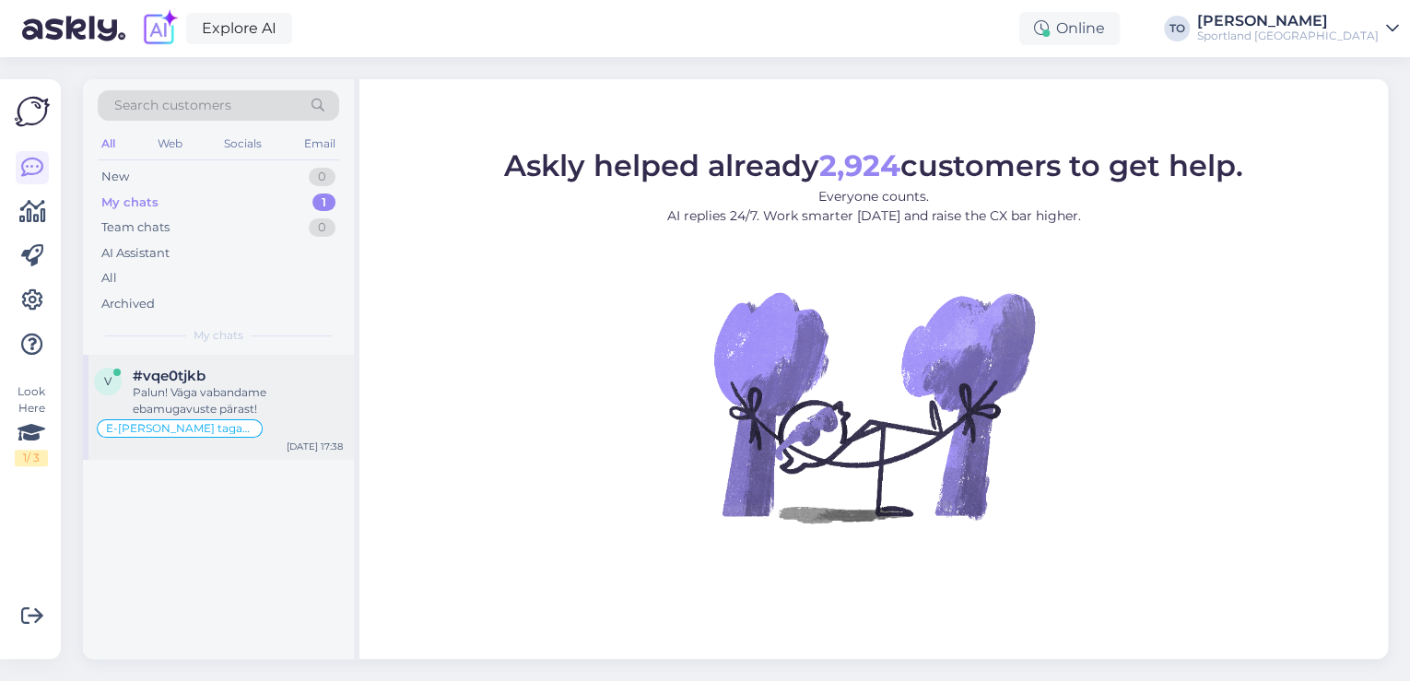
drag, startPoint x: 305, startPoint y: 348, endPoint x: 261, endPoint y: 376, distance: 52.1
click at [257, 376] on div "#vqe0tjkb" at bounding box center [238, 376] width 210 height 17
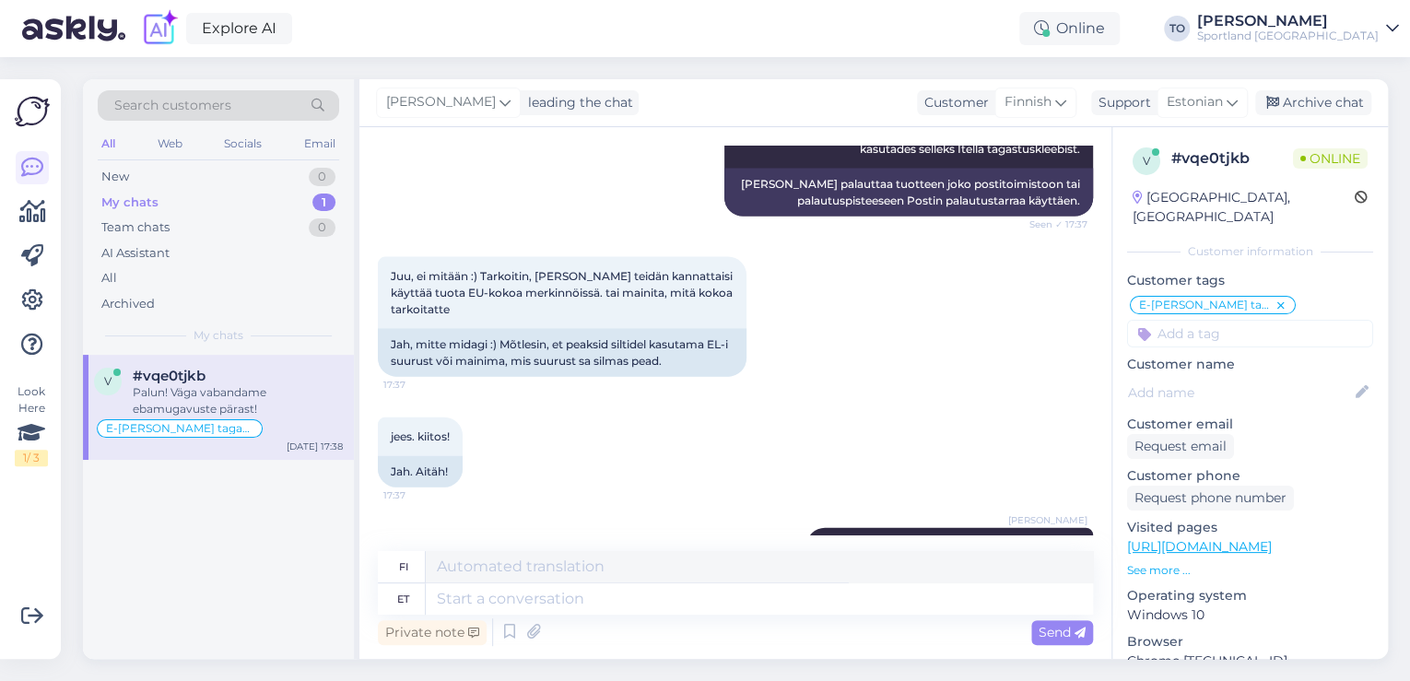
scroll to position [1975, 0]
click at [1350, 99] on div "Archive chat" at bounding box center [1313, 102] width 116 height 25
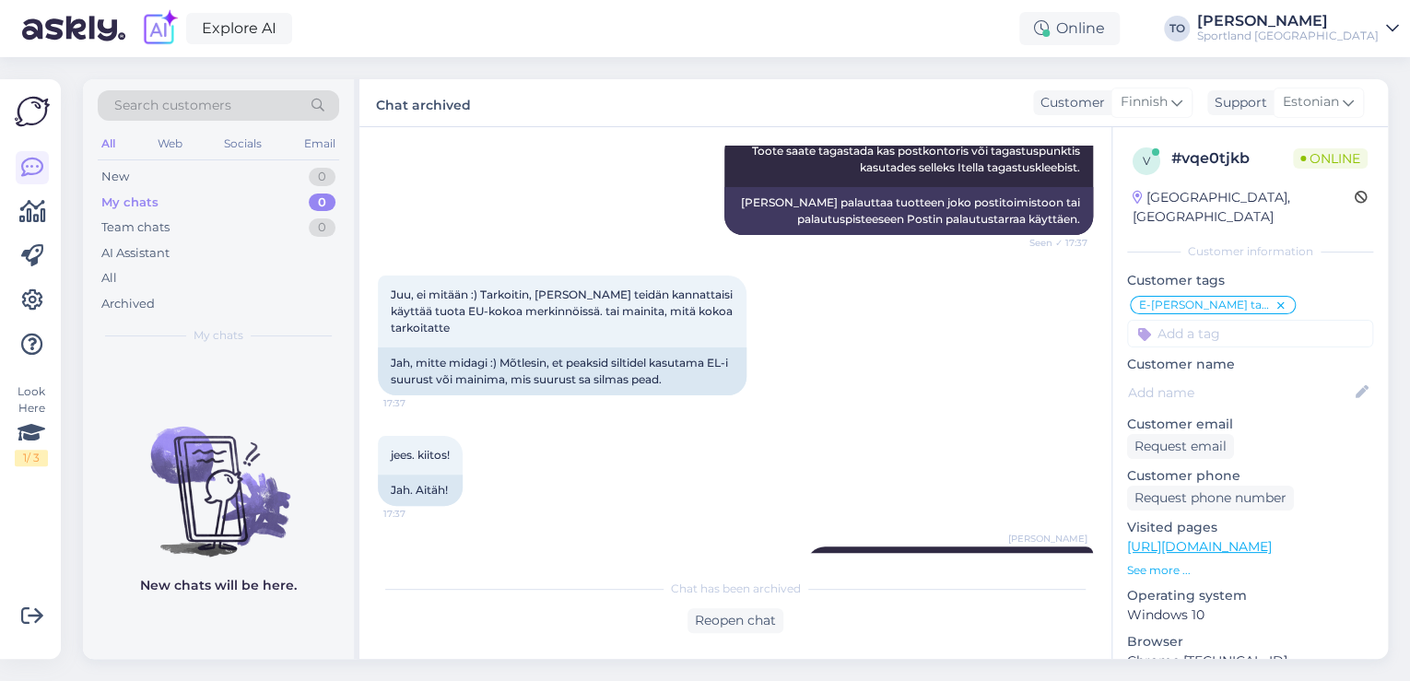
click at [1369, 44] on div "Explore AI Online TO [PERSON_NAME] Sportland [GEOGRAPHIC_DATA]" at bounding box center [705, 28] width 1410 height 57
click at [1365, 34] on div "Sportland [GEOGRAPHIC_DATA]" at bounding box center [1287, 36] width 181 height 15
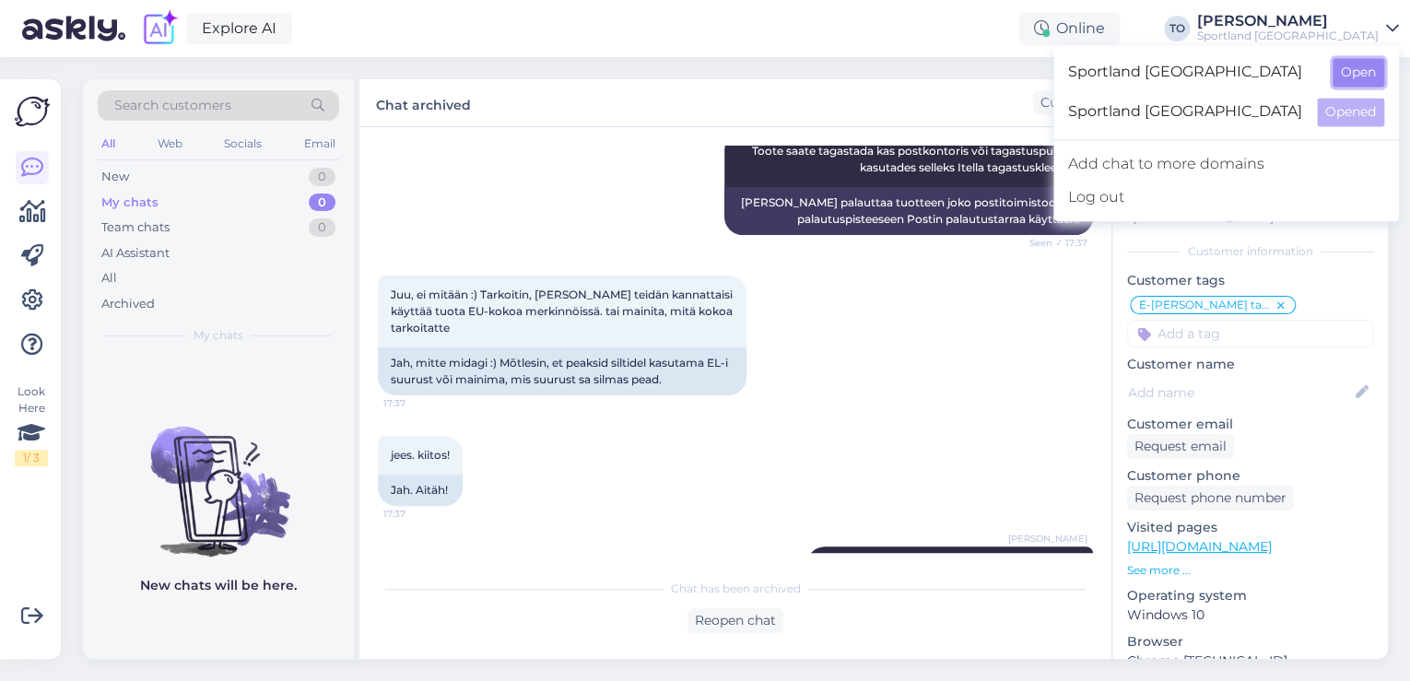
click at [1363, 76] on button "Open" at bounding box center [1358, 72] width 52 height 29
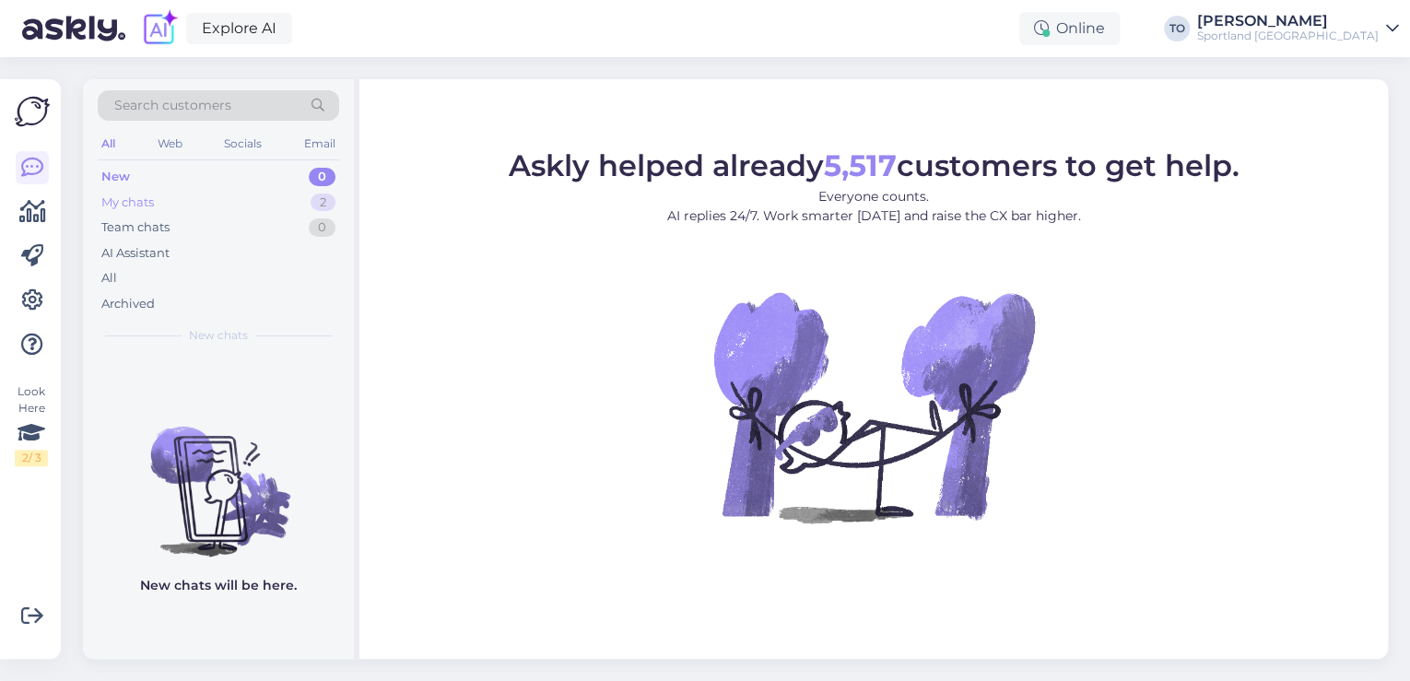
click at [160, 203] on div "My chats 2" at bounding box center [218, 203] width 241 height 26
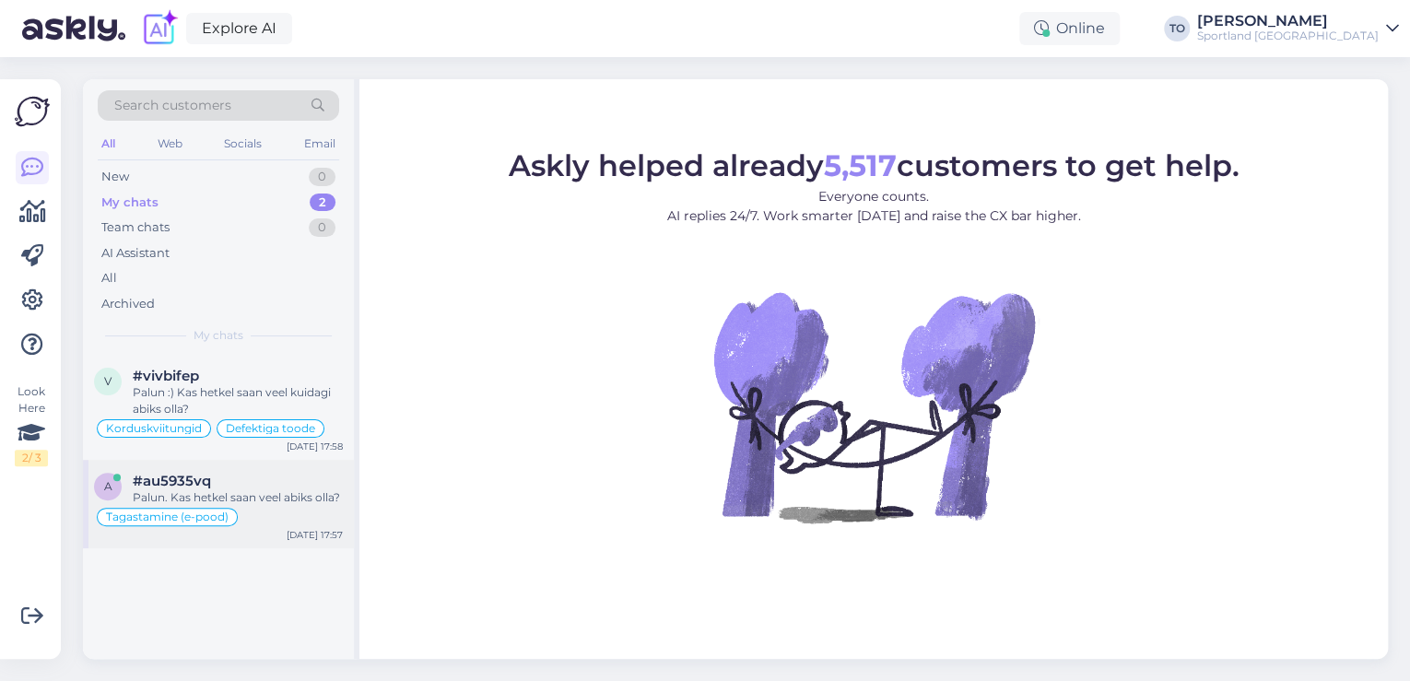
click at [195, 536] on div "a #au5935vq Palun. Kas hetkel saan veel abiks olla? Tagastamine (e-pood) [DATE]…" at bounding box center [218, 504] width 271 height 88
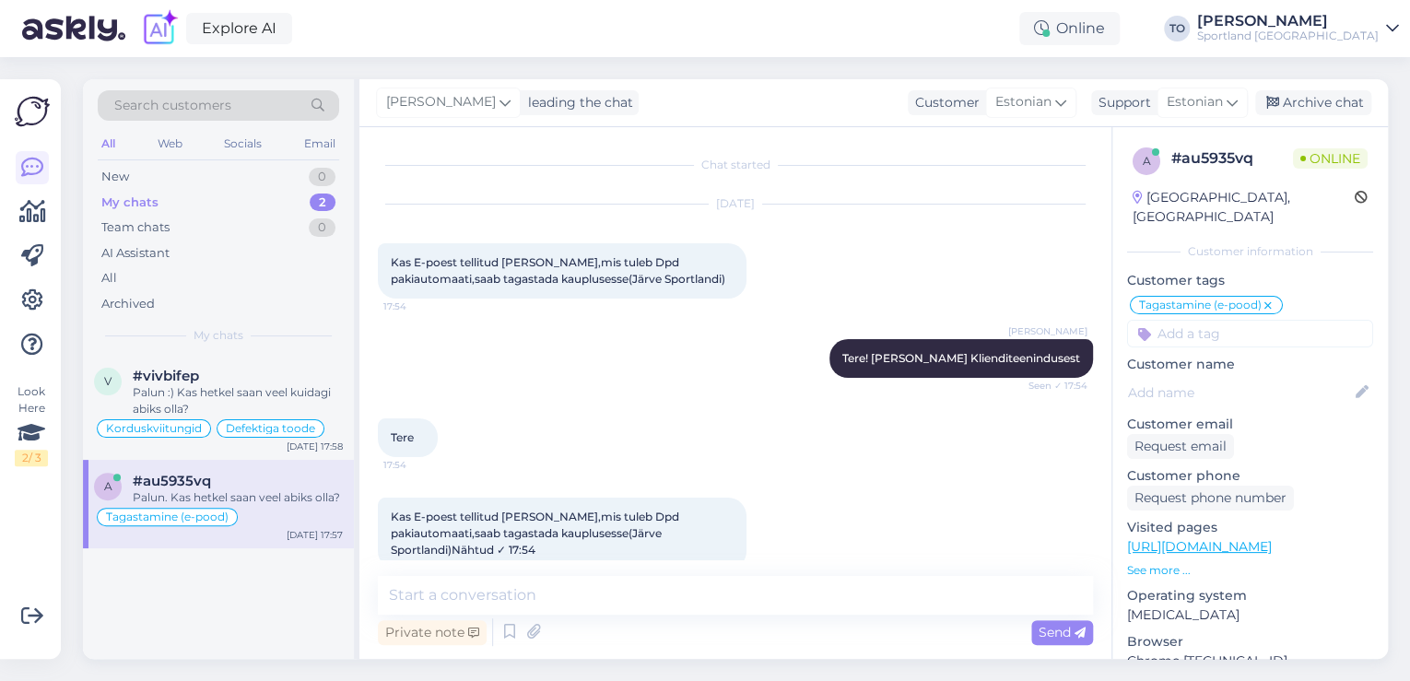
scroll to position [267, 0]
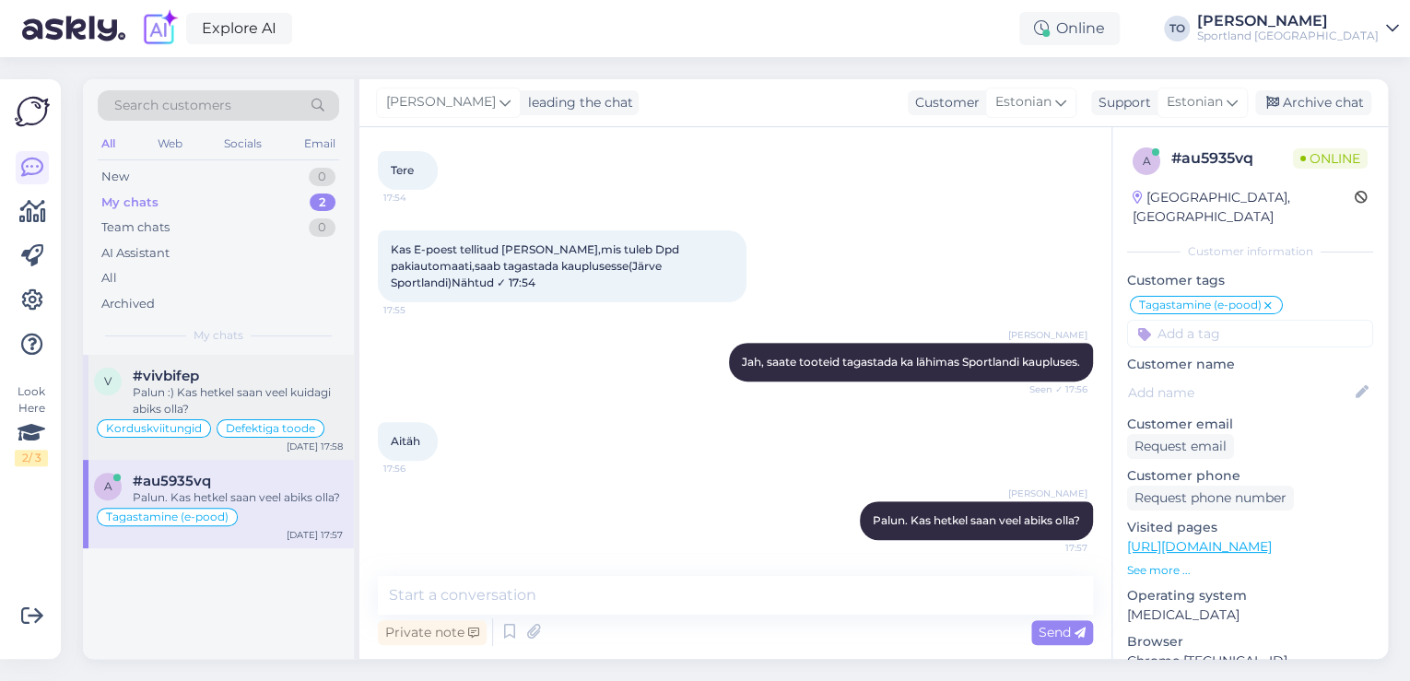
click at [301, 387] on div "Palun :) Kas hetkel saan veel kuidagi abiks olla?" at bounding box center [238, 400] width 210 height 33
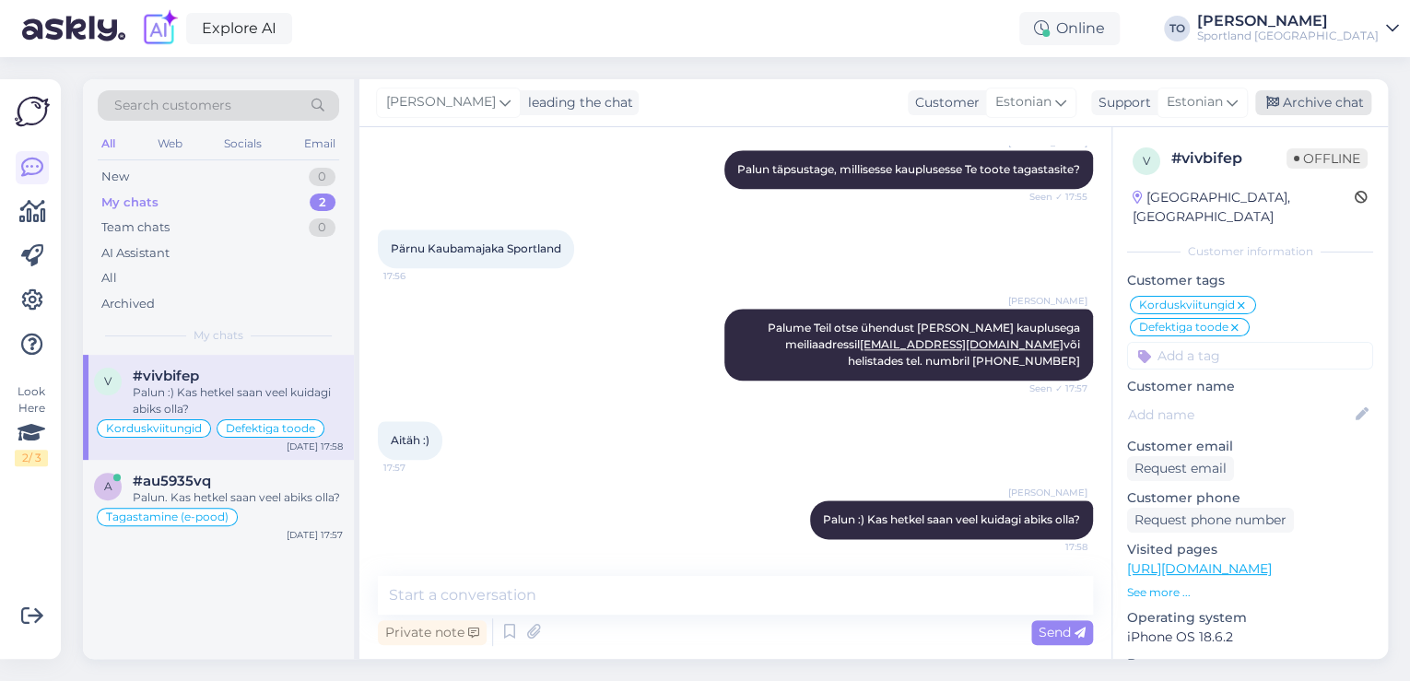
click at [1305, 96] on div "Archive chat" at bounding box center [1313, 102] width 116 height 25
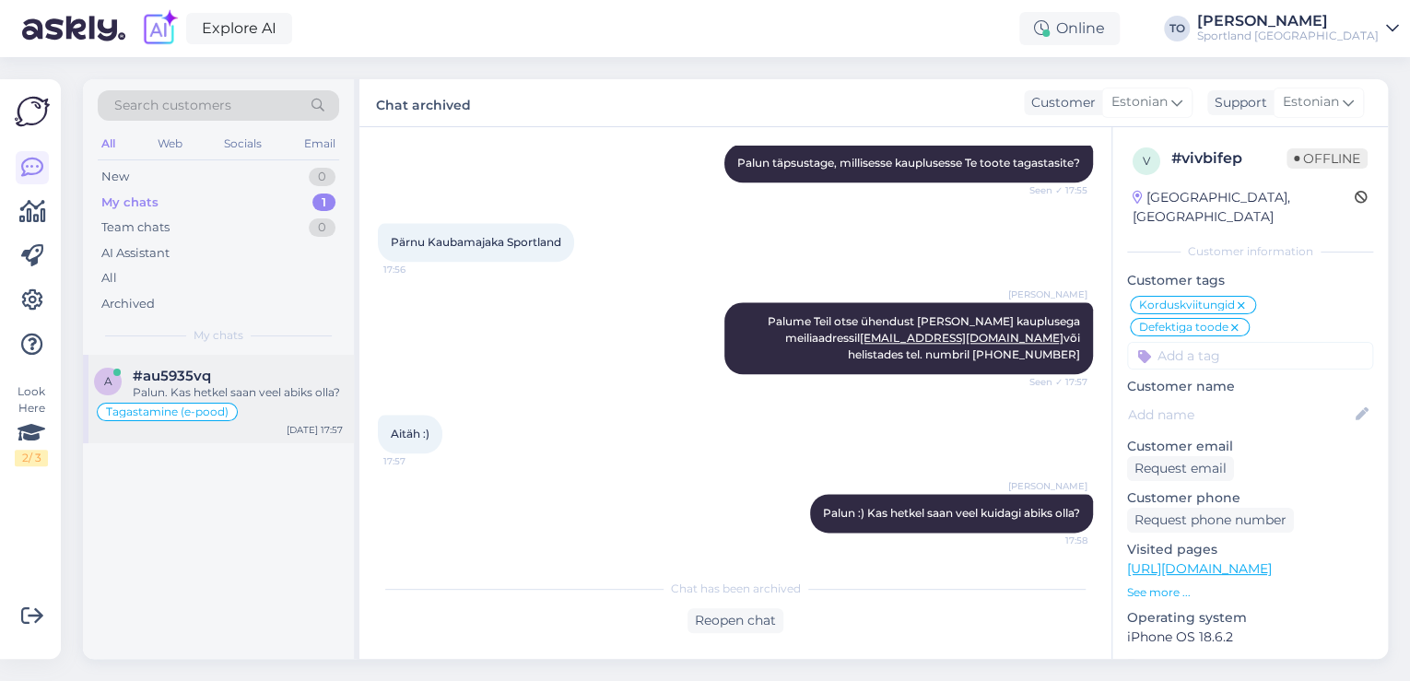
click at [248, 374] on div "#au5935vq" at bounding box center [238, 376] width 210 height 17
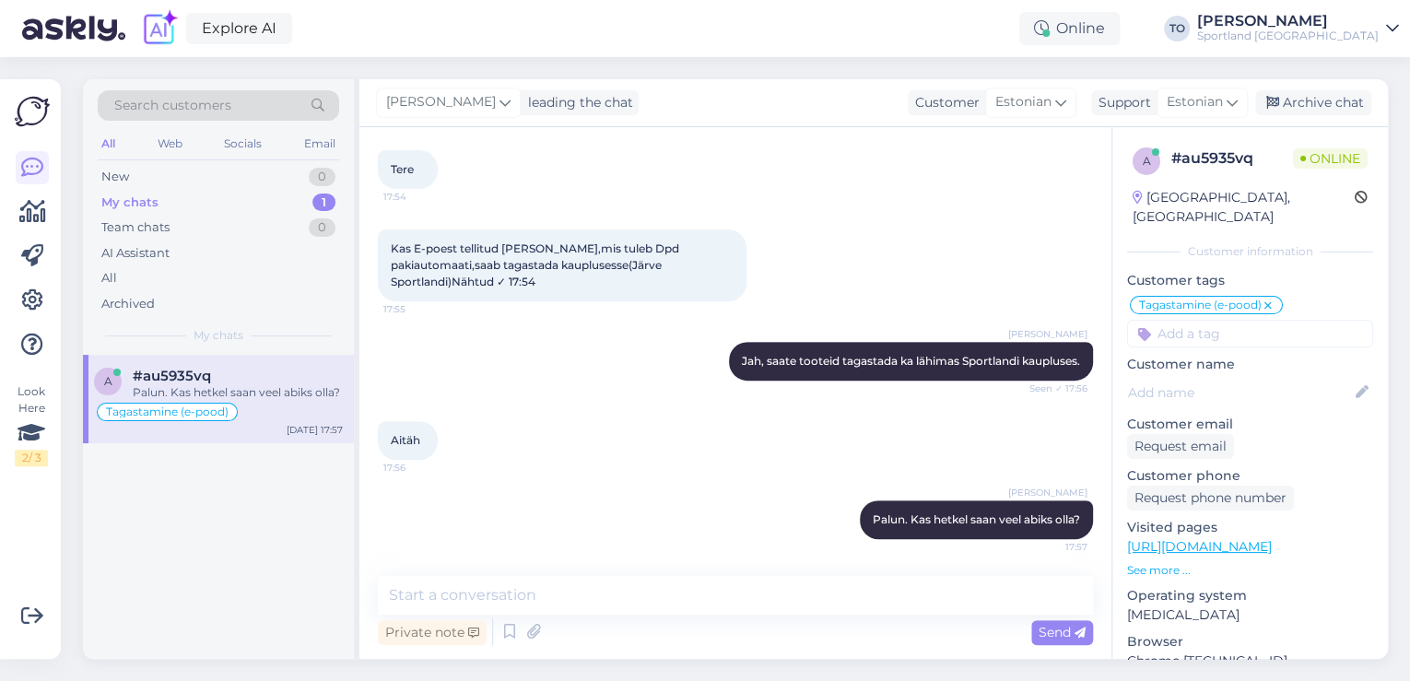
scroll to position [267, 0]
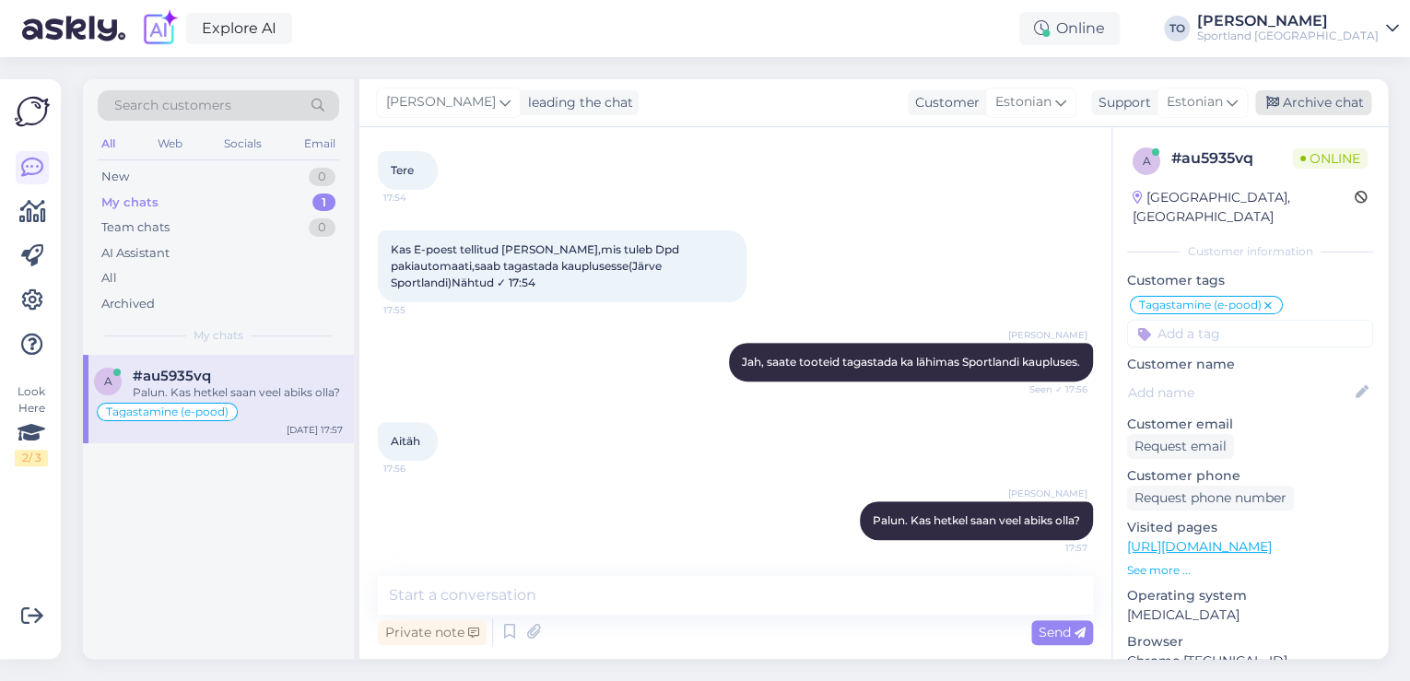
click at [1327, 110] on div "Archive chat" at bounding box center [1313, 102] width 116 height 25
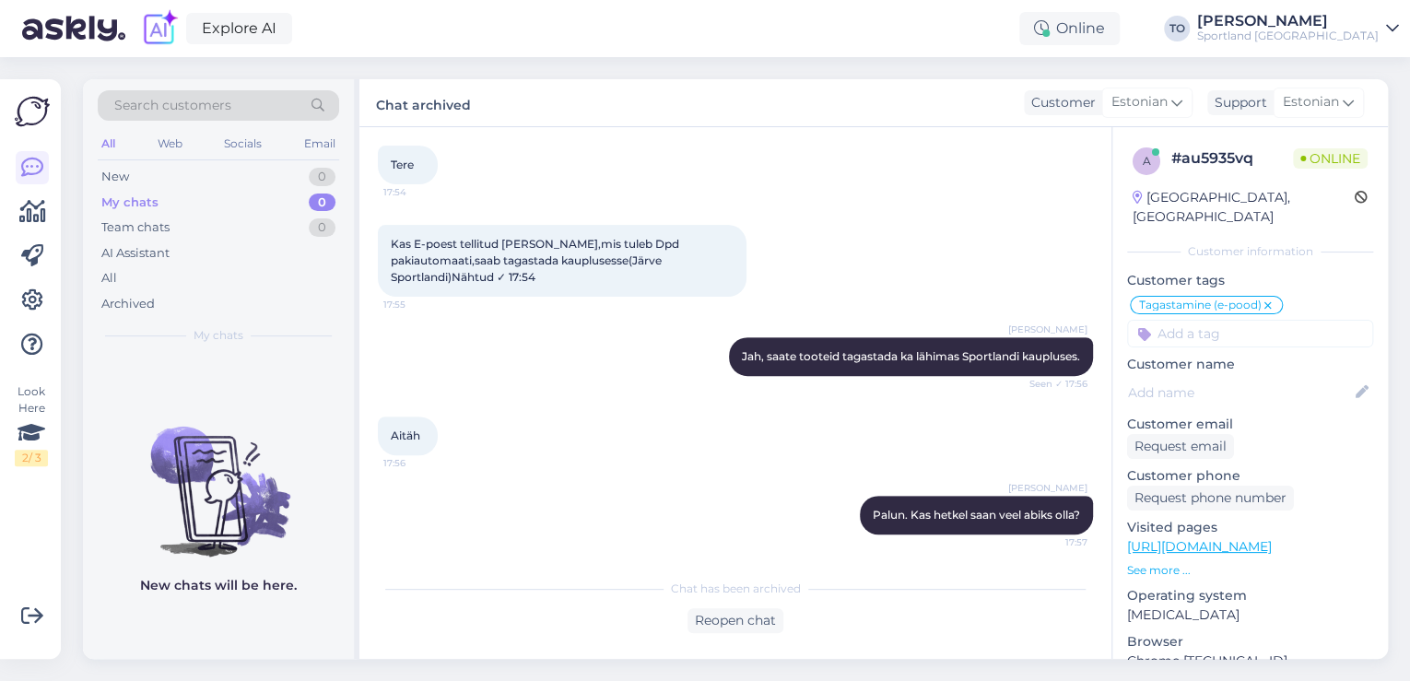
scroll to position [274, 0]
